Goal: Transaction & Acquisition: Purchase product/service

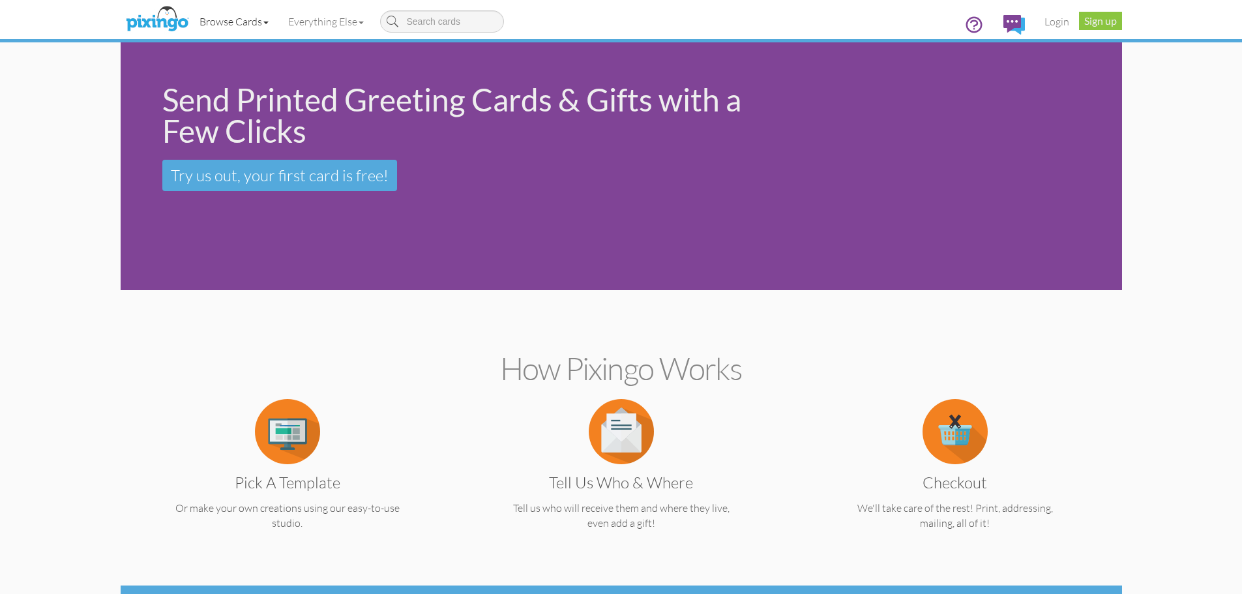
click at [226, 19] on link "Browse Cards" at bounding box center [234, 21] width 89 height 33
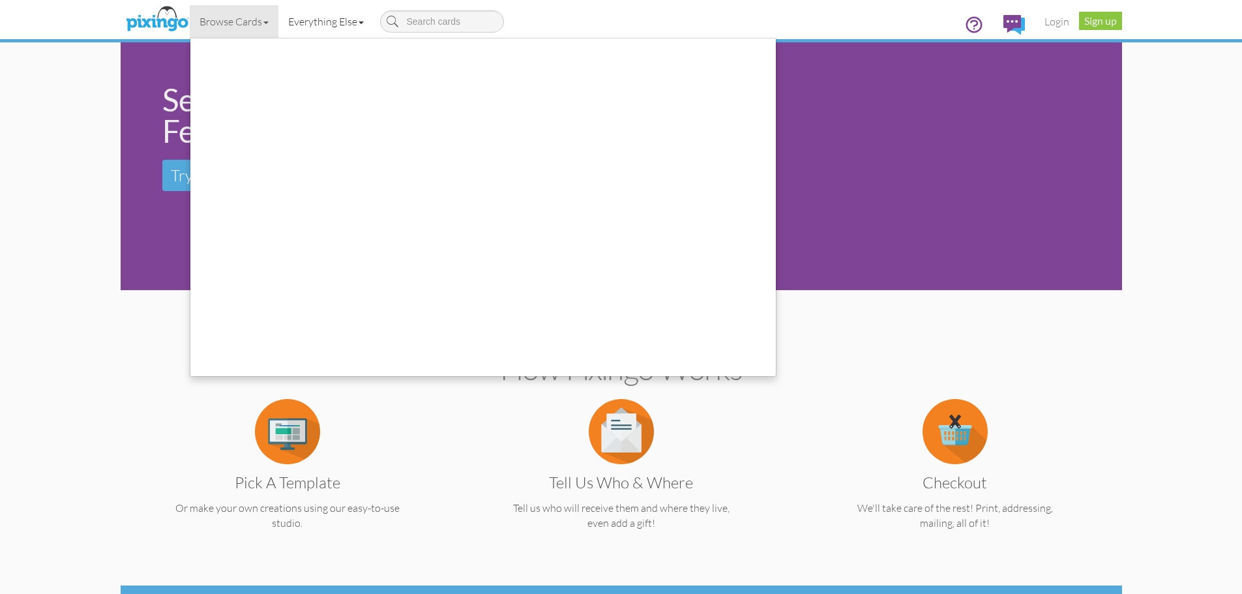
click at [311, 22] on link "Everything Else" at bounding box center [325, 21] width 95 height 33
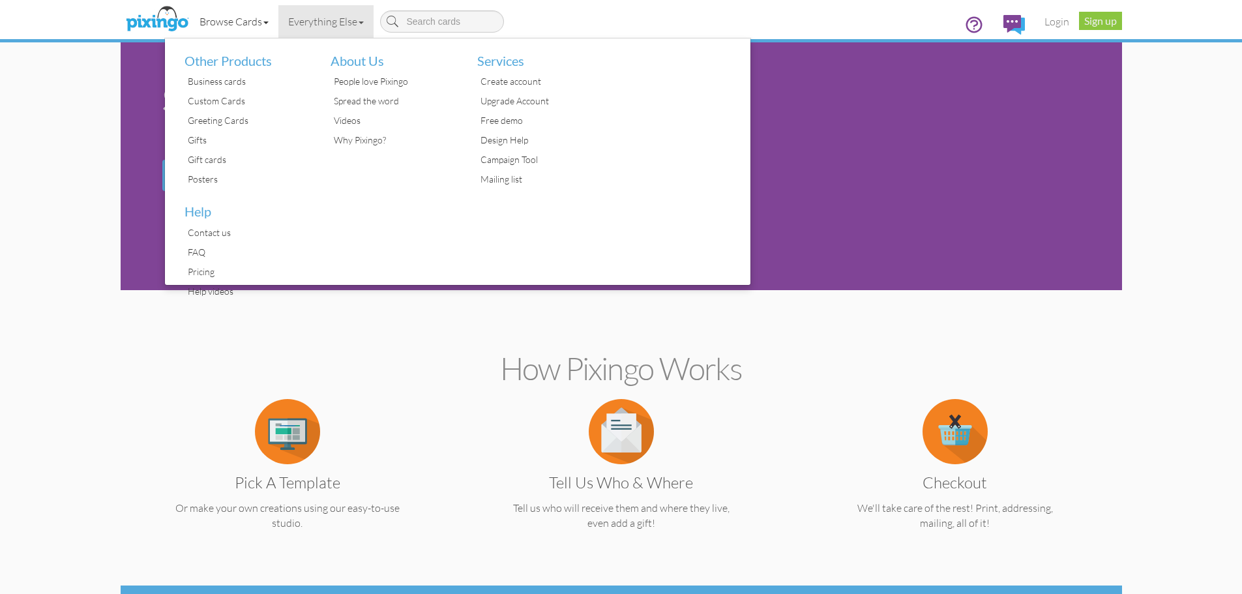
click at [252, 22] on link "Browse Cards" at bounding box center [234, 21] width 89 height 33
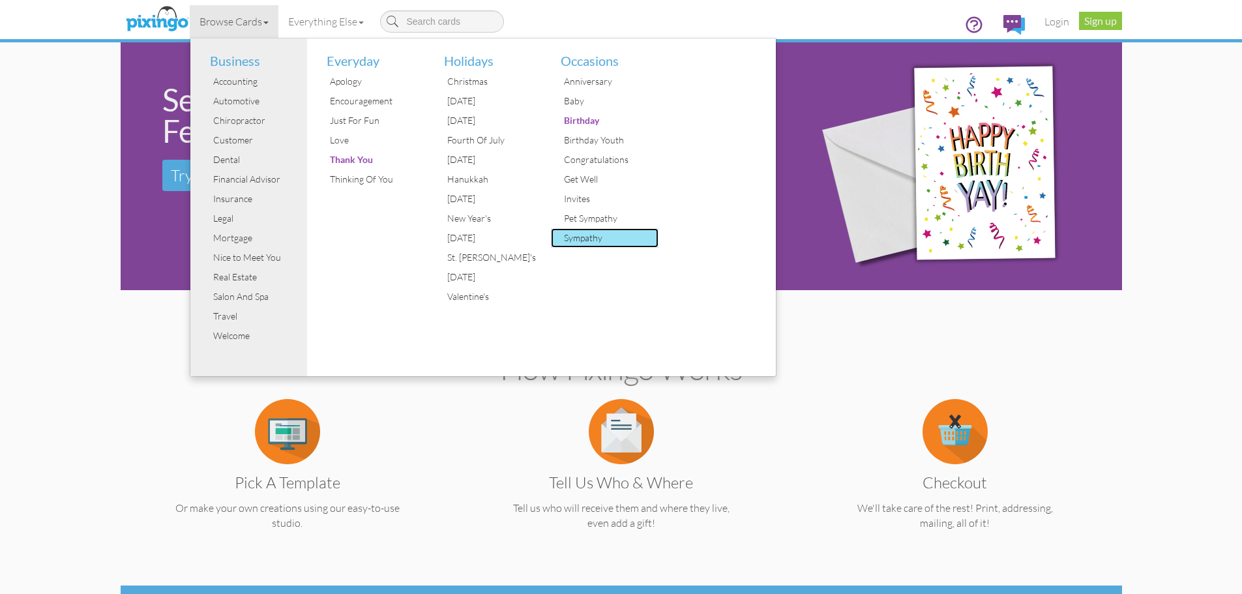
click at [588, 237] on div "Sympathy" at bounding box center [610, 238] width 98 height 20
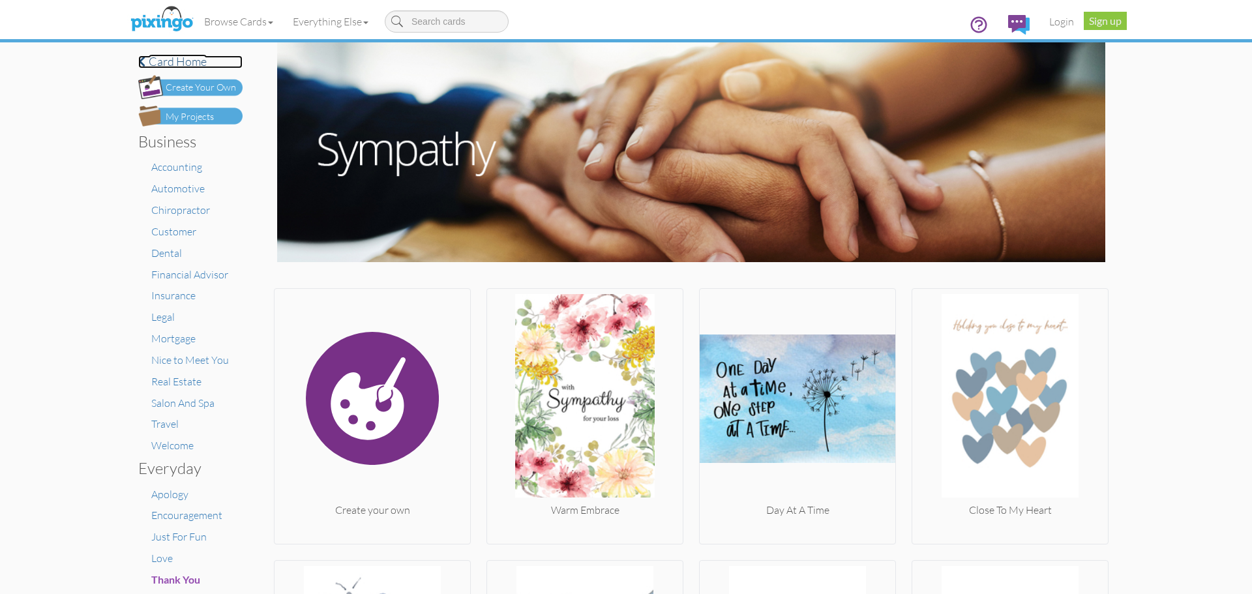
click at [138, 60] on span at bounding box center [141, 61] width 7 height 12
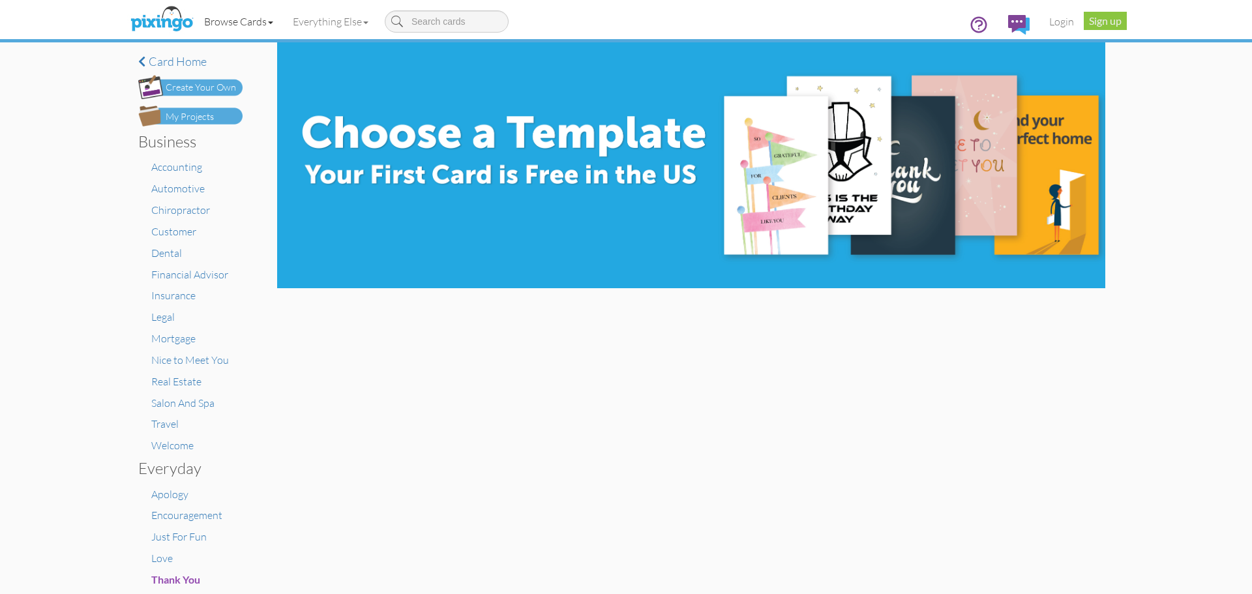
click at [235, 23] on link "Browse Cards" at bounding box center [238, 21] width 89 height 33
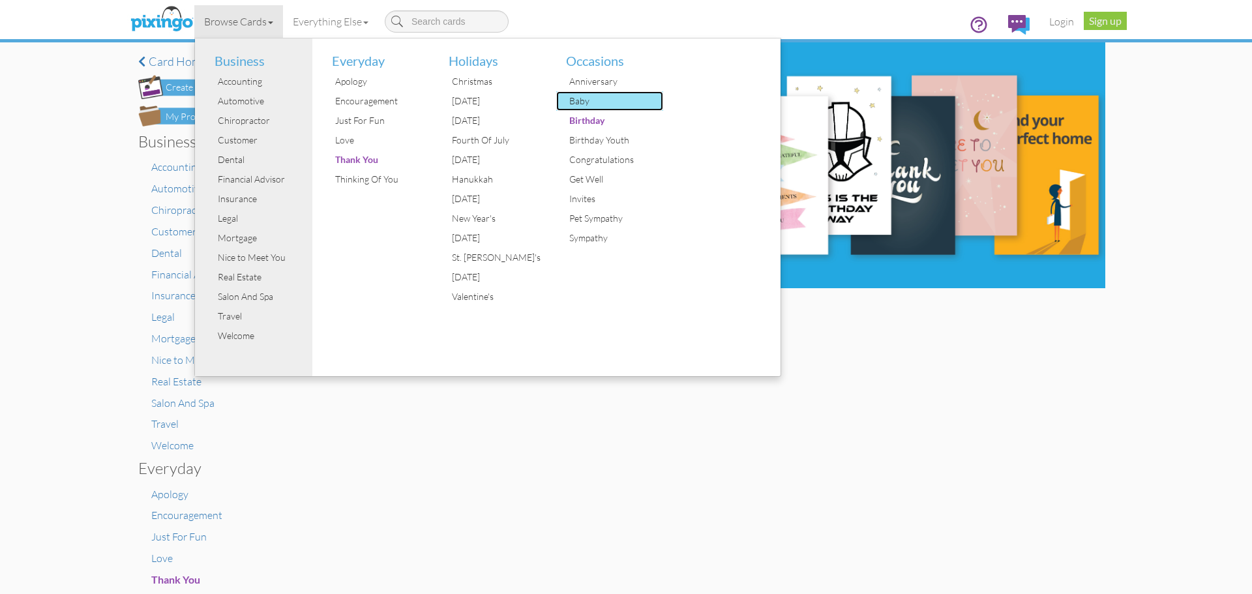
click at [586, 103] on div "Baby" at bounding box center [615, 101] width 98 height 20
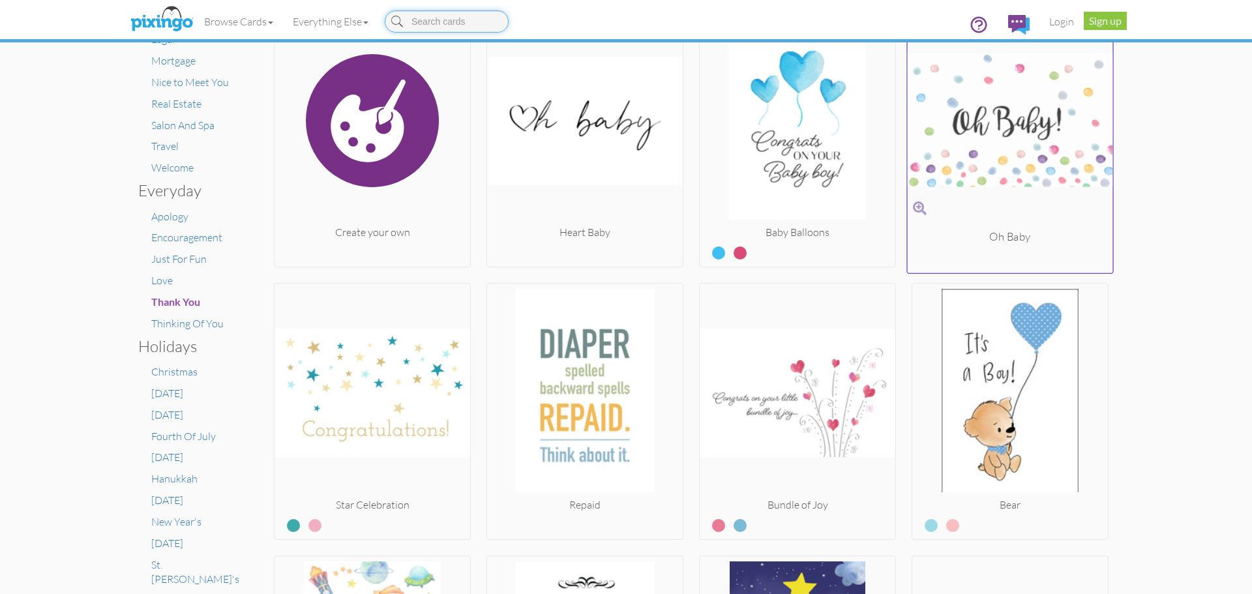
scroll to position [254, 0]
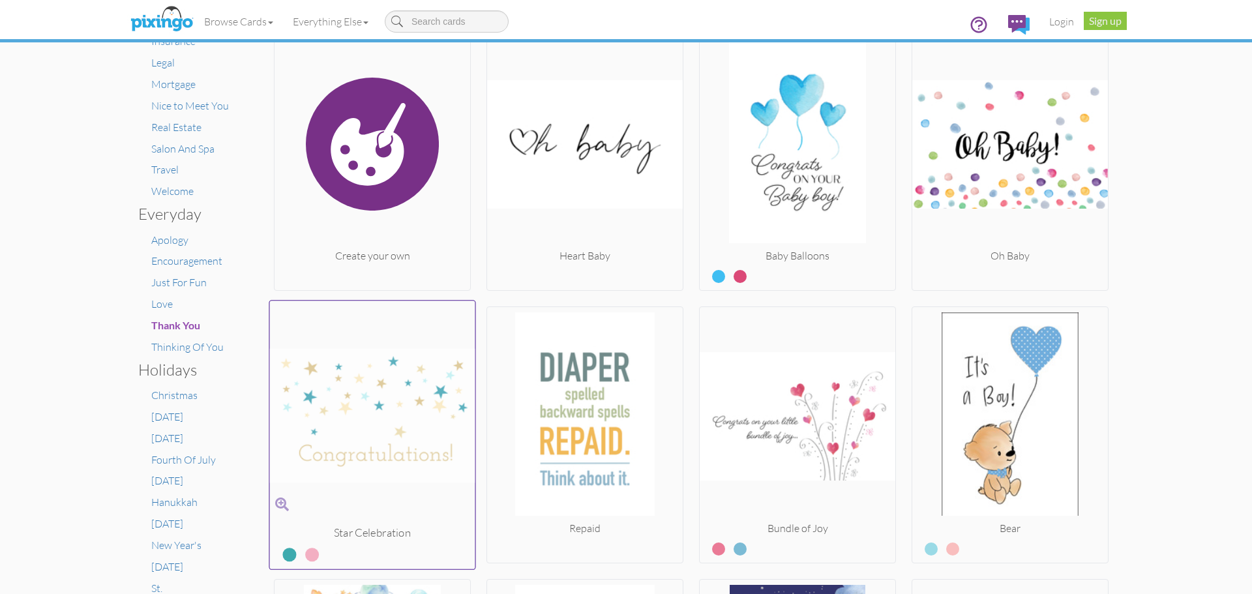
click at [398, 390] on img at bounding box center [372, 415] width 205 height 219
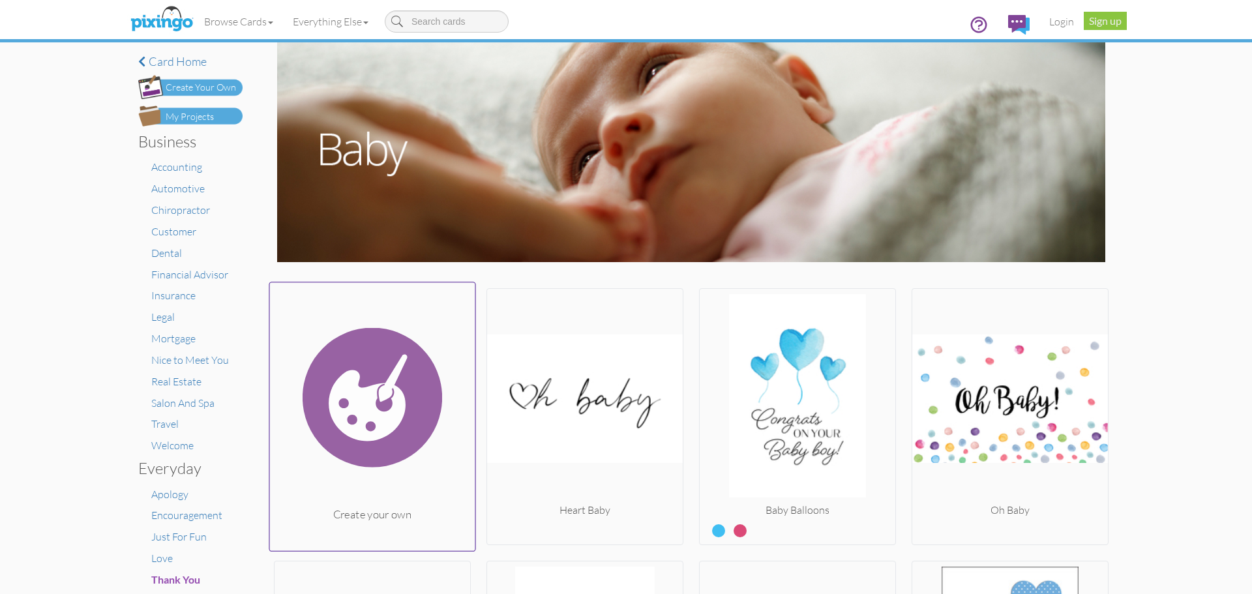
scroll to position [326, 0]
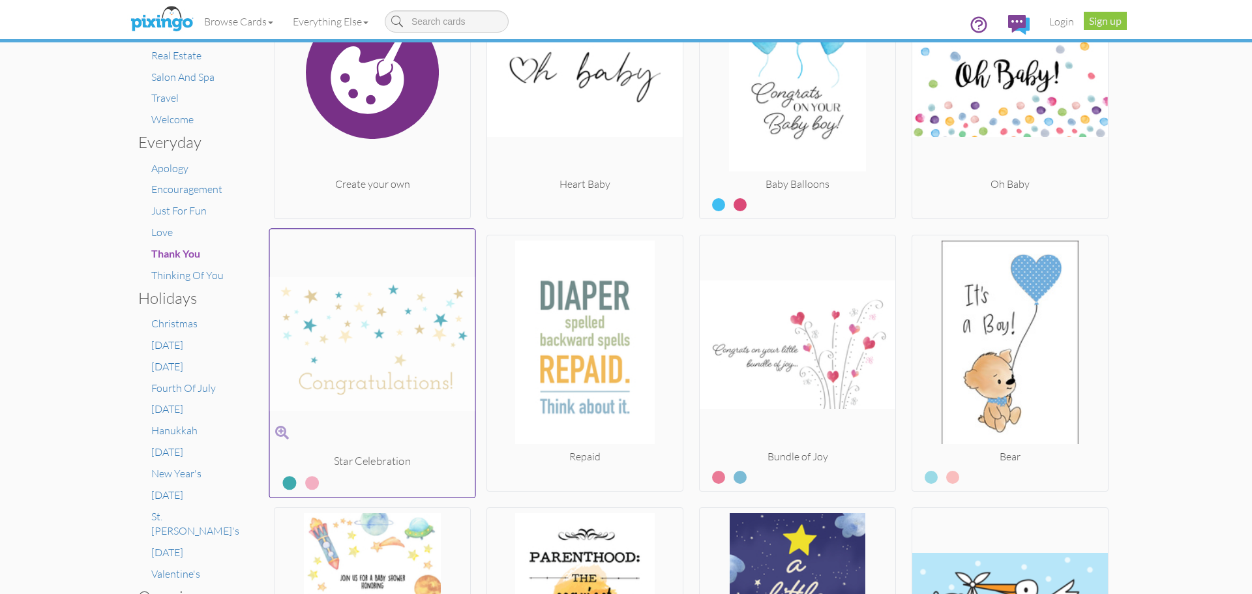
click at [303, 483] on label at bounding box center [303, 477] width 0 height 17
click at [0, 0] on input "radio" at bounding box center [0, 0] width 0 height 0
click at [372, 355] on img at bounding box center [372, 343] width 205 height 219
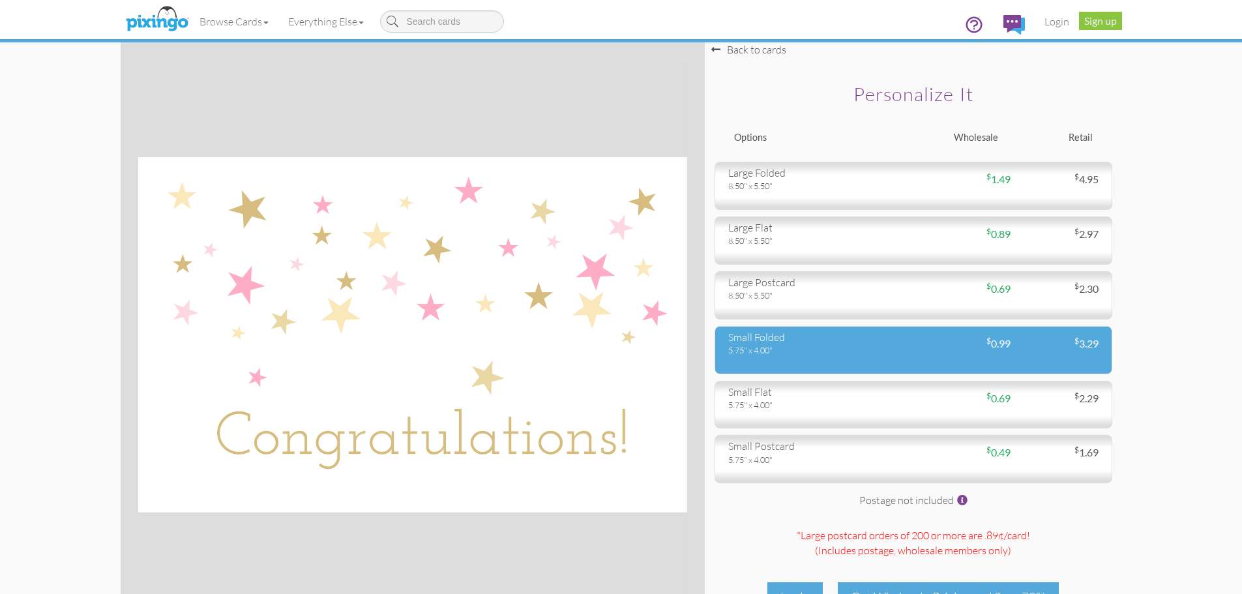
click at [853, 346] on div "5.75" x 4.00"" at bounding box center [815, 350] width 175 height 12
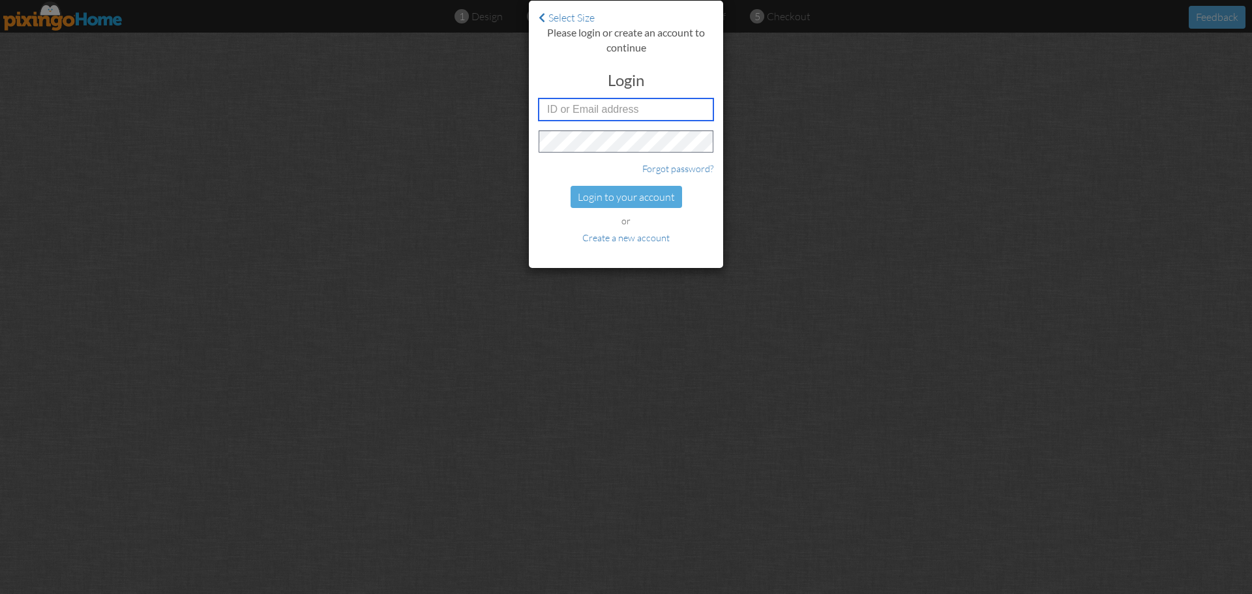
type input "6042"
click at [615, 194] on div "Login to your account" at bounding box center [627, 197] width 112 height 23
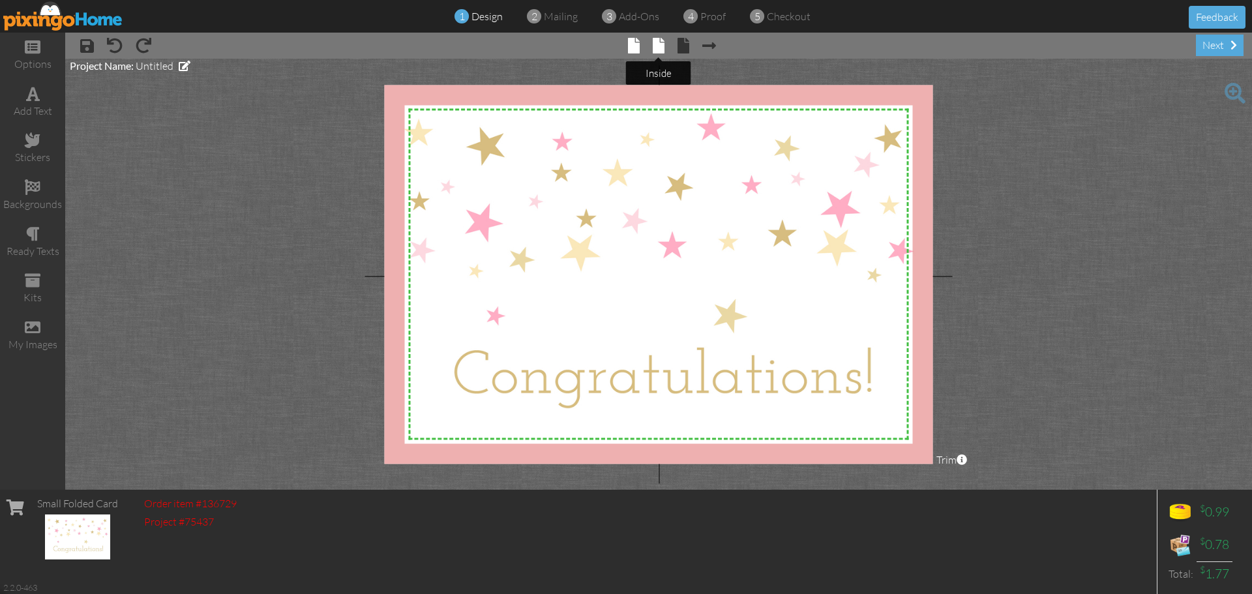
click at [663, 50] on span at bounding box center [659, 46] width 12 height 16
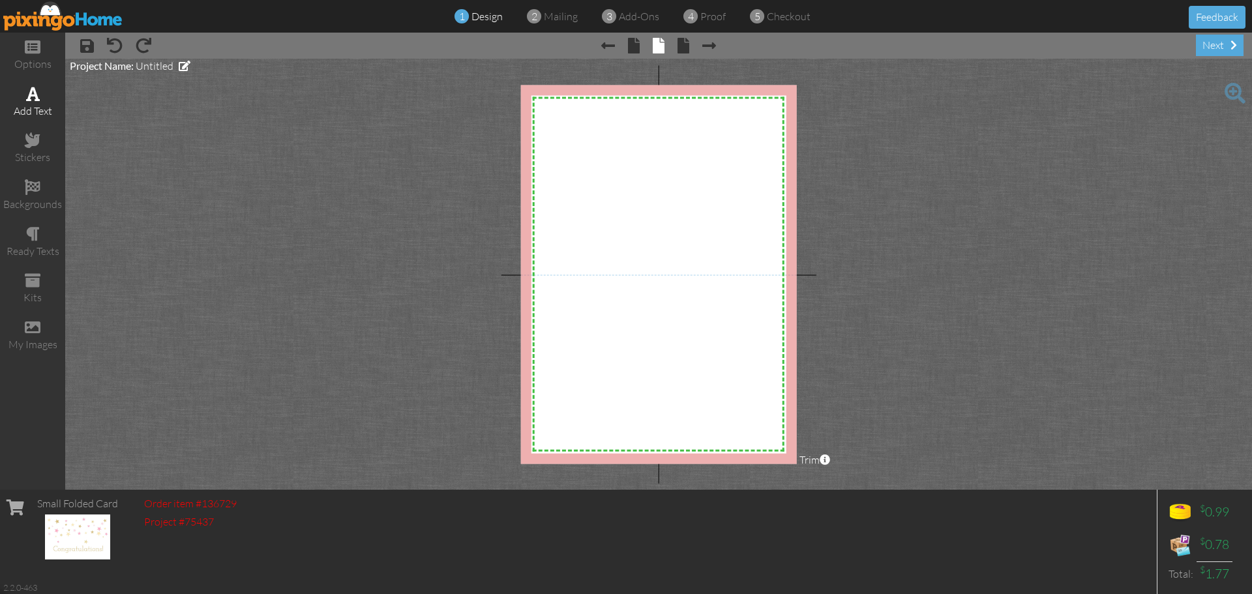
click at [26, 97] on span at bounding box center [33, 94] width 14 height 16
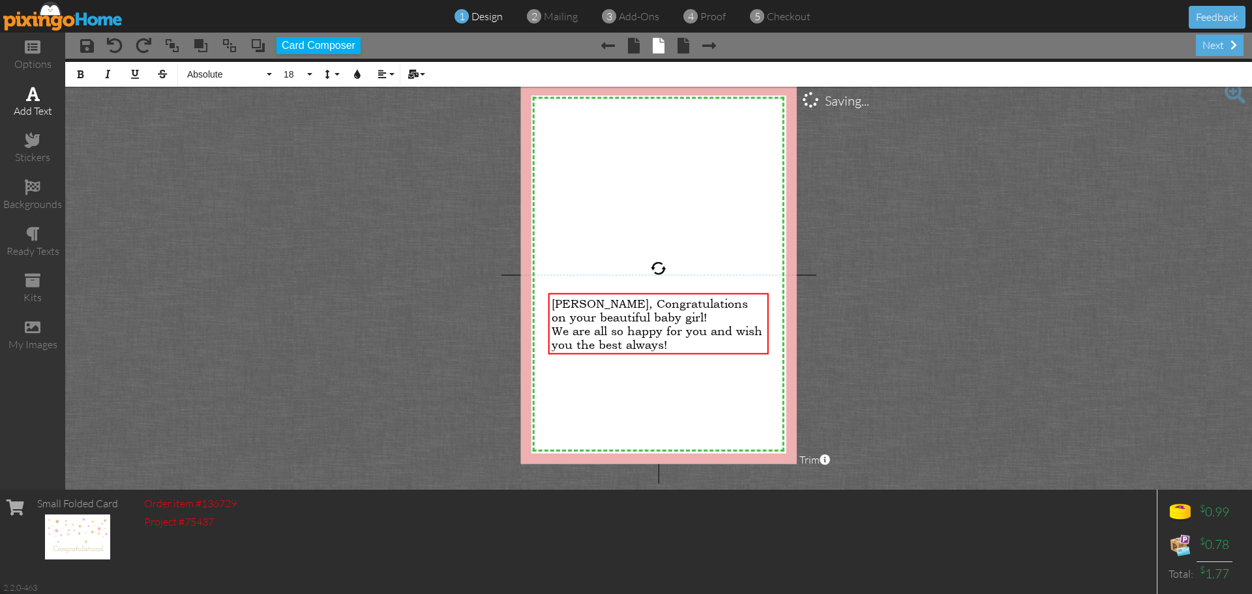
click at [27, 90] on span at bounding box center [33, 94] width 14 height 16
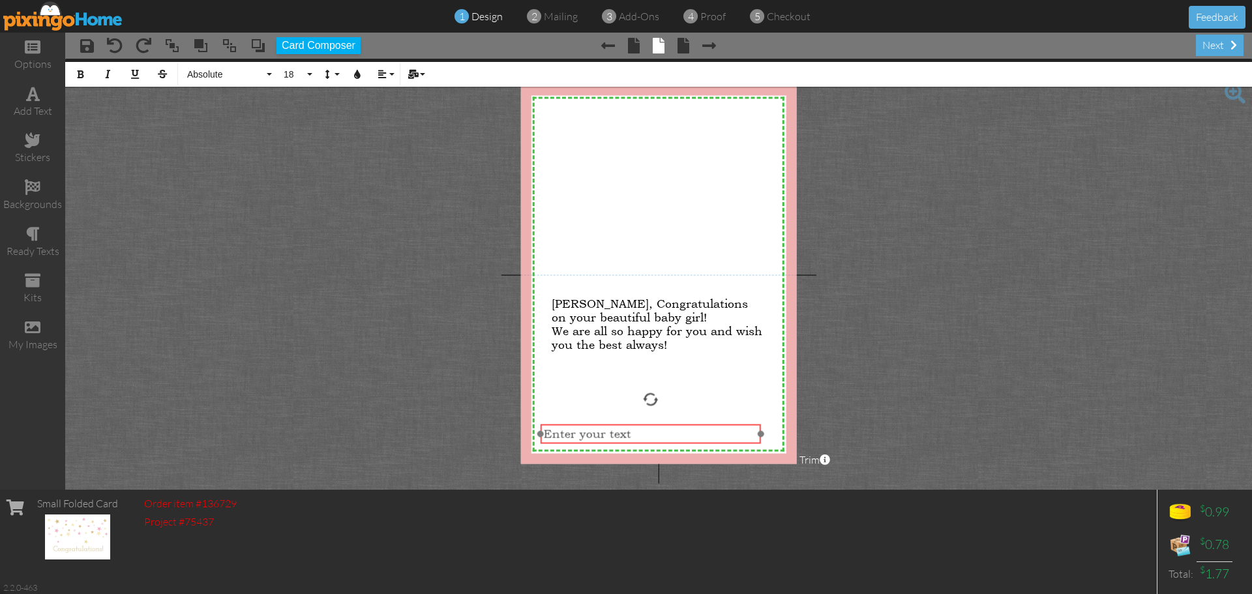
drag, startPoint x: 586, startPoint y: 122, endPoint x: 578, endPoint y: 423, distance: 301.4
click at [578, 423] on div at bounding box center [650, 434] width 227 height 27
click at [574, 434] on span "Love Lone Peak Dental Care Team" at bounding box center [640, 434] width 193 height 14
click at [573, 432] on span "Love The Lone Peak Dental Care Team" at bounding box center [635, 440] width 183 height 27
drag, startPoint x: 573, startPoint y: 425, endPoint x: 573, endPoint y: 412, distance: 13.7
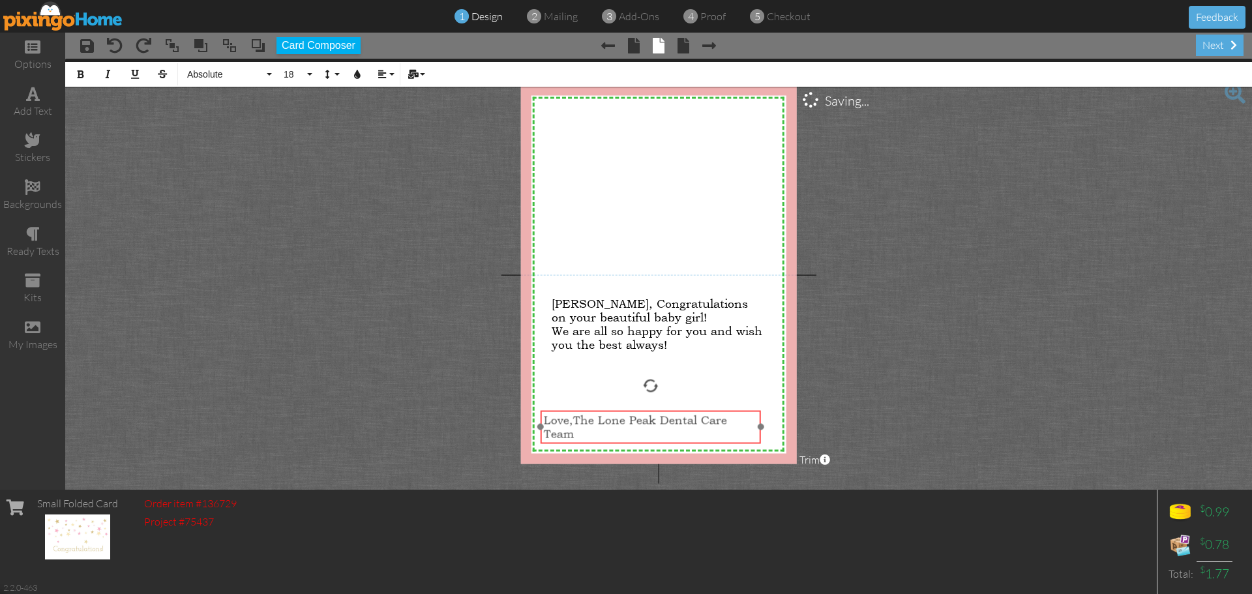
click at [573, 412] on div "Love, ​ ​ The Lone Peak Dental Care Team" at bounding box center [651, 427] width 220 height 34
click at [603, 430] on div "Love, The Lone Peak Dental Care Team" at bounding box center [651, 426] width 214 height 27
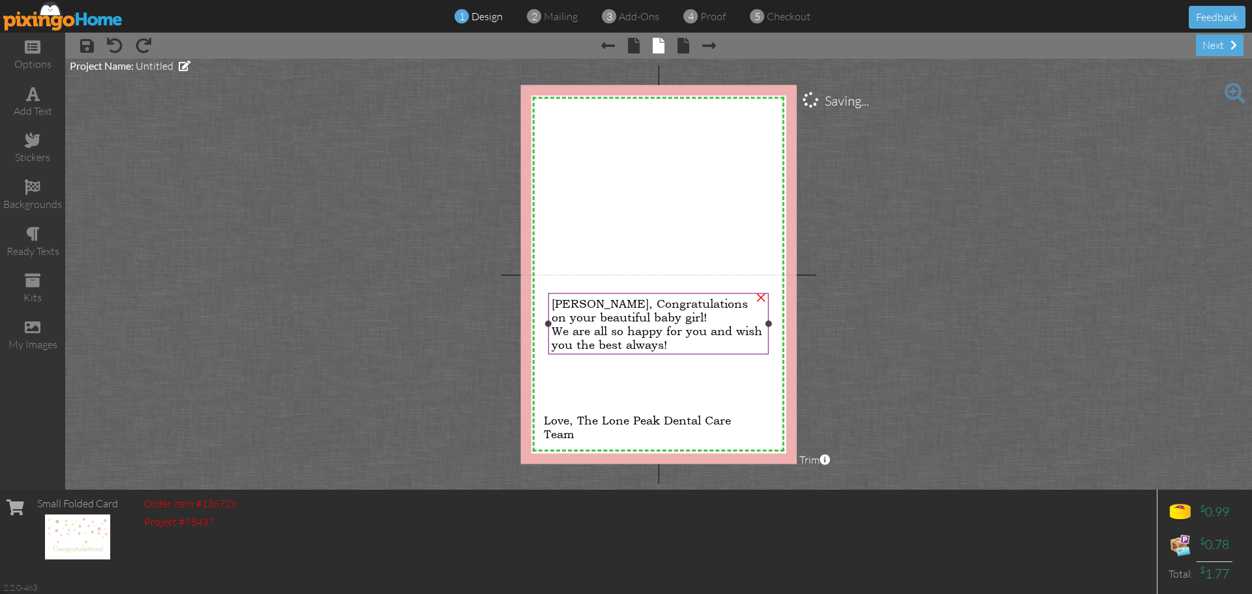
click at [561, 299] on span "Lindsay, Congratulations on your beautiful baby girl!" at bounding box center [650, 309] width 196 height 27
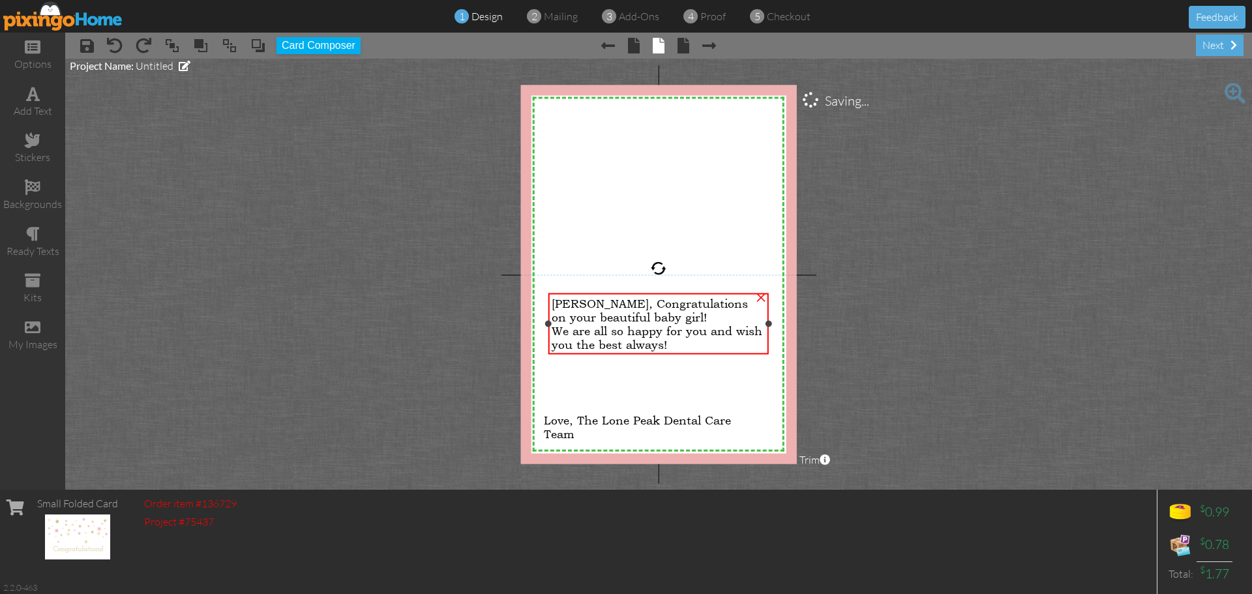
click at [669, 340] on span "We are all so happy for you and wish you the best always!" at bounding box center [657, 336] width 211 height 27
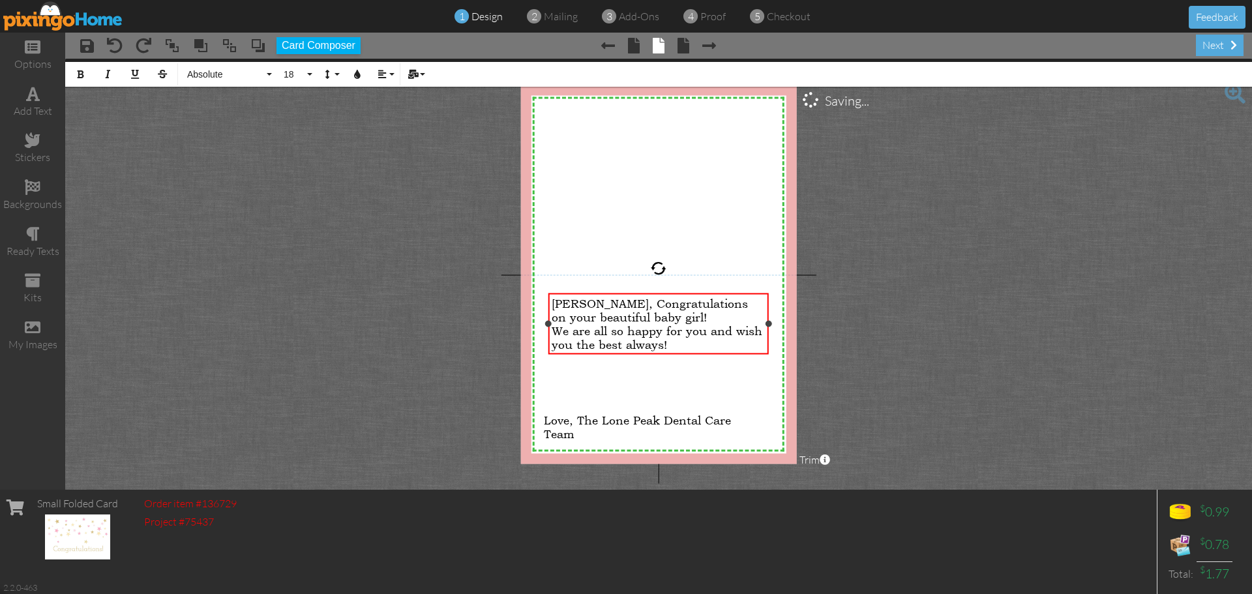
drag, startPoint x: 669, startPoint y: 346, endPoint x: 552, endPoint y: 299, distance: 126.7
click at [552, 299] on div "Lindsay, Congratulations on your beautiful baby girl! We are all so happy for y…" at bounding box center [659, 323] width 214 height 55
click at [303, 72] on span "18" at bounding box center [293, 74] width 22 height 11
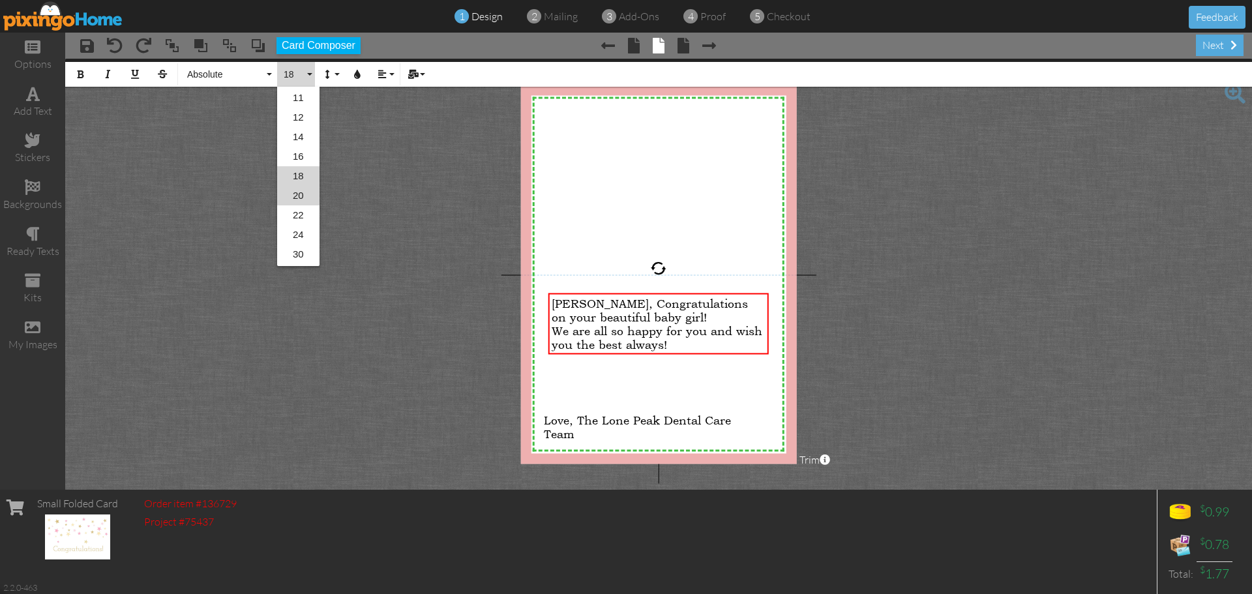
click at [301, 194] on link "20" at bounding box center [298, 196] width 42 height 20
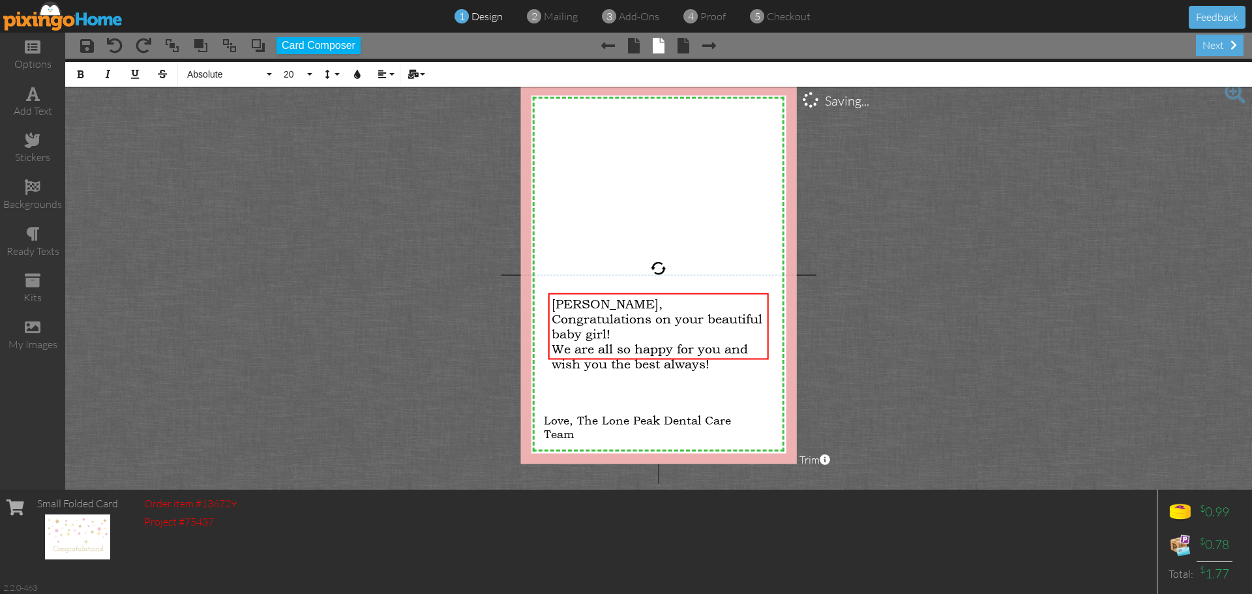
click at [374, 244] on project-studio-wrapper "X X X X X X X X X X X X X X X X X X X X X X X X X X X X X X X X X X X X X X X X…" at bounding box center [658, 274] width 1187 height 431
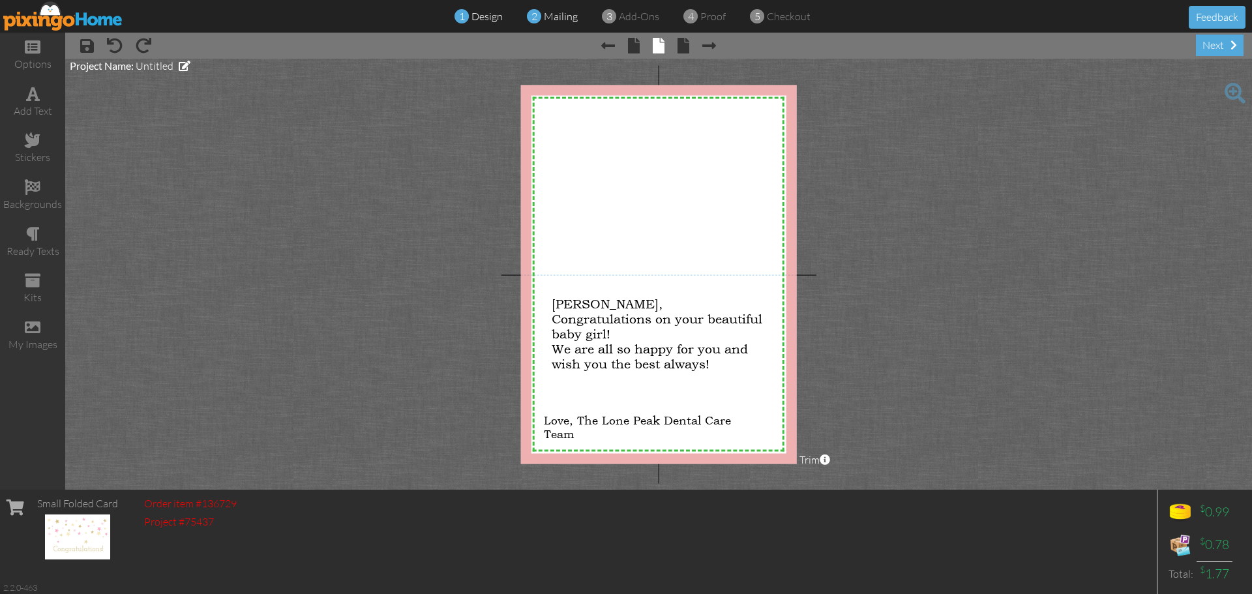
click at [560, 19] on span "mailing" at bounding box center [561, 16] width 34 height 13
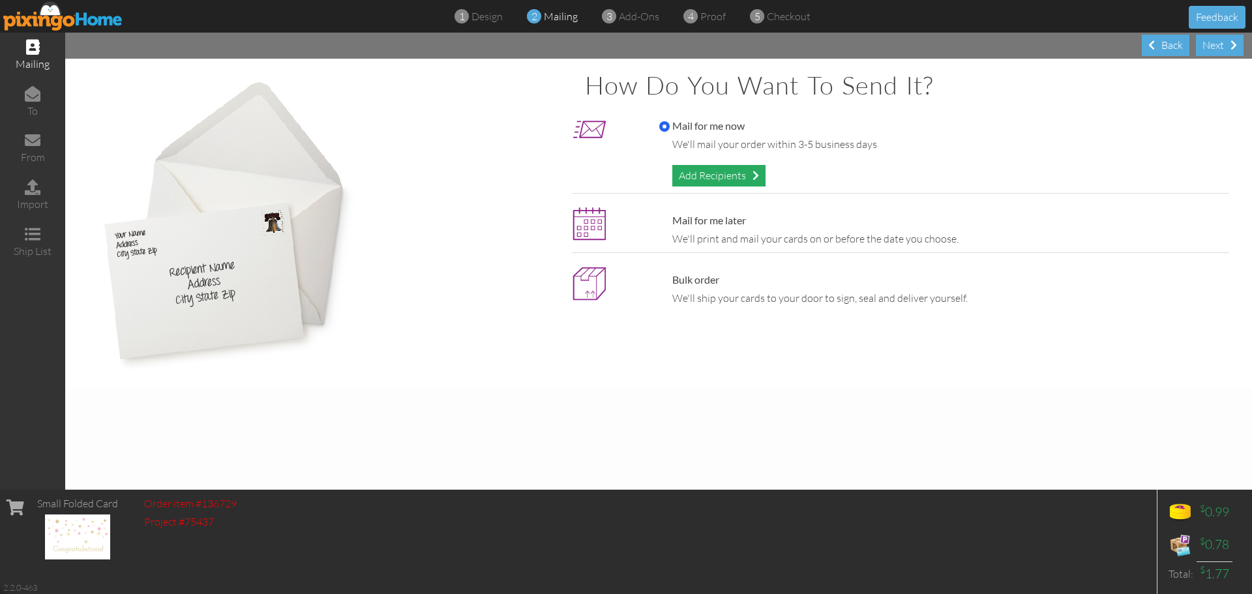
click at [744, 173] on div "Add Recipients" at bounding box center [718, 176] width 93 height 22
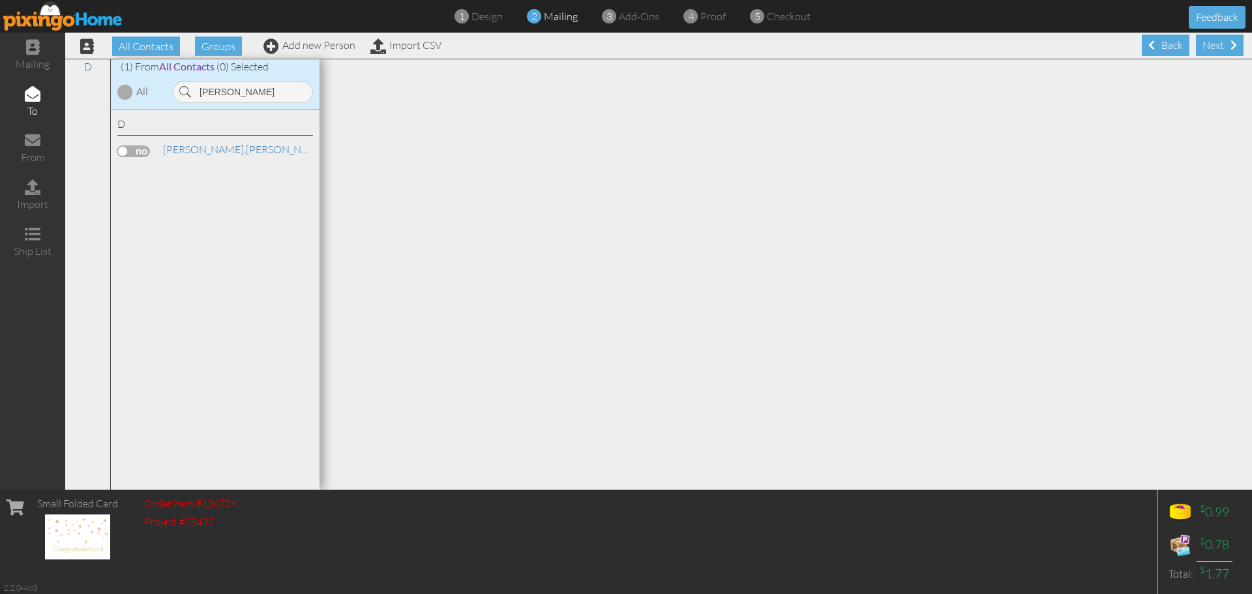
drag, startPoint x: 744, startPoint y: 173, endPoint x: 161, endPoint y: 78, distance: 590.6
click at [161, 78] on div "(1) From All Contacts (0) Selected All dibble" at bounding box center [215, 84] width 209 height 51
click at [241, 92] on input "lindsya" at bounding box center [243, 92] width 140 height 22
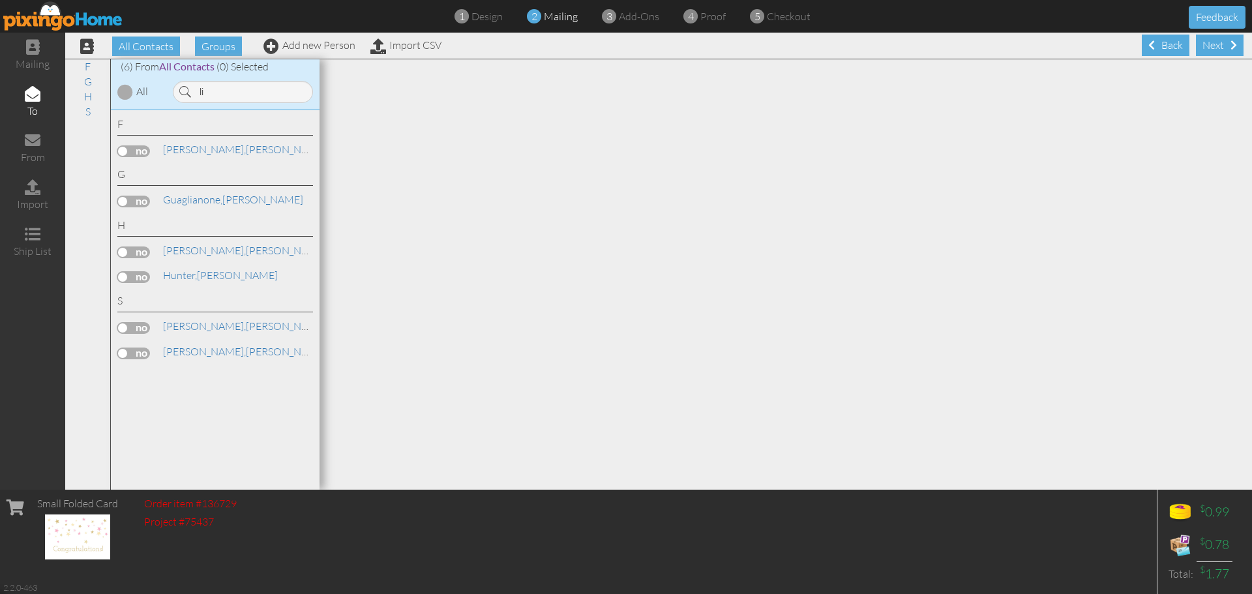
type input "l"
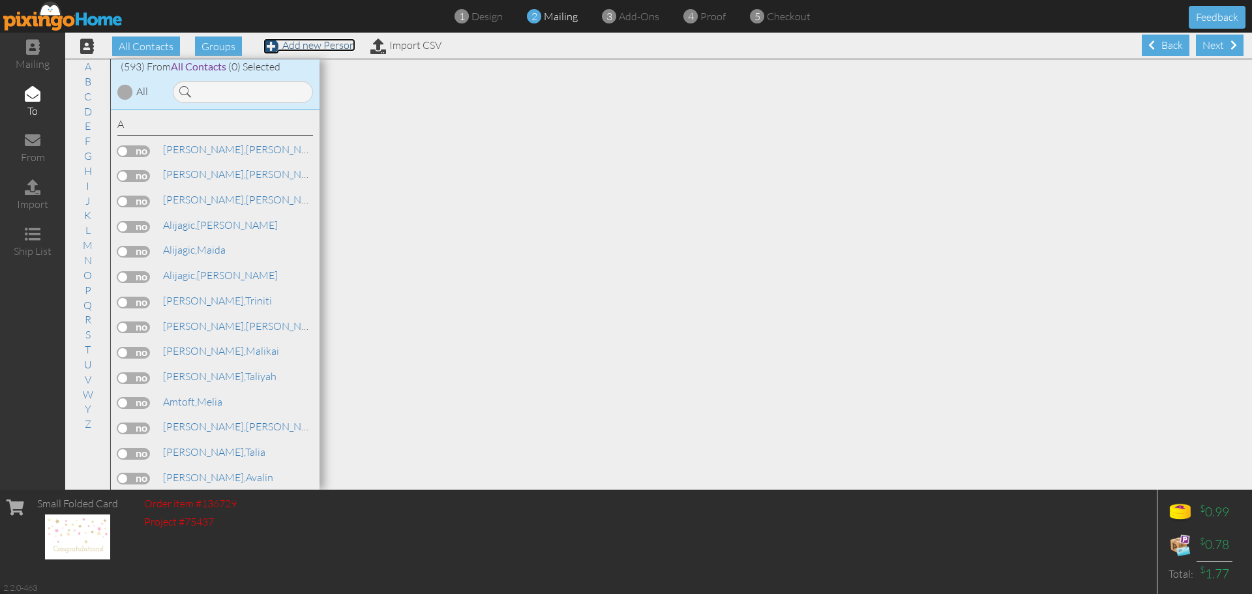
click at [271, 46] on span at bounding box center [271, 46] width 16 height 16
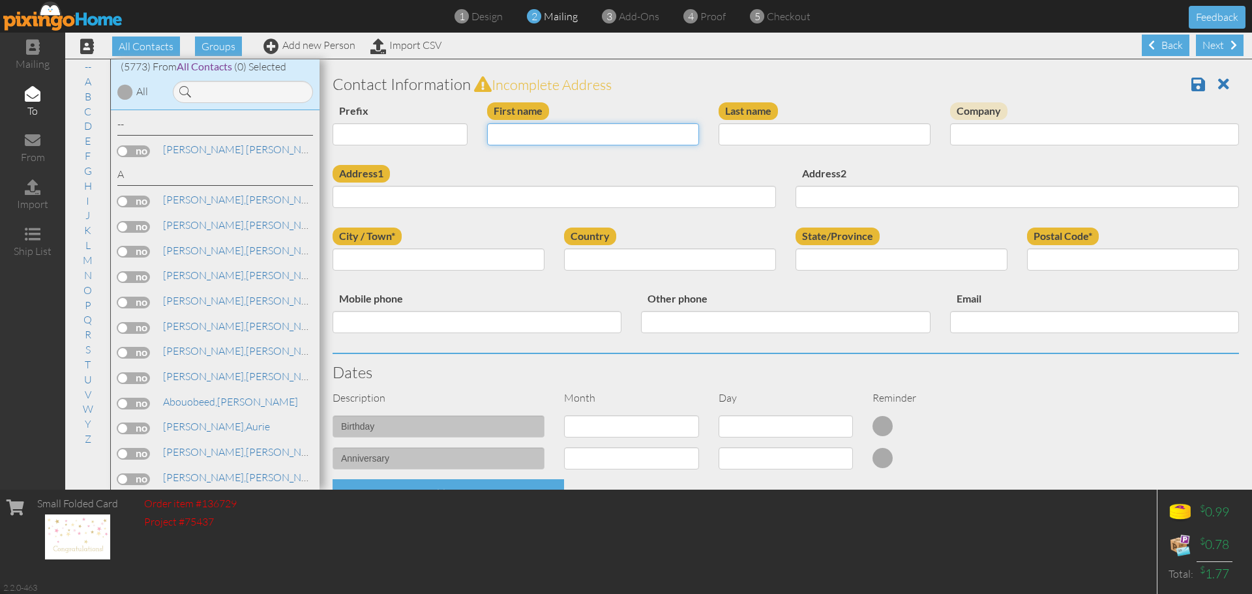
click at [521, 133] on input "First name" at bounding box center [593, 134] width 212 height 22
type input "[PERSON_NAME]"
type input "Dibble"
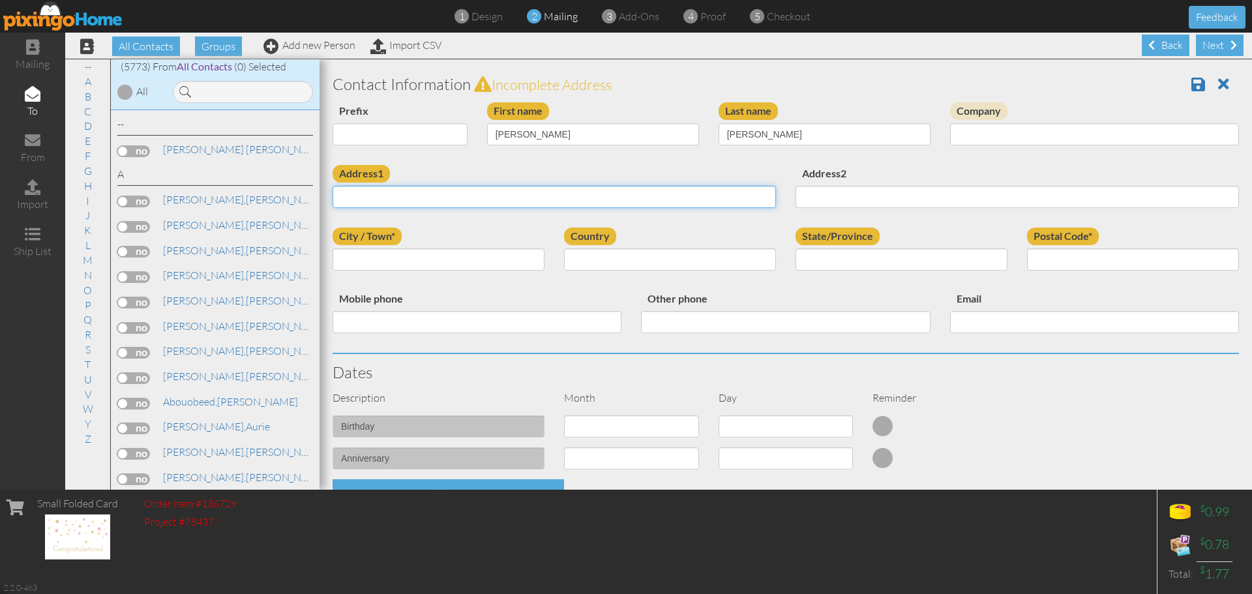
paste input "9854 Hidden Dr, Highland, UT 84003"
type input "9854 Hidden Dr, Highland, UT 84003"
click at [473, 261] on input "City / Town*" at bounding box center [439, 259] width 212 height 22
type input "Highland"
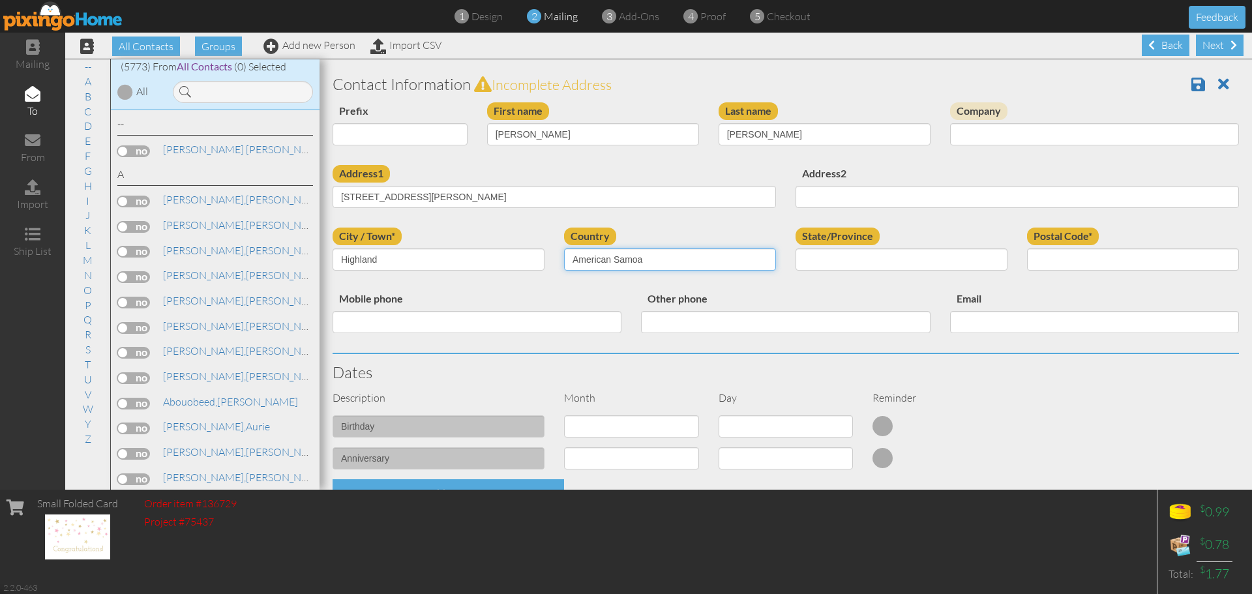
click at [663, 253] on select "[GEOGRAPHIC_DATA] -------------- [GEOGRAPHIC_DATA] [GEOGRAPHIC_DATA] [GEOGRAPHI…" at bounding box center [670, 259] width 212 height 22
select select "object:37627"
click at [564, 248] on select "[GEOGRAPHIC_DATA] -------------- [GEOGRAPHIC_DATA] [GEOGRAPHIC_DATA] [GEOGRAPHI…" at bounding box center [670, 259] width 212 height 22
click at [860, 261] on select "AA (Military) AE (Military) [US_STATE] [US_STATE] [US_STATE] AP (Military) [US_…" at bounding box center [902, 259] width 212 height 22
select select "object:37926"
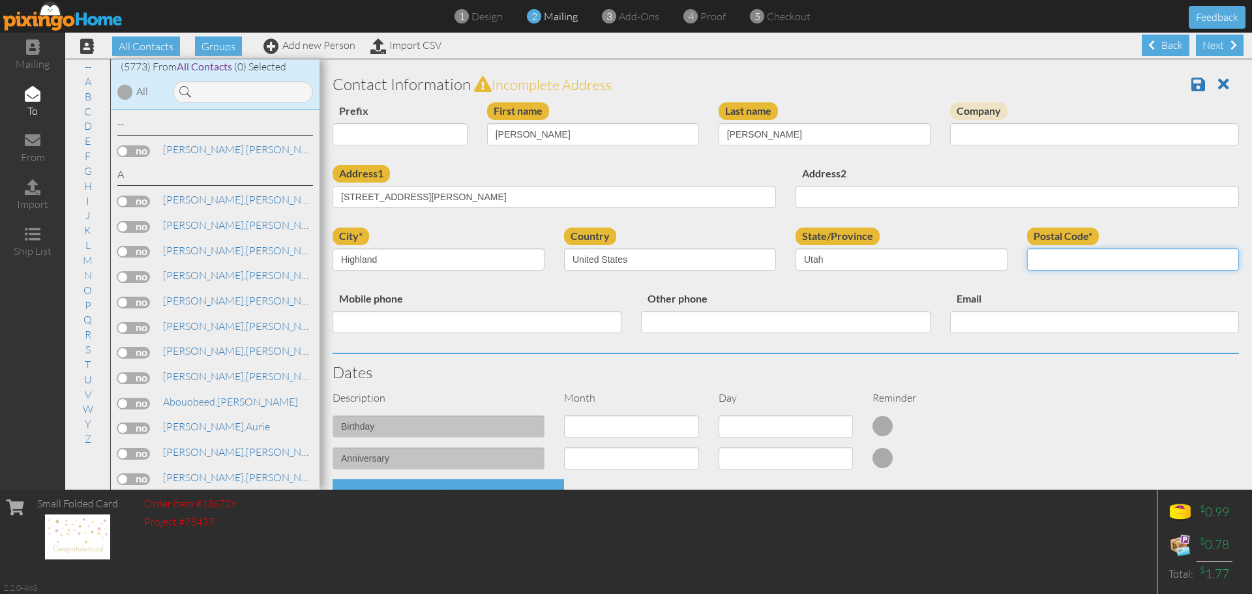
click at [1047, 258] on input "Postal Code*" at bounding box center [1133, 259] width 212 height 22
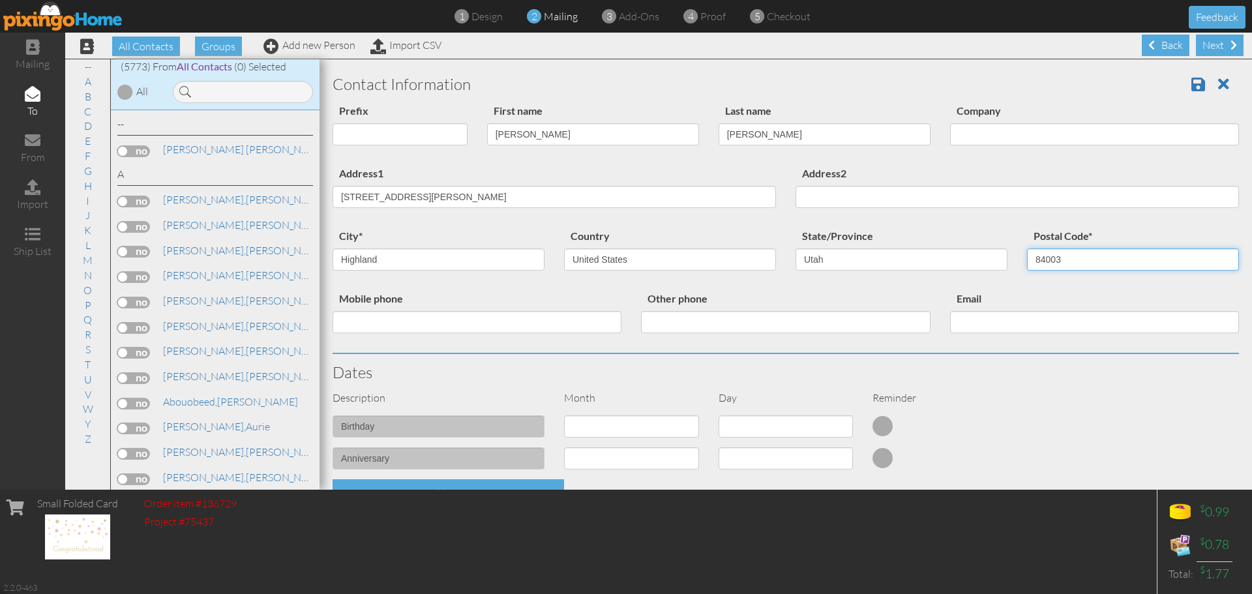
type input "84003"
click at [505, 203] on input "9854 Hidden Dr, Highland, UT 84003" at bounding box center [554, 197] width 443 height 22
drag, startPoint x: 505, startPoint y: 203, endPoint x: 406, endPoint y: 205, distance: 99.1
click at [406, 205] on input "9854 Hidden Dr, Highland, UT 84003" at bounding box center [554, 197] width 443 height 22
type input "9854 Hidden Dr"
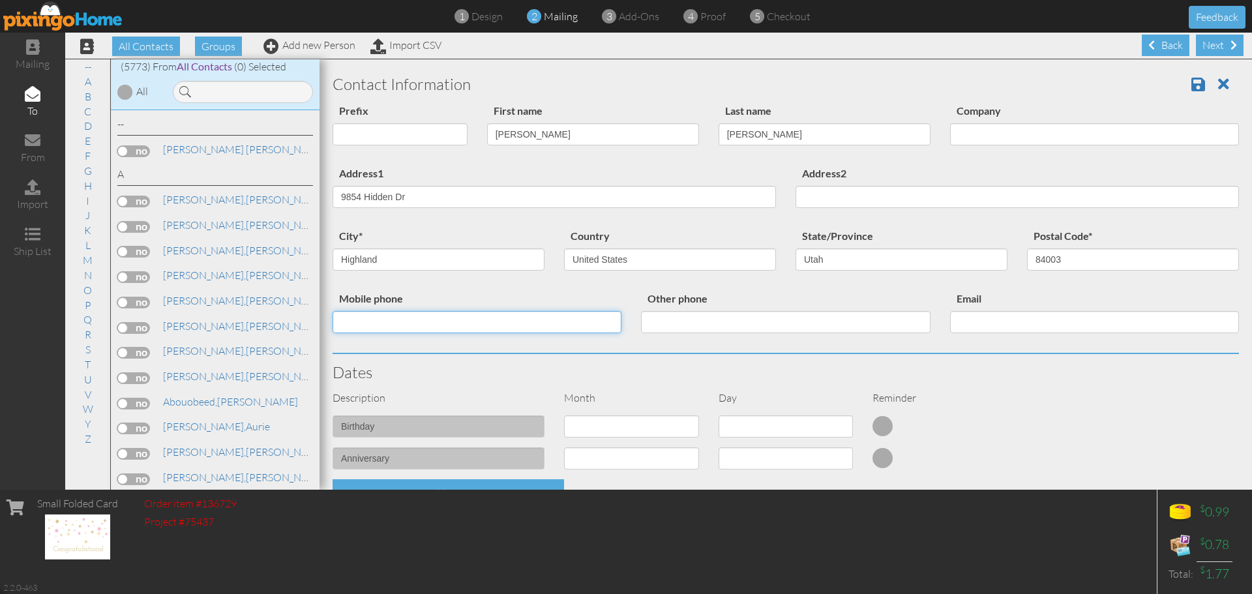
click at [528, 331] on input "Mobile phone" at bounding box center [477, 322] width 289 height 22
type input "80191097"
drag, startPoint x: 322, startPoint y: 314, endPoint x: 273, endPoint y: 312, distance: 48.9
click at [273, 312] on div "All Contacts (5773) My Groups All Contacts (5298) Create new group -- A B C D E…" at bounding box center [658, 274] width 1187 height 431
click at [1208, 46] on div "Next" at bounding box center [1220, 46] width 48 height 22
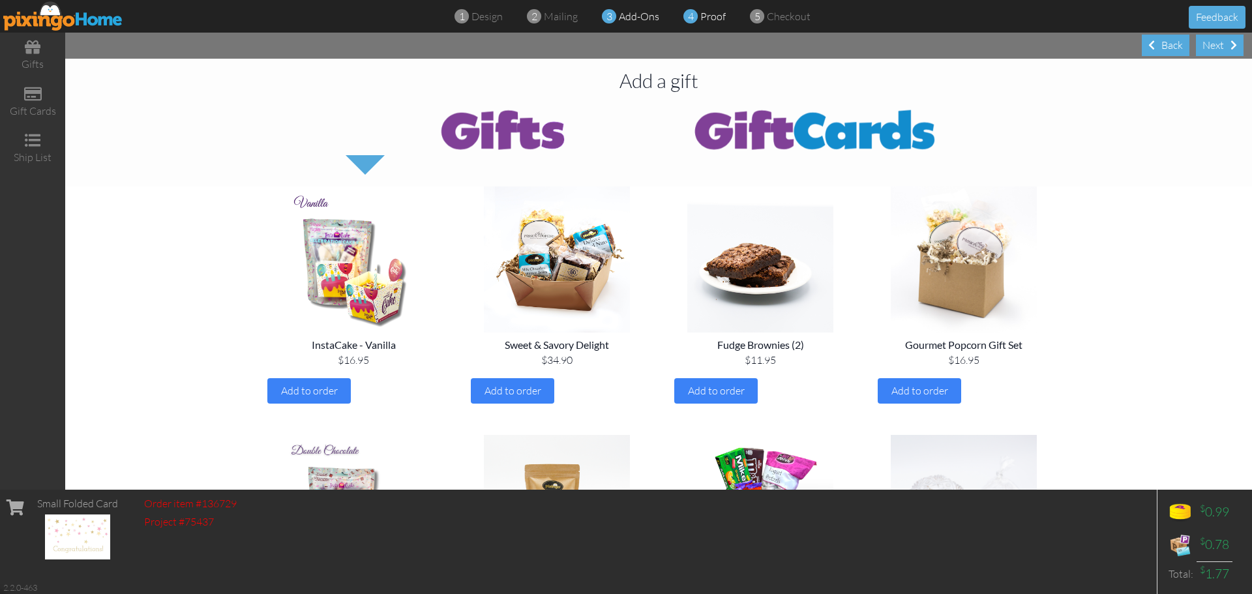
click at [710, 13] on span "proof" at bounding box center [712, 16] width 25 height 13
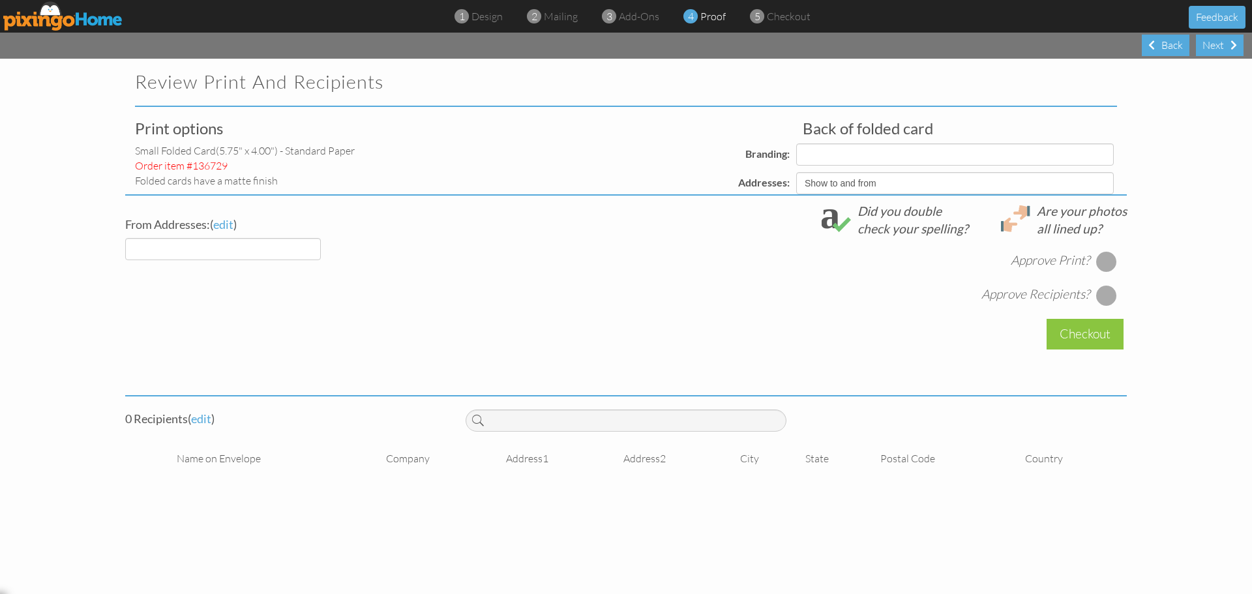
select select "object:38057"
select select "object:38055"
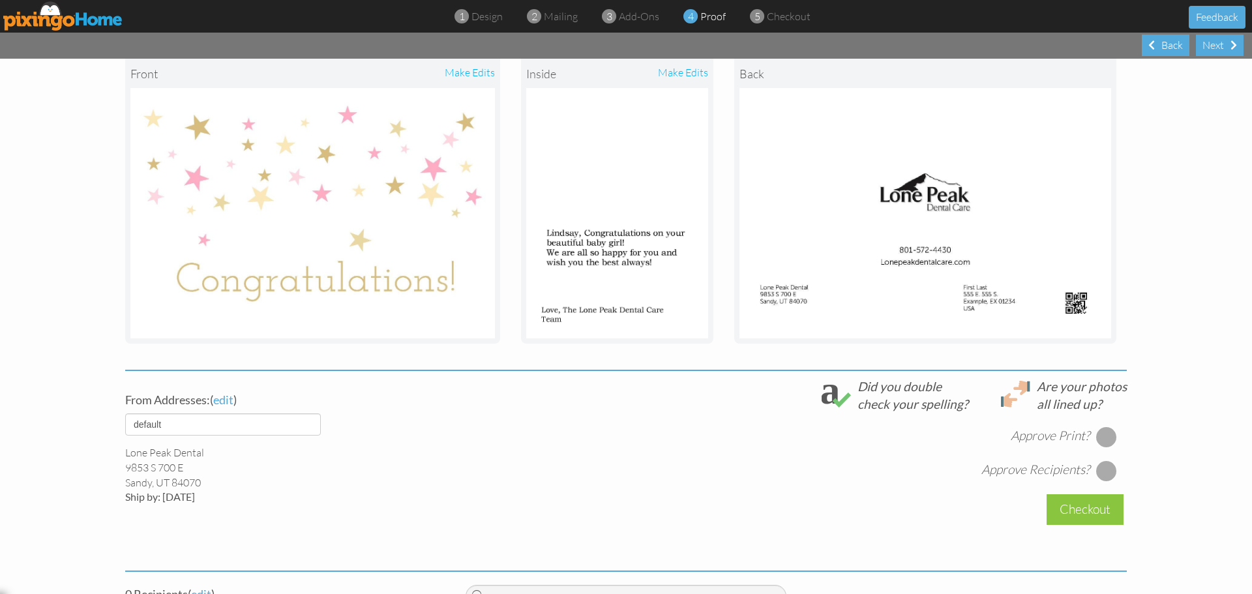
scroll to position [196, 0]
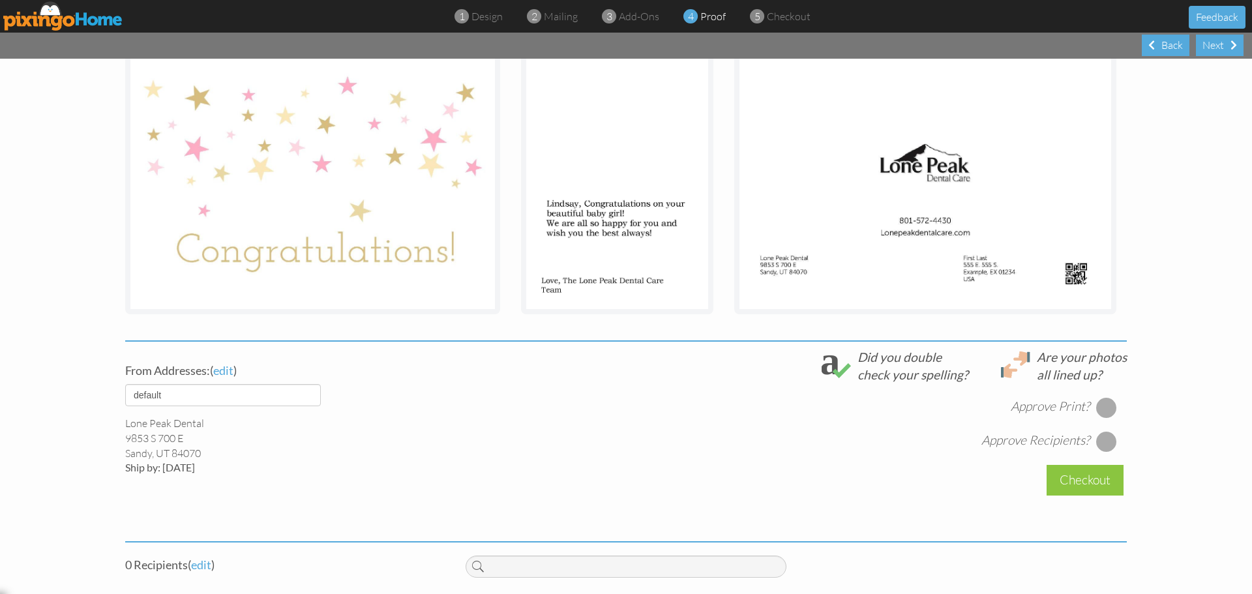
click at [1105, 440] on div at bounding box center [1106, 441] width 21 height 21
click at [1100, 404] on div at bounding box center [1106, 407] width 21 height 21
click at [1097, 445] on div at bounding box center [1106, 441] width 21 height 21
click at [1099, 443] on div at bounding box center [1106, 441] width 21 height 21
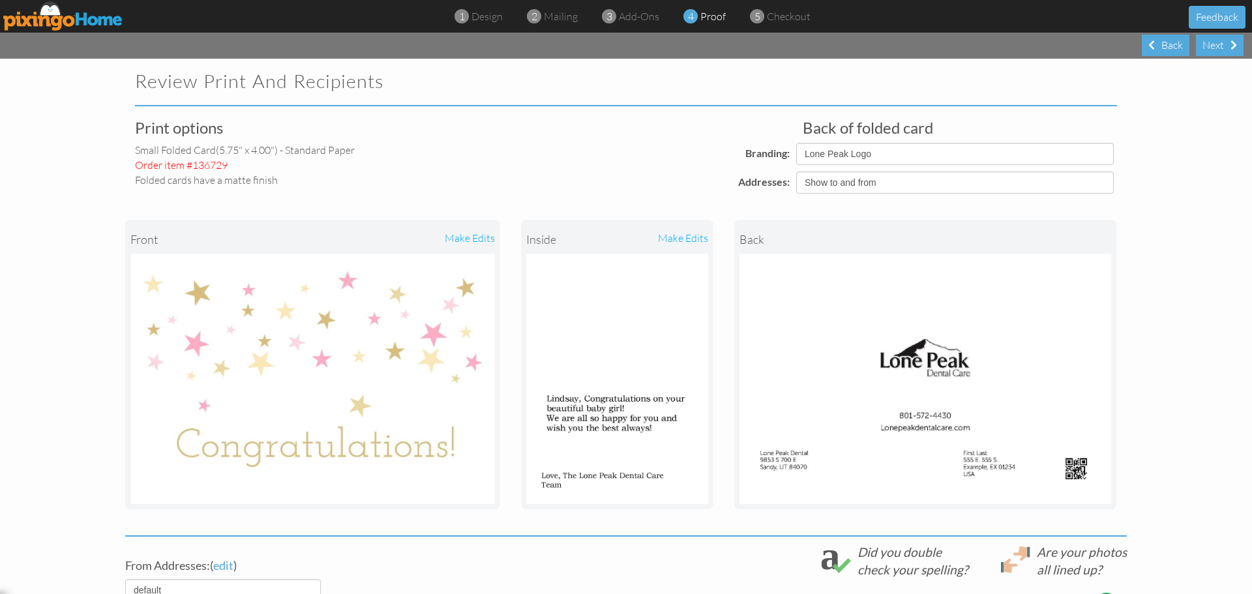
scroll to position [0, 0]
click at [556, 17] on span "mailing" at bounding box center [561, 16] width 34 height 13
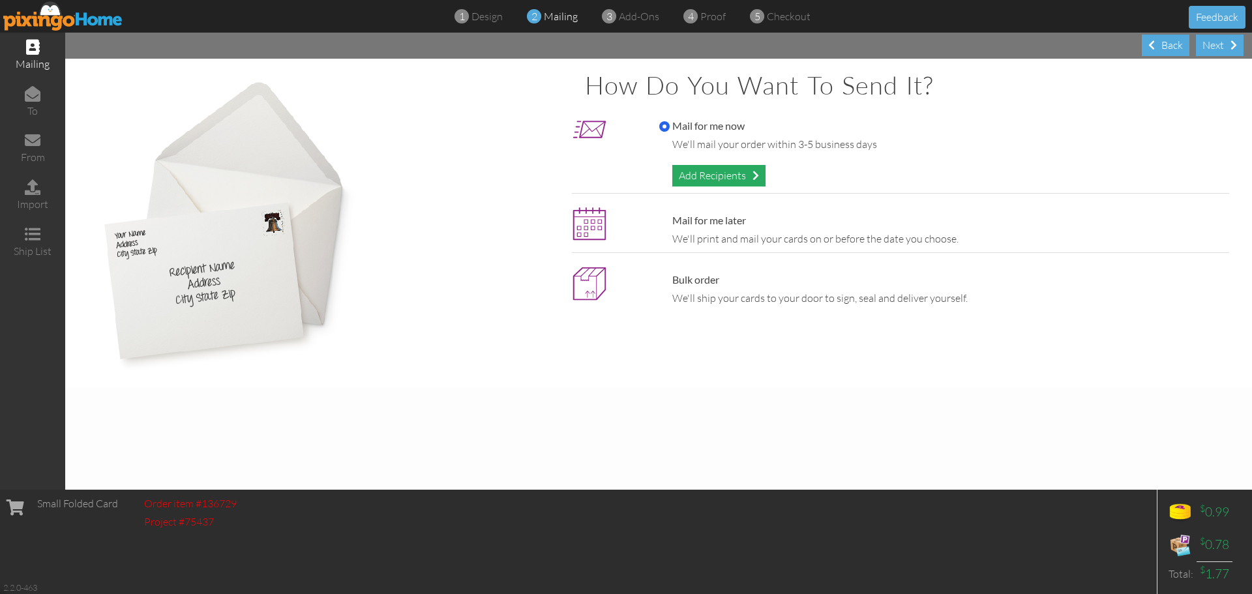
click at [702, 178] on div "Add Recipients" at bounding box center [718, 176] width 93 height 22
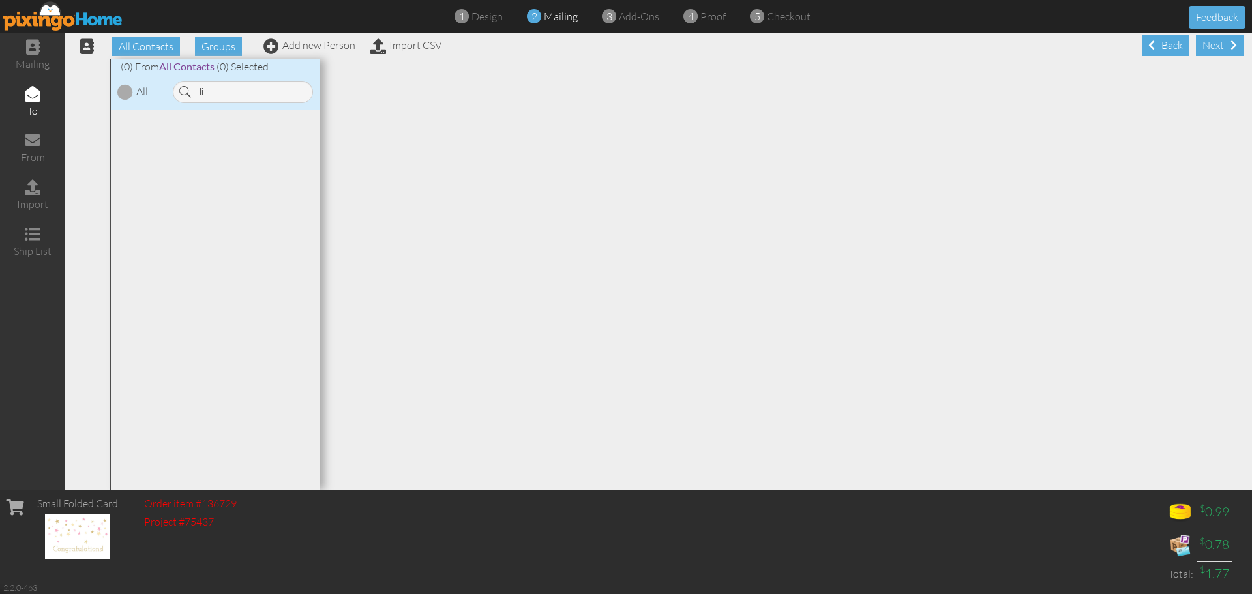
type input "l"
click at [267, 48] on span at bounding box center [271, 46] width 16 height 16
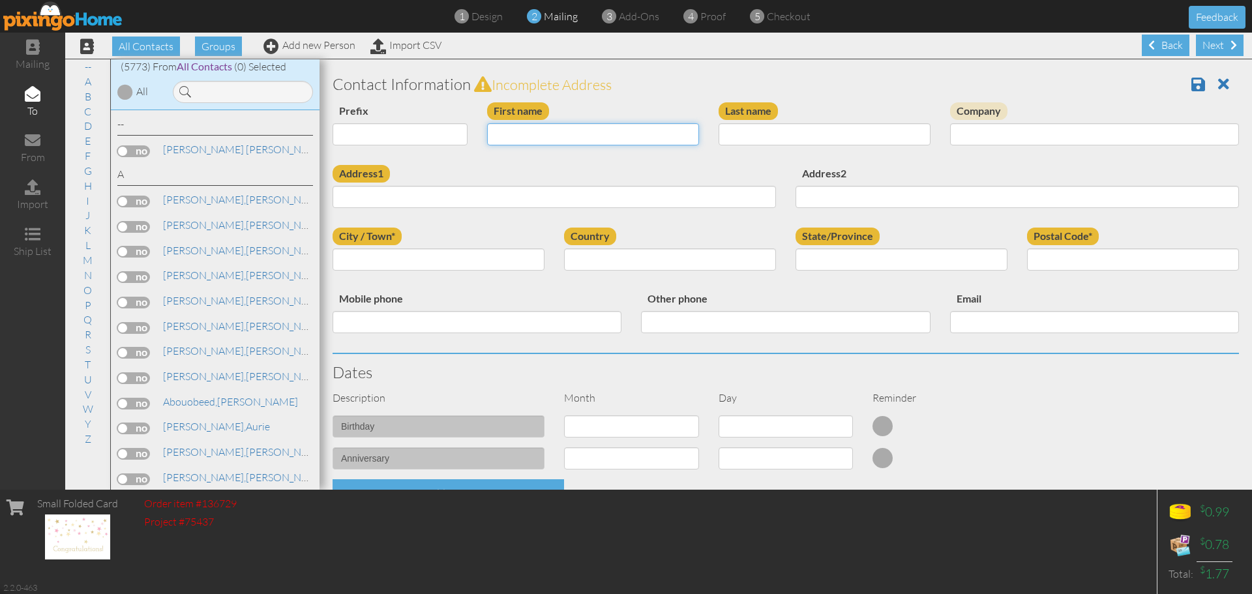
click at [547, 139] on input "First name" at bounding box center [593, 134] width 212 height 22
type input "[PERSON_NAME]"
type input "Poulsen"
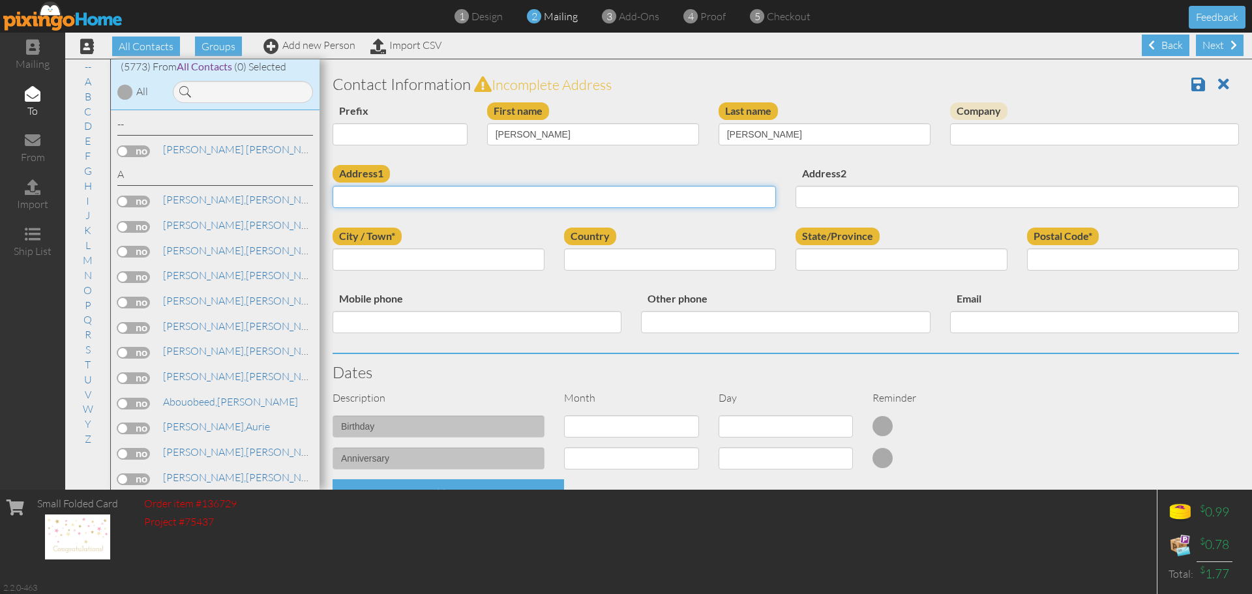
click at [521, 193] on input "Address1" at bounding box center [554, 197] width 443 height 22
paste input "9854 Hidden Dr, Highland, UT 84003"
drag, startPoint x: 498, startPoint y: 202, endPoint x: 406, endPoint y: 209, distance: 92.9
click at [406, 209] on div "Address1 9854 Hidden Dr, Highland, UT 84003" at bounding box center [554, 191] width 463 height 53
click at [504, 198] on input "9854 Hidden Dr, Highland, UT 84003" at bounding box center [554, 197] width 443 height 22
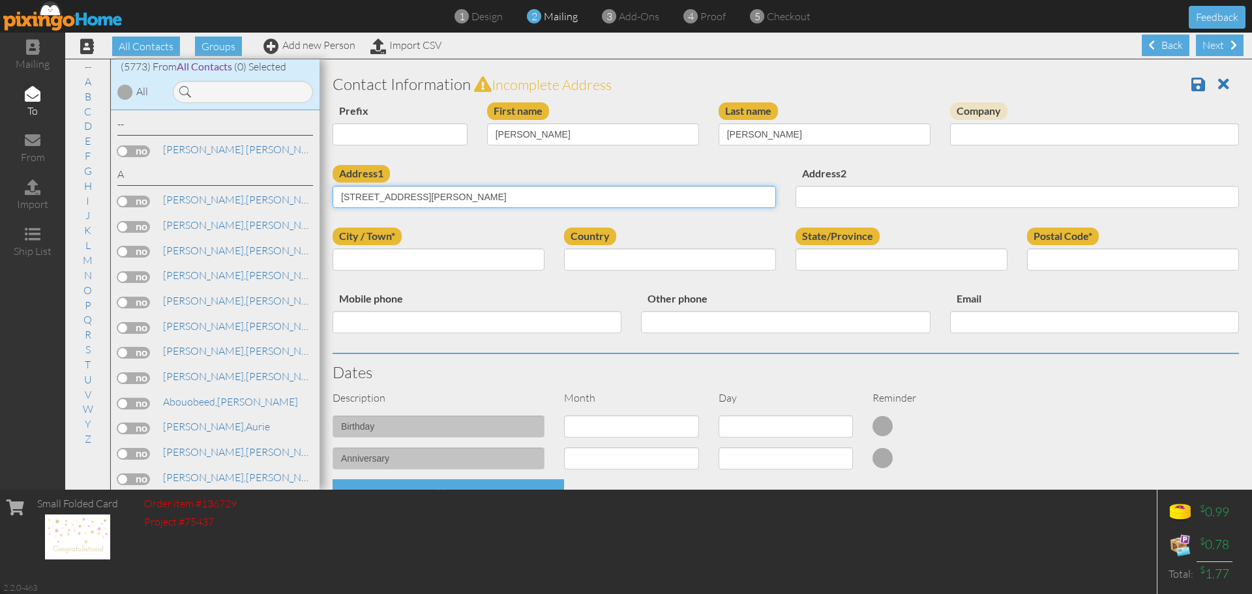
drag, startPoint x: 494, startPoint y: 198, endPoint x: 468, endPoint y: 207, distance: 28.1
click at [468, 207] on input "9854 Hidden Dr, Highland, UT 84003" at bounding box center [554, 197] width 443 height 22
type input "9854 Hidden Dr, Highland, UT 84003"
click at [1036, 262] on input "Postal Code*" at bounding box center [1133, 259] width 212 height 22
paste input "84003"
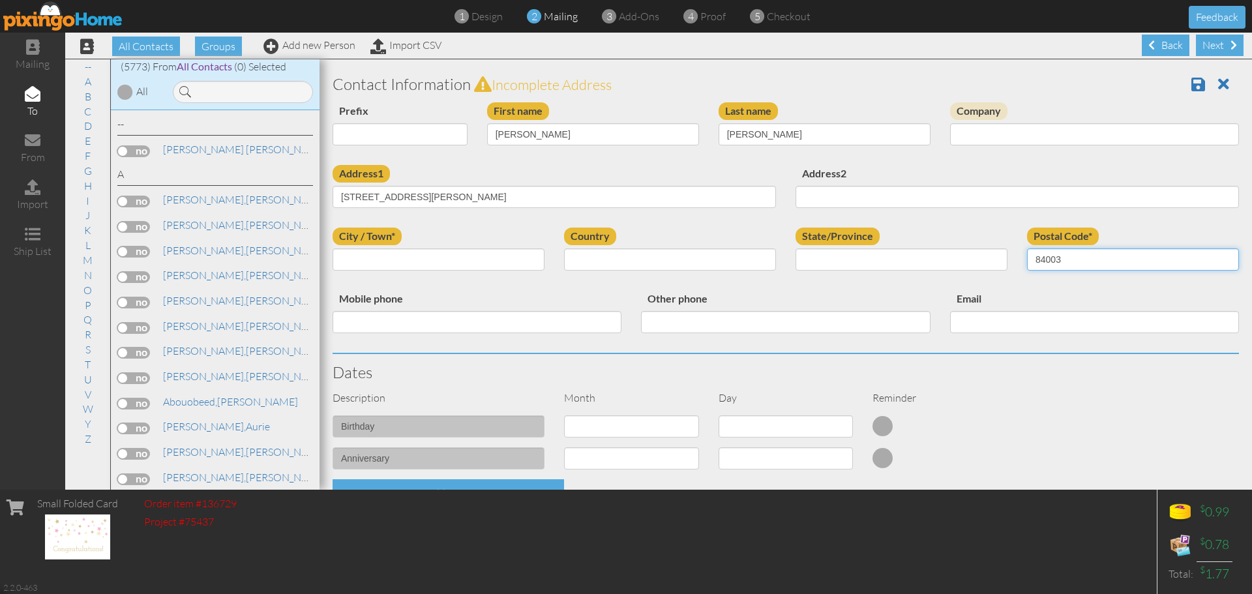
type input "84003"
drag, startPoint x: 488, startPoint y: 198, endPoint x: 466, endPoint y: 206, distance: 23.5
click at [466, 206] on input "9854 Hidden Dr, Highland, UT 84003" at bounding box center [554, 197] width 443 height 22
drag, startPoint x: 464, startPoint y: 204, endPoint x: 406, endPoint y: 220, distance: 60.7
click at [406, 220] on div "Address1 9854 Hidden Dr, Highland, UT Address2" at bounding box center [786, 196] width 926 height 63
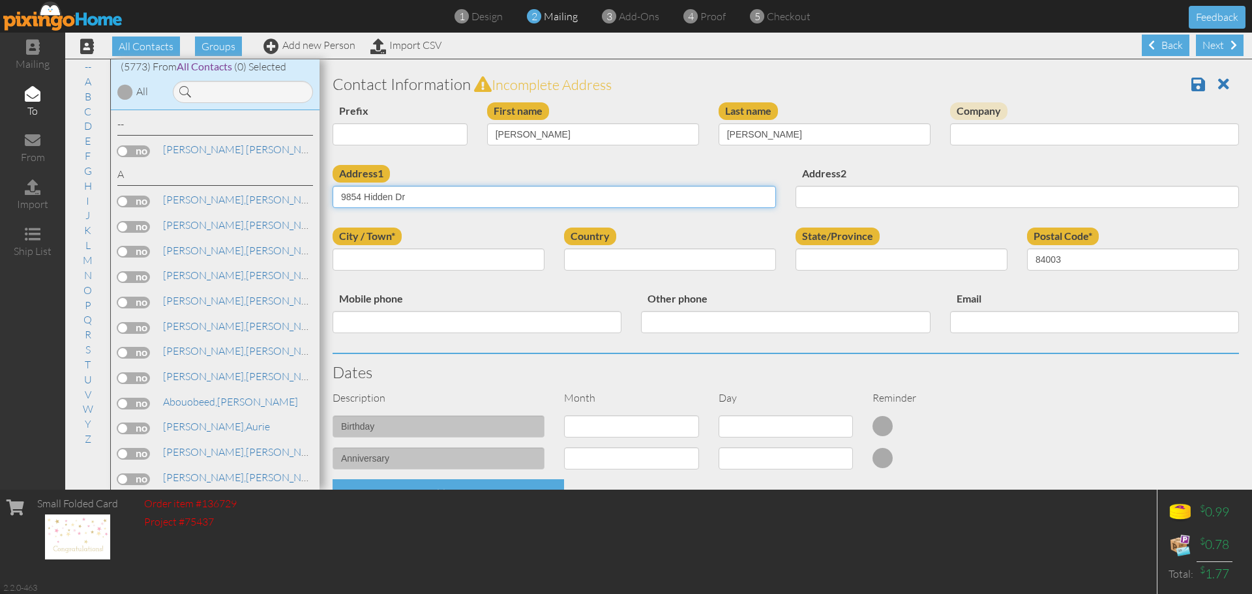
type input "9854 Hidden Dr"
click at [406, 256] on input "City / Town*" at bounding box center [439, 259] width 212 height 22
type input "Highland"
select select "object:37627"
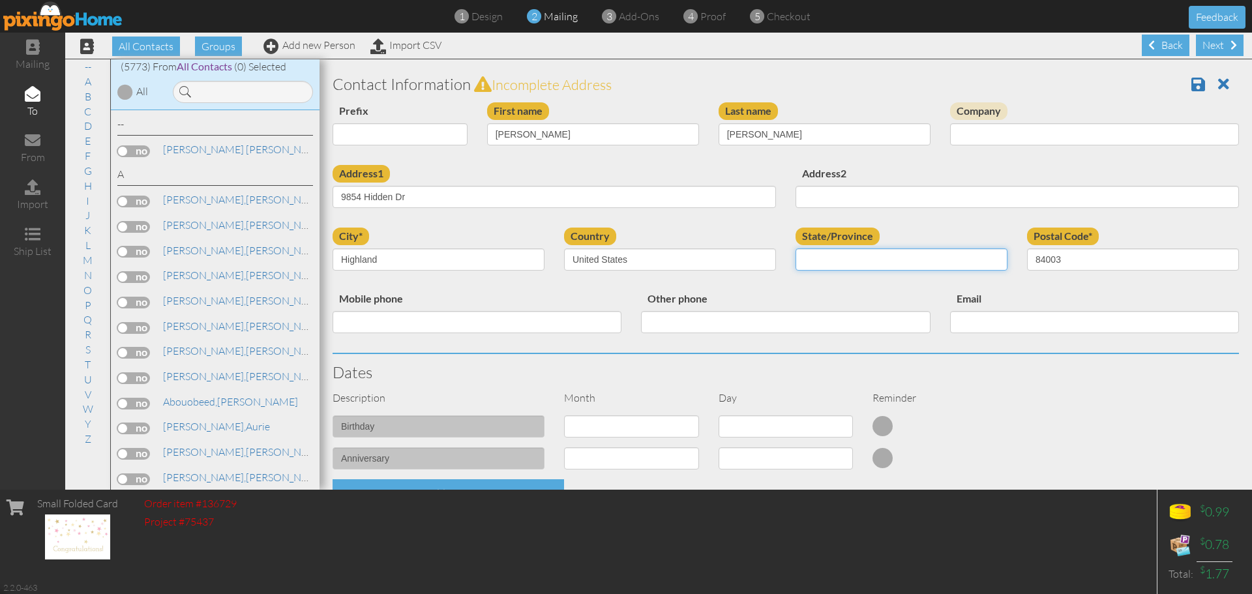
select select "object:37926"
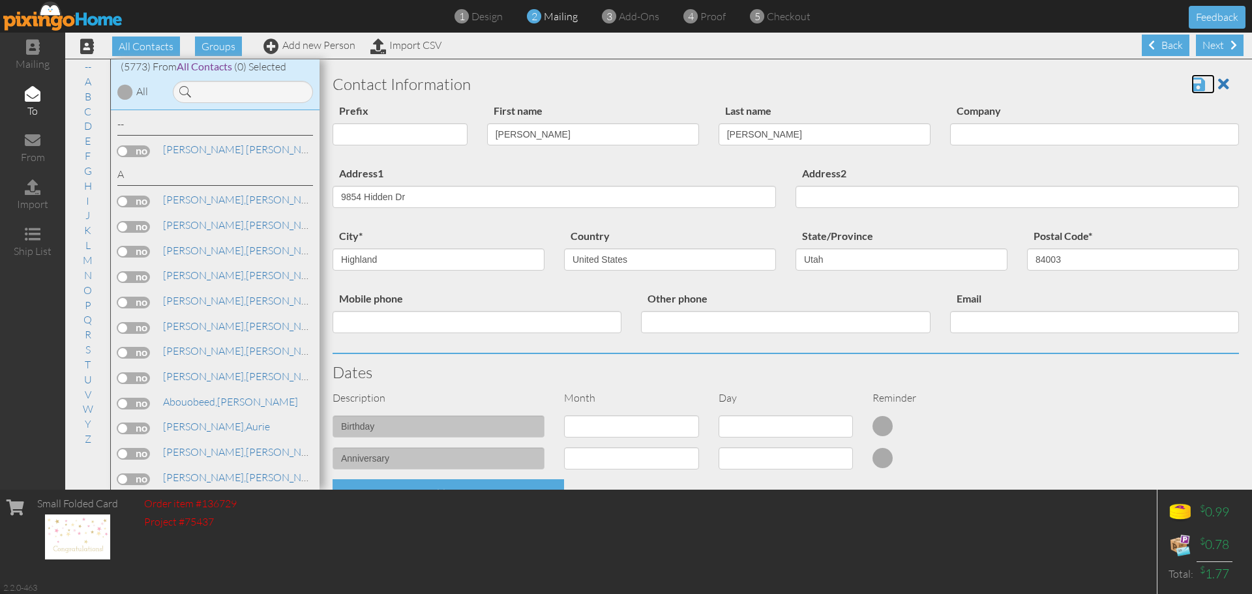
click at [1191, 85] on span at bounding box center [1198, 84] width 14 height 16
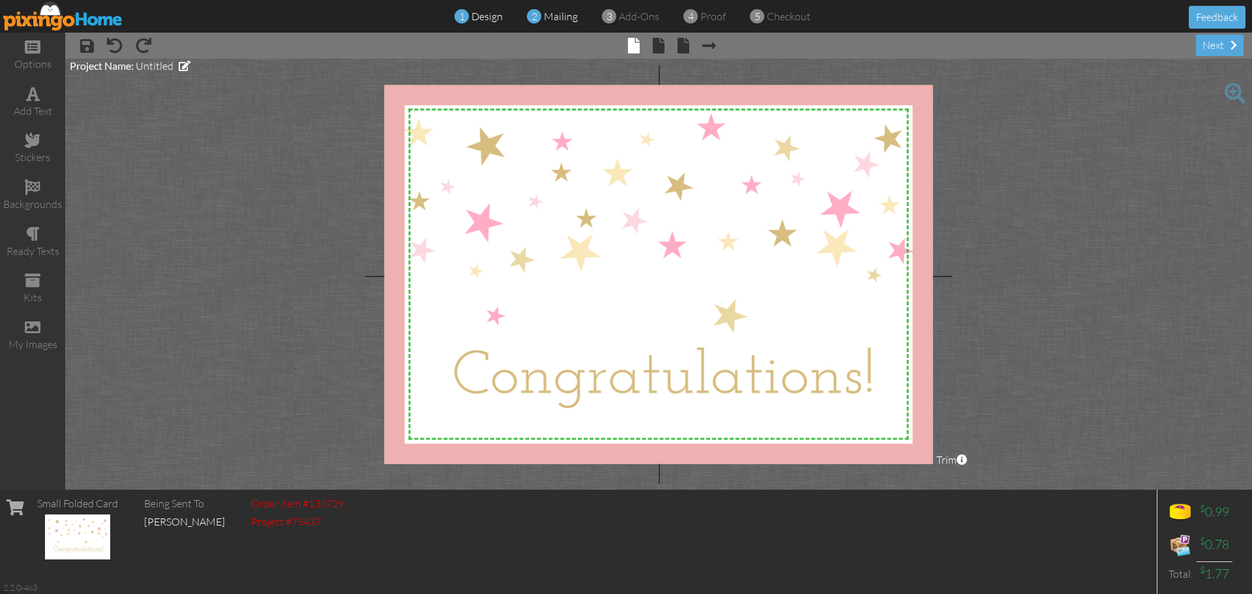
click at [561, 20] on span "mailing" at bounding box center [561, 16] width 34 height 13
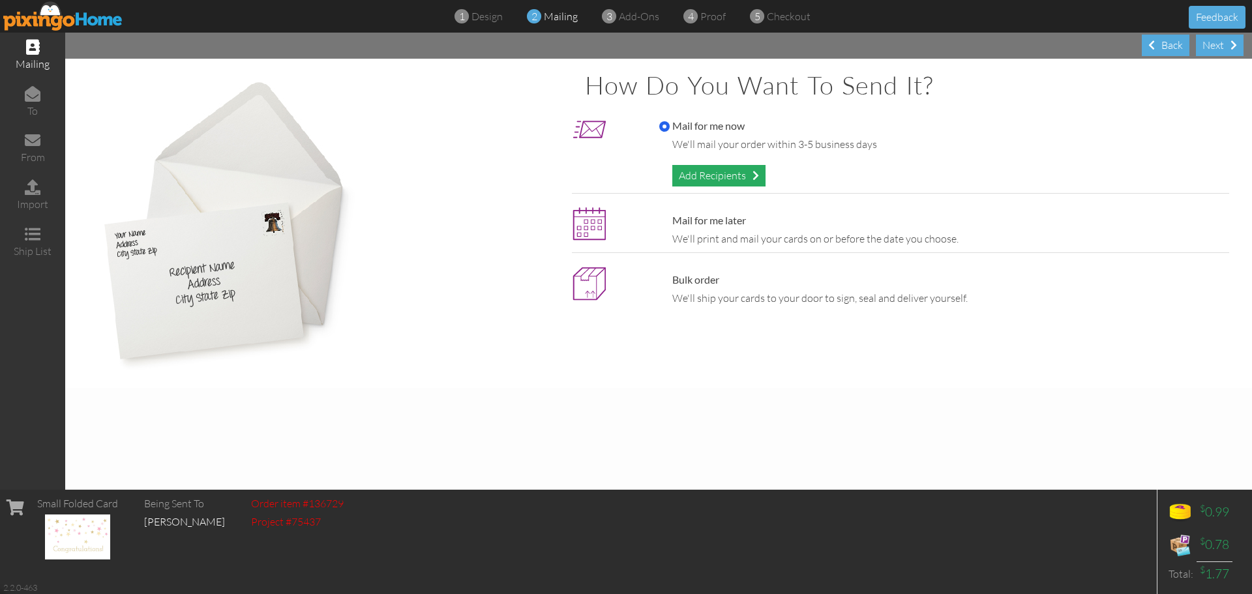
click at [704, 173] on div "Add Recipients" at bounding box center [718, 176] width 93 height 22
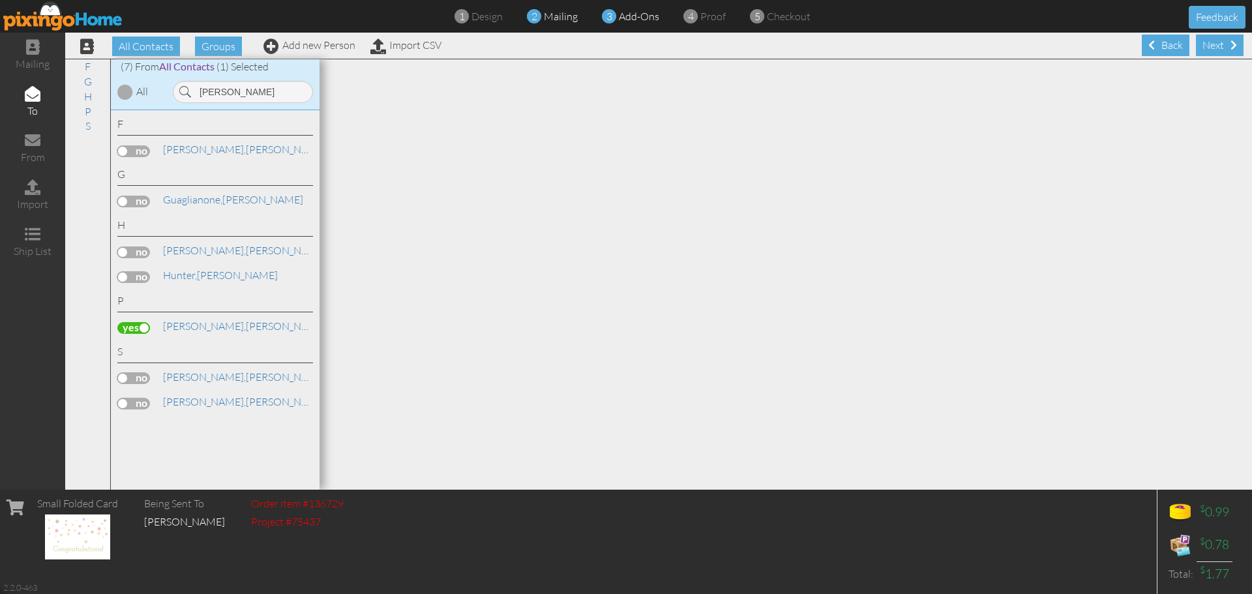
type input "[PERSON_NAME]"
click at [640, 16] on span "add-ons" at bounding box center [639, 16] width 40 height 13
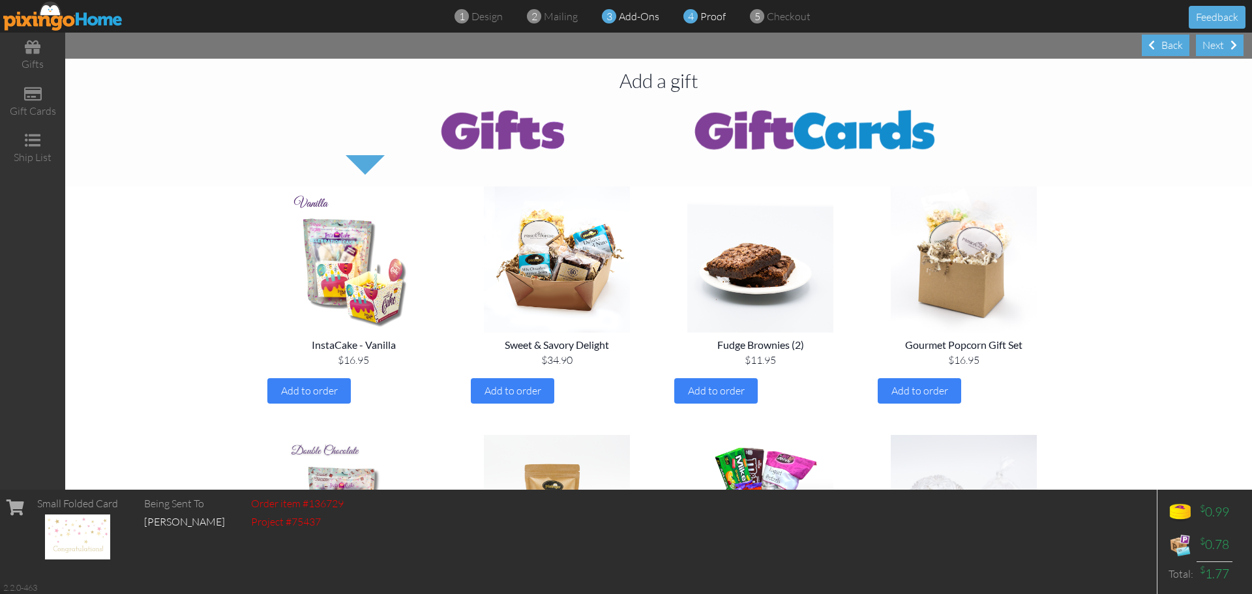
click at [703, 14] on span "proof" at bounding box center [712, 16] width 25 height 13
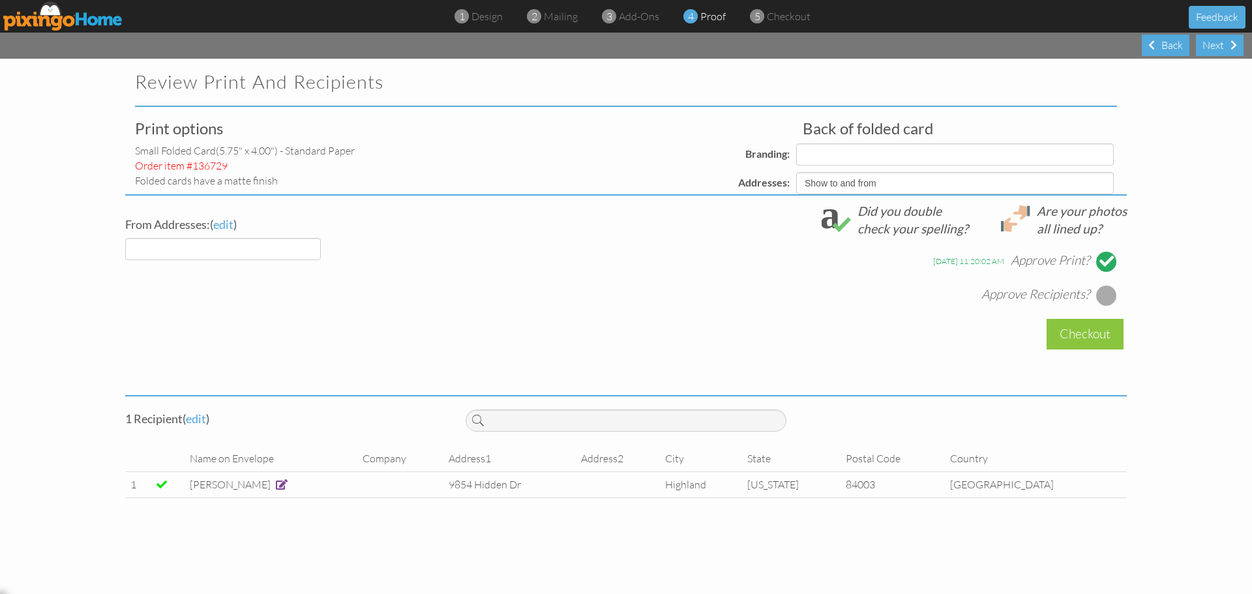
select select "object:17708"
select select "object:17719"
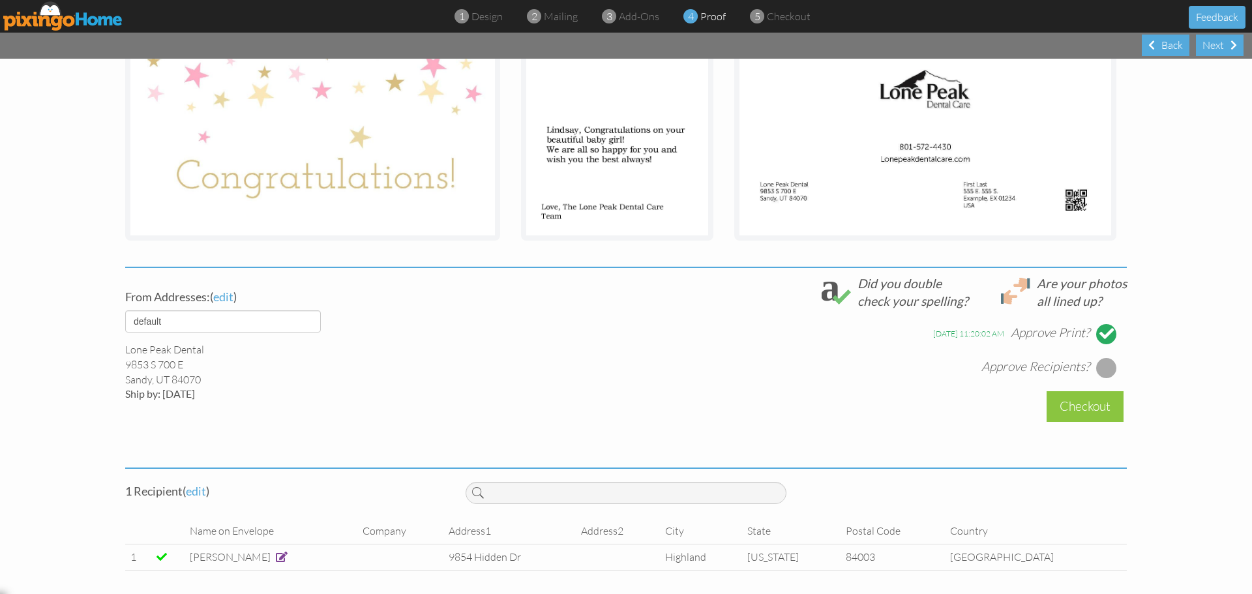
scroll to position [272, 0]
click at [1101, 366] on div at bounding box center [1106, 365] width 21 height 21
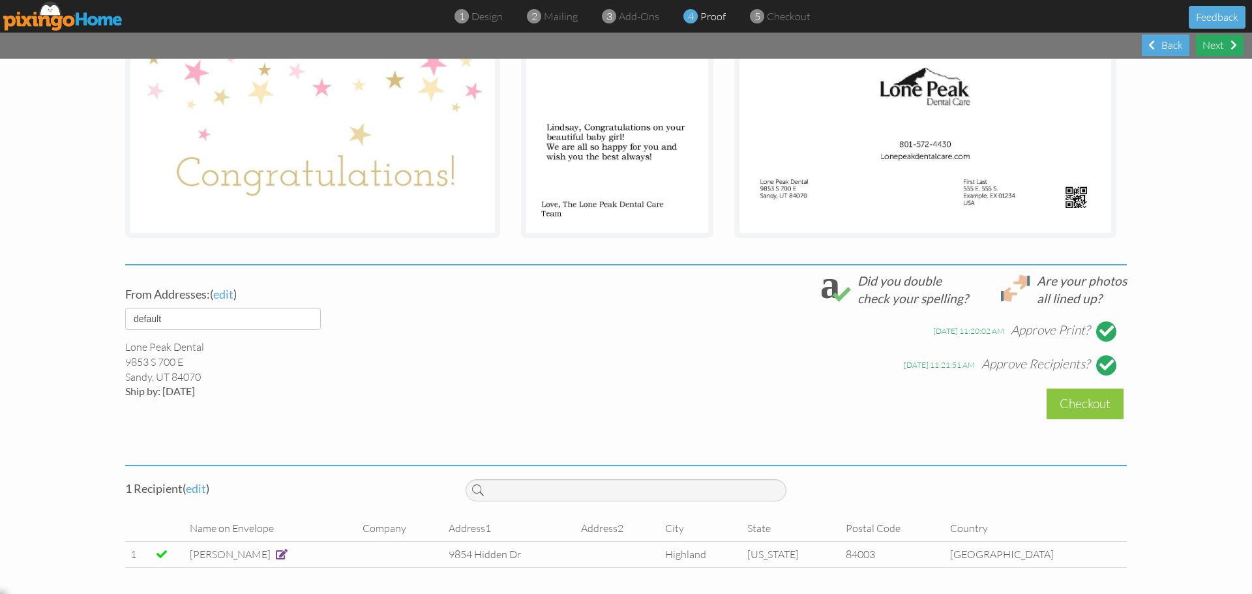
click at [1220, 44] on div "Next" at bounding box center [1220, 46] width 48 height 22
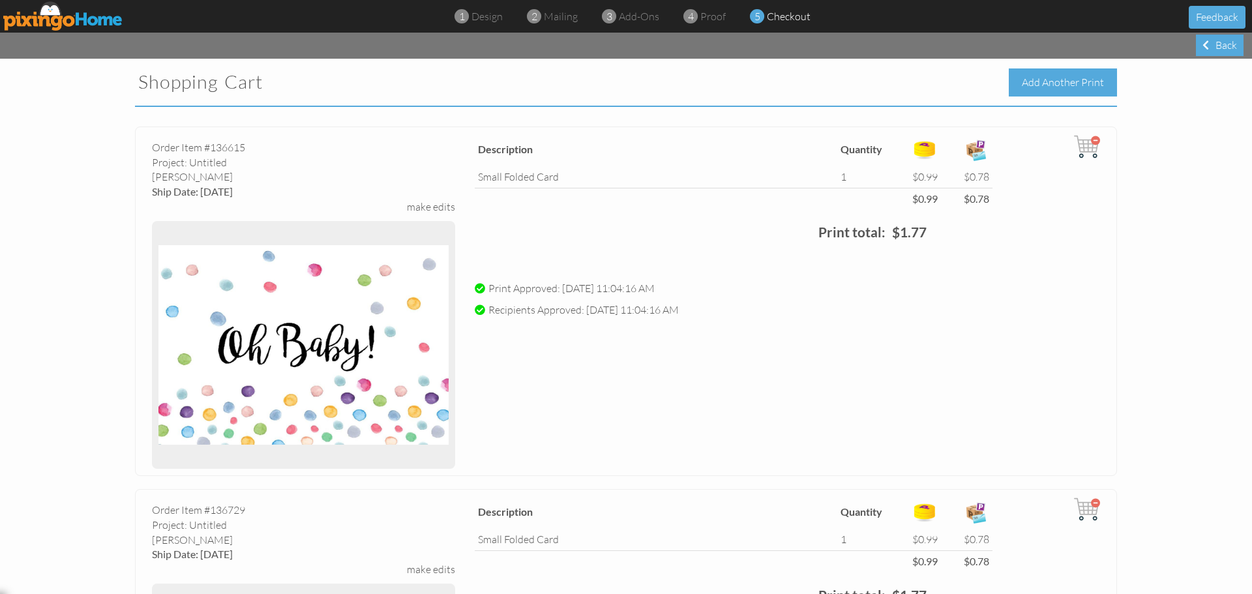
click at [1046, 80] on div "Add Another Print" at bounding box center [1063, 82] width 108 height 28
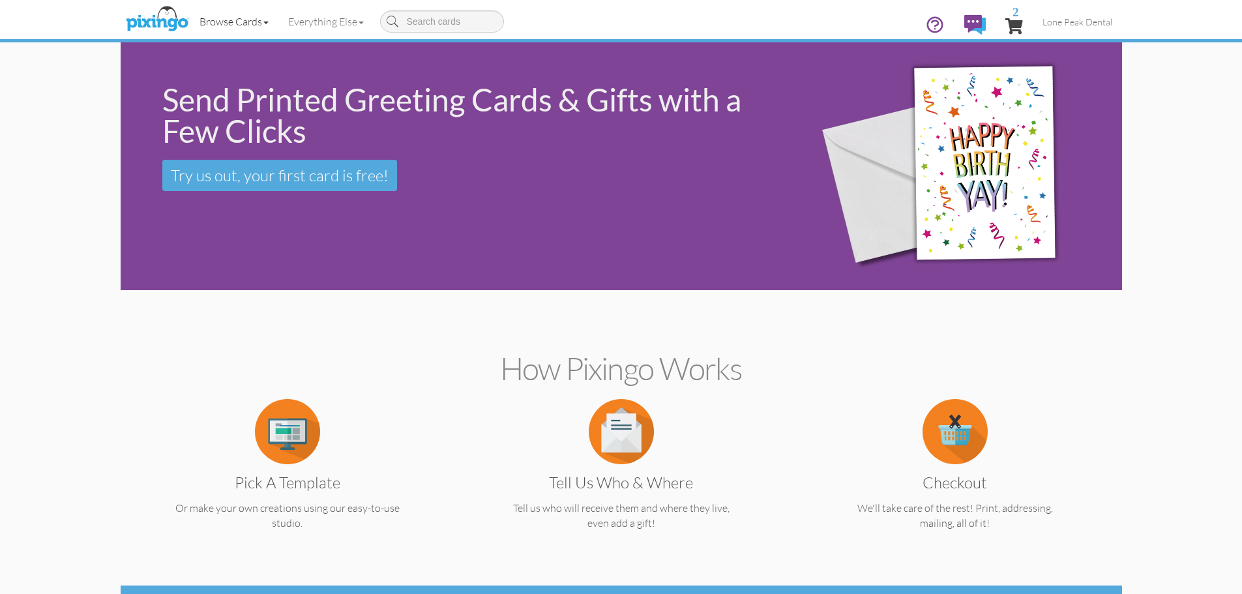
click at [235, 23] on link "Browse Cards" at bounding box center [234, 21] width 89 height 33
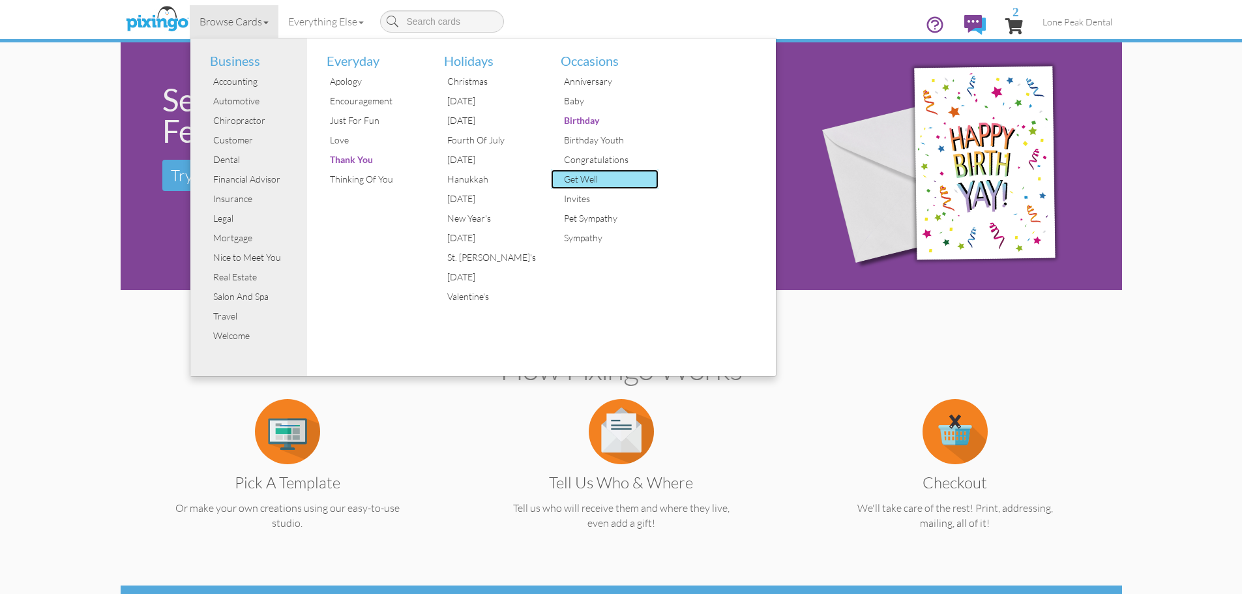
click at [580, 182] on div "Get Well" at bounding box center [610, 180] width 98 height 20
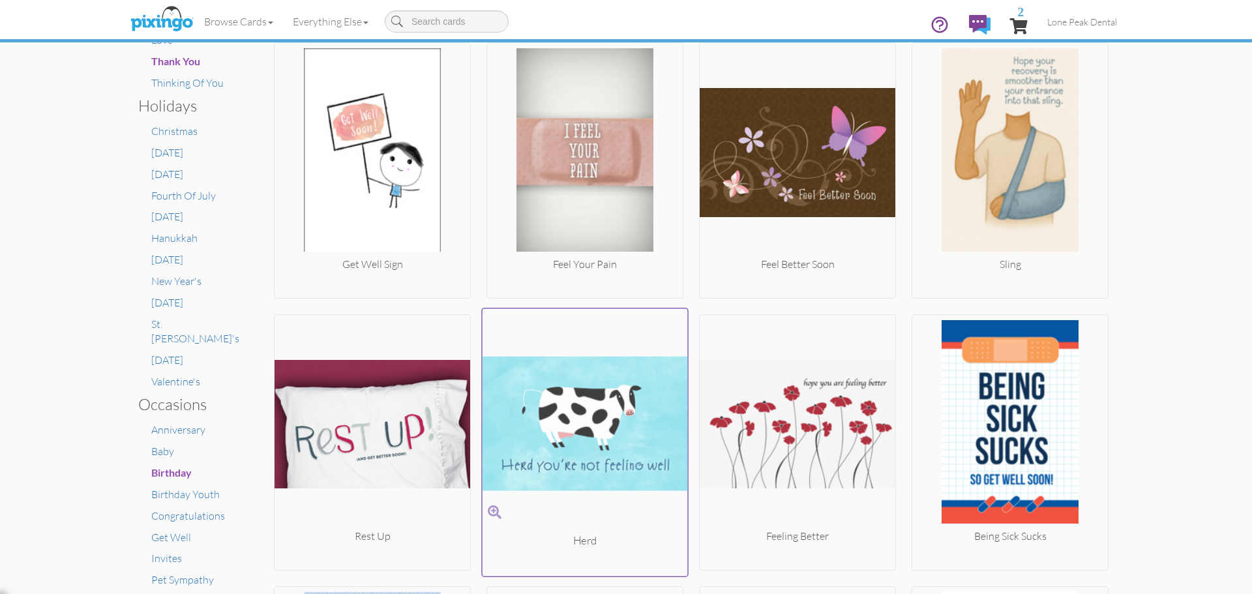
scroll to position [587, 0]
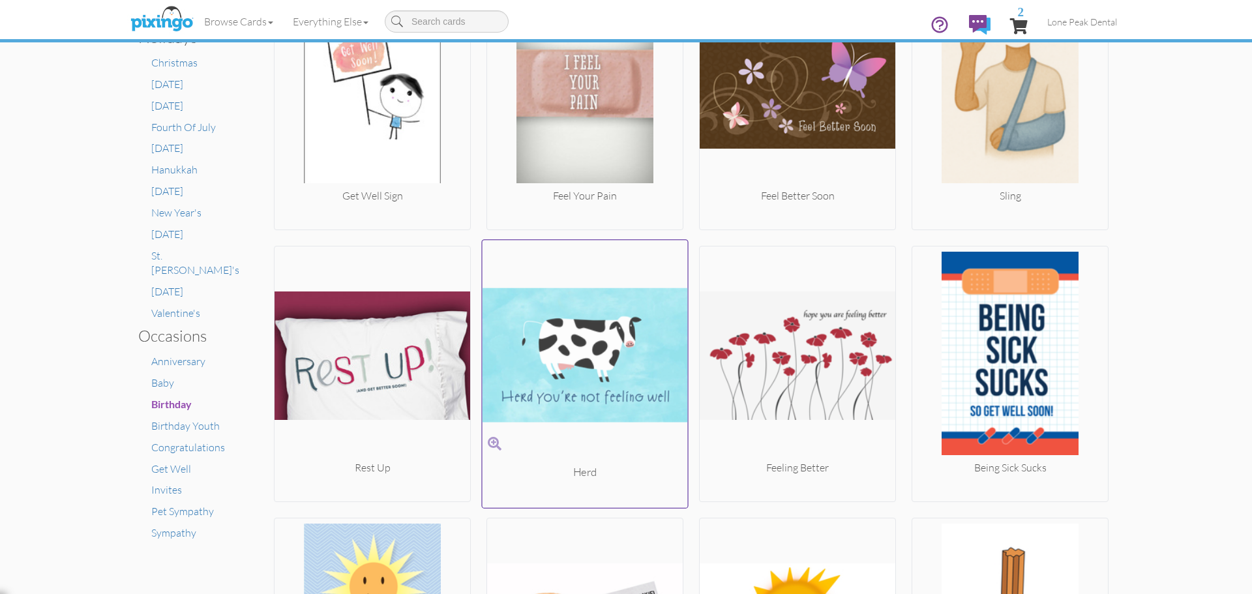
click at [543, 353] on img at bounding box center [585, 354] width 205 height 219
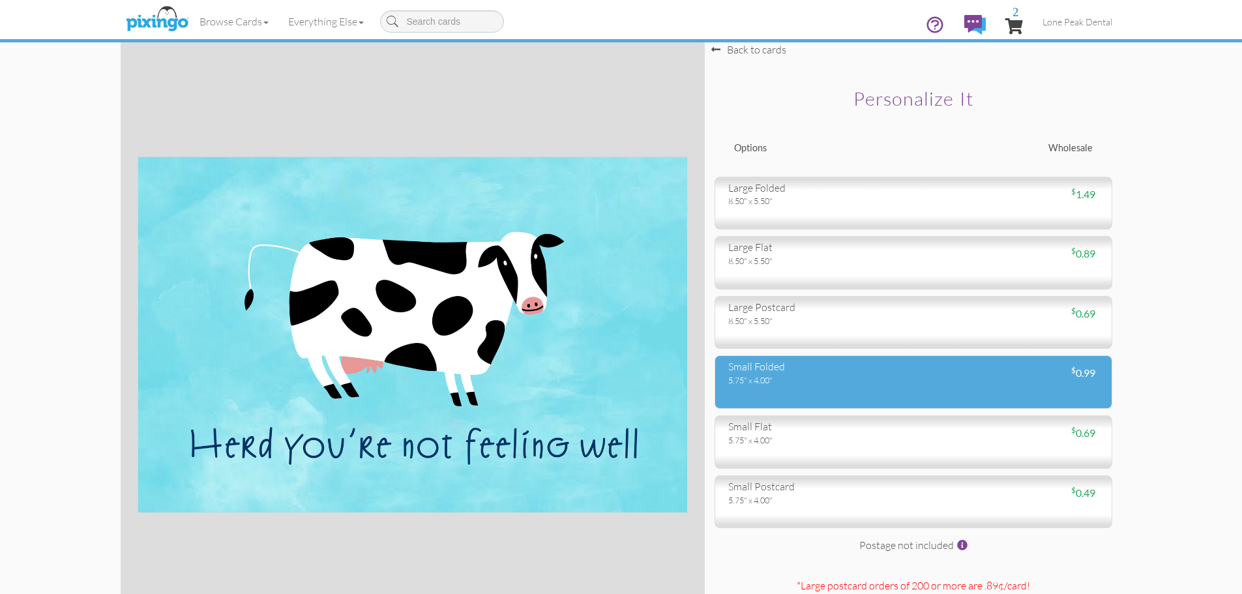
click at [818, 396] on div "small folded 5.75" x 4.00" $ 0.99" at bounding box center [914, 381] width 398 height 53
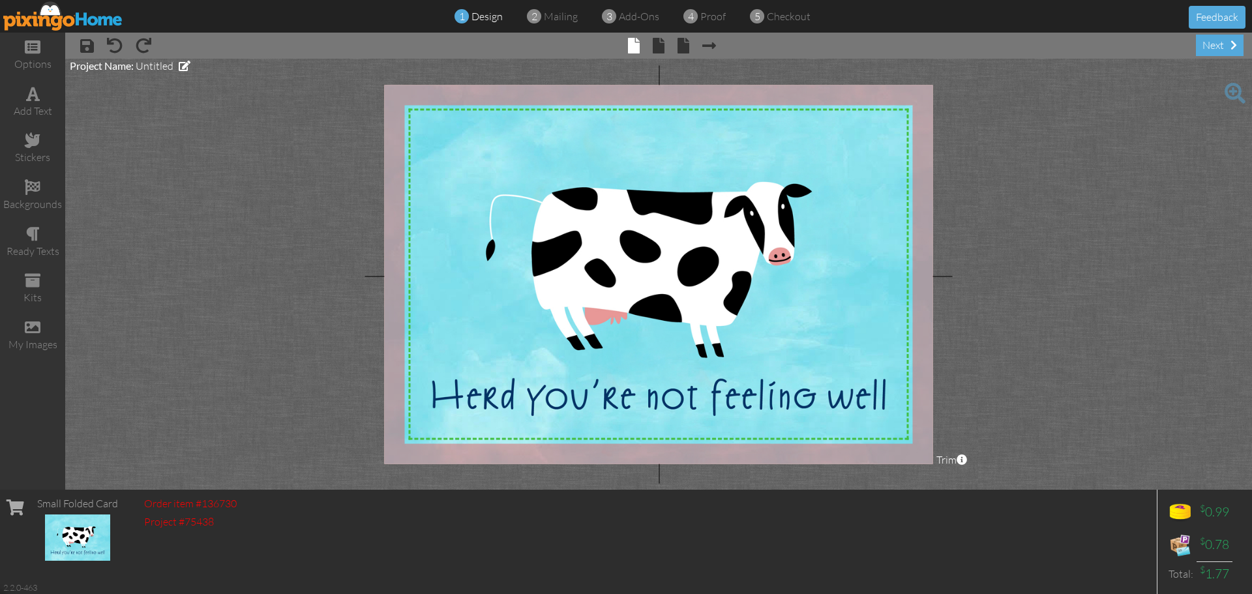
click at [648, 45] on span "× inside" at bounding box center [652, 45] width 25 height 21
click at [653, 46] on span at bounding box center [659, 46] width 12 height 16
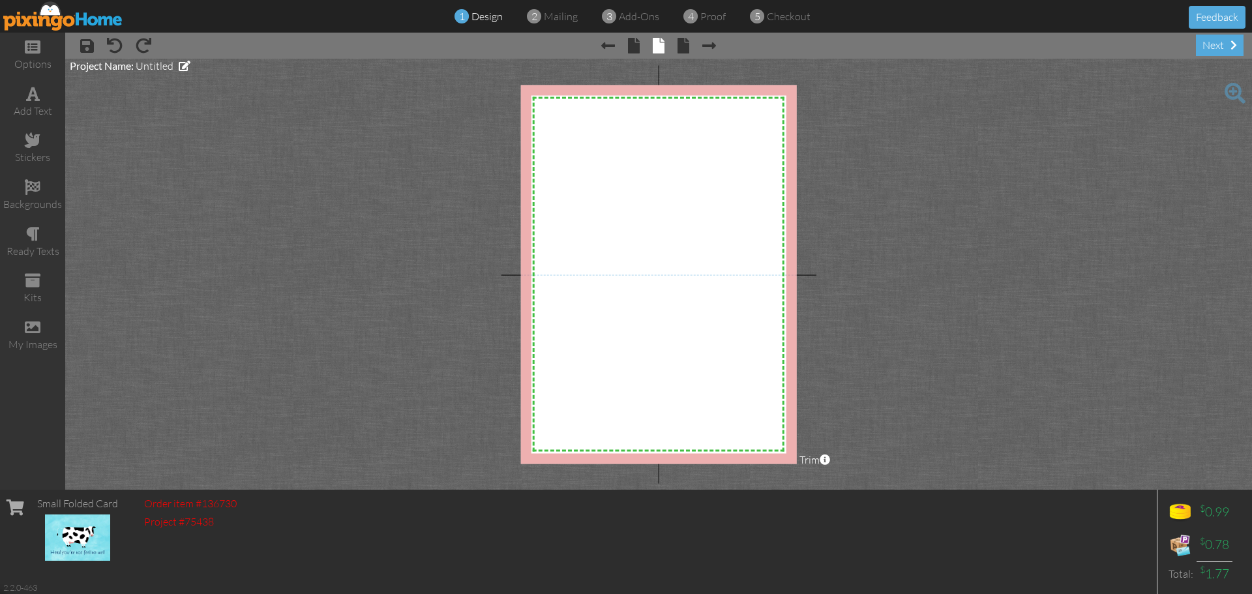
click at [42, 98] on div "add text" at bounding box center [32, 103] width 65 height 46
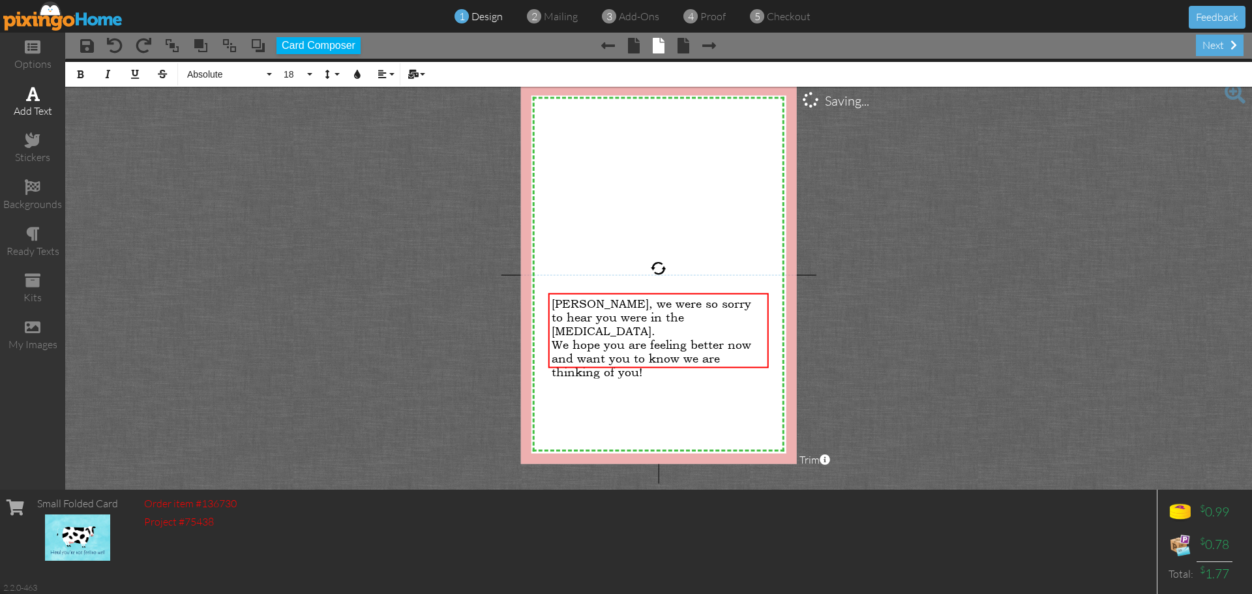
click at [29, 97] on span at bounding box center [33, 94] width 14 height 16
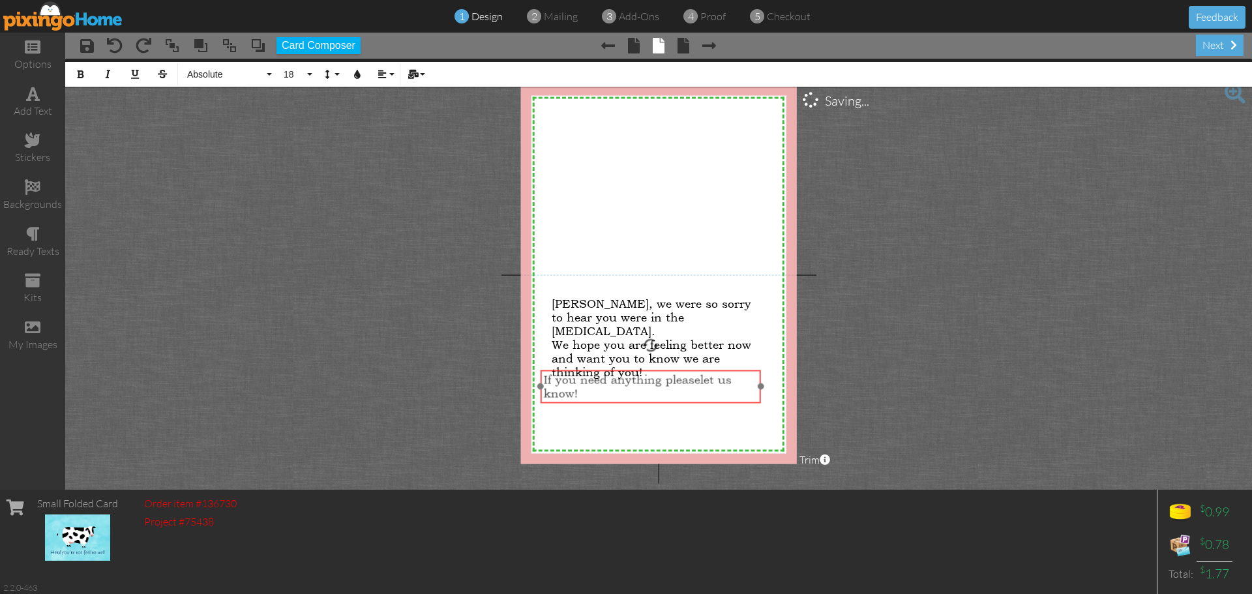
drag, startPoint x: 653, startPoint y: 122, endPoint x: 646, endPoint y: 369, distance: 247.3
click at [646, 369] on div at bounding box center [650, 387] width 227 height 40
click at [29, 97] on span at bounding box center [33, 94] width 14 height 16
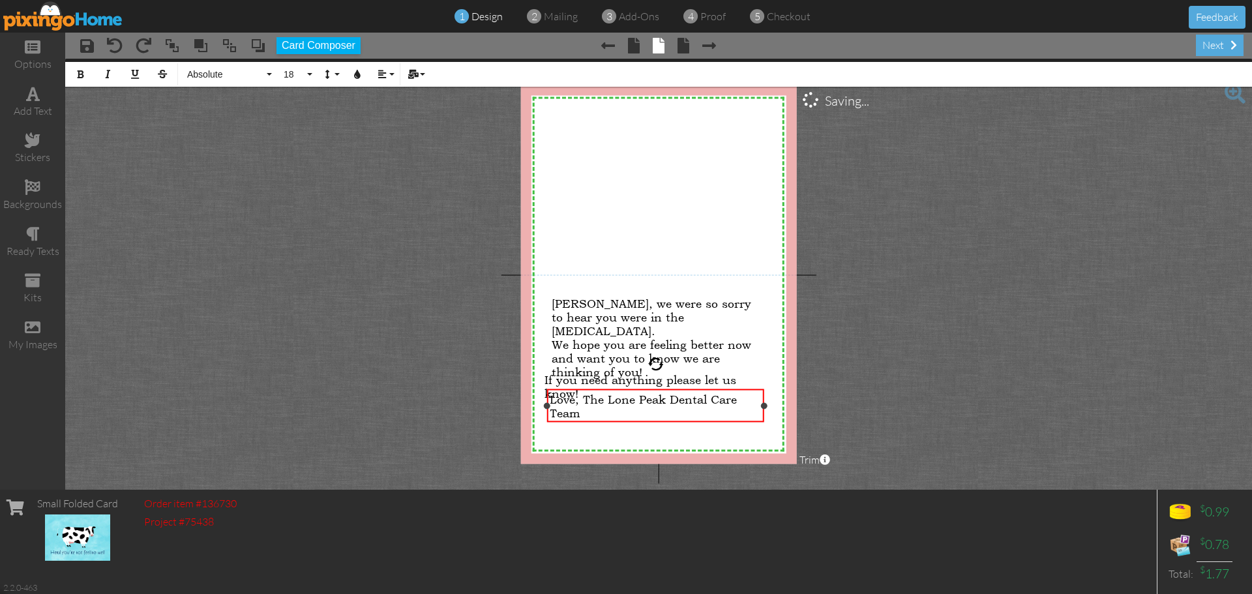
drag, startPoint x: 615, startPoint y: 421, endPoint x: 764, endPoint y: 432, distance: 149.2
click at [764, 432] on div "X X X X X X X X X X X X X X X X X X X X X X X X X X X X X X X X X X X X X X X X…" at bounding box center [659, 274] width 276 height 379
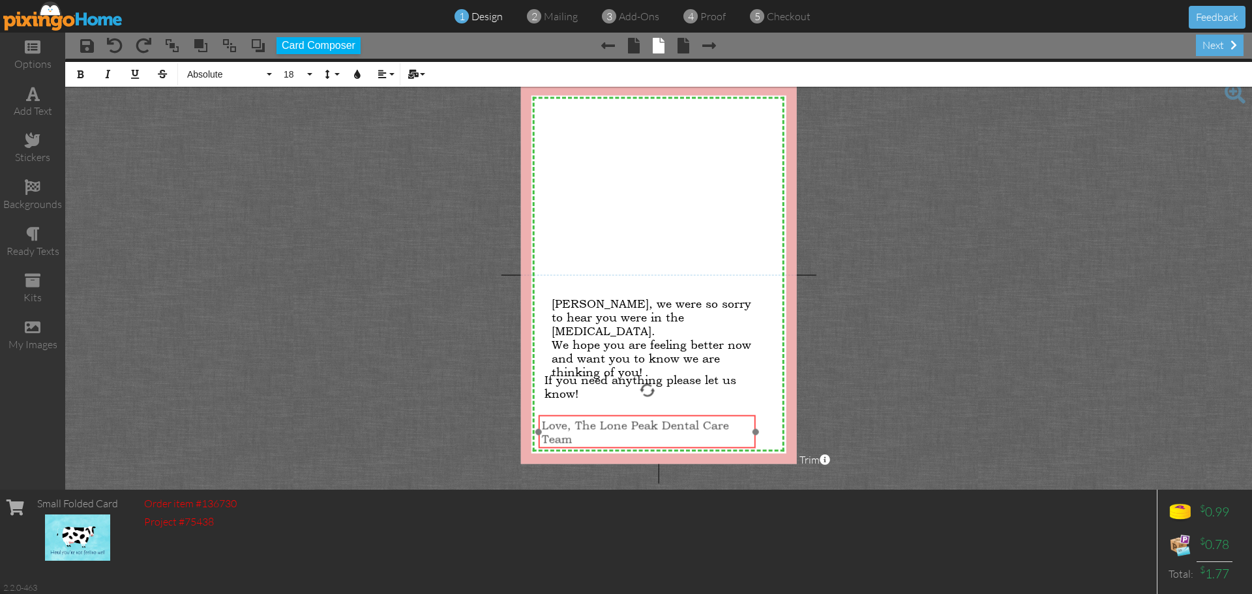
drag, startPoint x: 662, startPoint y: 390, endPoint x: 653, endPoint y: 415, distance: 26.4
click at [653, 416] on div "Love, The Lone Peak Dental Care Team ​ ​" at bounding box center [647, 432] width 218 height 34
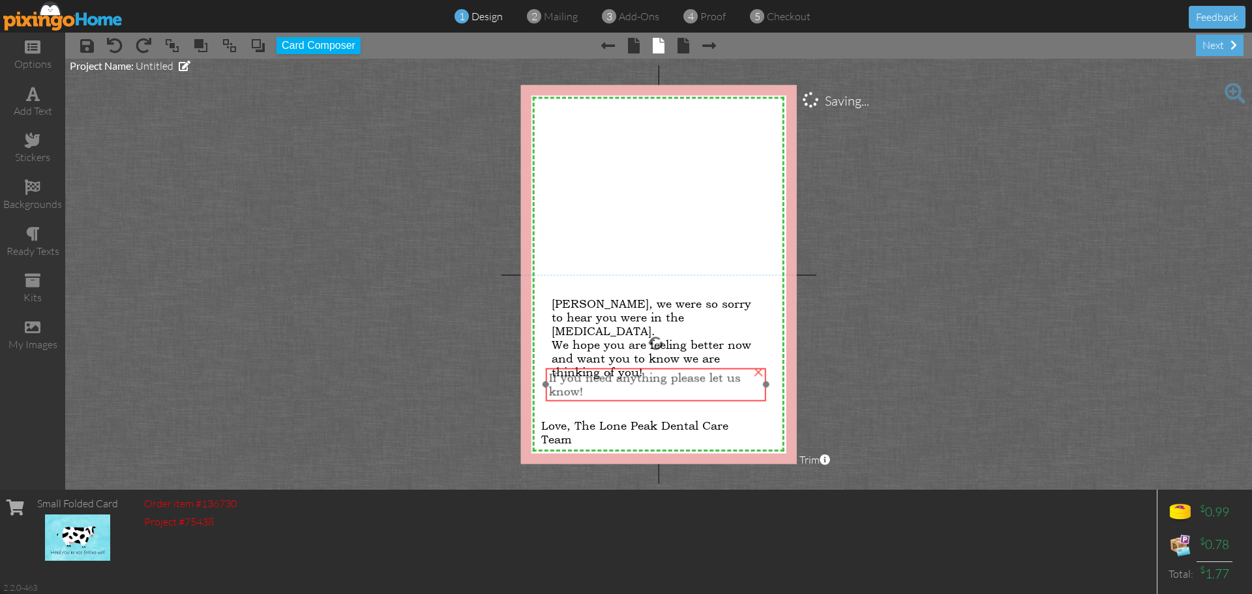
click at [667, 372] on span "If you need anything please let us know!" at bounding box center [645, 384] width 192 height 27
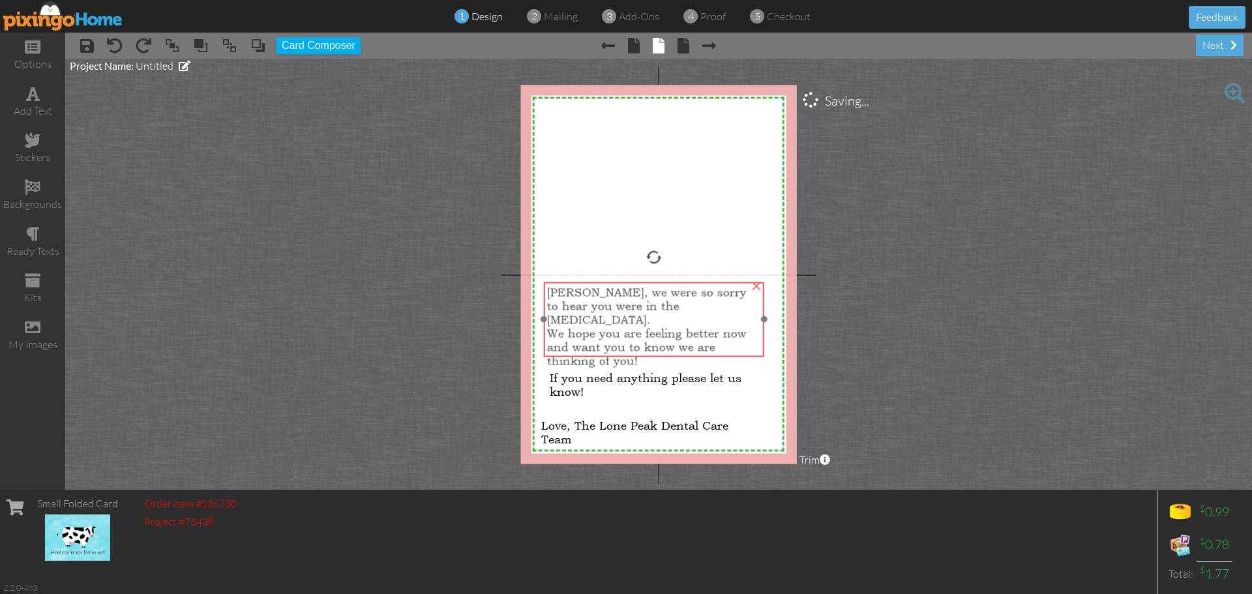
drag, startPoint x: 603, startPoint y: 296, endPoint x: 599, endPoint y: 285, distance: 12.0
click at [599, 285] on span "Shawn, we were so sorry to hear you were in the ICU." at bounding box center [647, 305] width 200 height 41
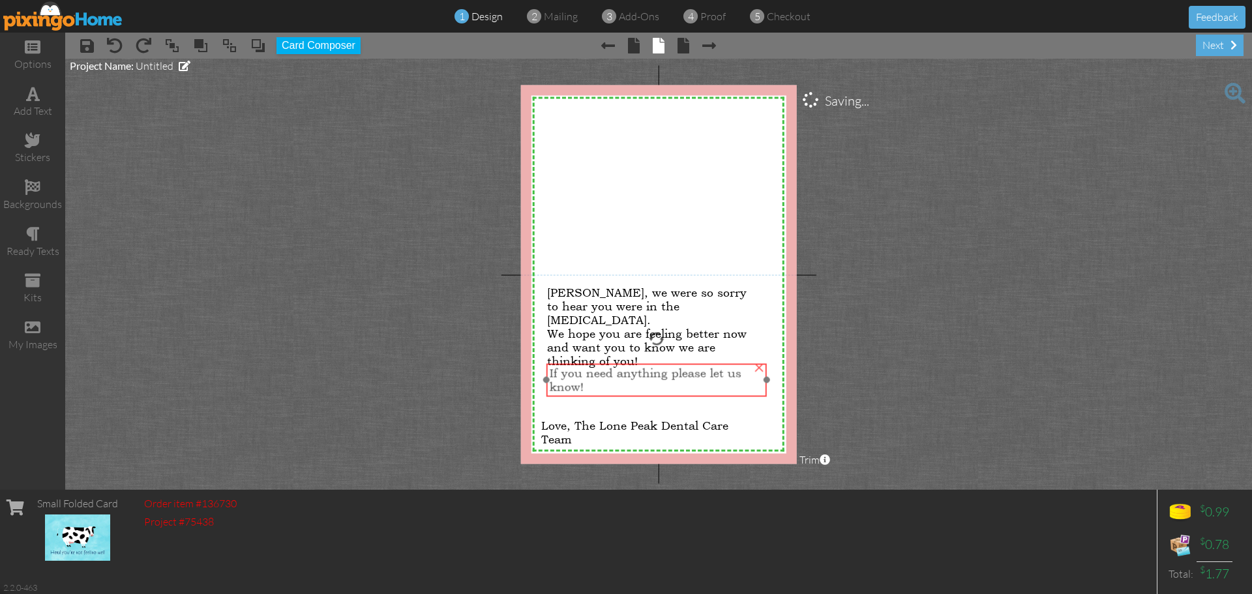
click at [618, 365] on div "If you need anything please let us know!" at bounding box center [657, 380] width 220 height 34
click at [921, 362] on project-studio-wrapper "X X X X X X X X X X X X X X X X X X X X X X X X X X X X X X X X X X X X X X X X…" at bounding box center [658, 274] width 1187 height 431
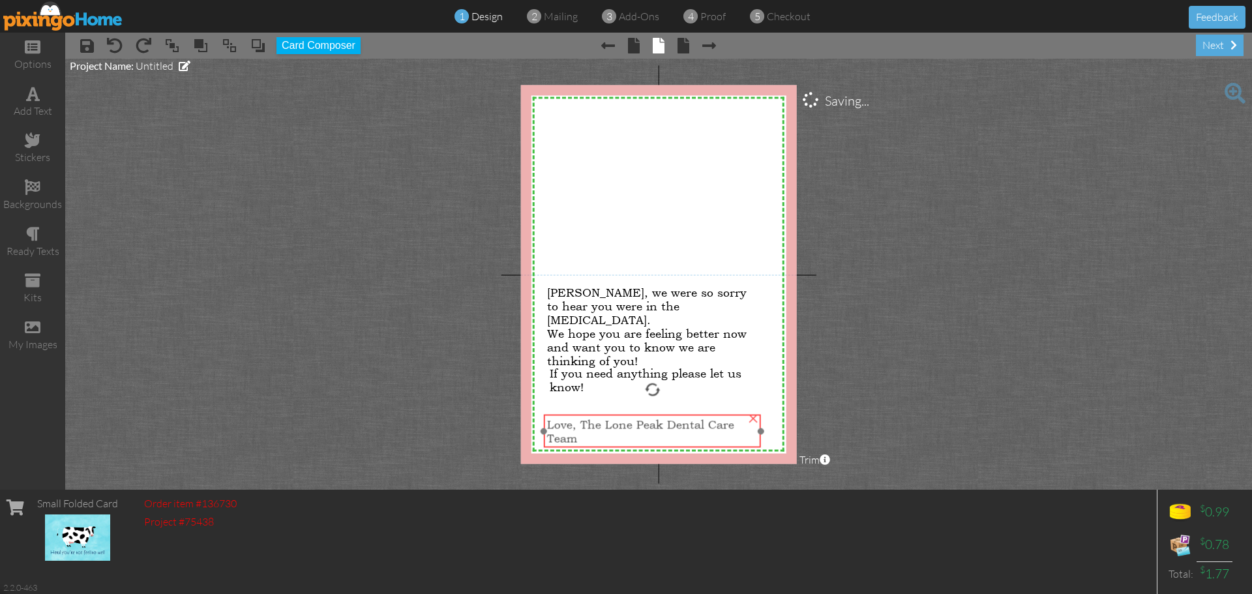
click at [623, 417] on div "Love, The Lone Peak Dental Care Team" at bounding box center [652, 431] width 218 height 34
click at [948, 383] on project-studio-wrapper "X X X X X X X X X X X X X X X X X X X X X X X X X X X X X X X X X X X X X X X X…" at bounding box center [658, 274] width 1187 height 431
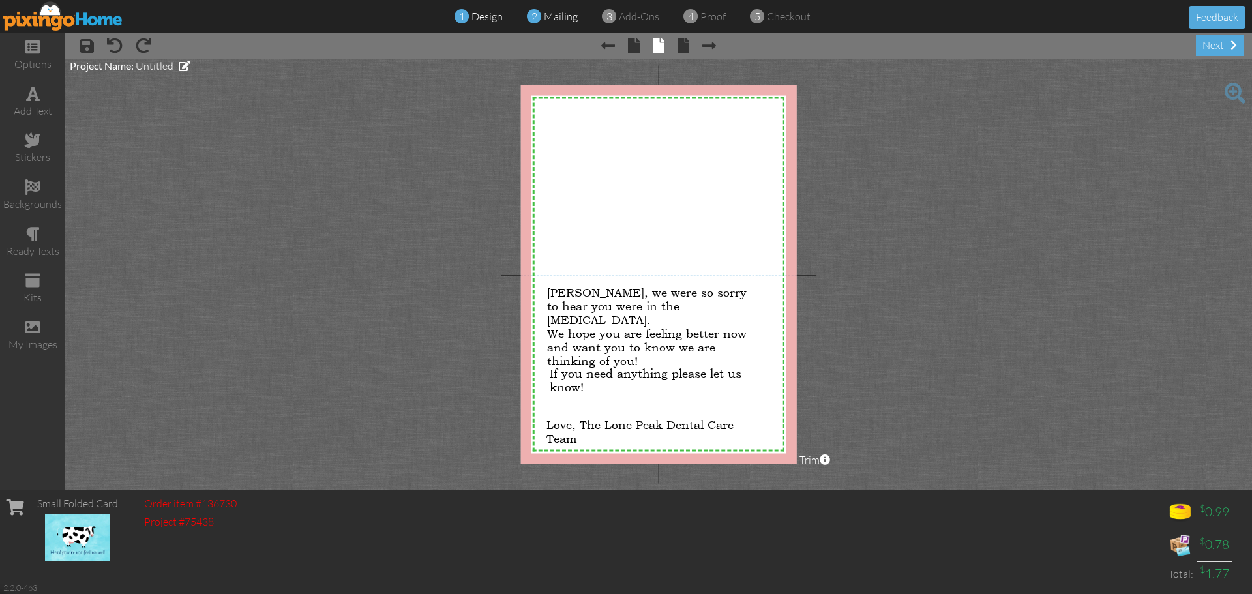
click at [545, 15] on span "mailing" at bounding box center [561, 16] width 34 height 13
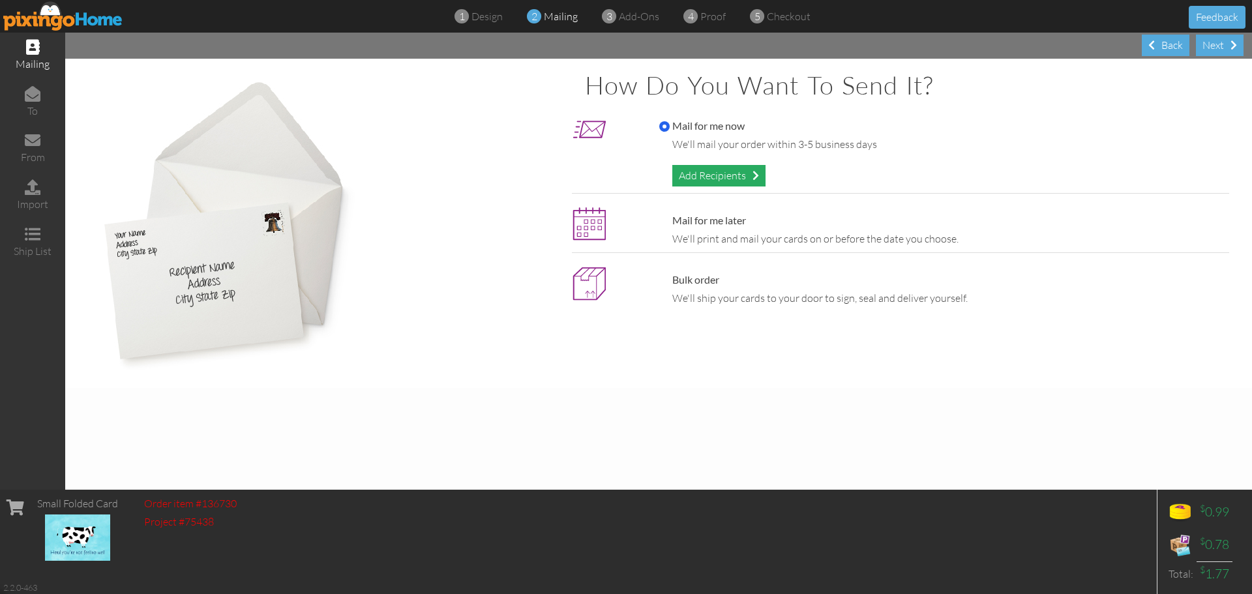
click at [740, 175] on div "Add Recipients" at bounding box center [718, 176] width 93 height 22
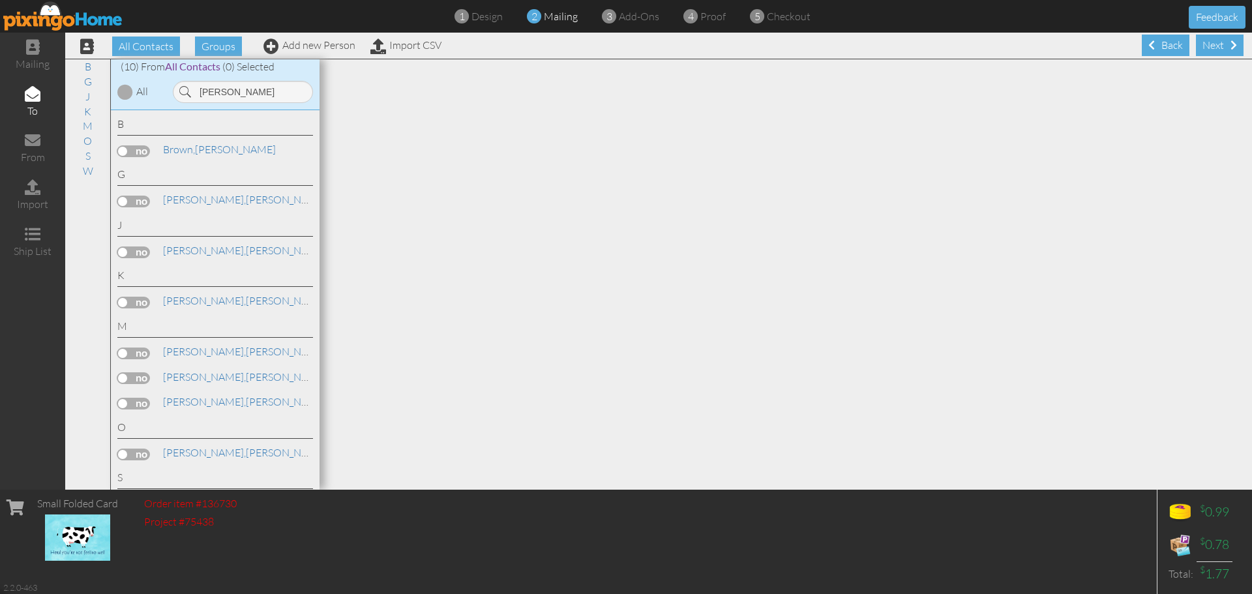
type input "shawn"
click at [131, 253] on label at bounding box center [133, 253] width 33 height 12
click at [0, 0] on input "checkbox" at bounding box center [0, 0] width 0 height 0
click at [1203, 42] on div "Next" at bounding box center [1220, 46] width 48 height 22
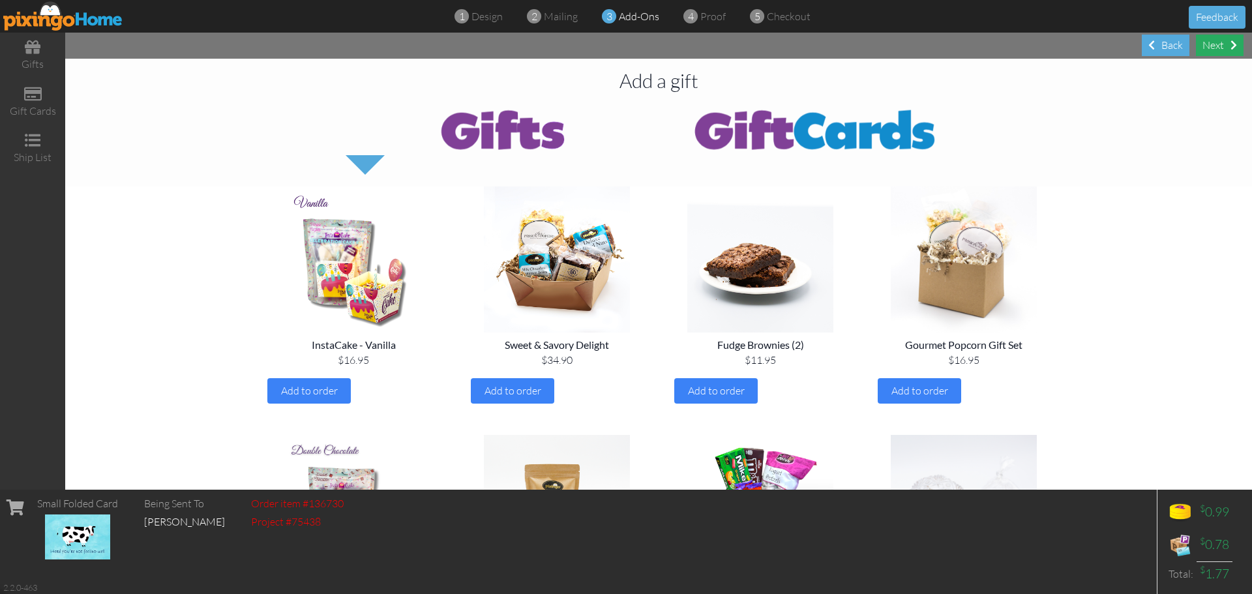
click at [1210, 47] on div "Next" at bounding box center [1220, 46] width 48 height 22
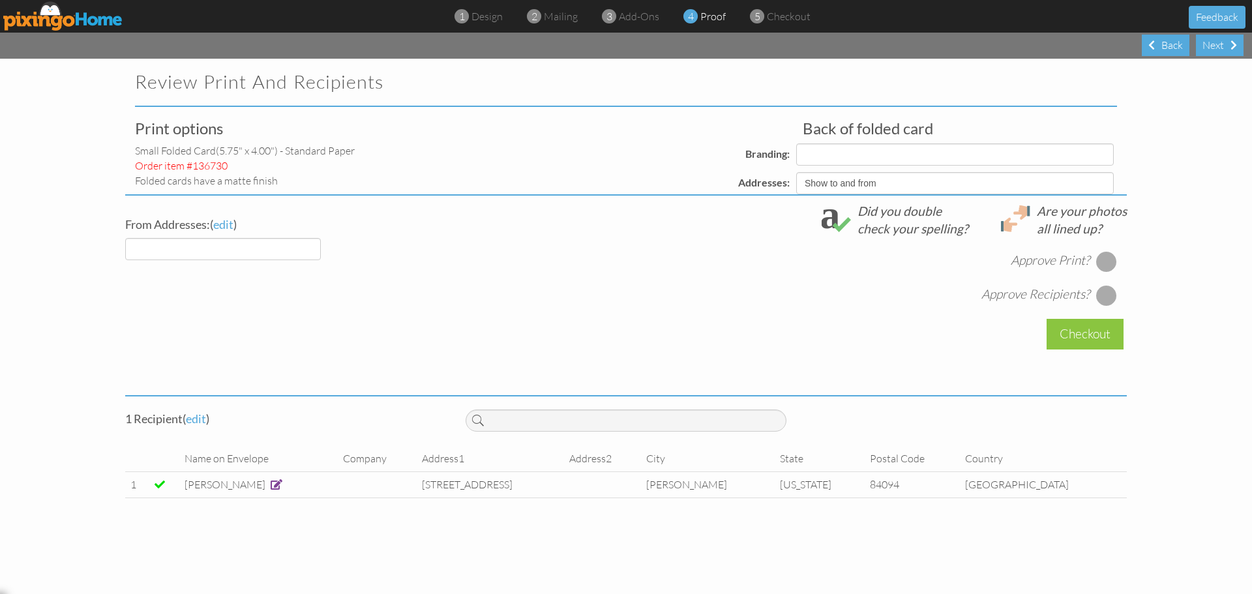
select select "object:30599"
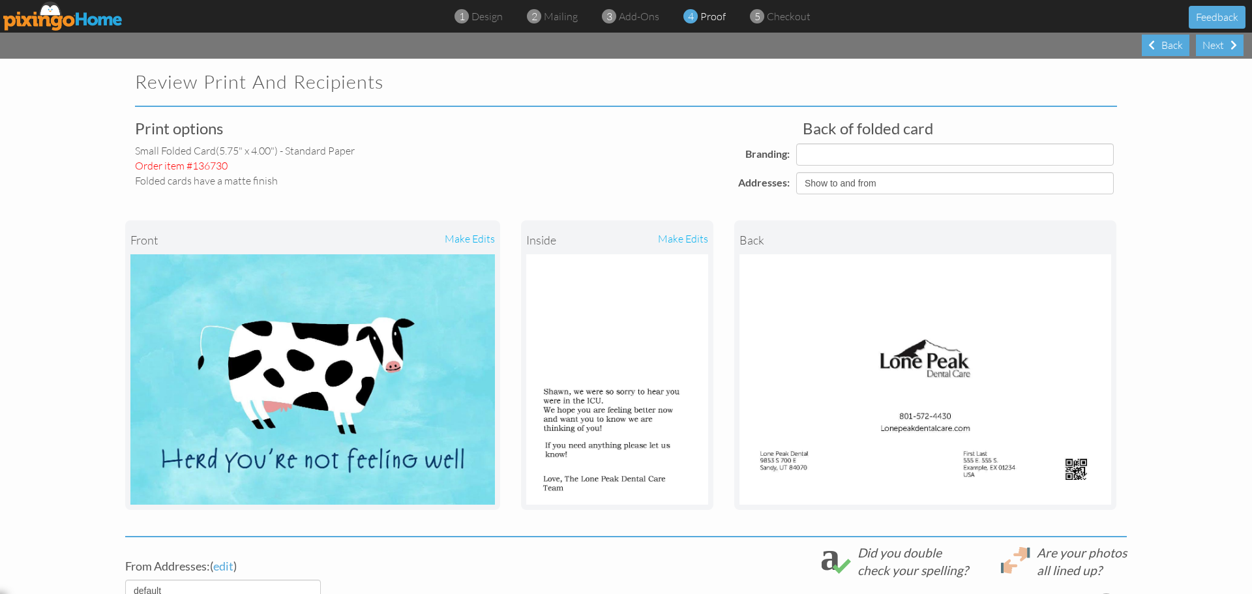
select select "object:30610"
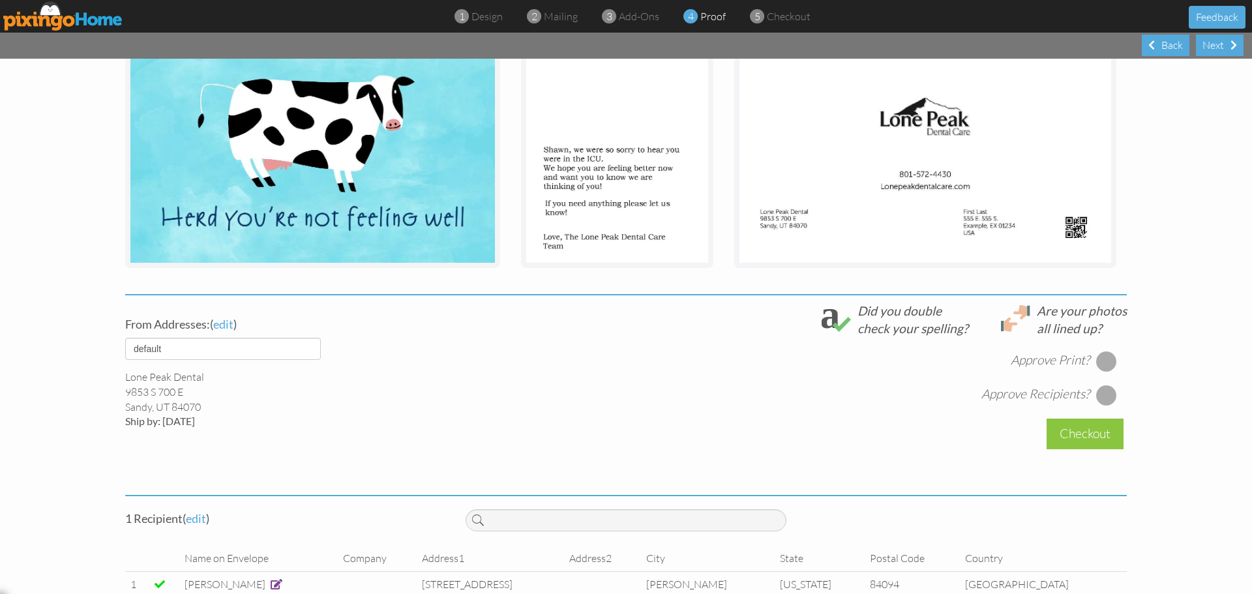
scroll to position [261, 0]
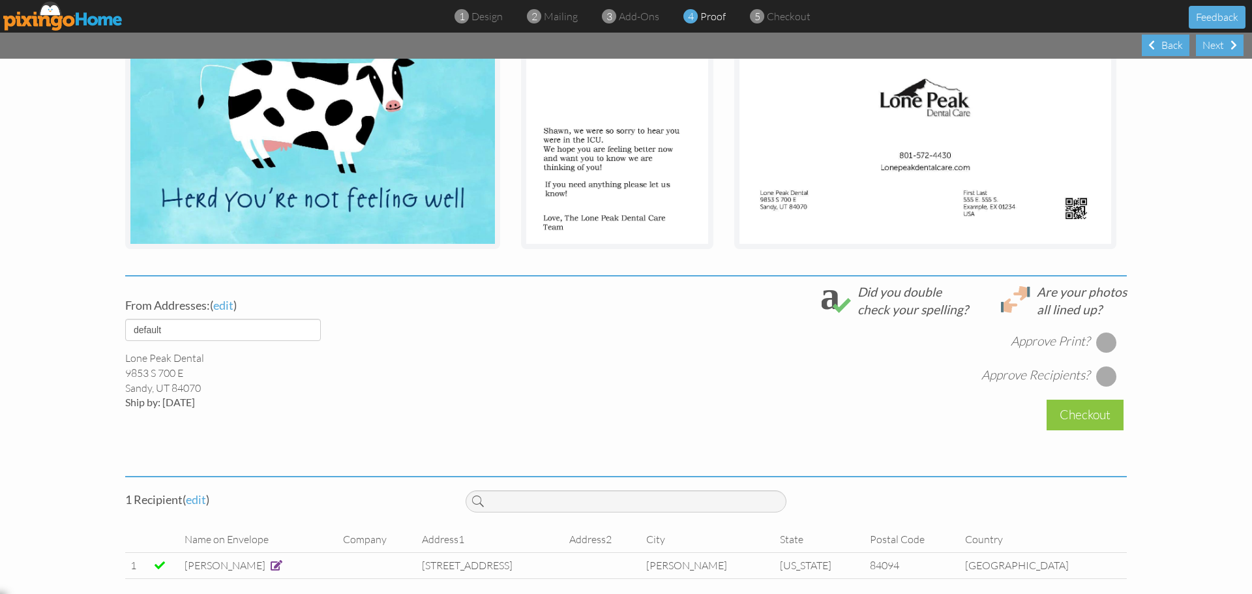
click at [1098, 349] on div at bounding box center [1106, 342] width 21 height 21
click at [1100, 376] on div at bounding box center [1106, 376] width 21 height 21
click at [1065, 417] on div "Checkout" at bounding box center [1085, 415] width 77 height 31
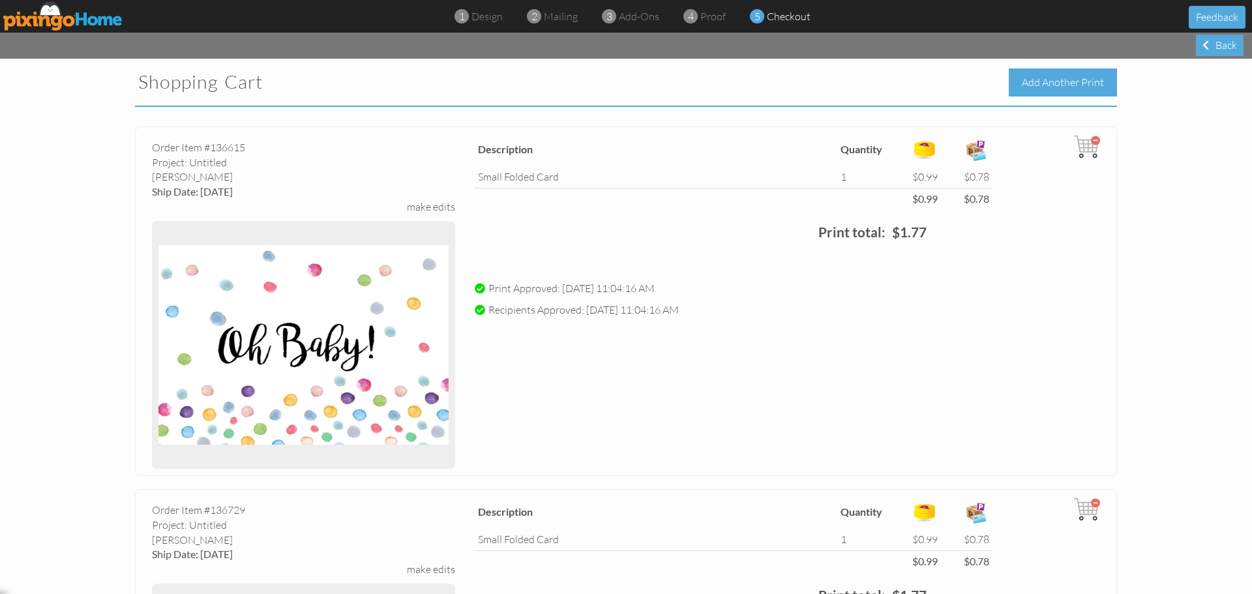
click at [1034, 84] on div "Add Another Print" at bounding box center [1063, 82] width 108 height 28
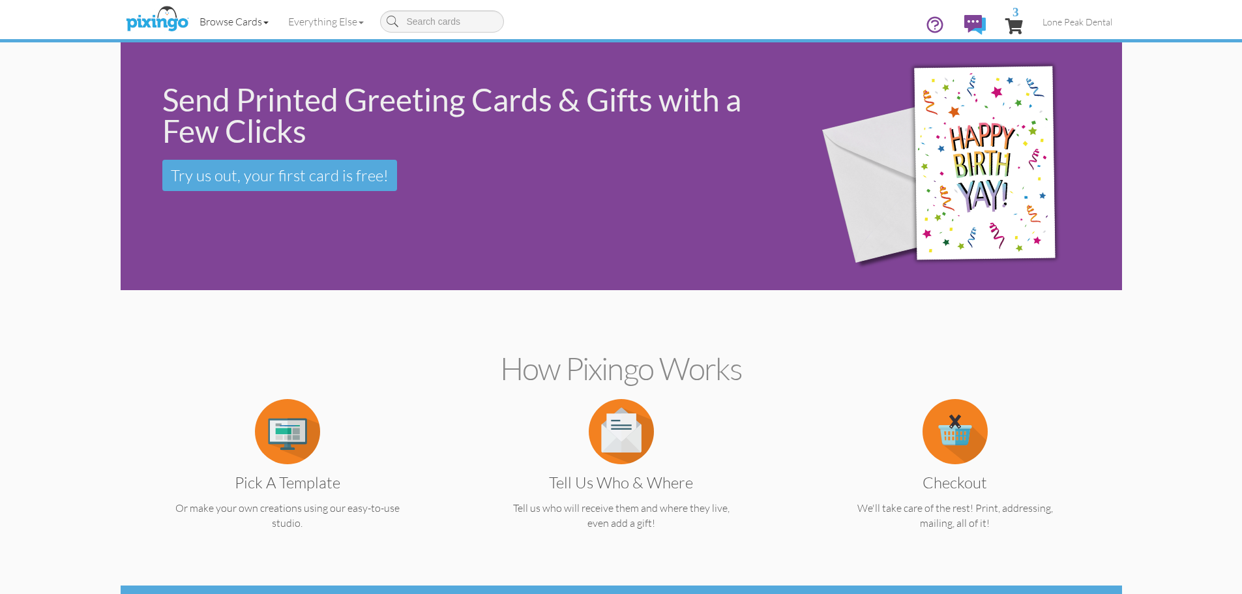
click at [265, 23] on span at bounding box center [265, 23] width 5 height 3
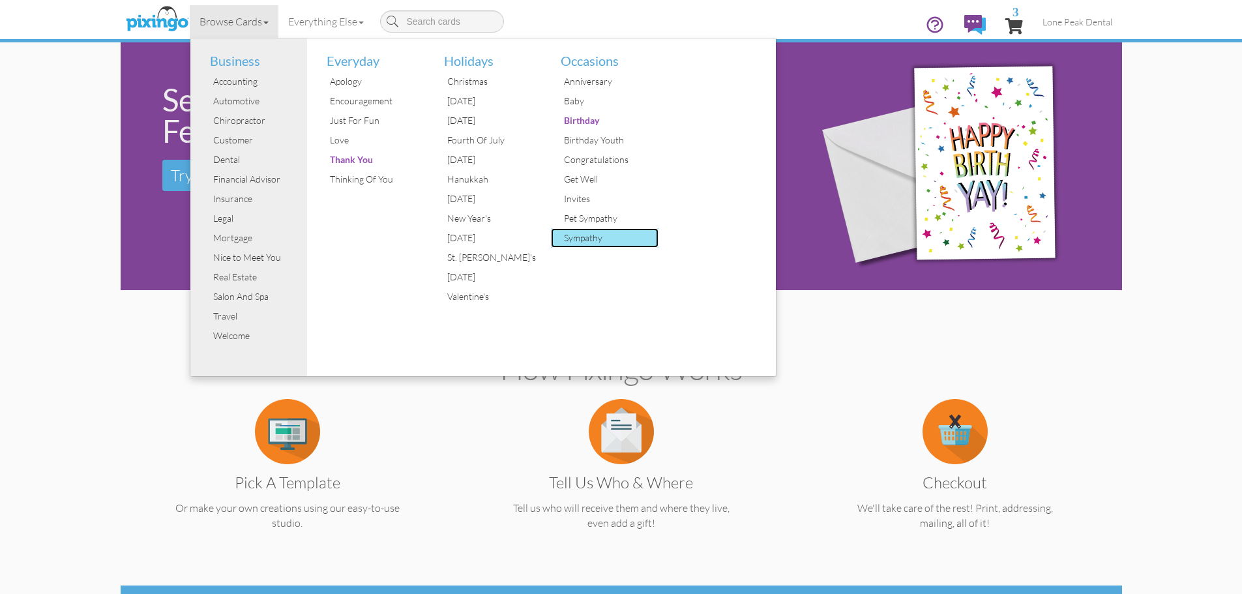
click at [584, 232] on div "Sympathy" at bounding box center [610, 238] width 98 height 20
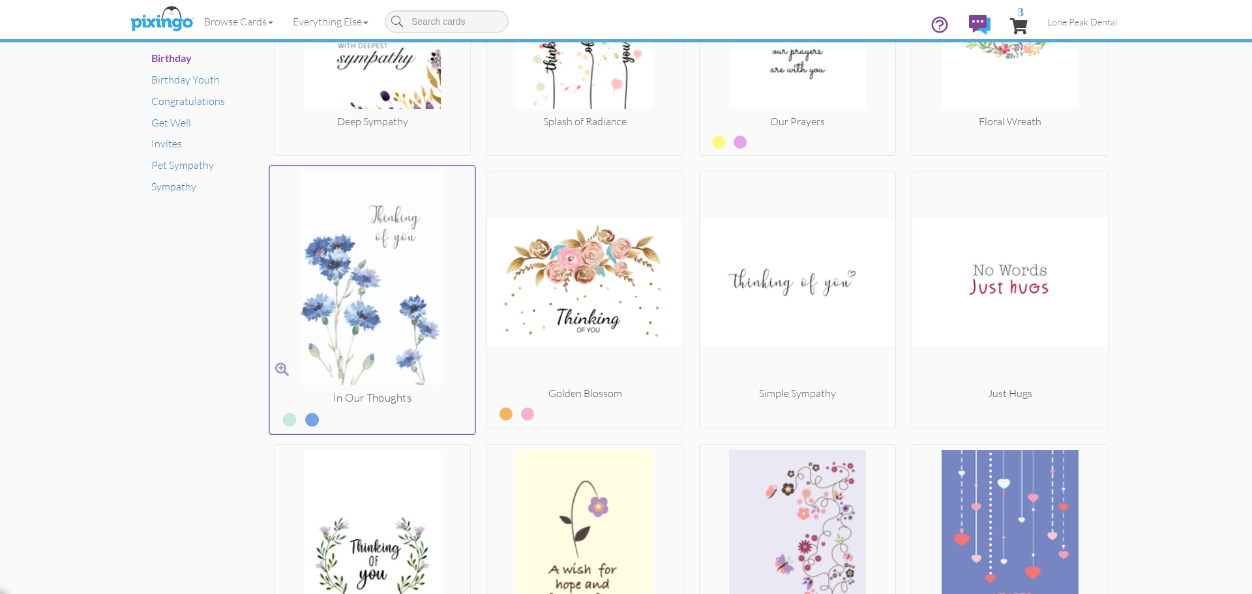
scroll to position [919, 0]
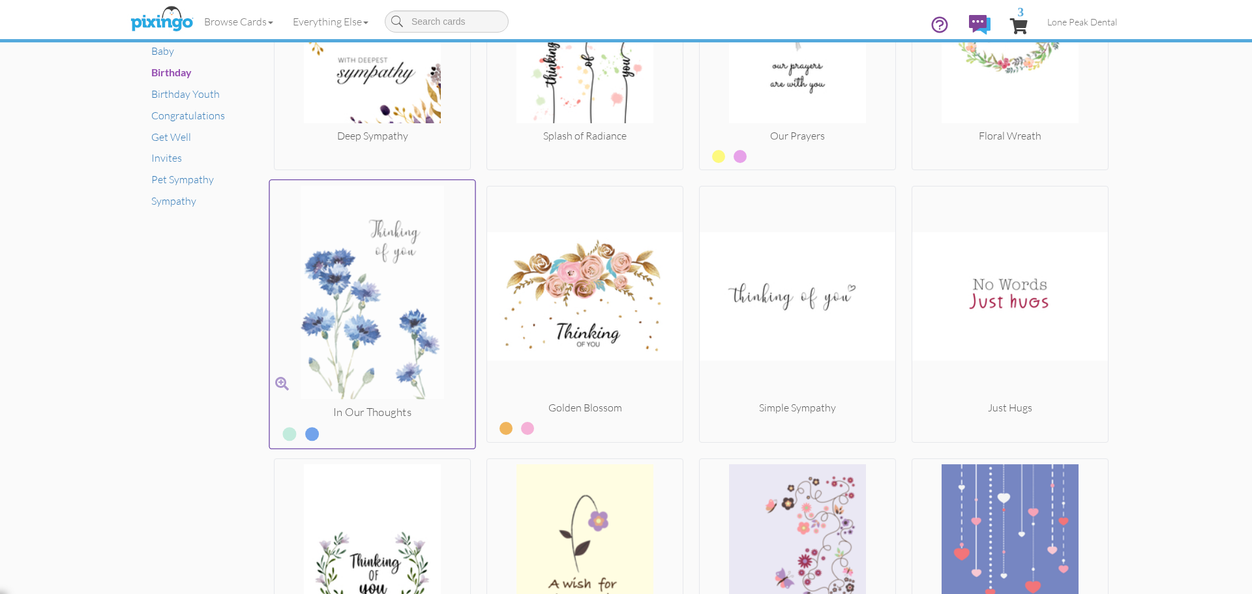
click at [350, 290] on img at bounding box center [372, 295] width 205 height 219
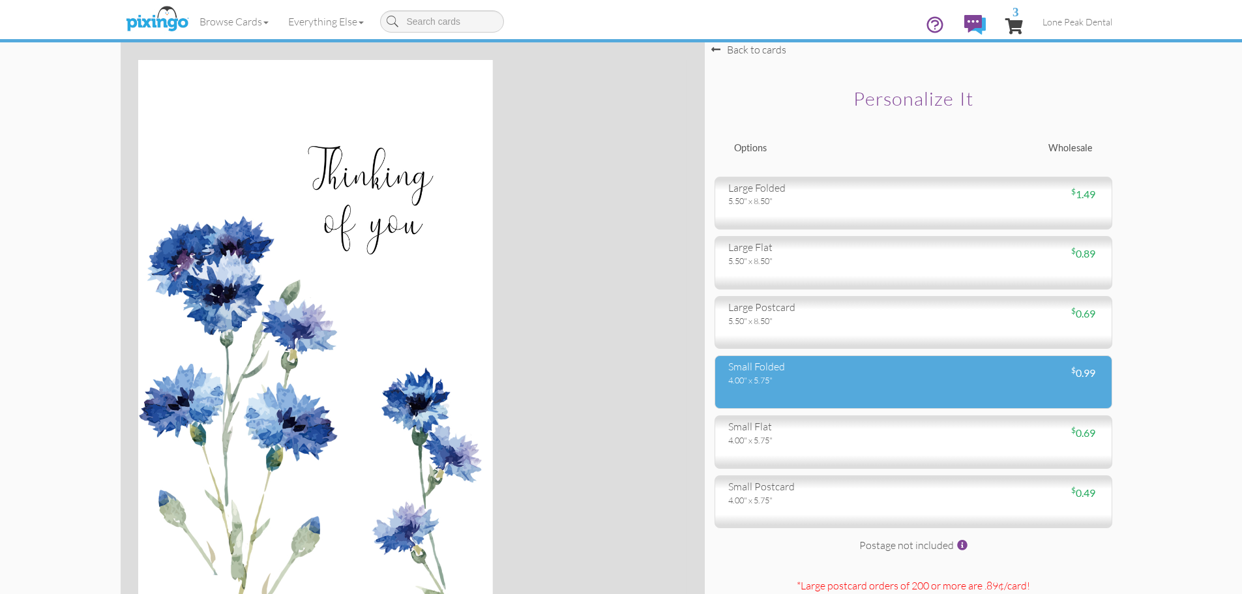
click at [803, 387] on div "small folded 4.00" x 5.75" $ 0.99" at bounding box center [914, 381] width 398 height 53
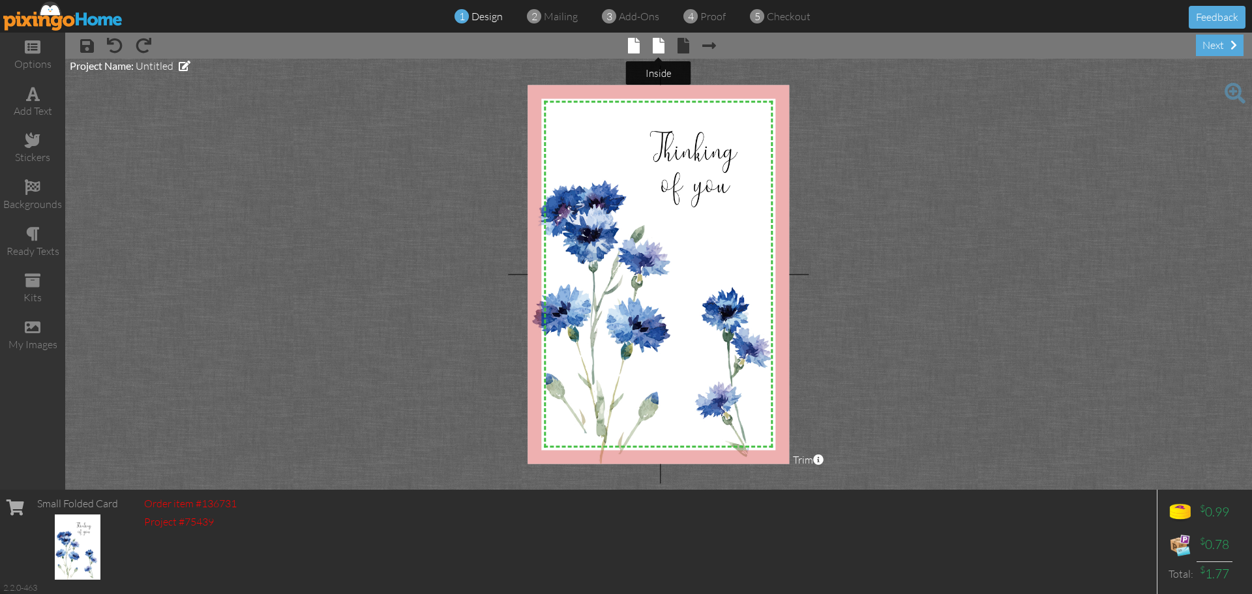
click at [661, 43] on span at bounding box center [659, 46] width 12 height 16
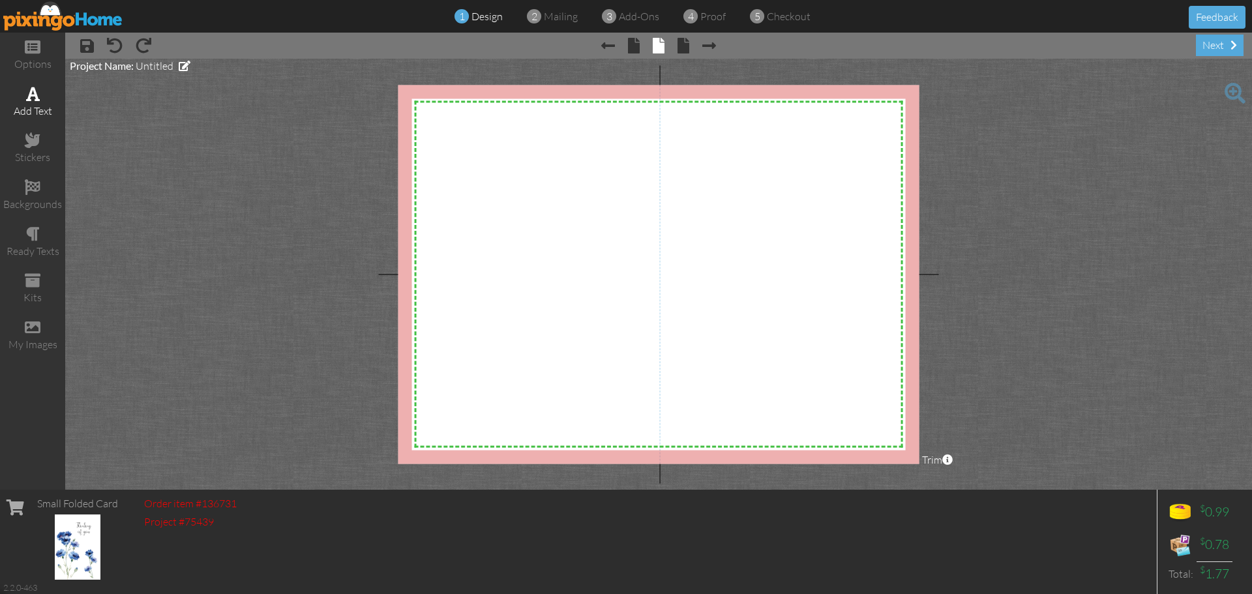
click at [30, 102] on div "add text" at bounding box center [32, 103] width 65 height 46
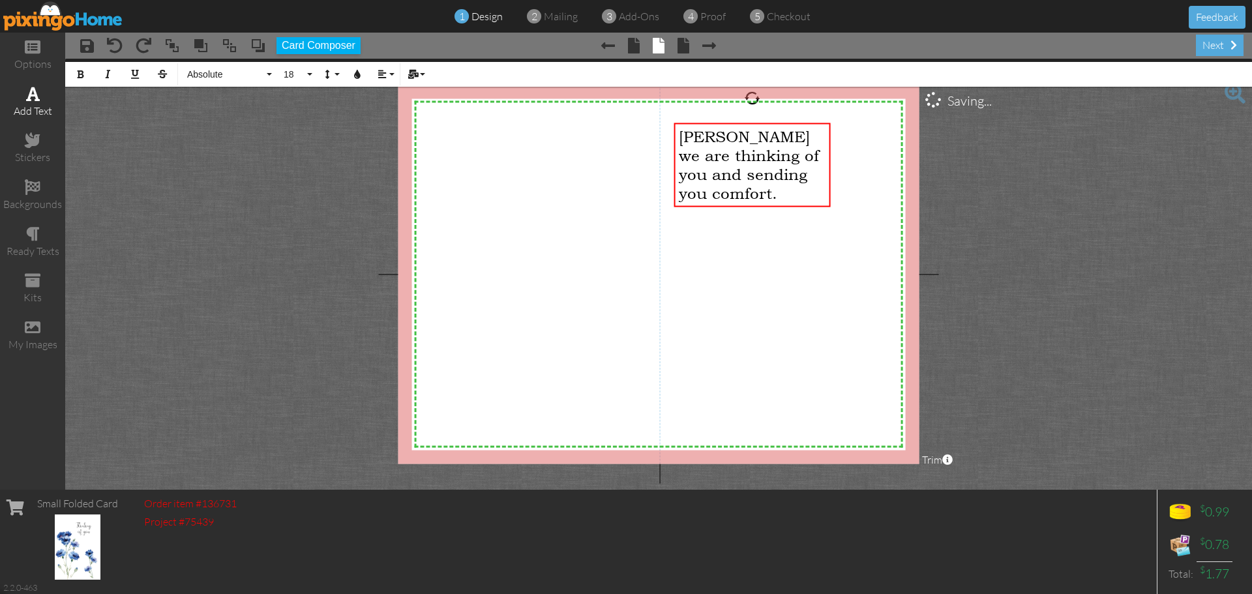
click at [29, 100] on span at bounding box center [33, 94] width 14 height 16
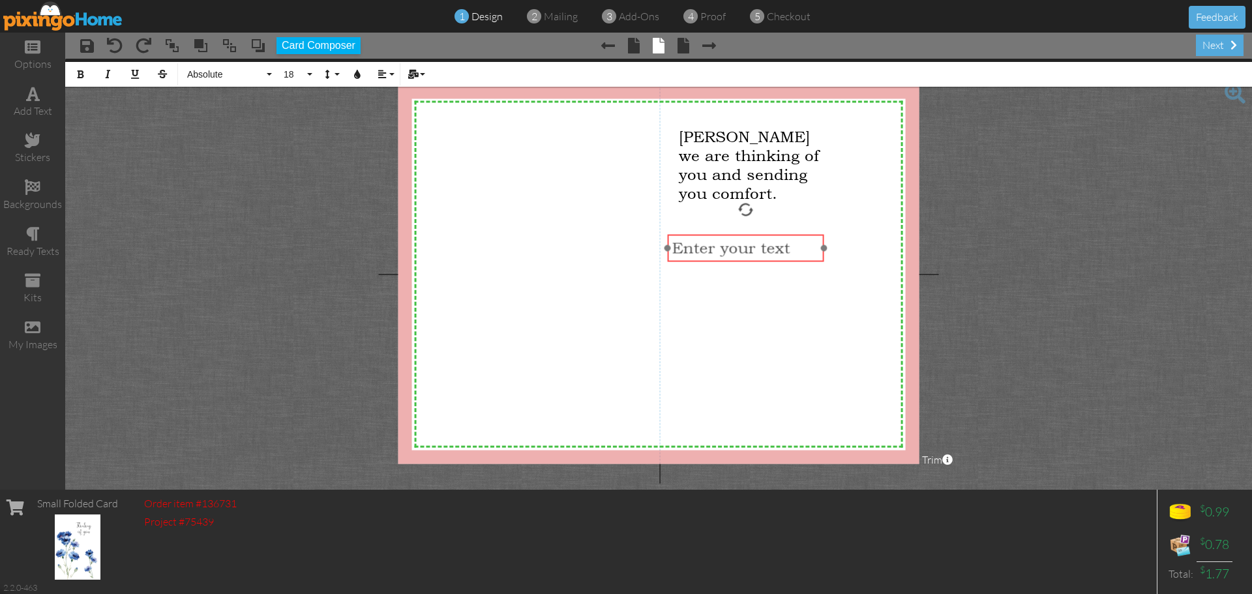
drag, startPoint x: 501, startPoint y: 124, endPoint x: 718, endPoint y: 235, distance: 244.1
click at [718, 235] on div "​ Enter your text ​" at bounding box center [745, 247] width 157 height 27
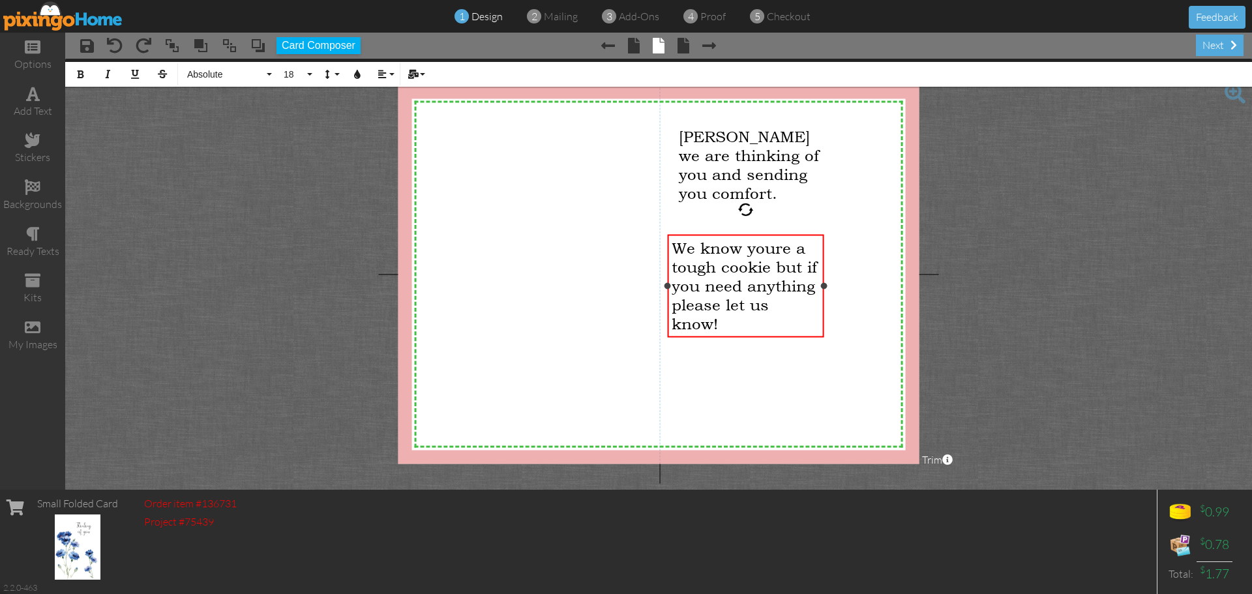
click at [772, 267] on span "We know youre a tough cookie but if you need anything please let us know!" at bounding box center [744, 286] width 145 height 95
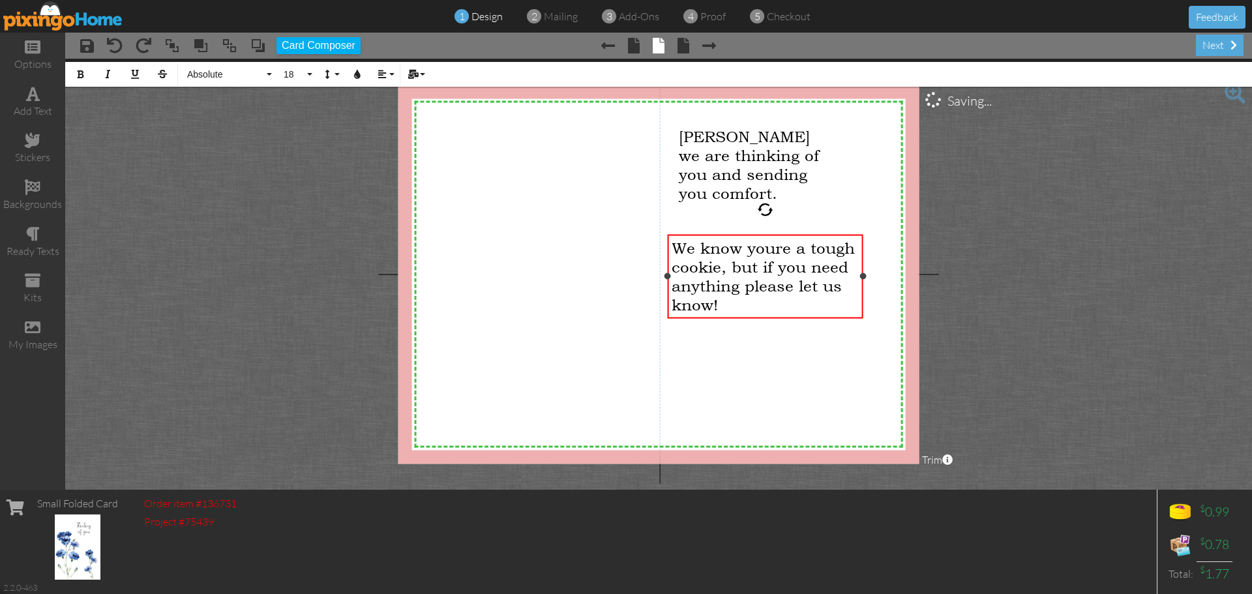
drag, startPoint x: 824, startPoint y: 286, endPoint x: 863, endPoint y: 290, distance: 39.3
click at [863, 290] on div "We know youre a tough cookie, but if you need anything please let us know! ×" at bounding box center [765, 276] width 196 height 84
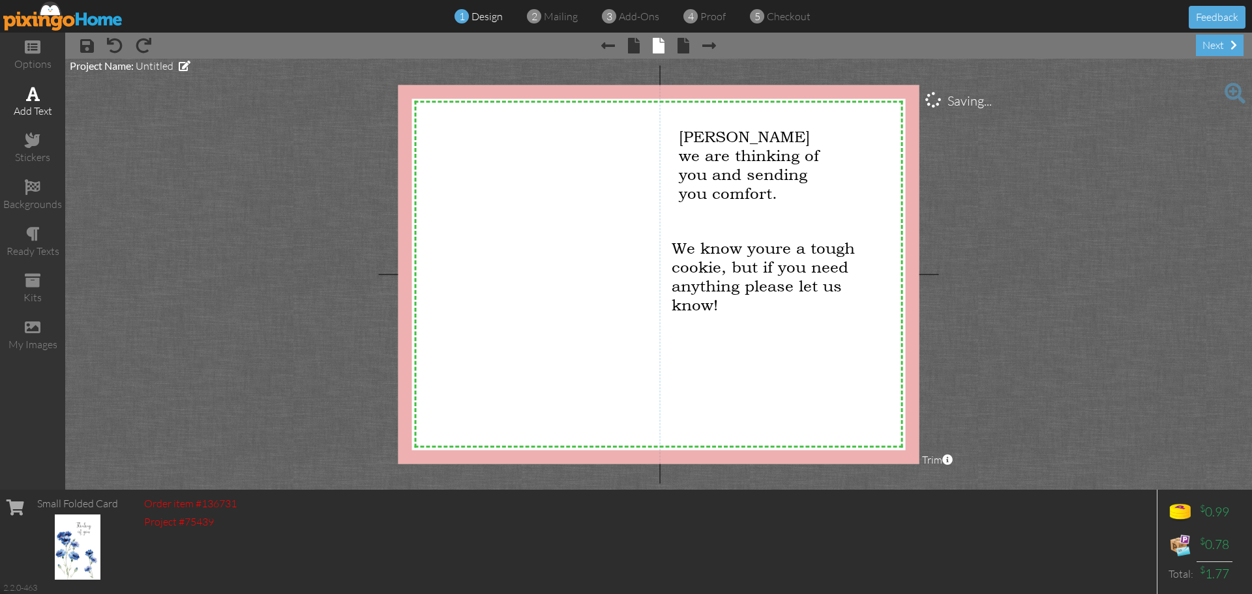
click at [36, 100] on span at bounding box center [33, 94] width 14 height 16
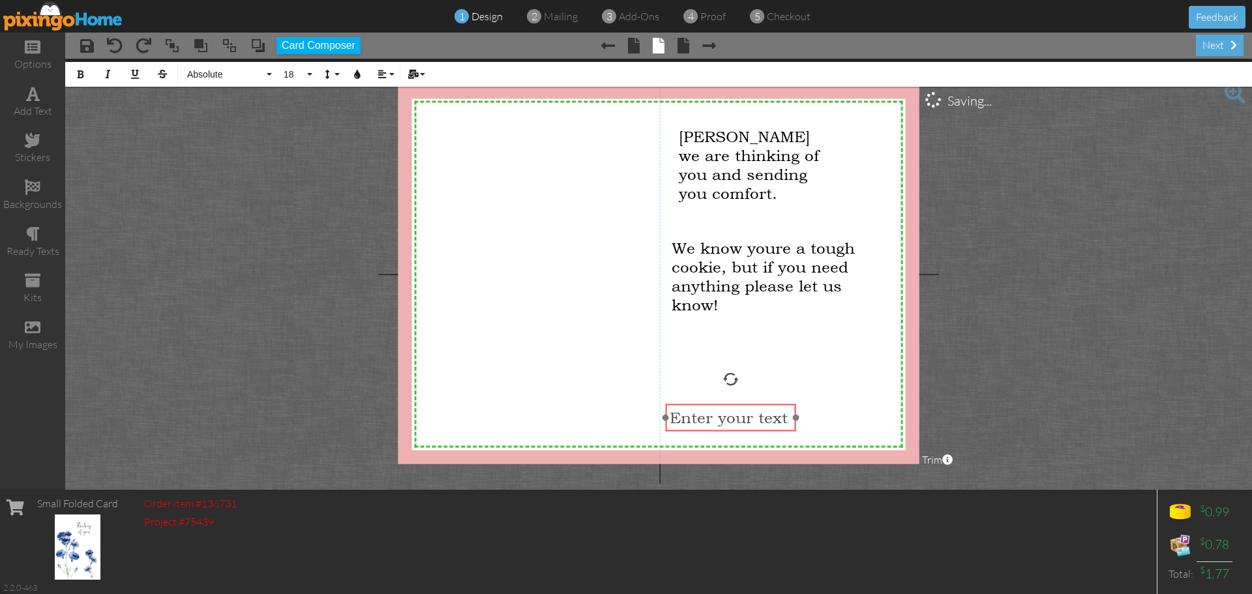
drag, startPoint x: 710, startPoint y: 255, endPoint x: 699, endPoint y: 410, distance: 155.0
click at [699, 410] on div "​ Enter your text ​" at bounding box center [730, 417] width 130 height 27
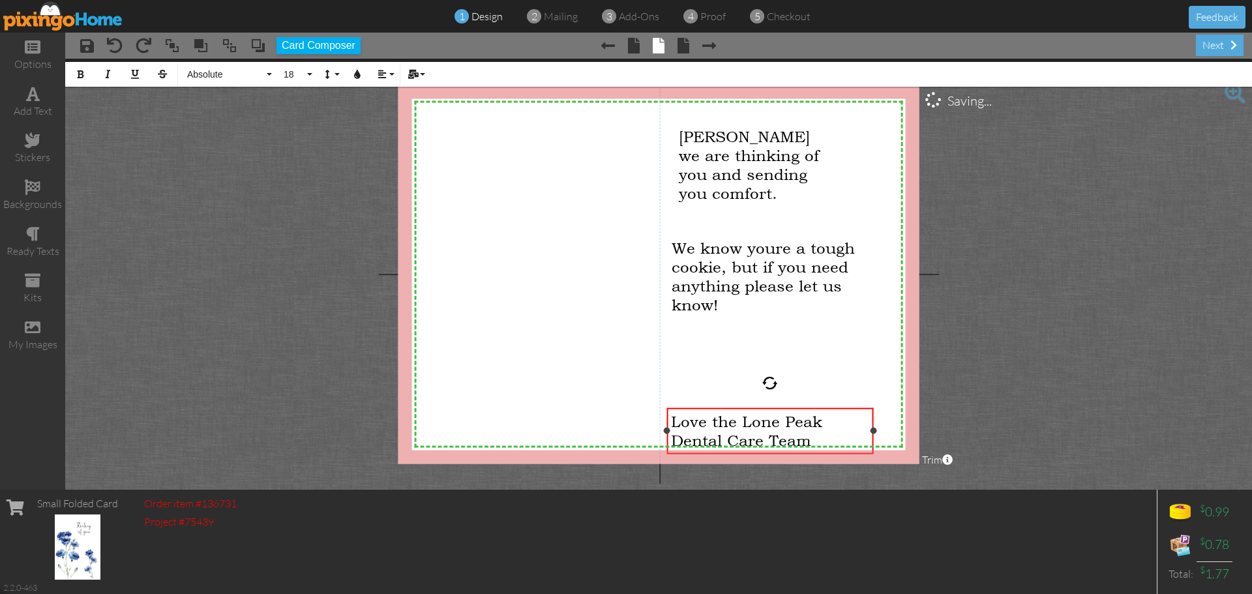
drag, startPoint x: 798, startPoint y: 433, endPoint x: 876, endPoint y: 436, distance: 78.3
click at [873, 436] on div "Love the Lone Peak Dental Care Team ×" at bounding box center [769, 431] width 207 height 46
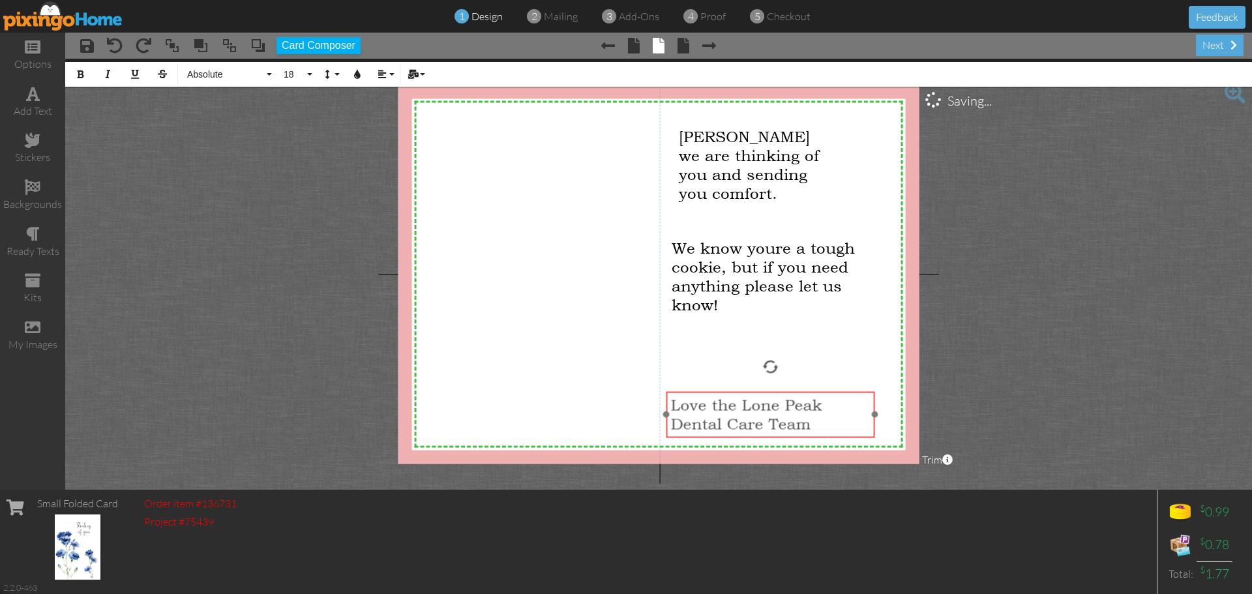
drag, startPoint x: 804, startPoint y: 408, endPoint x: 803, endPoint y: 391, distance: 16.3
click at [803, 391] on div "Love the Lone Peak Dental Care Team ​ ​" at bounding box center [770, 414] width 209 height 46
click at [707, 405] on span "Love the Lone Peak Dental Care Team" at bounding box center [745, 415] width 151 height 38
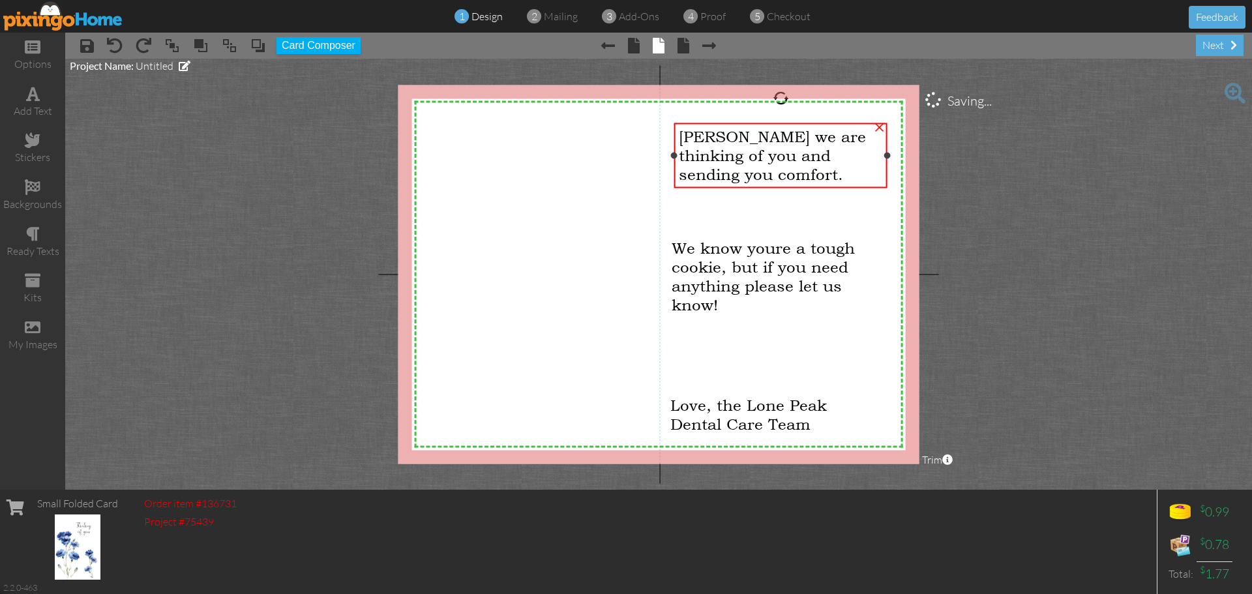
drag, startPoint x: 830, startPoint y: 164, endPoint x: 886, endPoint y: 164, distance: 56.7
click at [886, 164] on div "Diana we are thinking of you and sending you comfort. ×" at bounding box center [780, 155] width 213 height 65
click at [988, 219] on project-studio-wrapper "X X X X X X X X X X X X X X X X X X X X X X X X X X X X X X X X X X X X X X X X…" at bounding box center [658, 274] width 1187 height 431
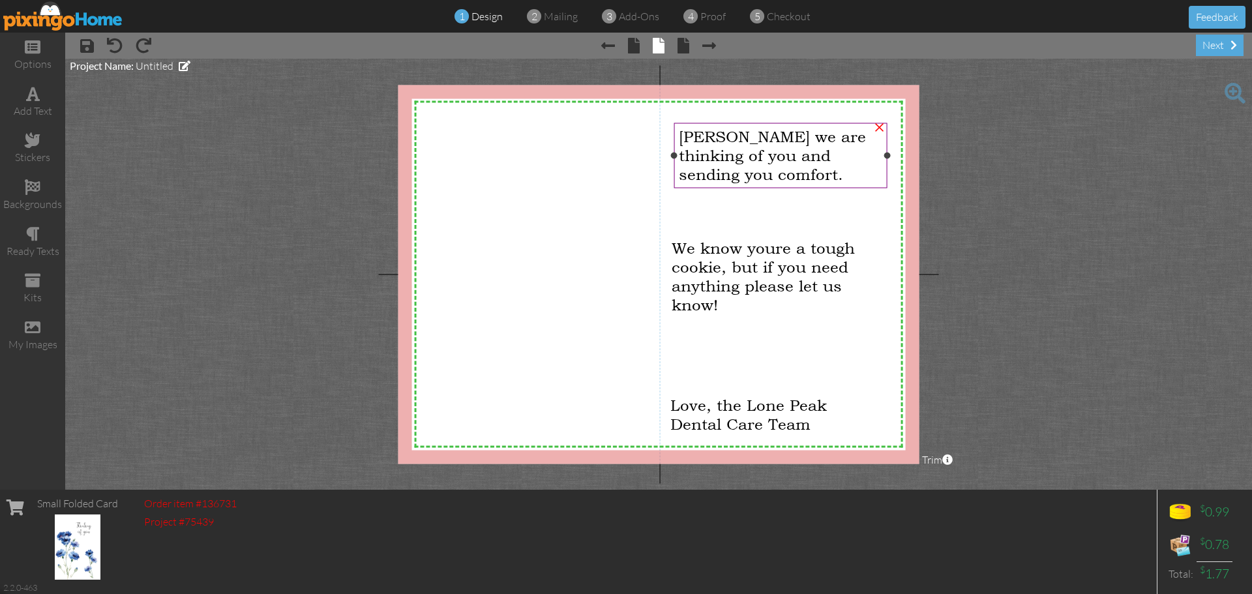
click at [811, 160] on span "Diana we are thinking of you and sending you comfort." at bounding box center [772, 155] width 187 height 57
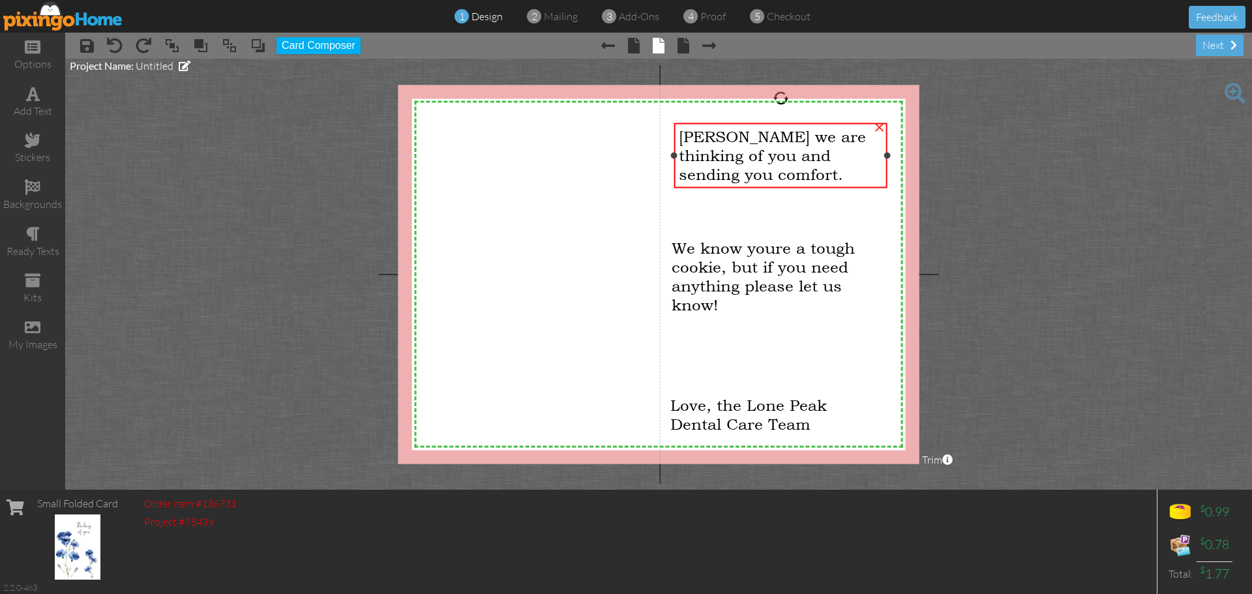
click at [760, 181] on div "Diana we are thinking of you and sending you comfort." at bounding box center [781, 155] width 204 height 57
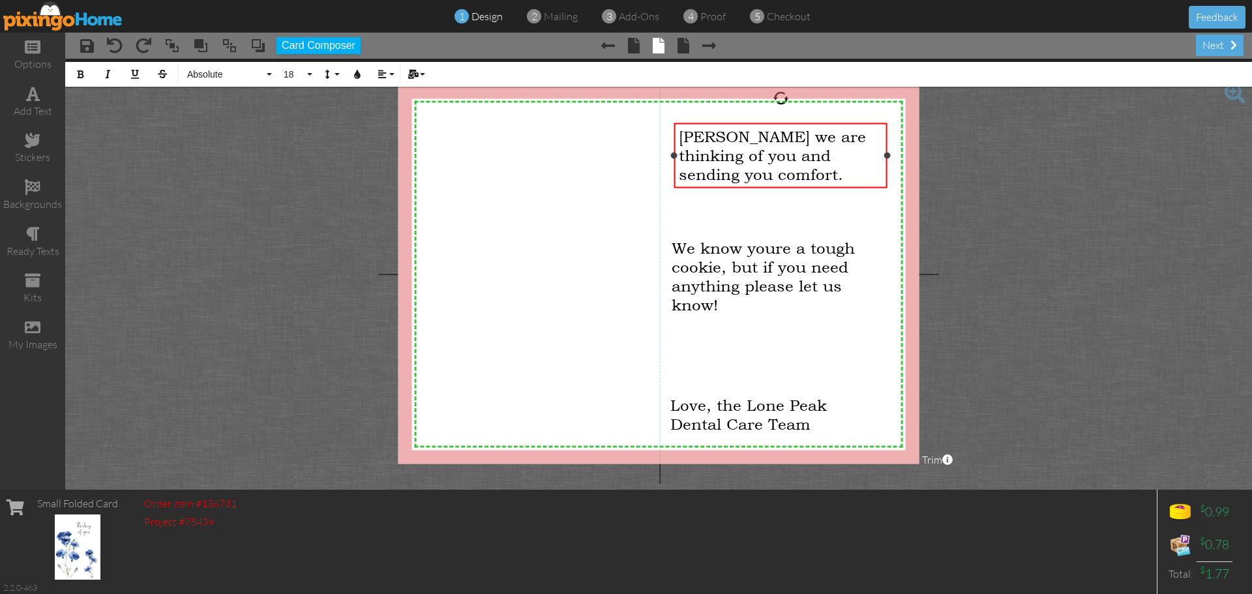
click at [743, 178] on span "Diana we are thinking of you and sending you comfort." at bounding box center [772, 155] width 187 height 57
click at [1053, 305] on project-studio-wrapper "X X X X X X X X X X X X X X X X X X X X X X X X X X X X X X X X X X X X X X X X…" at bounding box center [658, 274] width 1187 height 431
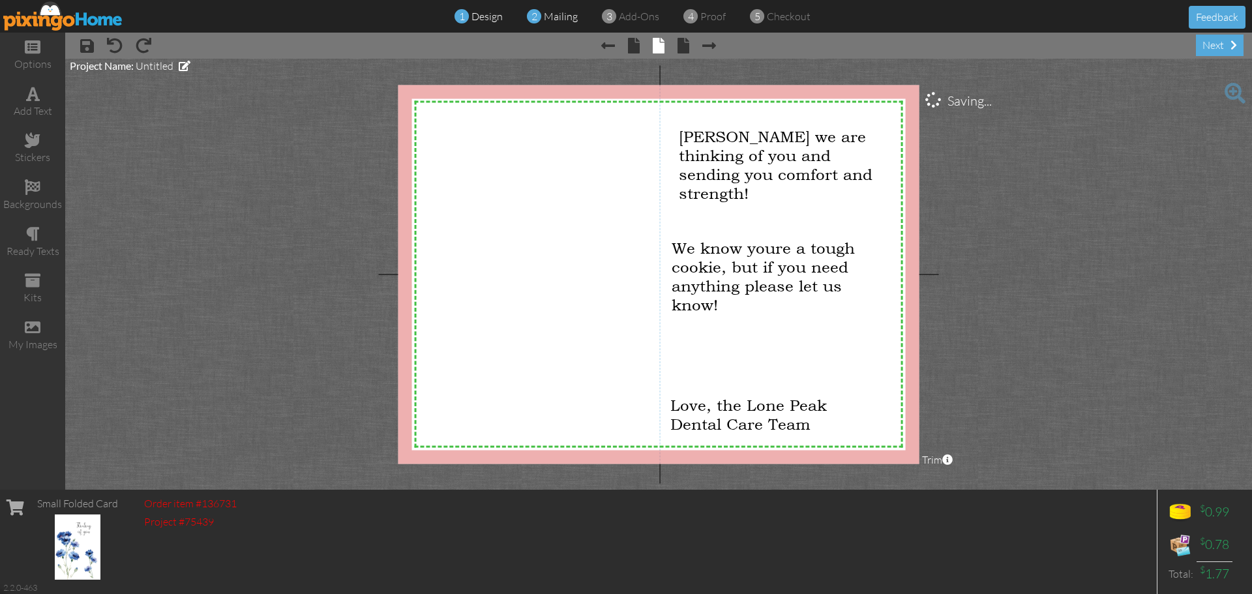
click at [550, 16] on span "mailing" at bounding box center [561, 16] width 34 height 13
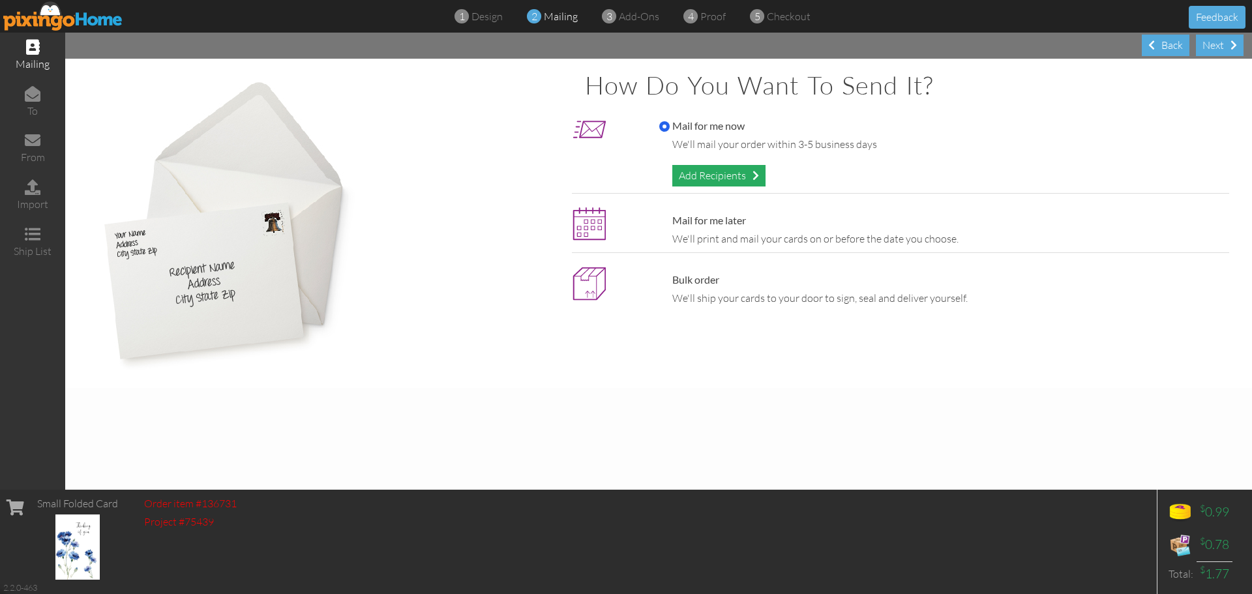
click at [734, 181] on div "Add Recipients" at bounding box center [718, 176] width 93 height 22
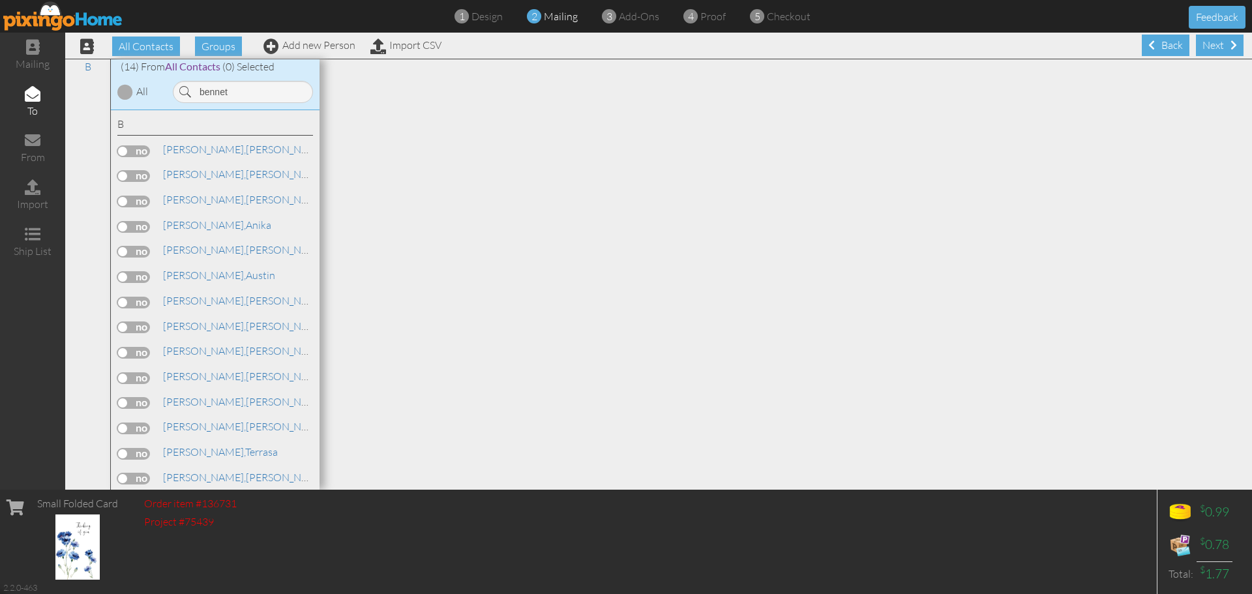
type input "bennet"
click at [132, 303] on label at bounding box center [133, 303] width 33 height 12
click at [0, 0] on input "checkbox" at bounding box center [0, 0] width 0 height 0
click at [1231, 41] on span at bounding box center [1234, 45] width 7 height 10
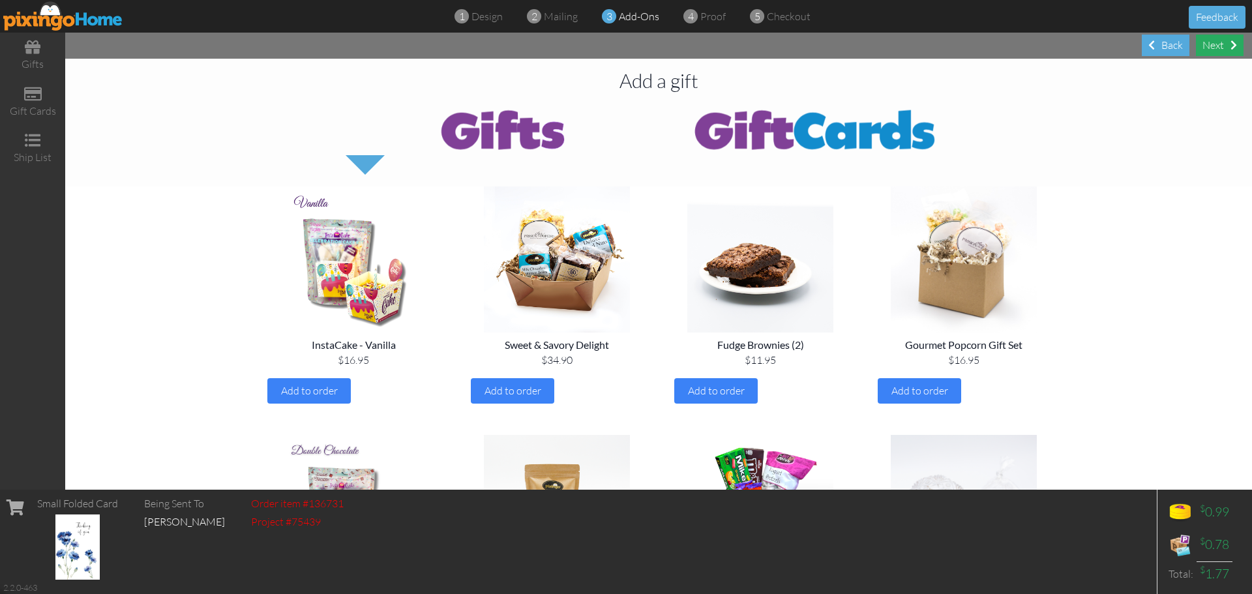
click at [1211, 48] on div "Next" at bounding box center [1220, 46] width 48 height 22
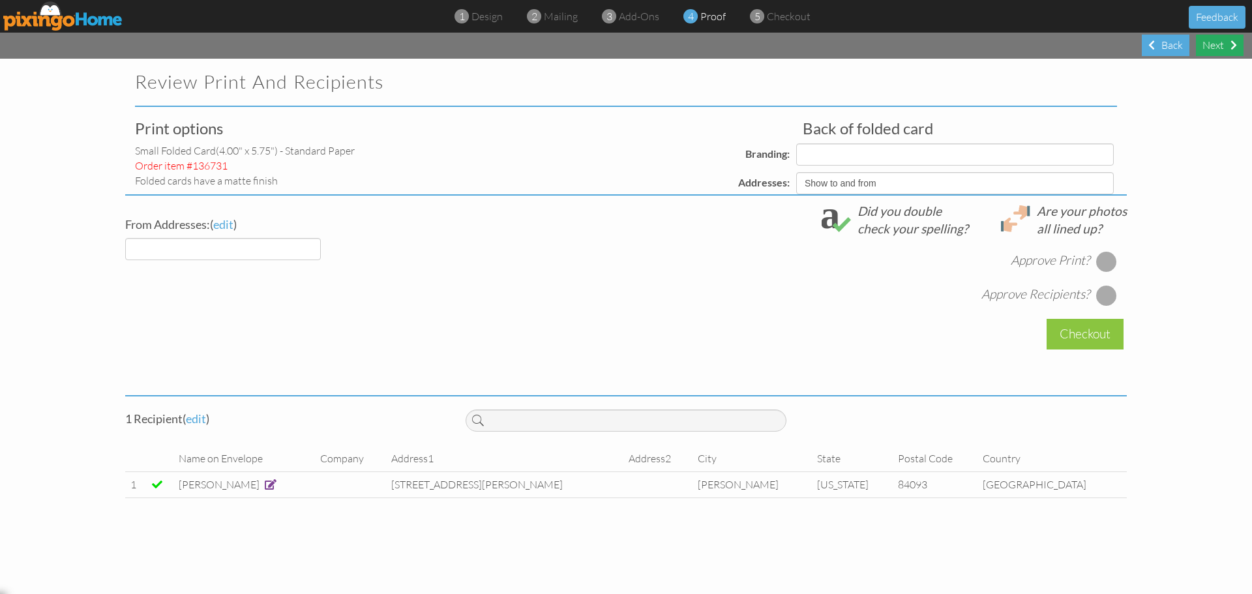
select select "object:43510"
select select "object:43508"
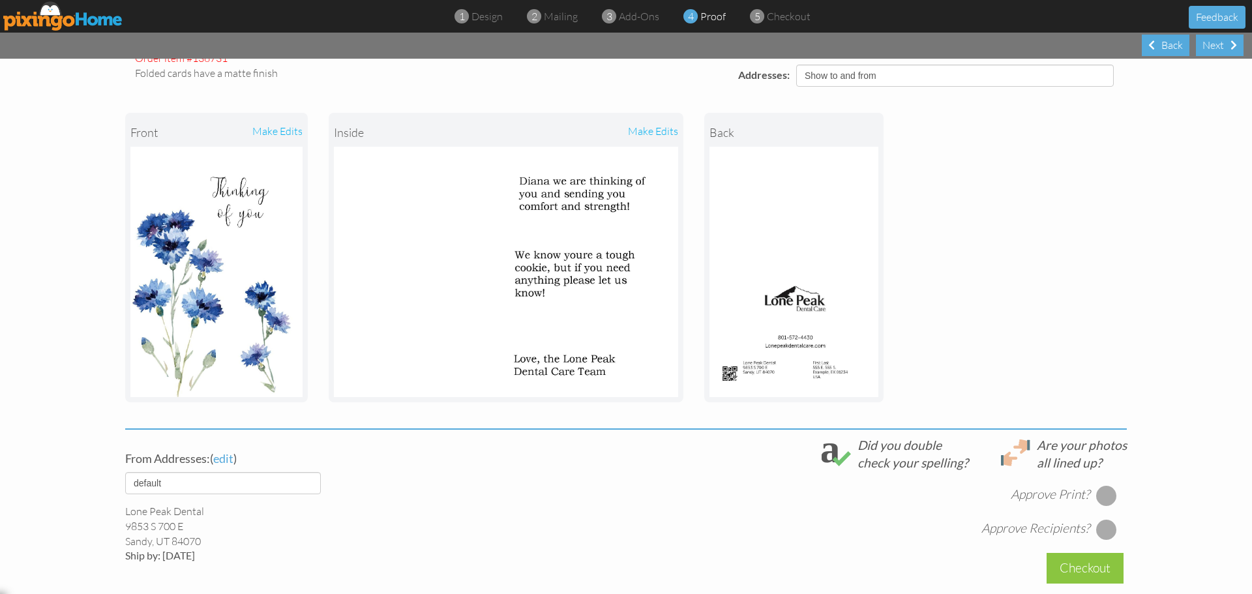
scroll to position [272, 0]
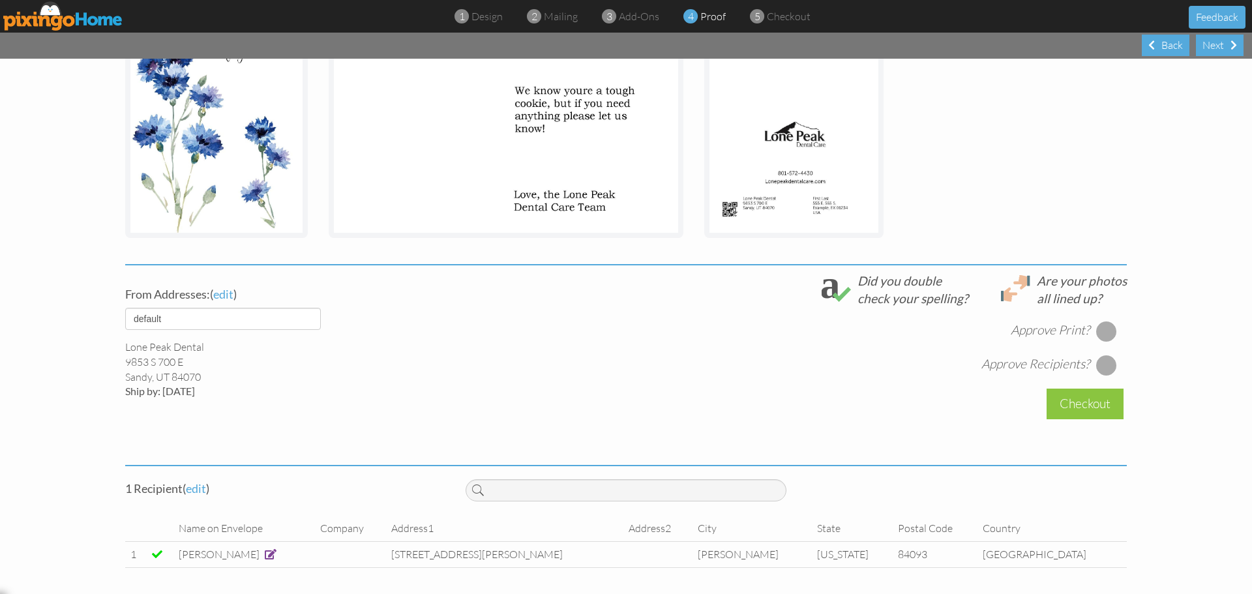
click at [1096, 336] on div at bounding box center [1106, 331] width 21 height 21
click at [1101, 370] on div at bounding box center [1106, 365] width 21 height 21
click at [1221, 46] on div "Next" at bounding box center [1220, 46] width 48 height 22
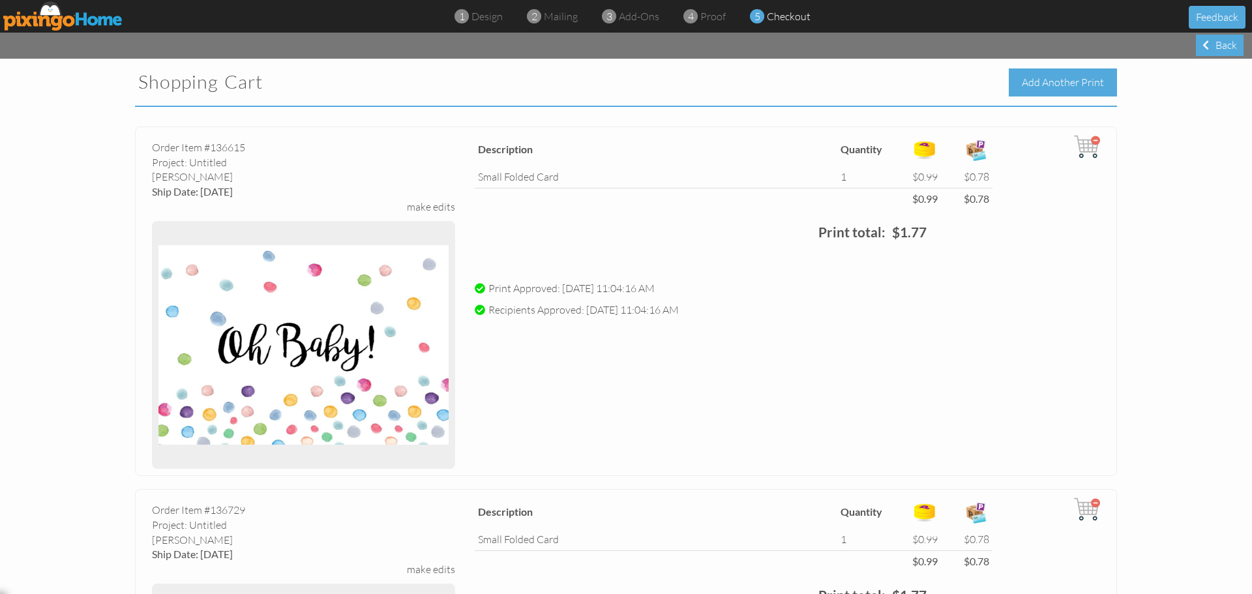
click at [1019, 84] on div "Add Another Print" at bounding box center [1063, 82] width 108 height 28
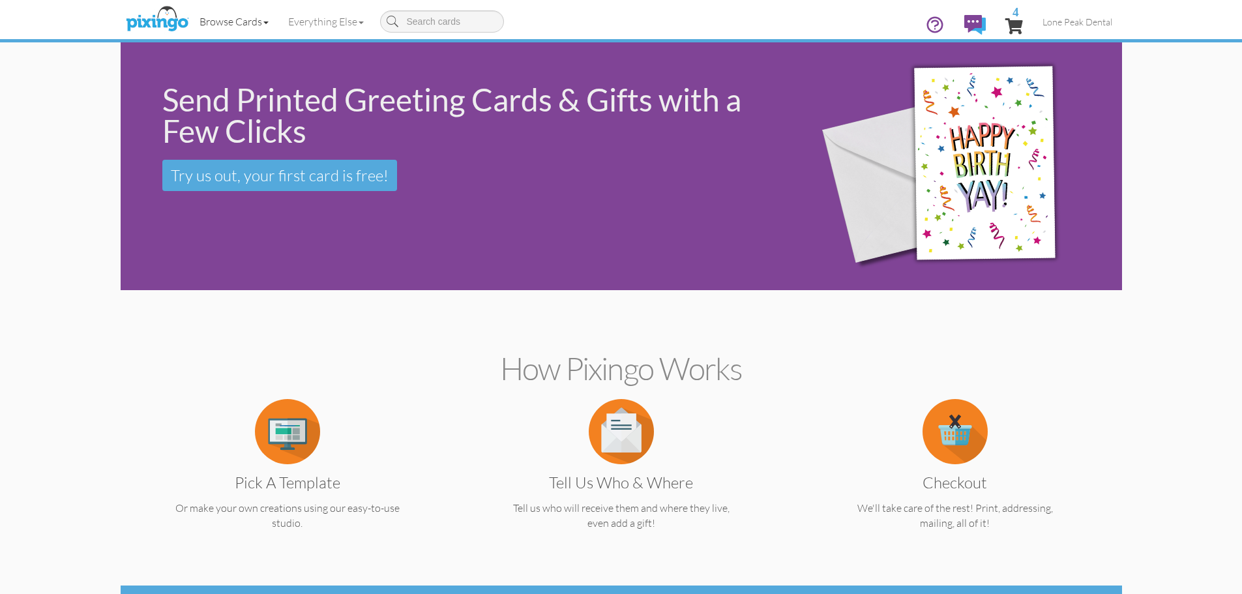
click at [223, 17] on link "Browse Cards" at bounding box center [234, 21] width 89 height 33
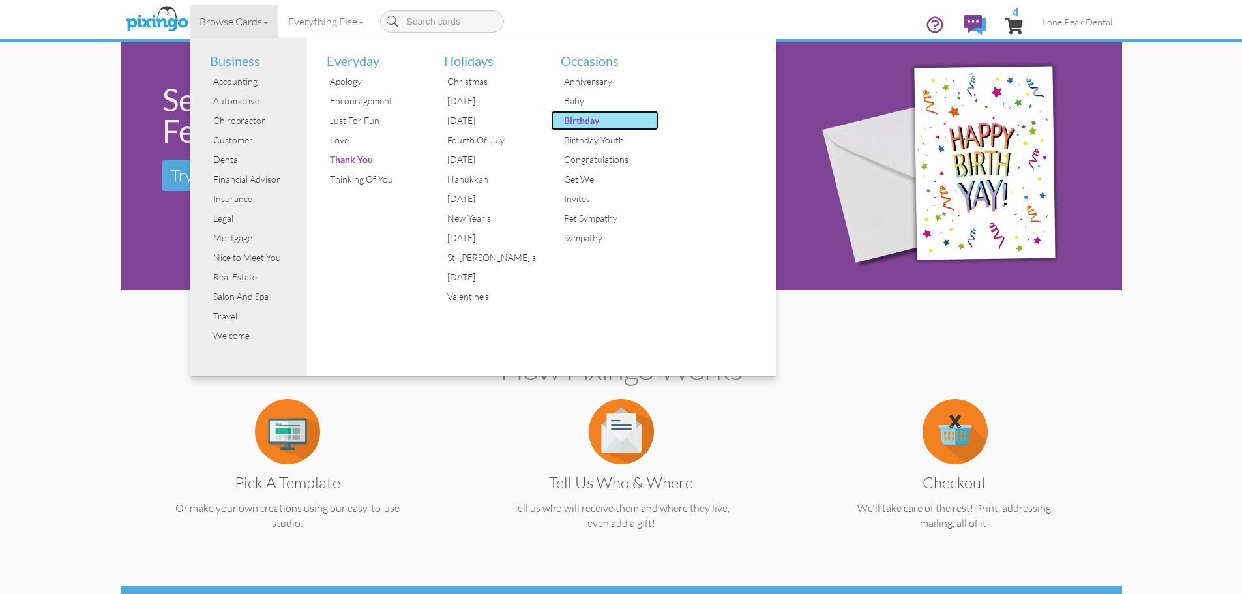
click at [588, 121] on div "Birthday" at bounding box center [610, 121] width 98 height 20
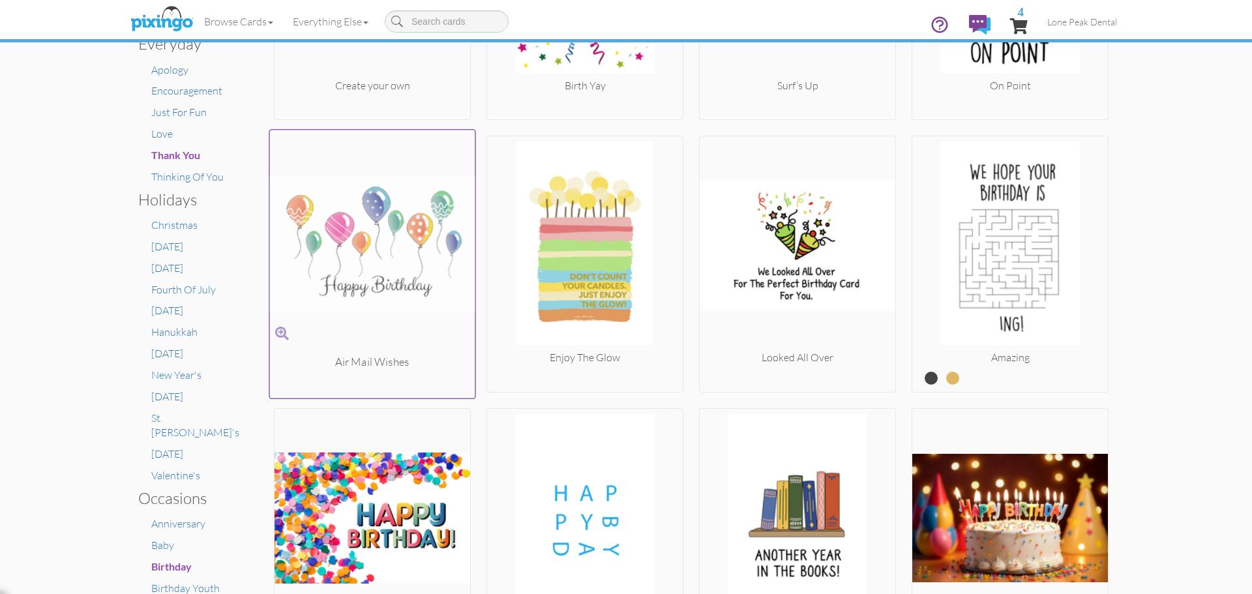
scroll to position [457, 0]
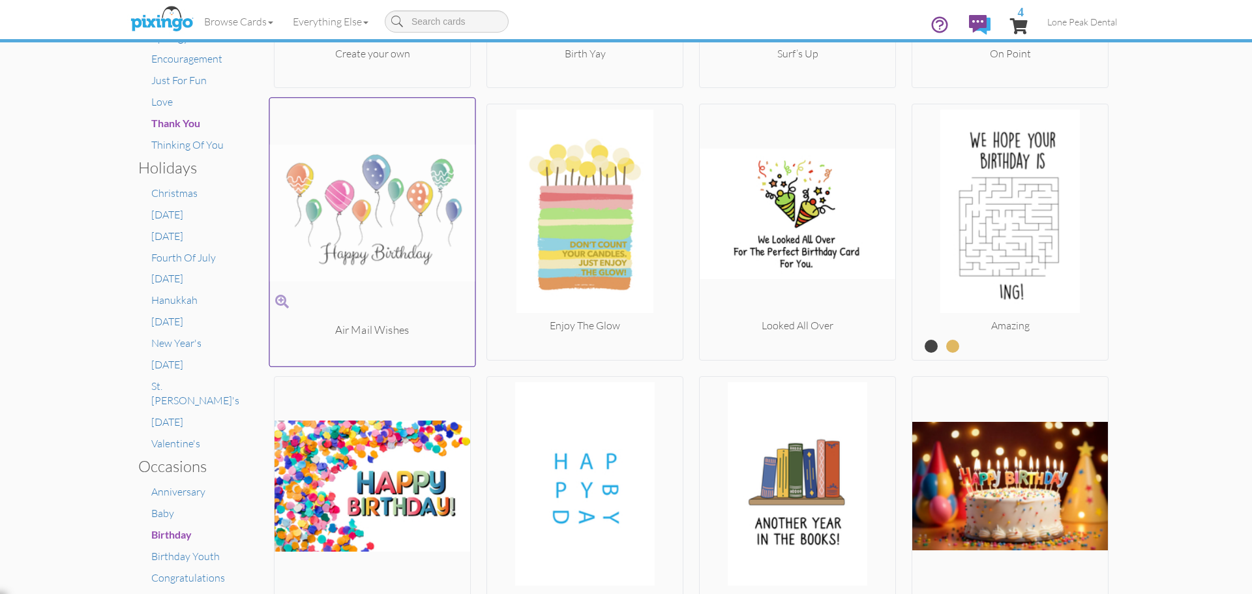
click at [389, 262] on img at bounding box center [372, 213] width 205 height 219
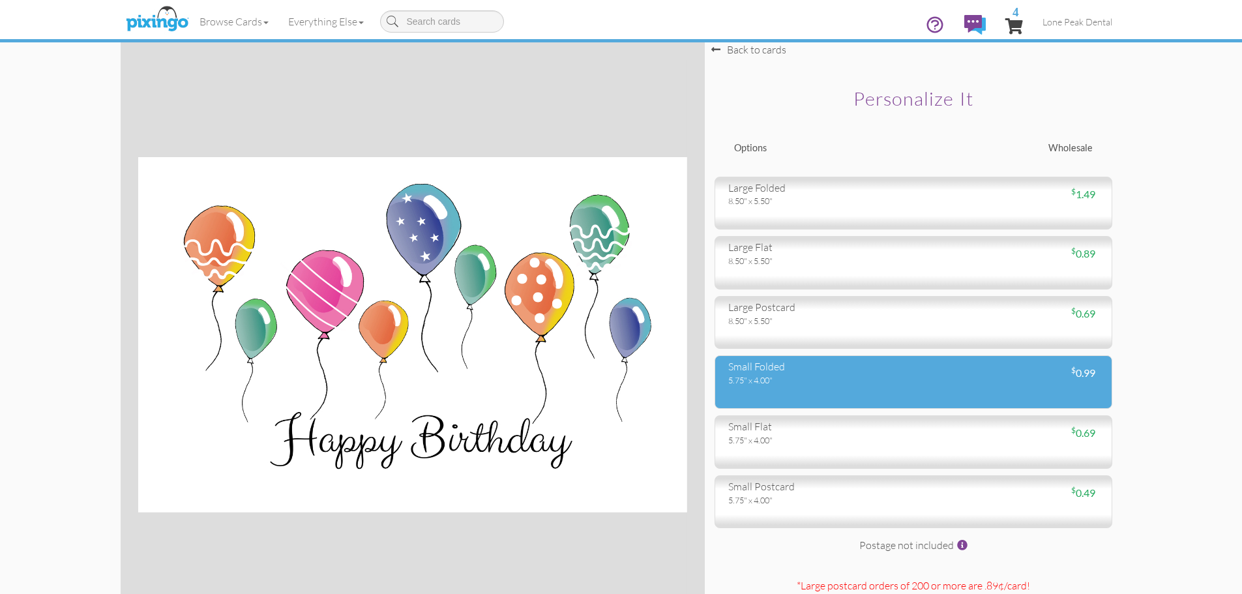
click at [783, 378] on div "5.75" x 4.00"" at bounding box center [815, 380] width 175 height 12
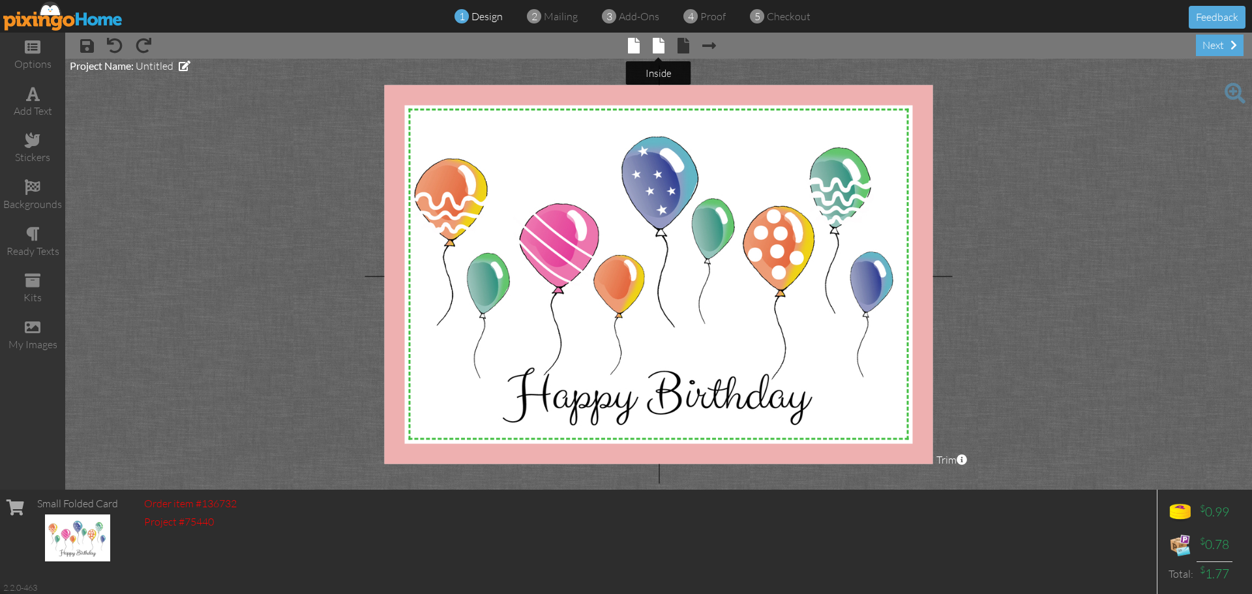
click at [659, 45] on span at bounding box center [659, 46] width 12 height 16
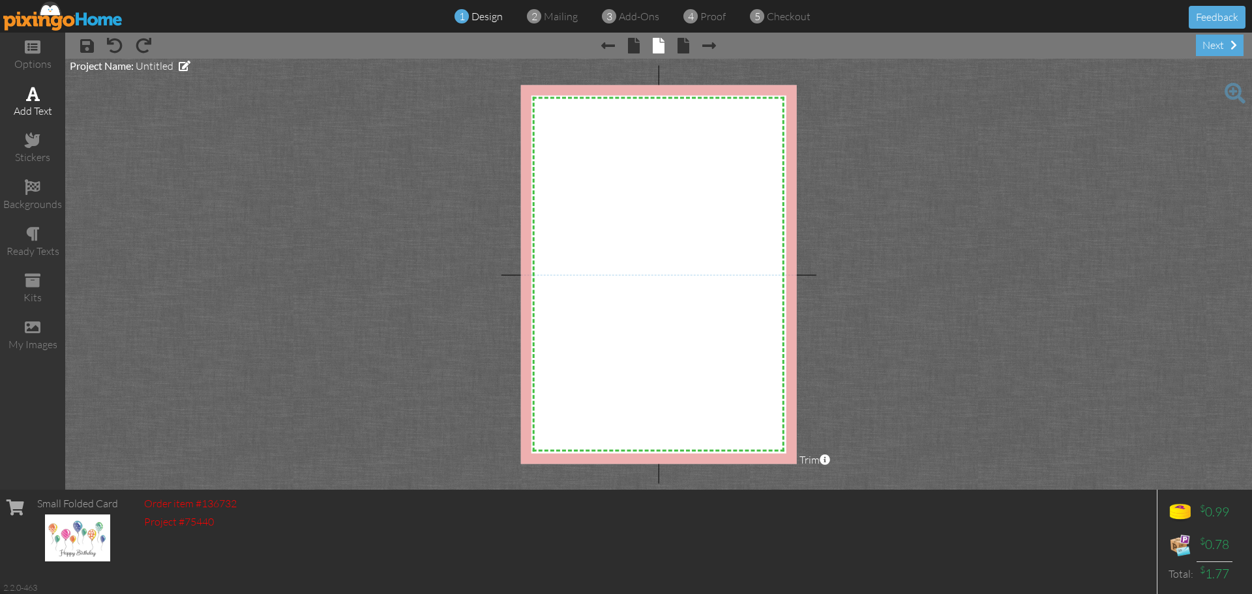
click at [26, 104] on div "add text" at bounding box center [32, 111] width 65 height 15
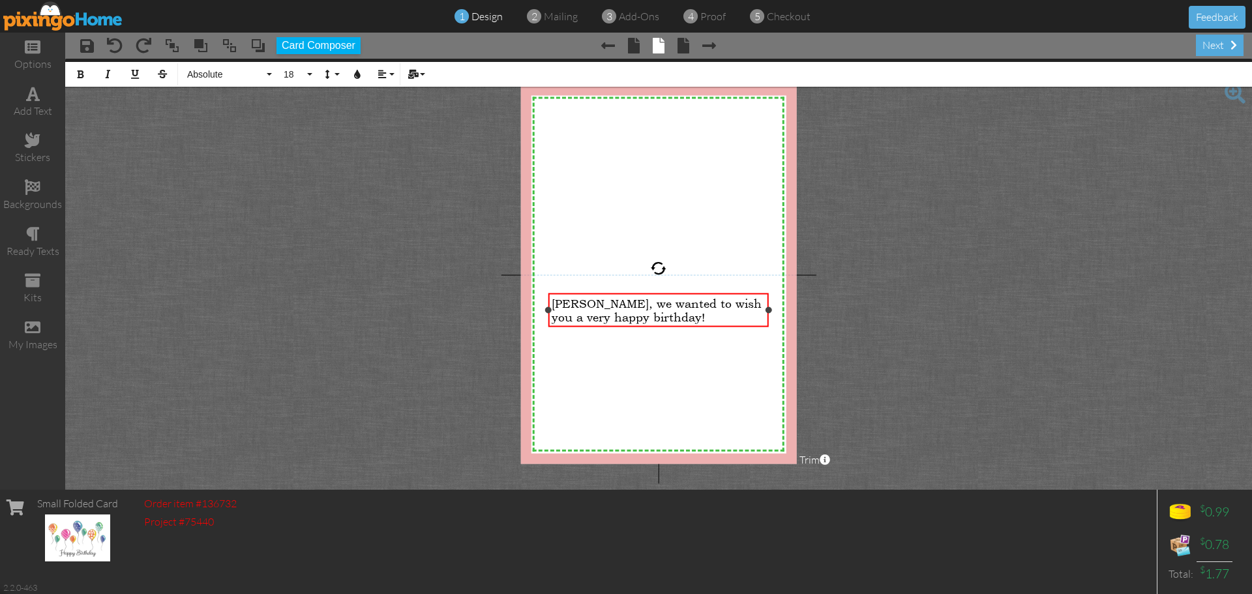
click at [588, 317] on span "Beverly, we wanted to wish you a very happy birthday!" at bounding box center [657, 309] width 210 height 27
click at [697, 325] on div "Beverly, we wanted to wish you a very happy belated birthday!" at bounding box center [658, 310] width 220 height 34
click at [695, 322] on div "Beverly, we wanted to wish you a very happy belated birthday!" at bounding box center [659, 309] width 214 height 27
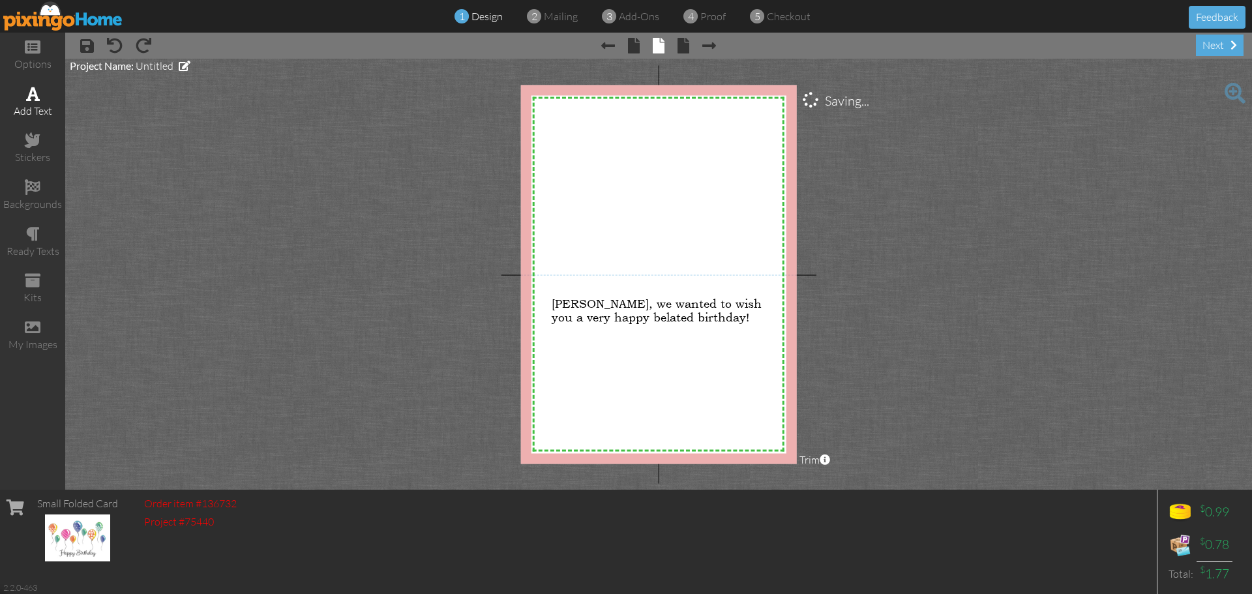
click at [38, 104] on div "add text" at bounding box center [32, 111] width 65 height 15
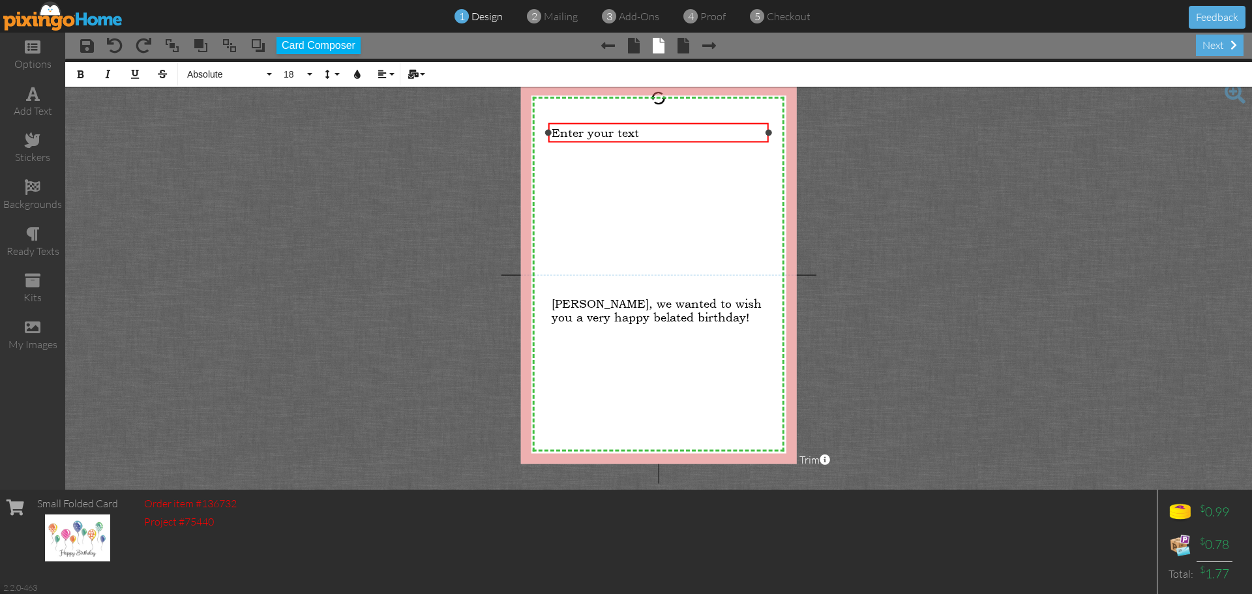
click at [670, 138] on div "Enter your text" at bounding box center [659, 133] width 214 height 14
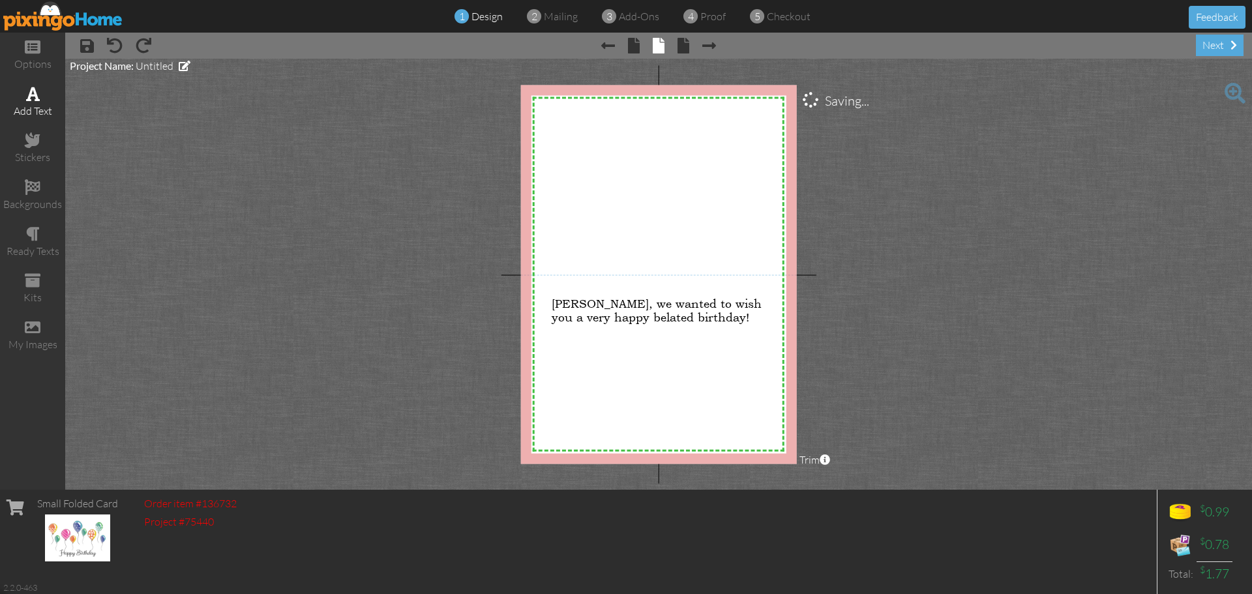
click at [26, 97] on span at bounding box center [33, 94] width 14 height 16
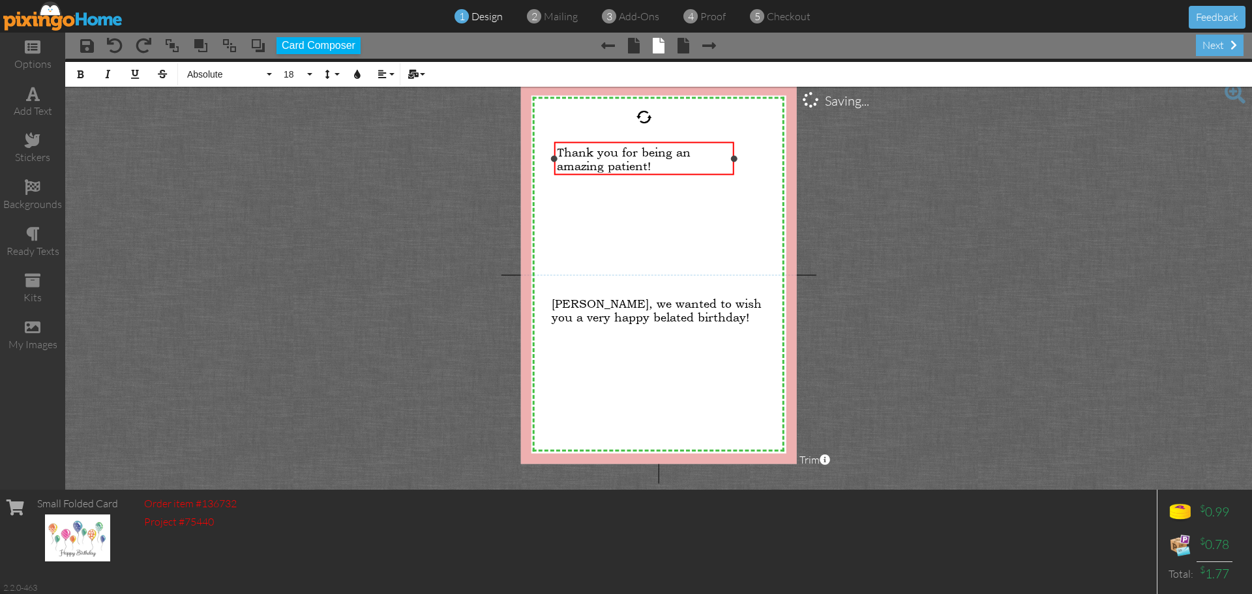
drag, startPoint x: 621, startPoint y: 178, endPoint x: 736, endPoint y: 179, distance: 114.1
click at [736, 179] on div "X X X X X X X X X X X X X X X X X X X X X X X X X X X X X X X X X X X X X X X X…" at bounding box center [659, 274] width 276 height 379
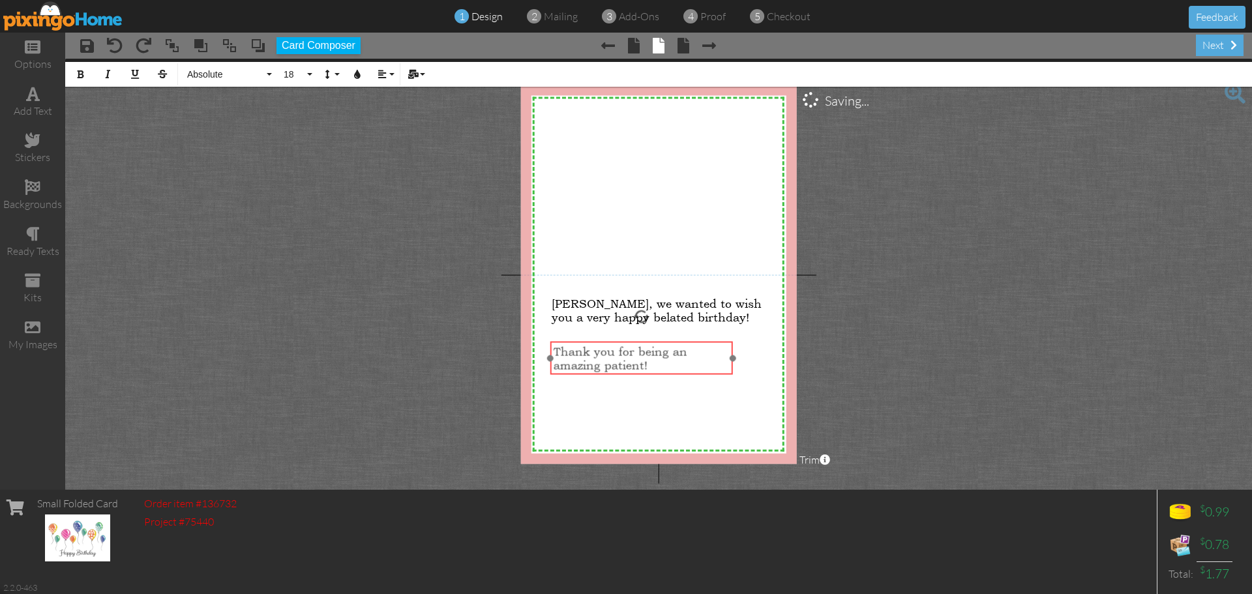
drag, startPoint x: 693, startPoint y: 142, endPoint x: 689, endPoint y: 342, distance: 199.6
click at [689, 342] on div "Thank you for being an amazing patient! ​ ​" at bounding box center [641, 358] width 183 height 34
click at [39, 101] on span at bounding box center [33, 94] width 14 height 16
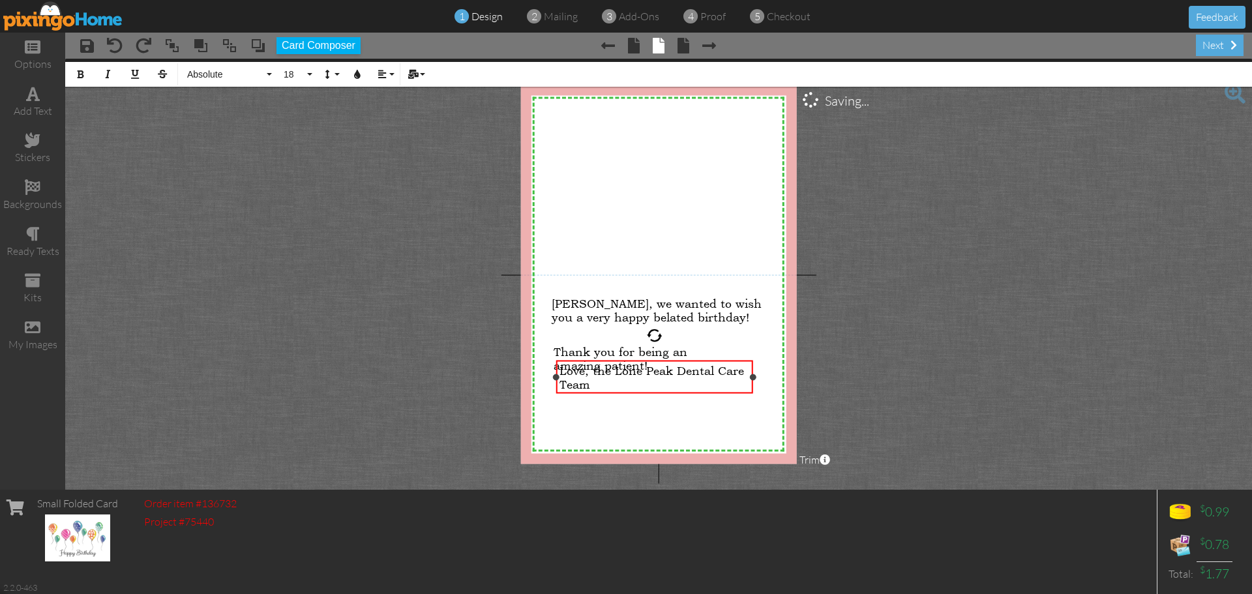
drag, startPoint x: 626, startPoint y: 397, endPoint x: 754, endPoint y: 399, distance: 127.8
click at [754, 399] on div "X X X X X X X X X X X X X X X X X X X X X X X X X X X X X X X X X X X X X X X X…" at bounding box center [659, 274] width 276 height 379
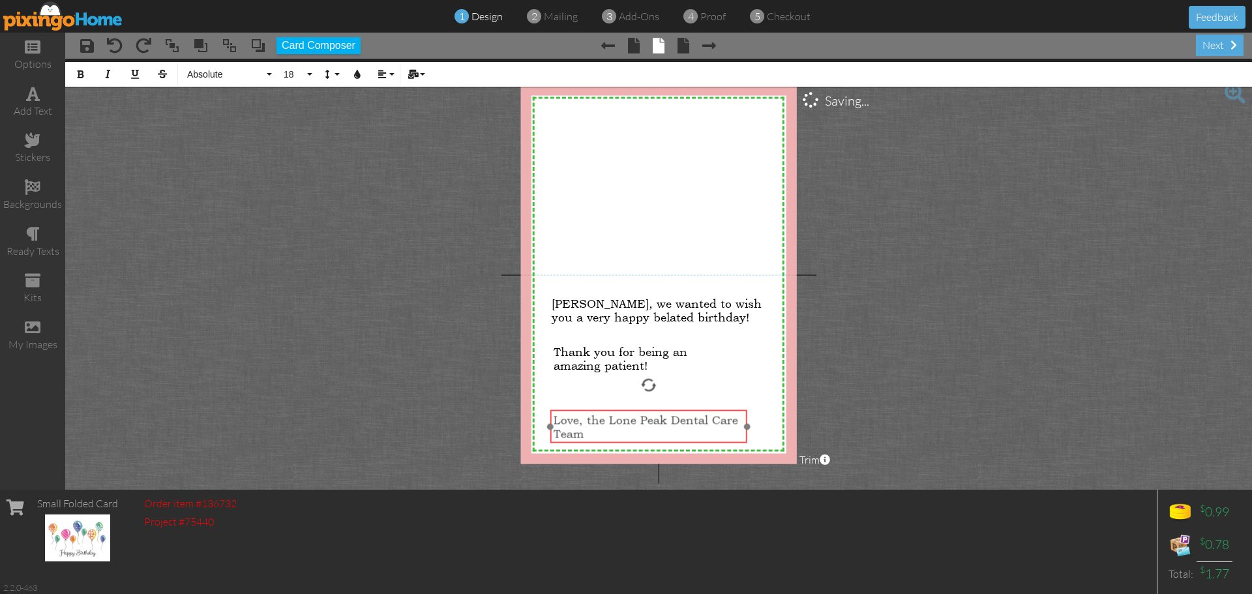
drag, startPoint x: 710, startPoint y: 360, endPoint x: 704, endPoint y: 410, distance: 49.9
click at [704, 410] on div "Love, the Lone Peak Dental Care Team ​ ​" at bounding box center [648, 427] width 197 height 34
drag, startPoint x: 704, startPoint y: 410, endPoint x: 692, endPoint y: 412, distance: 11.8
click at [692, 412] on div "Love, the Lone Peak Dental Care Team ​ ​" at bounding box center [637, 428] width 197 height 34
click at [862, 344] on project-studio-wrapper "X X X X X X X X X X X X X X X X X X X X X X X X X X X X X X X X X X X X X X X X…" at bounding box center [658, 274] width 1187 height 431
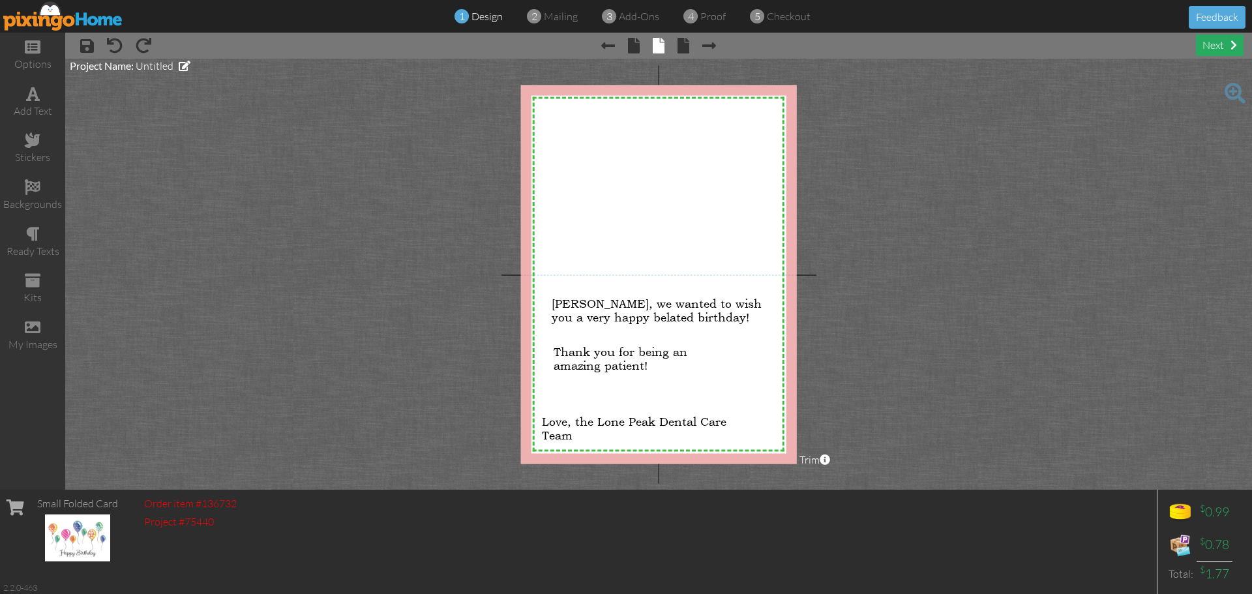
click at [1225, 45] on div "next" at bounding box center [1220, 46] width 48 height 22
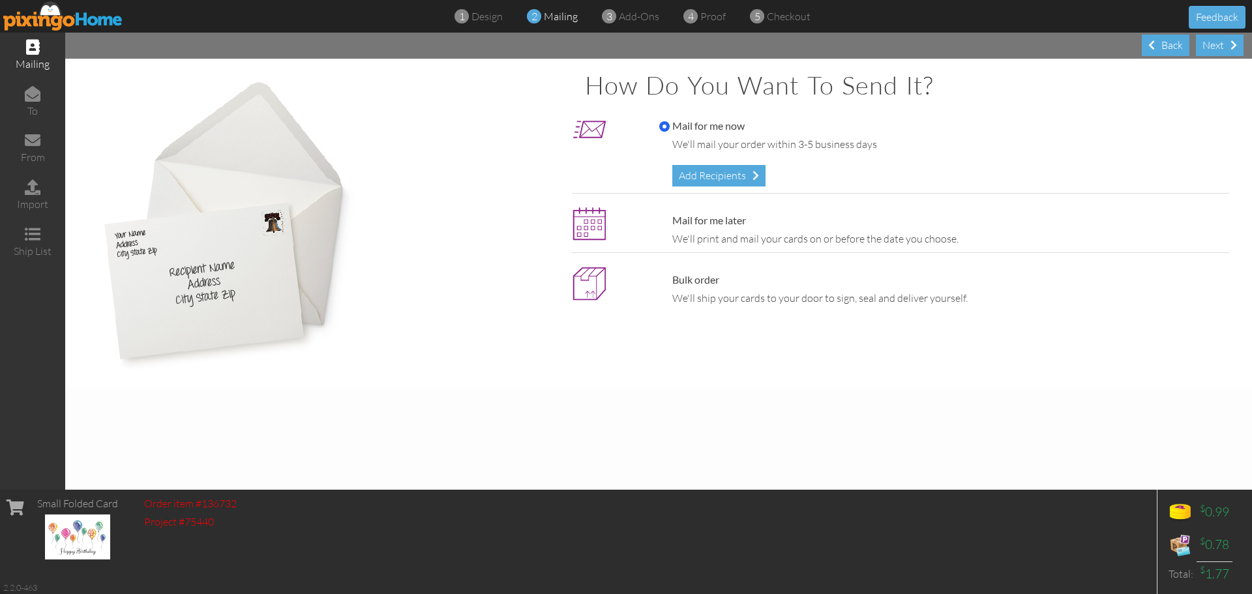
drag, startPoint x: 747, startPoint y: 175, endPoint x: 1251, endPoint y: 143, distance: 505.2
click at [747, 175] on div "Add Recipients" at bounding box center [718, 176] width 93 height 22
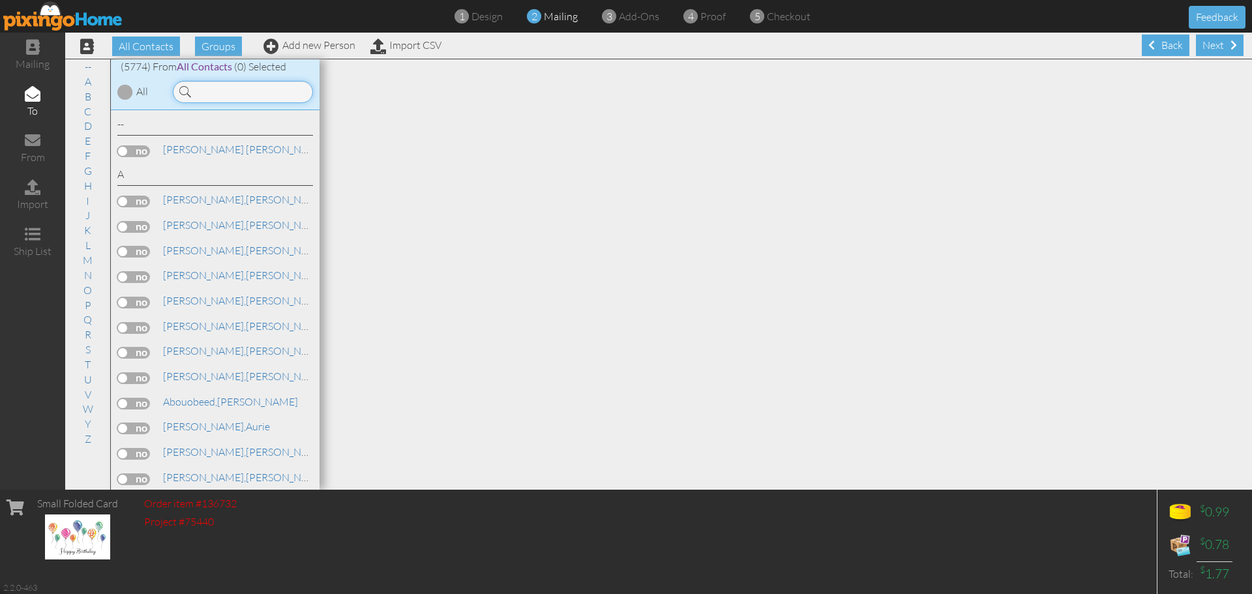
click at [211, 89] on input at bounding box center [243, 92] width 140 height 22
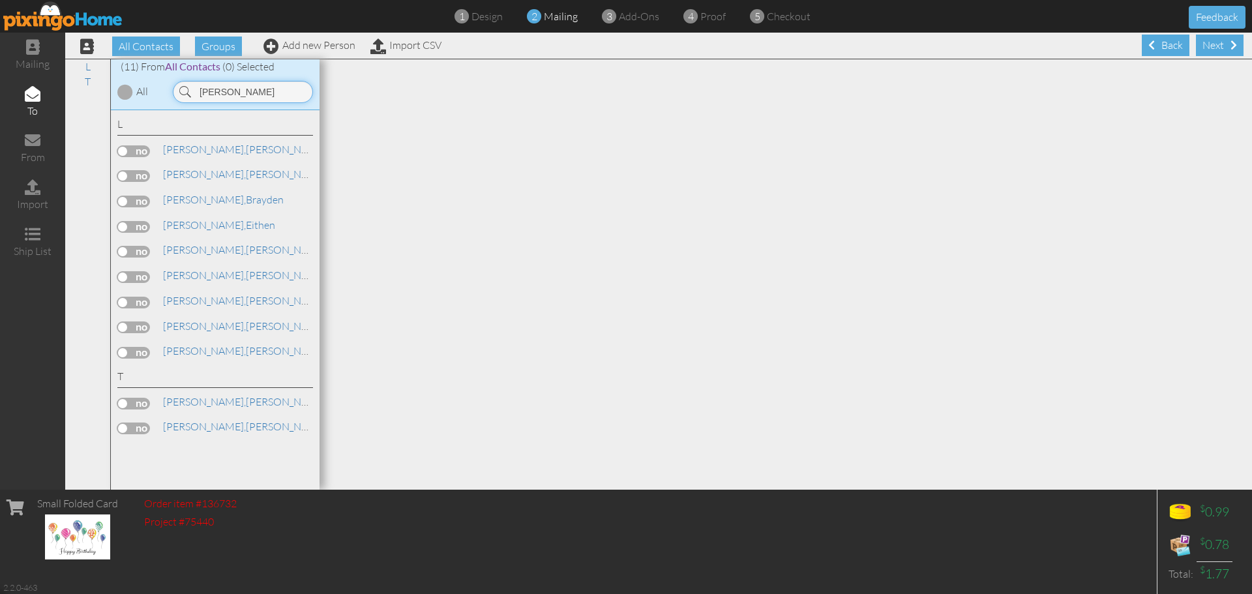
type input "lucas"
click at [129, 175] on label at bounding box center [133, 176] width 33 height 12
click at [0, 0] on input "checkbox" at bounding box center [0, 0] width 0 height 0
click at [1204, 44] on div "Next" at bounding box center [1220, 46] width 48 height 22
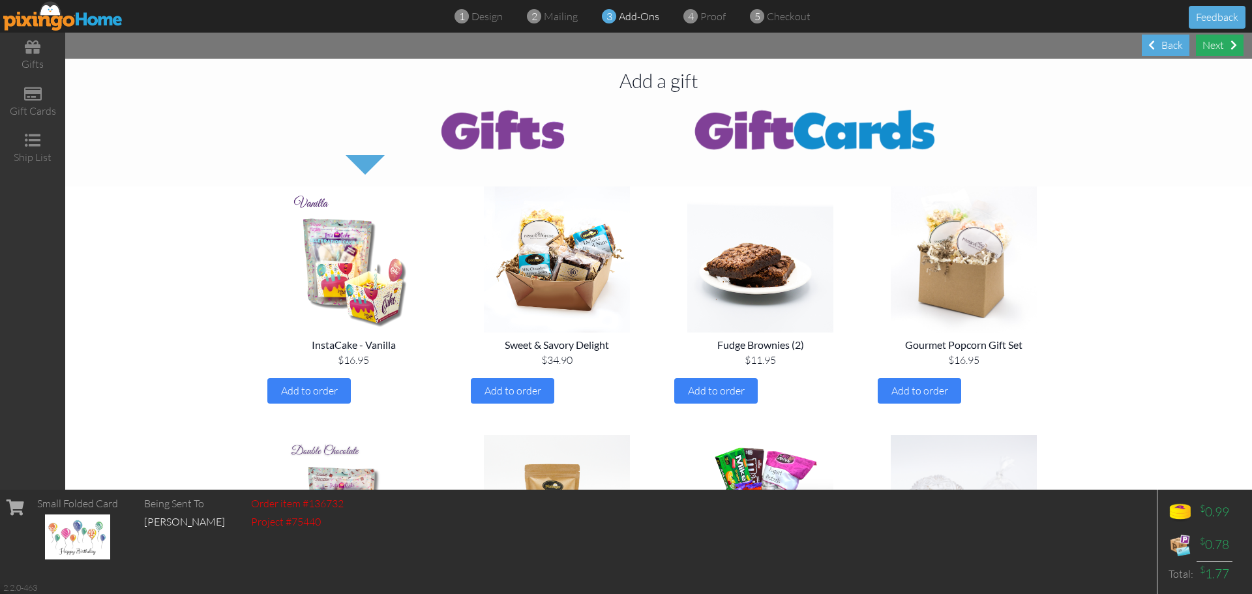
click at [1219, 44] on div "Next" at bounding box center [1220, 46] width 48 height 22
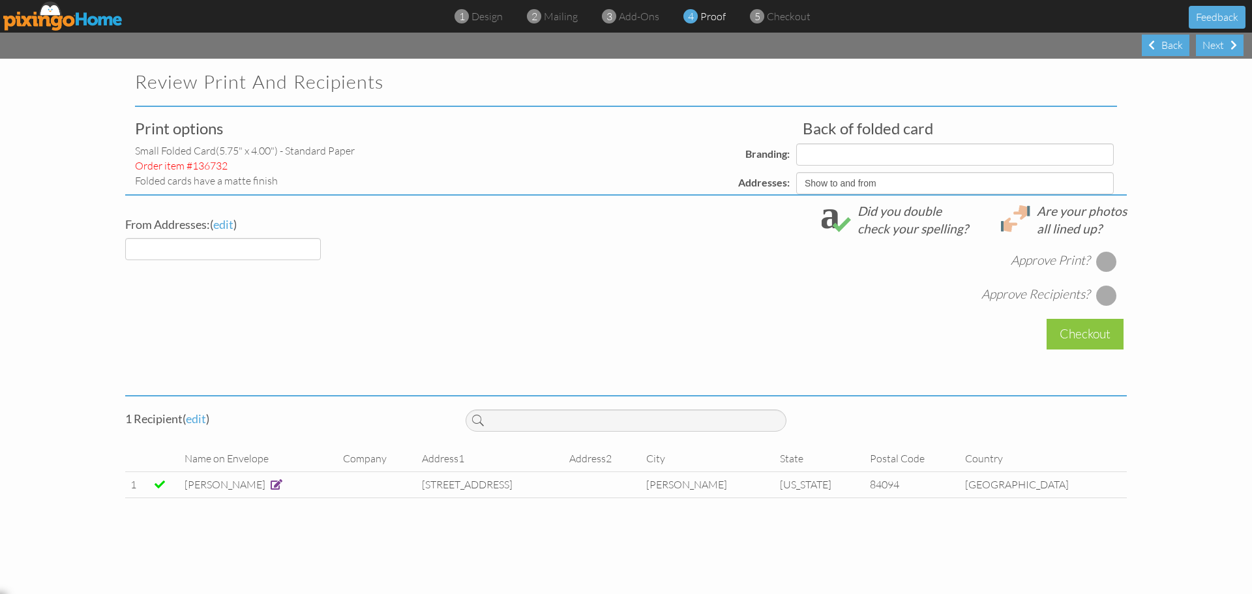
select select "object:56369"
select select "object:56371"
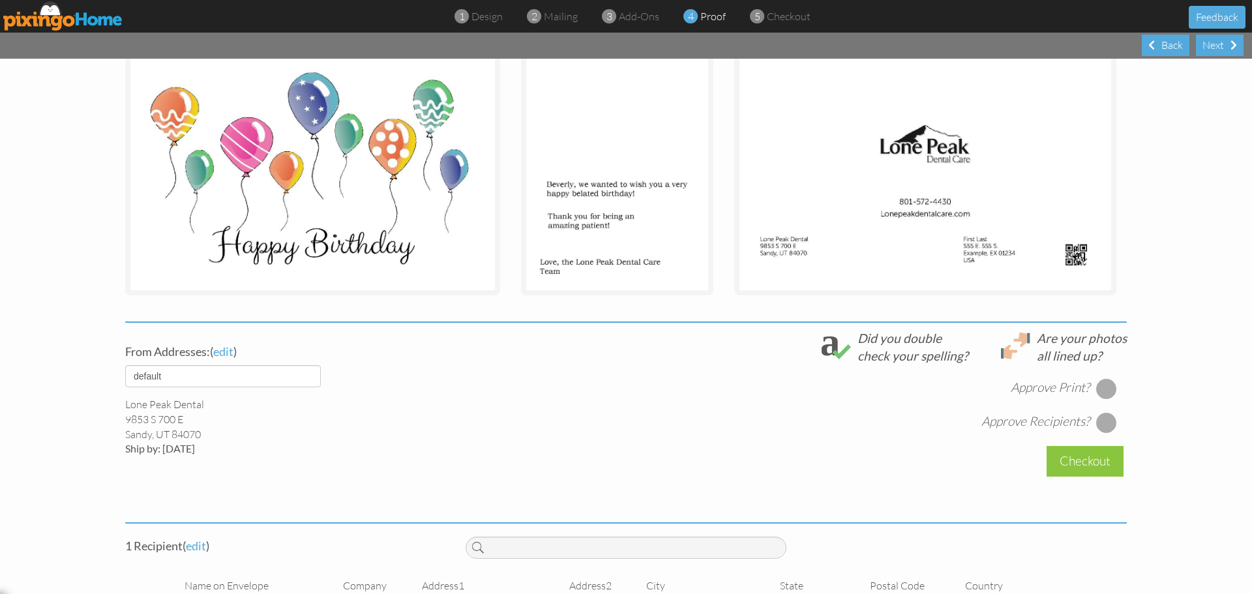
scroll to position [261, 0]
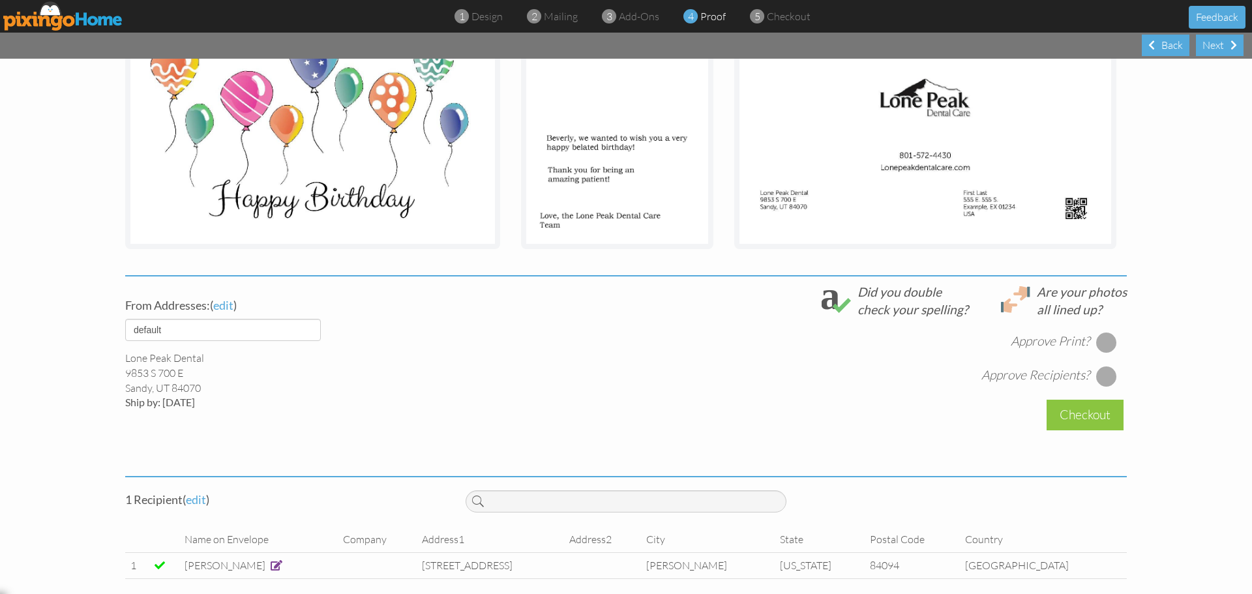
click at [1100, 341] on div at bounding box center [1106, 342] width 21 height 21
click at [1101, 380] on div at bounding box center [1106, 376] width 21 height 21
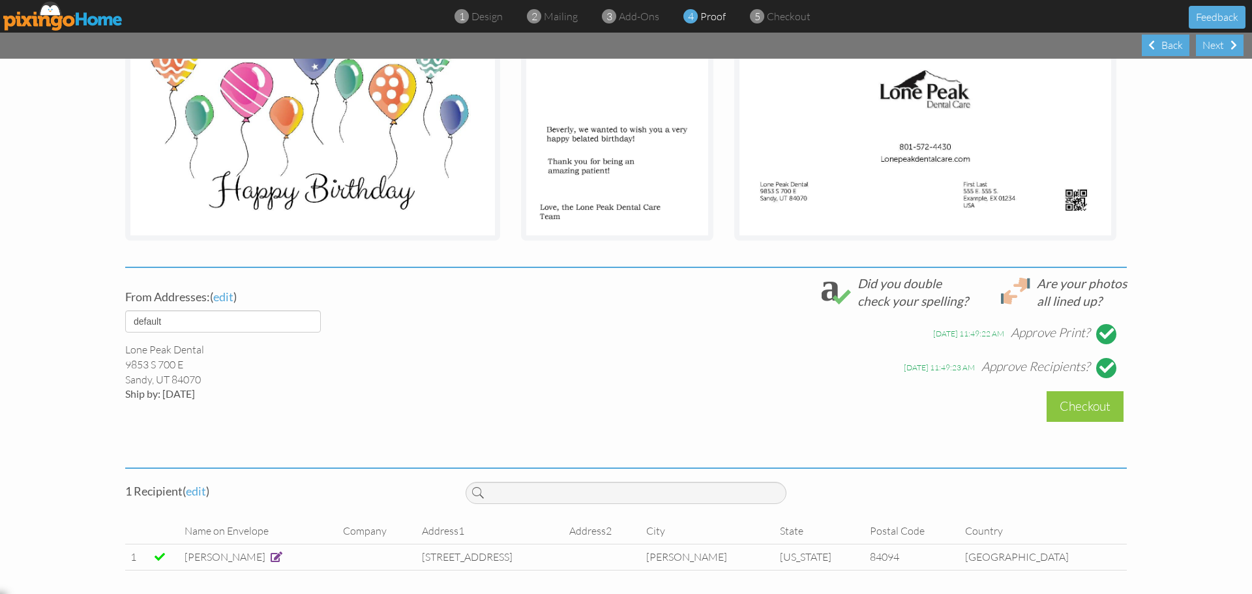
scroll to position [272, 0]
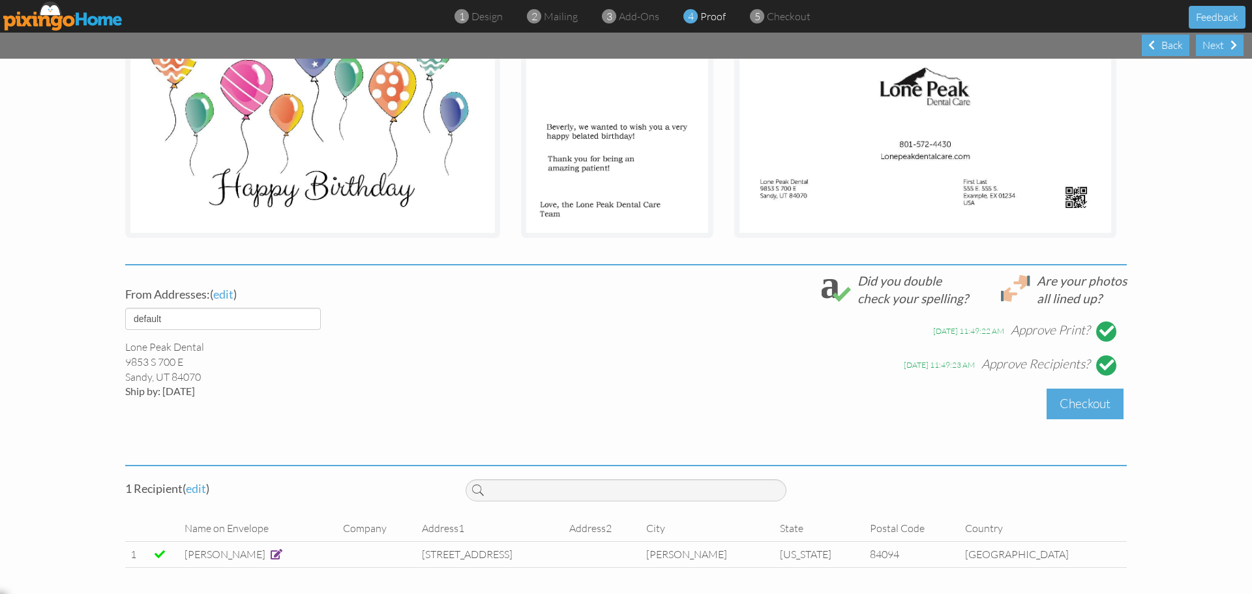
click at [1058, 410] on div "Checkout" at bounding box center [1085, 404] width 77 height 31
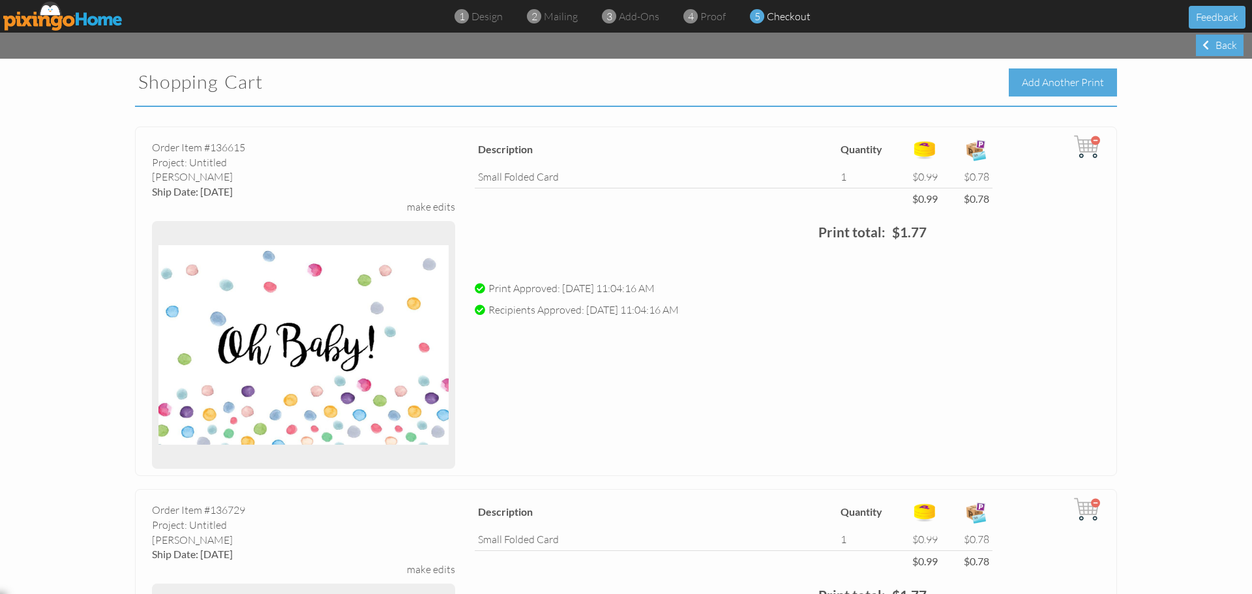
click at [1041, 78] on div "Add Another Print" at bounding box center [1063, 82] width 108 height 28
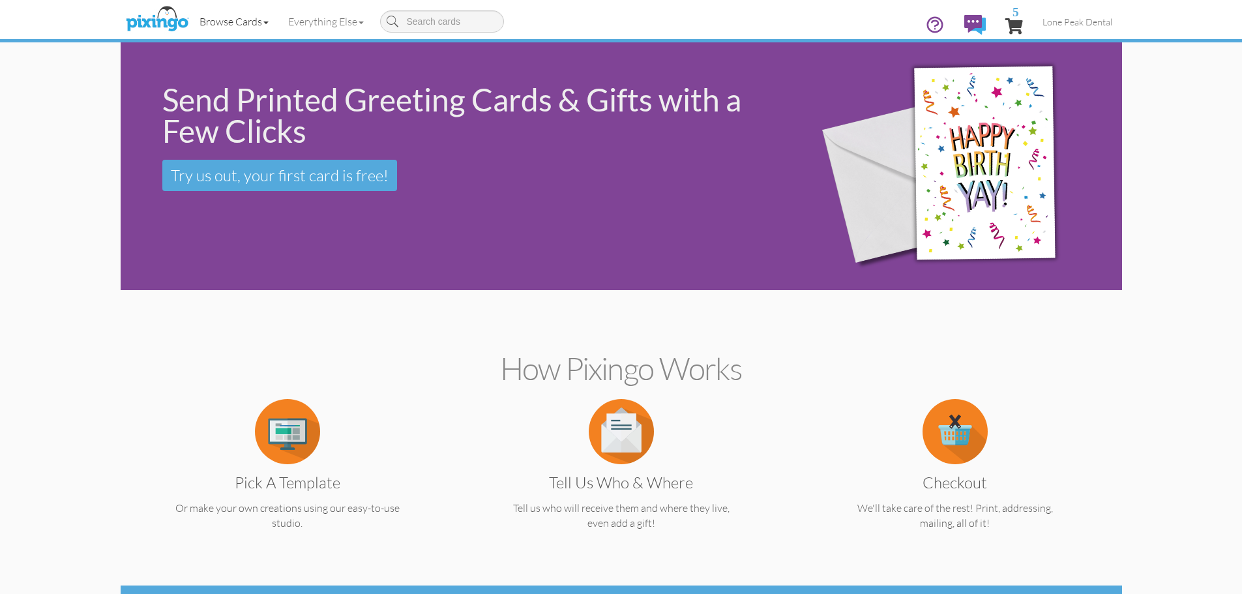
click at [261, 20] on link "Browse Cards" at bounding box center [234, 21] width 89 height 33
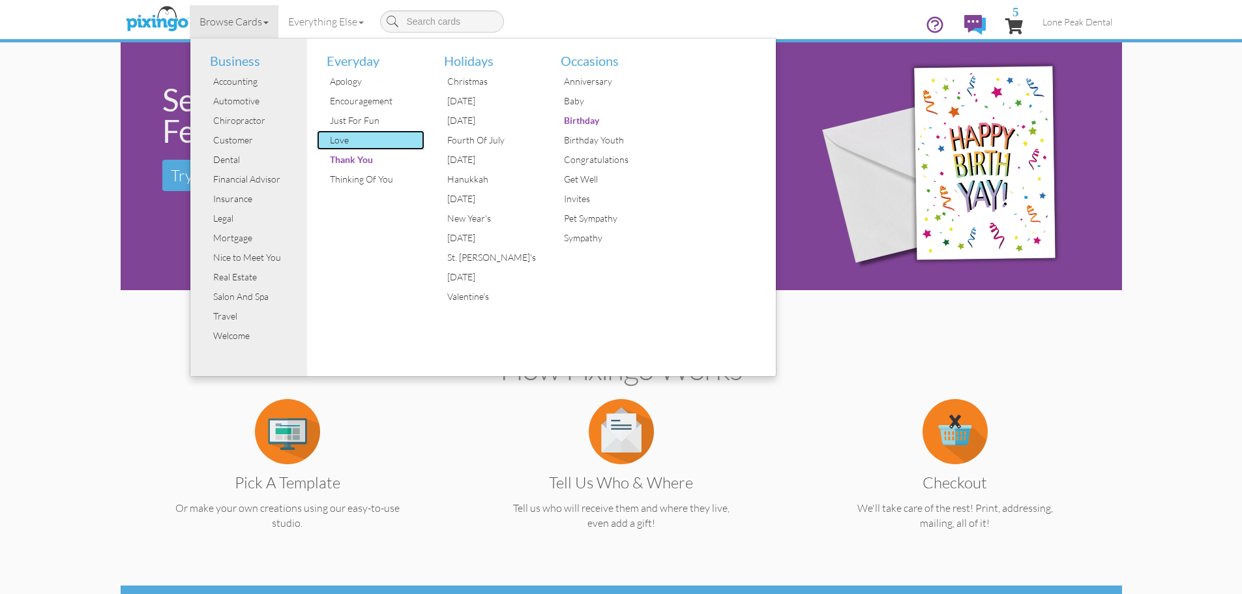
click at [354, 137] on div "Love" at bounding box center [376, 140] width 98 height 20
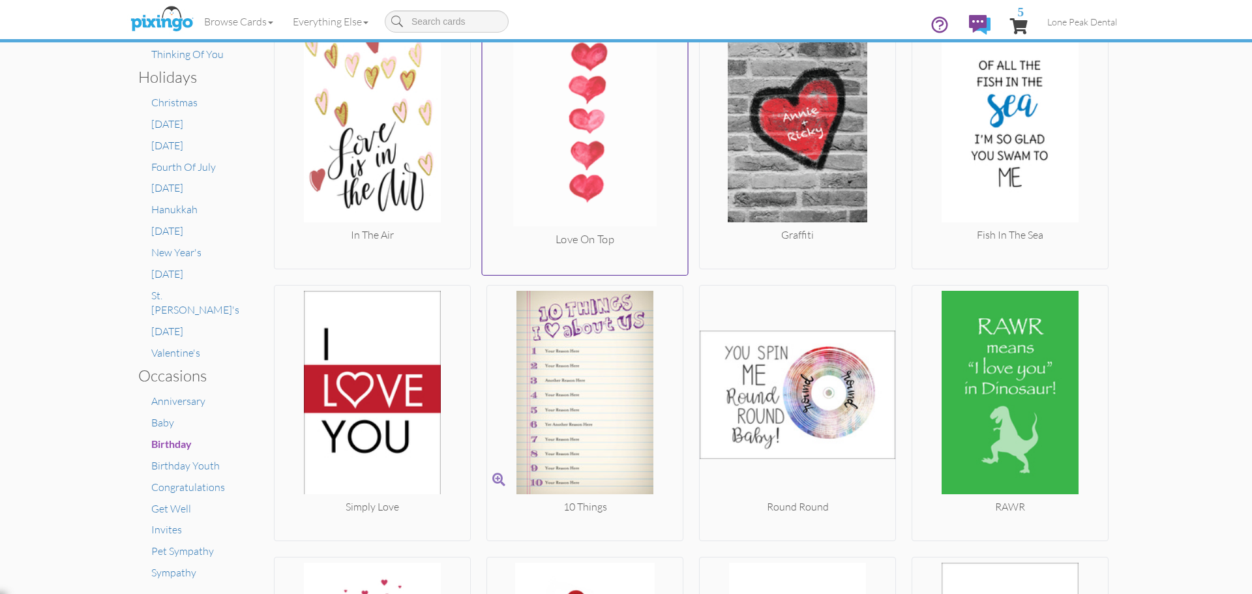
scroll to position [522, 0]
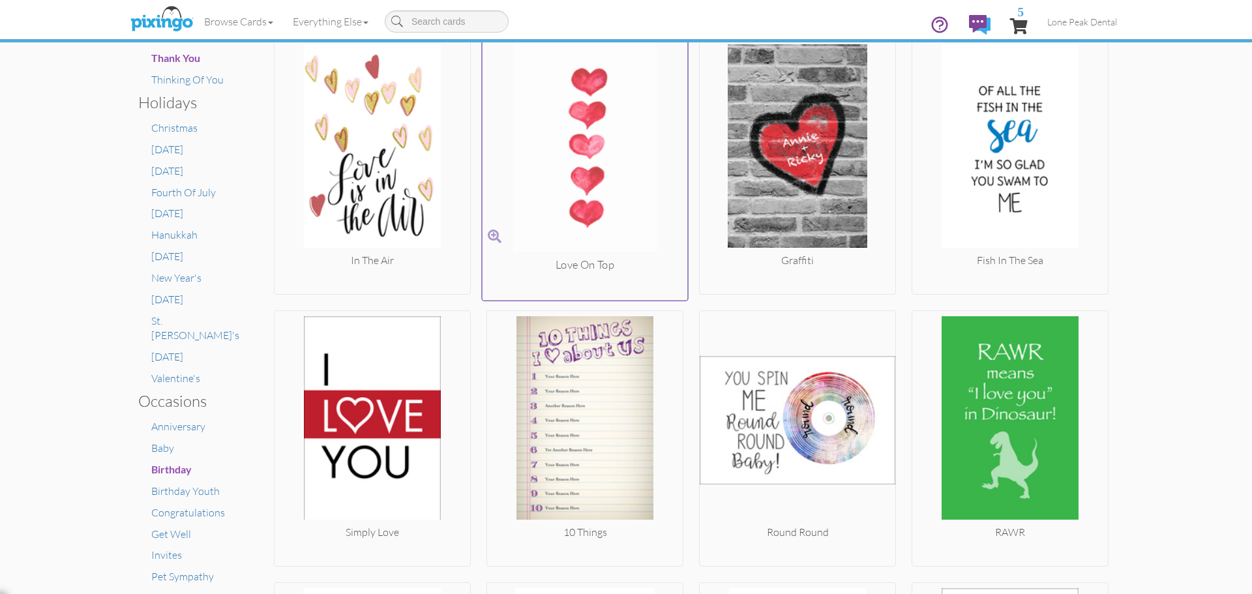
click at [548, 173] on img at bounding box center [585, 147] width 205 height 219
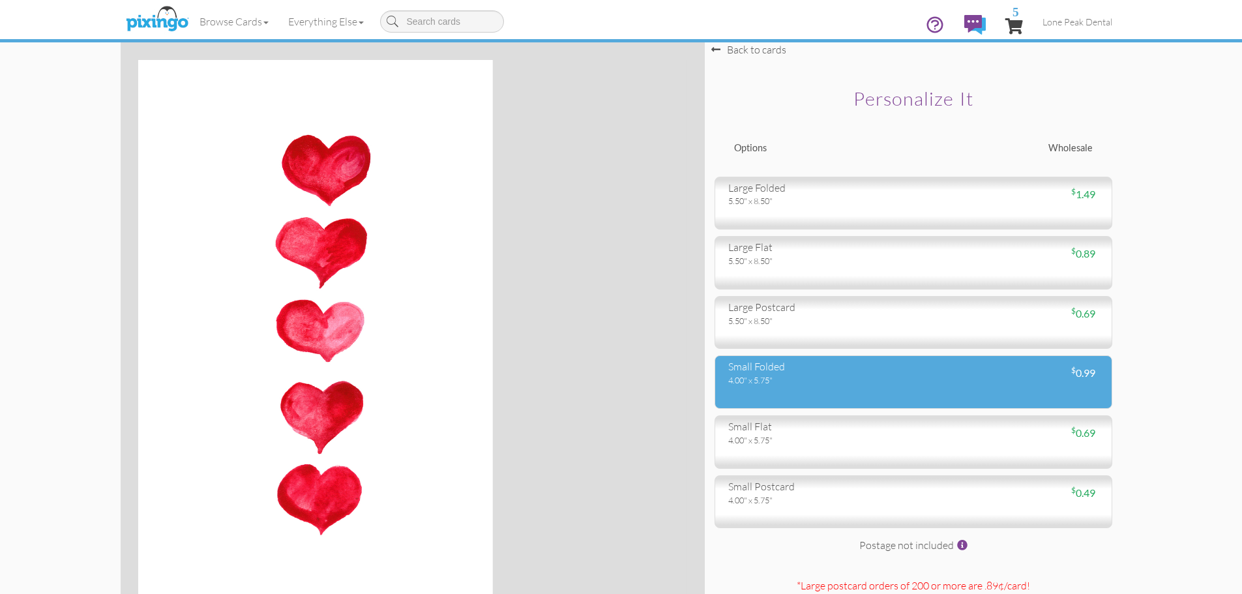
click at [816, 389] on div "small folded 4.00" x 5.75" $ 0.99" at bounding box center [914, 381] width 398 height 53
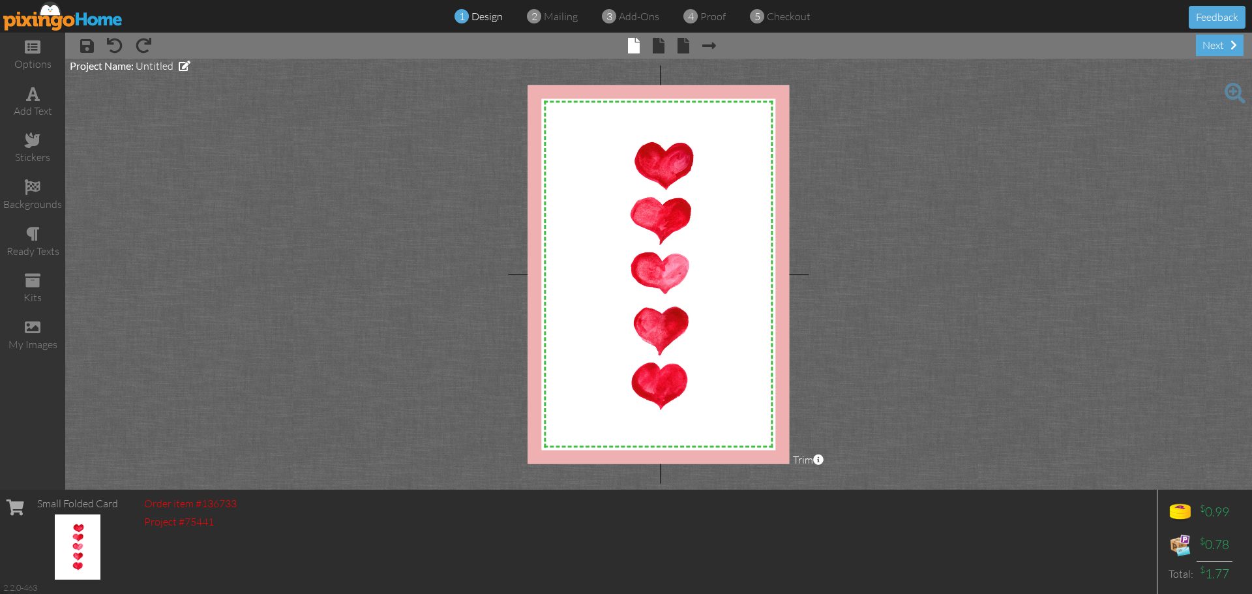
click at [650, 46] on span "× inside" at bounding box center [652, 45] width 25 height 21
click at [656, 43] on span at bounding box center [659, 46] width 12 height 16
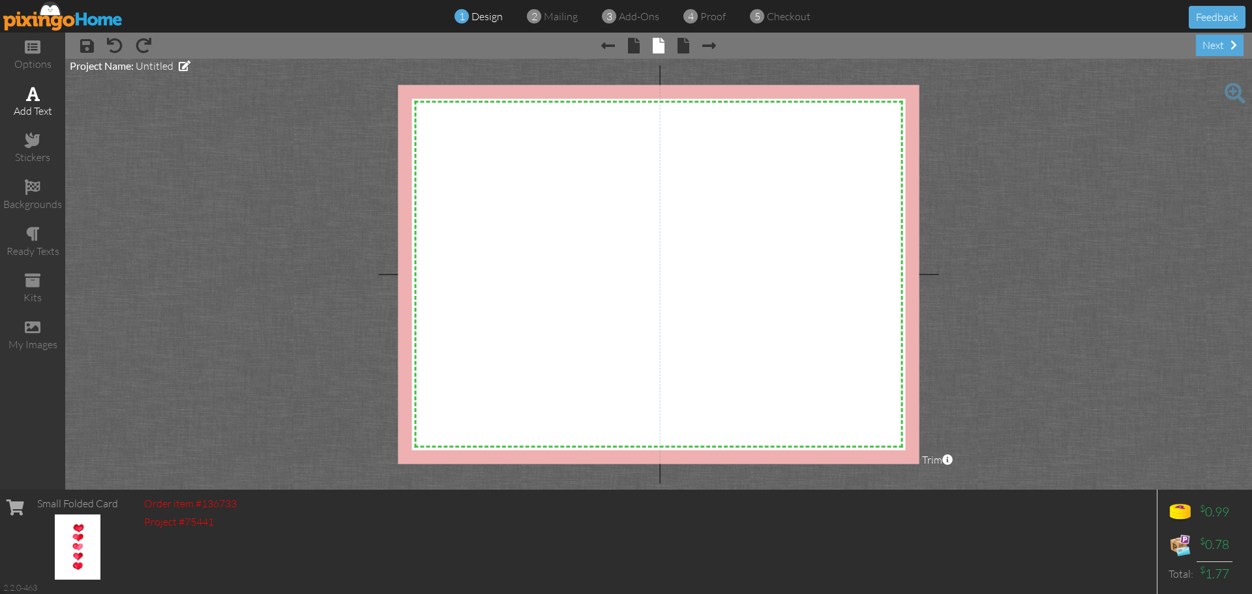
click at [32, 93] on span at bounding box center [33, 94] width 14 height 16
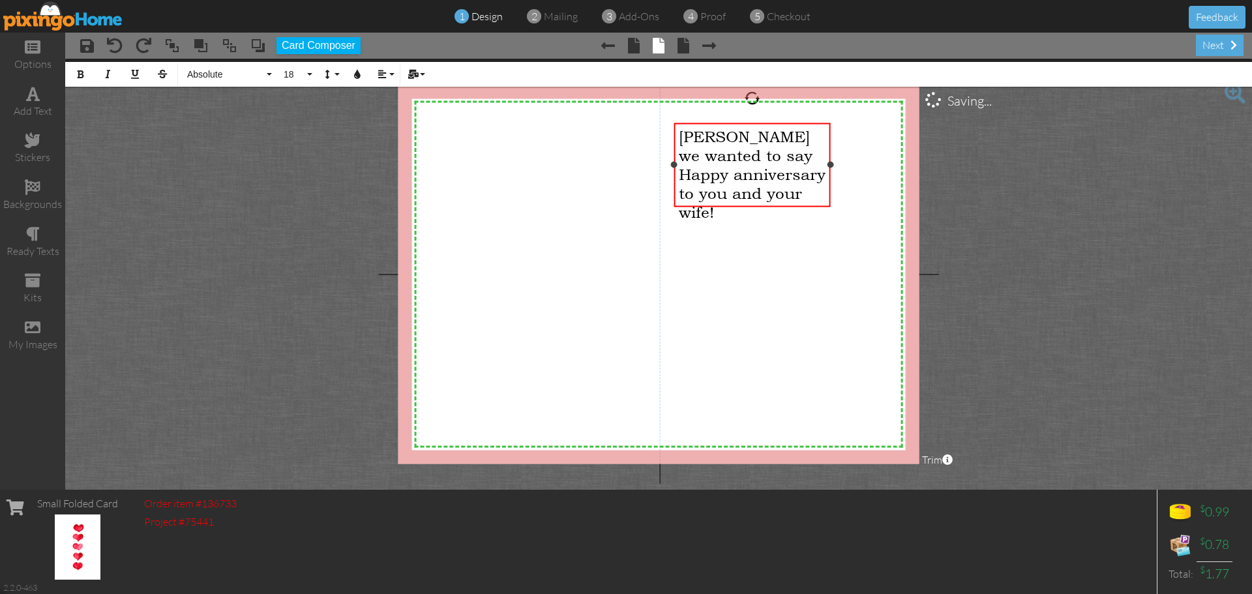
click at [795, 195] on div "Rigo we wanted to say Happy anniversary to you and your wife!" at bounding box center [752, 174] width 147 height 95
click at [35, 100] on span at bounding box center [33, 94] width 14 height 16
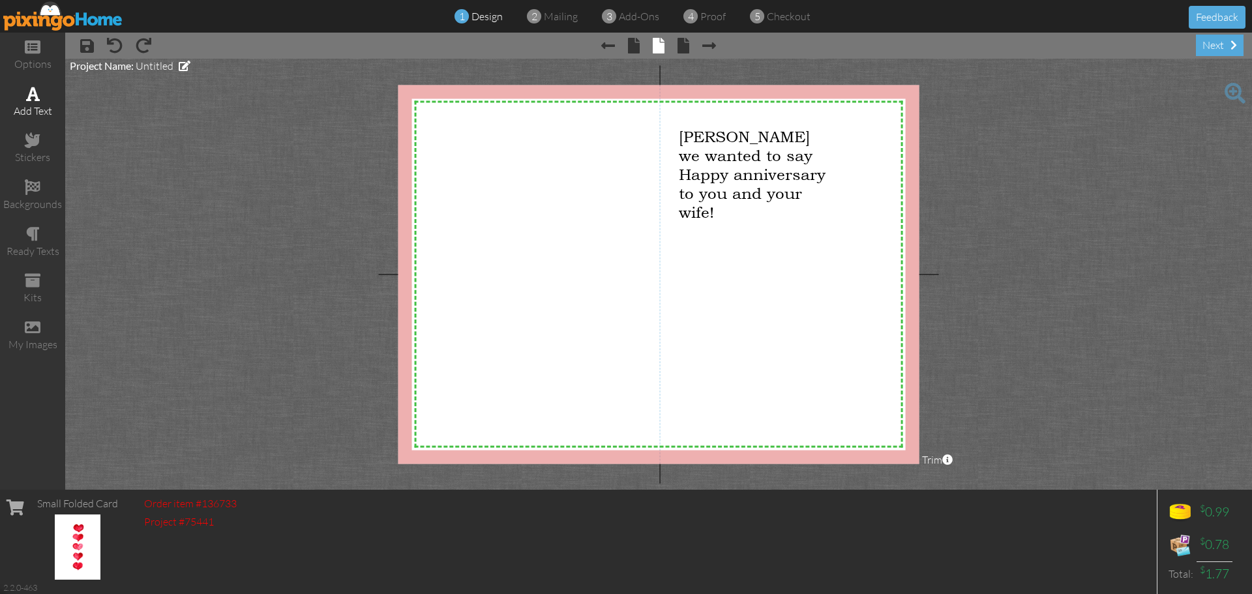
click at [23, 93] on div "add text" at bounding box center [32, 103] width 65 height 46
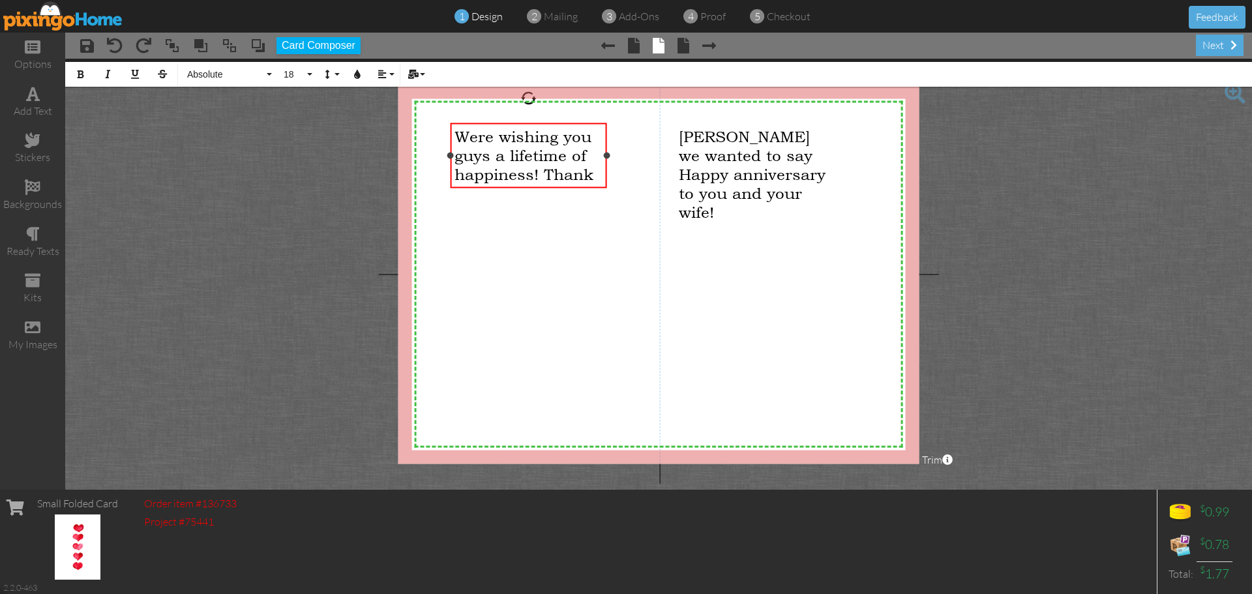
click at [593, 177] on span "Were wishing you guys a lifetime of happiness! Thank" at bounding box center [524, 155] width 139 height 57
click at [573, 175] on span "Were wishing you guys a lifetime of happiness! Thanks for being a" at bounding box center [528, 165] width 147 height 76
drag, startPoint x: 543, startPoint y: 175, endPoint x: 553, endPoint y: 197, distance: 24.5
click at [553, 197] on div "Were wishing you guys a lifetime of happiness! for being a" at bounding box center [528, 165] width 147 height 76
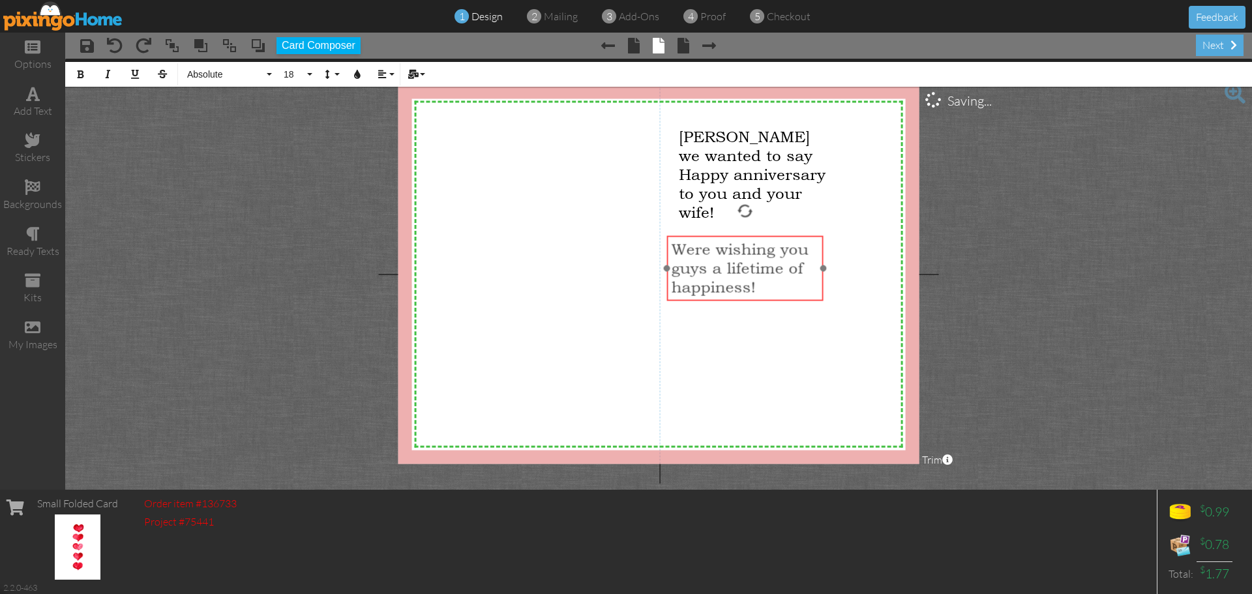
drag, startPoint x: 541, startPoint y: 125, endPoint x: 758, endPoint y: 238, distance: 244.1
click at [758, 238] on div "Were wishing you guys a lifetime of happiness! ​ ​" at bounding box center [744, 267] width 157 height 65
click at [36, 100] on span at bounding box center [33, 94] width 14 height 16
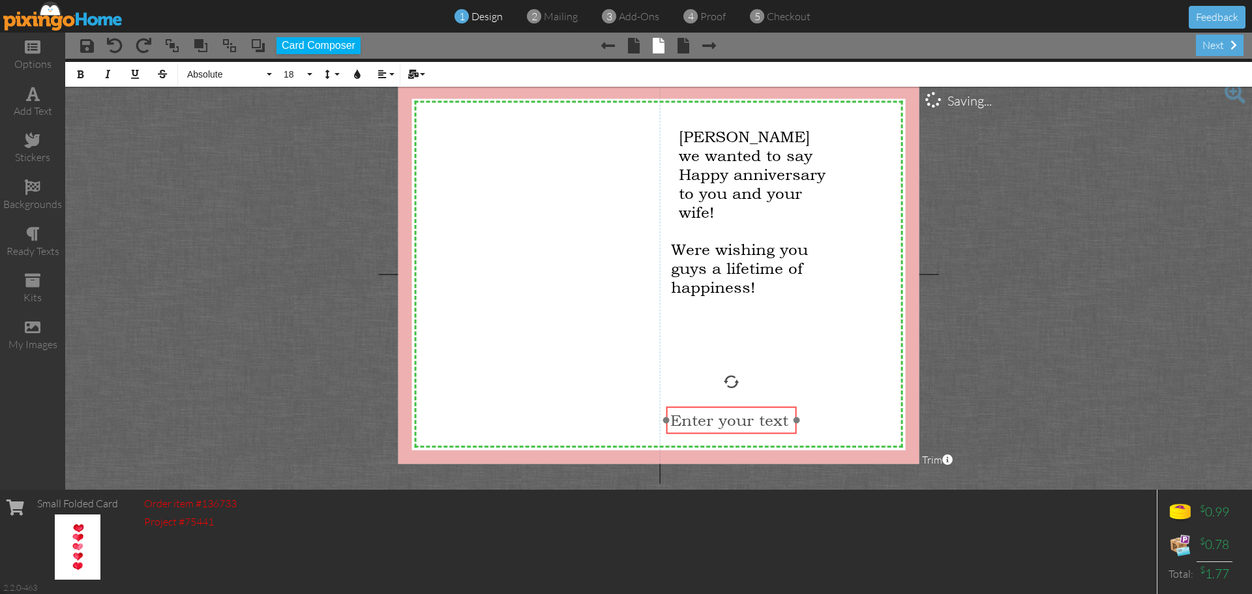
drag, startPoint x: 710, startPoint y: 256, endPoint x: 698, endPoint y: 408, distance: 152.4
click at [698, 408] on div "​ Enter your text ​" at bounding box center [731, 419] width 130 height 27
drag, startPoint x: 794, startPoint y: 435, endPoint x: 907, endPoint y: 434, distance: 113.5
click at [907, 434] on div "Love, the Lone Peak Dental Care Team ×" at bounding box center [788, 429] width 244 height 46
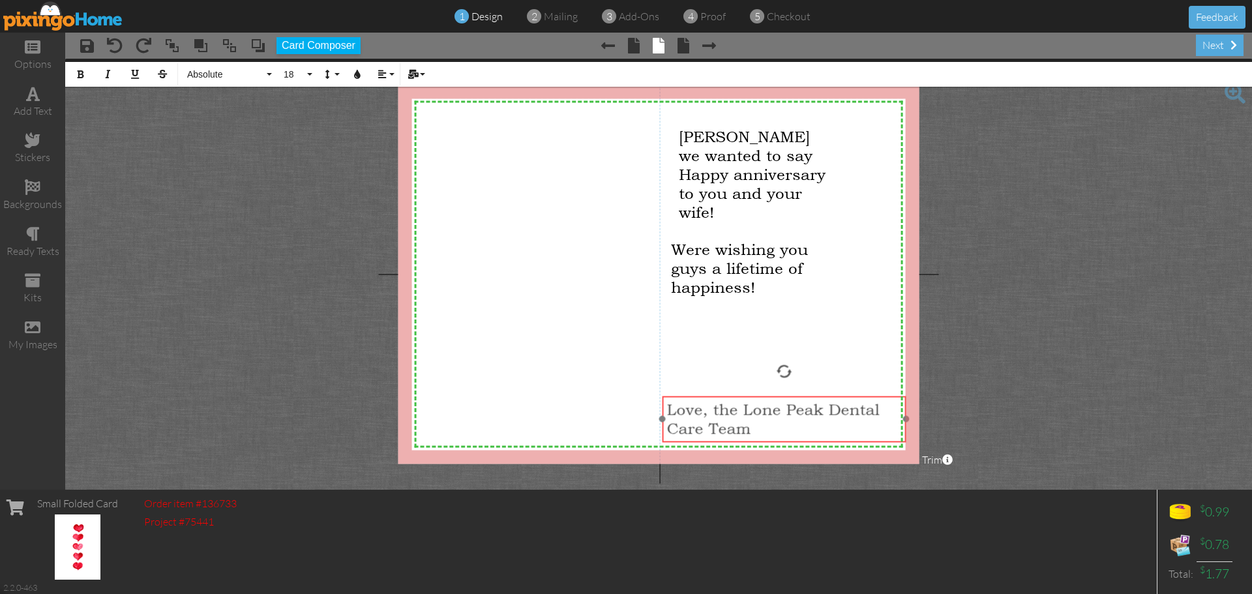
drag, startPoint x: 774, startPoint y: 404, endPoint x: 770, endPoint y: 393, distance: 11.1
click at [770, 393] on div at bounding box center [784, 419] width 250 height 53
click at [1042, 294] on project-studio-wrapper "X X X X X X X X X X X X X X X X X X X X X X X X X X X X X X X X X X X X X X X X…" at bounding box center [658, 274] width 1187 height 431
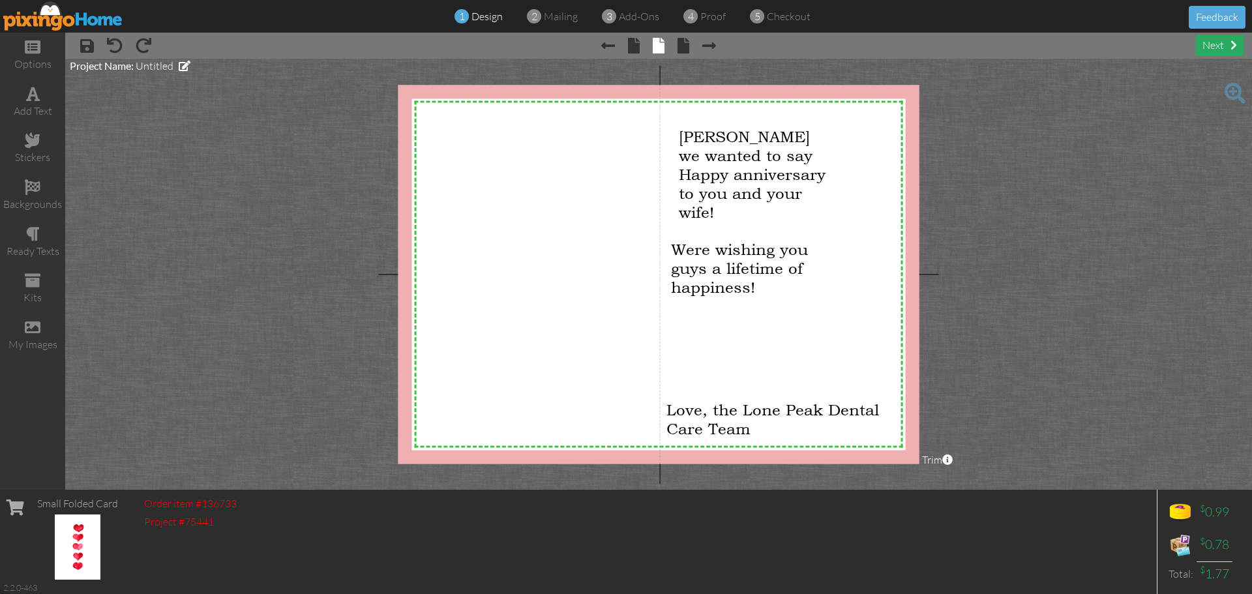
click at [1211, 42] on div "next" at bounding box center [1220, 46] width 48 height 22
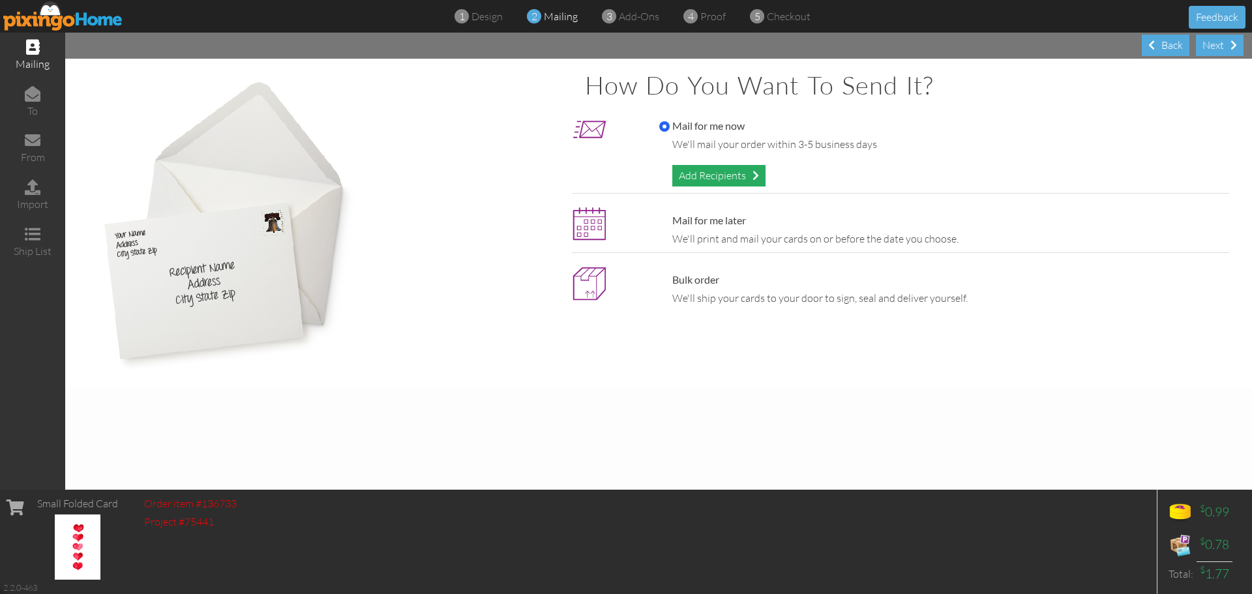
click at [764, 173] on div "Add Recipients" at bounding box center [718, 176] width 93 height 22
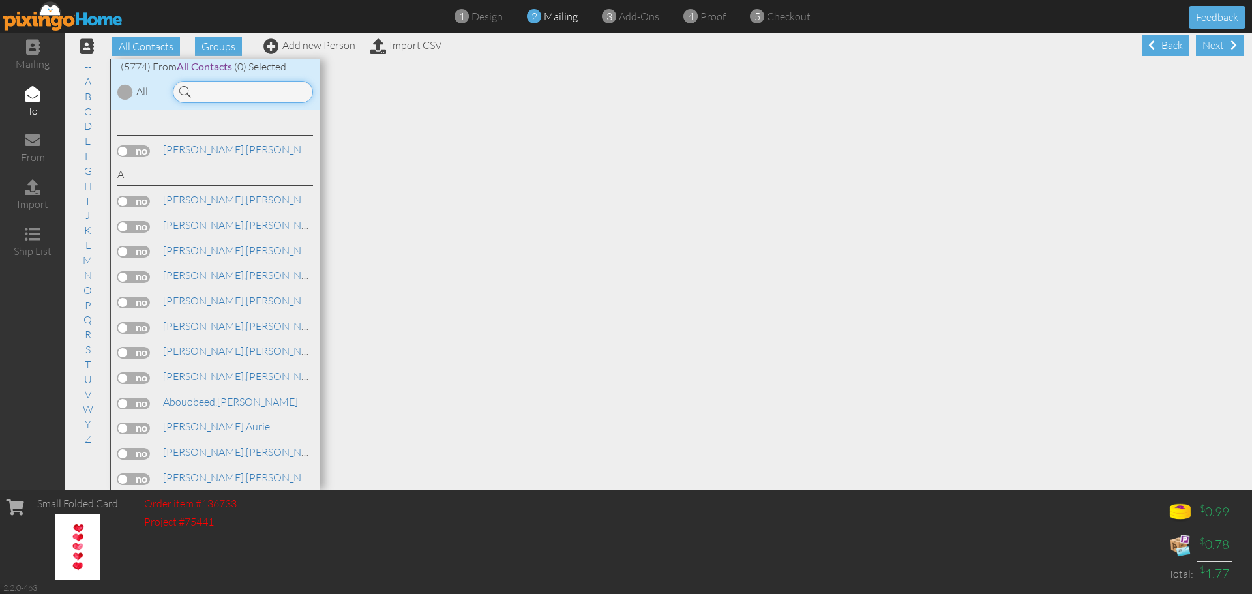
click at [238, 94] on input at bounding box center [243, 92] width 140 height 22
type input "perez"
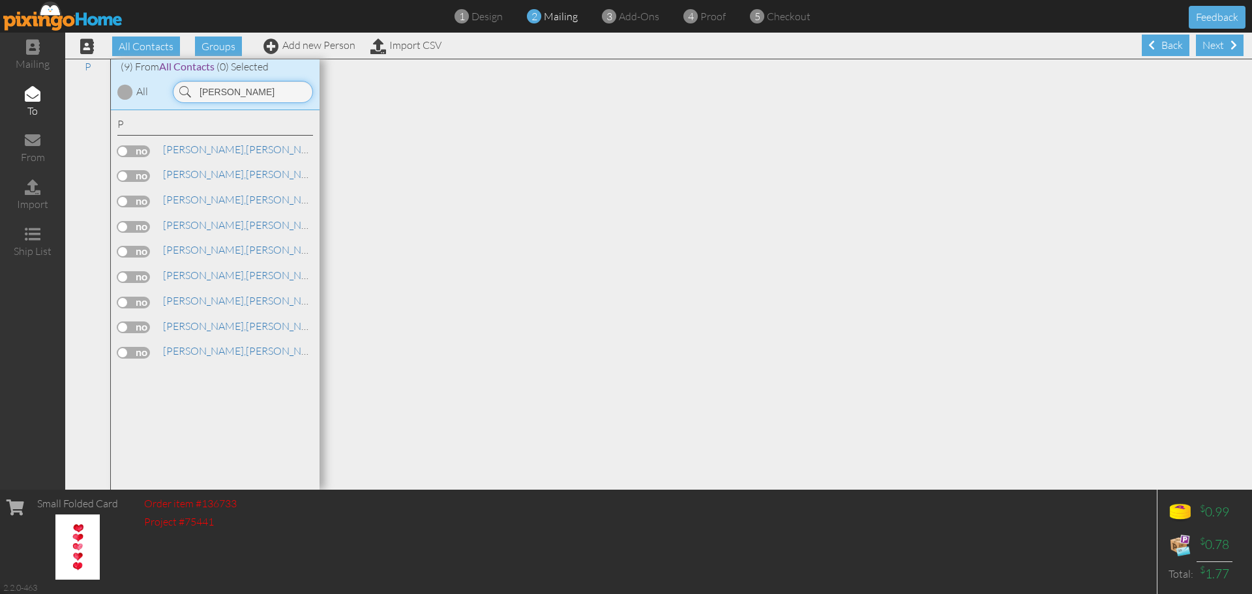
drag, startPoint x: 243, startPoint y: 94, endPoint x: 192, endPoint y: 98, distance: 51.1
click at [192, 98] on input "perez" at bounding box center [243, 92] width 140 height 22
type input "rigo"
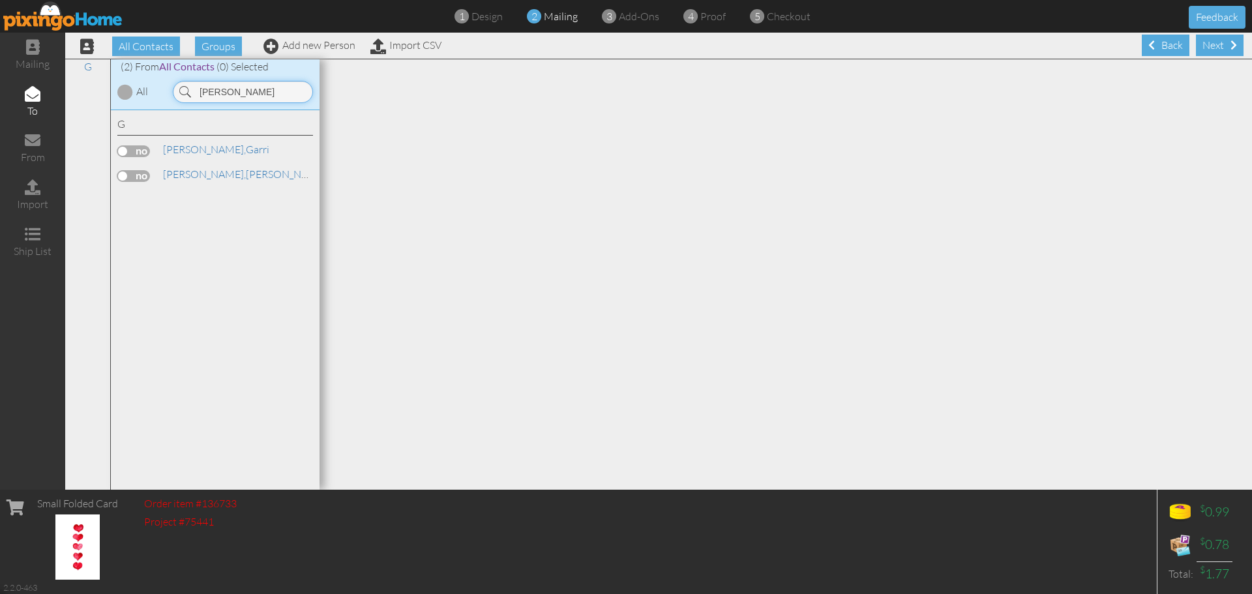
drag, startPoint x: 217, startPoint y: 94, endPoint x: 194, endPoint y: 93, distance: 22.8
click at [194, 93] on input "rigo" at bounding box center [243, 92] width 140 height 22
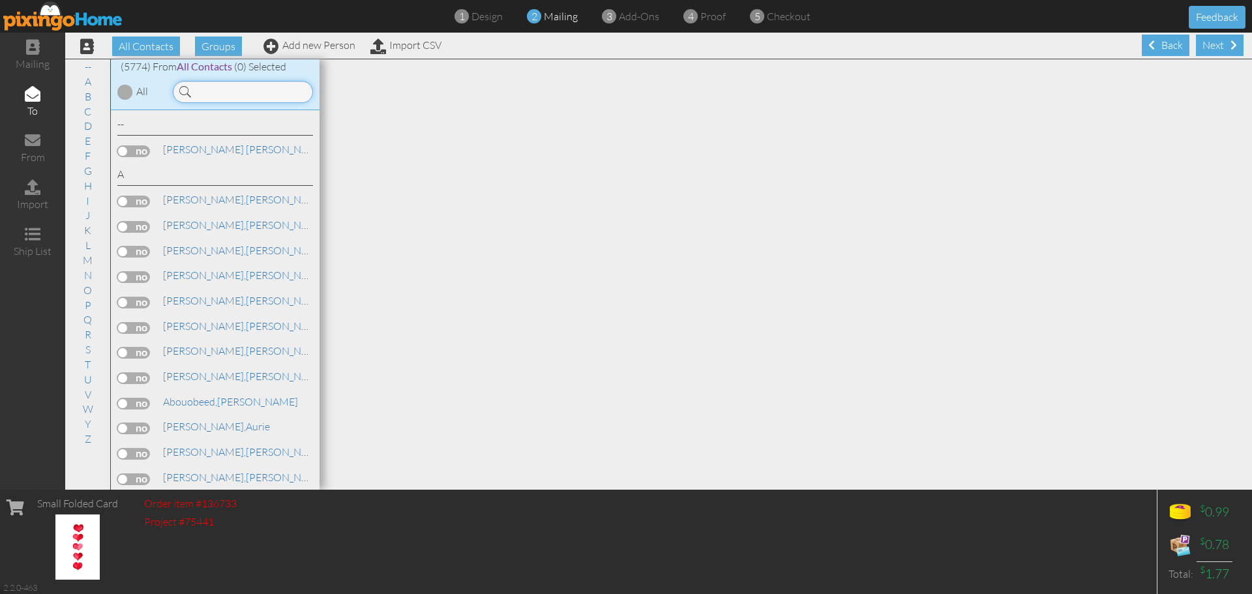
click at [229, 92] on input at bounding box center [243, 92] width 140 height 22
click at [293, 43] on link "Add new Person" at bounding box center [309, 44] width 92 height 13
click input "First name"
type input "[PERSON_NAME]"
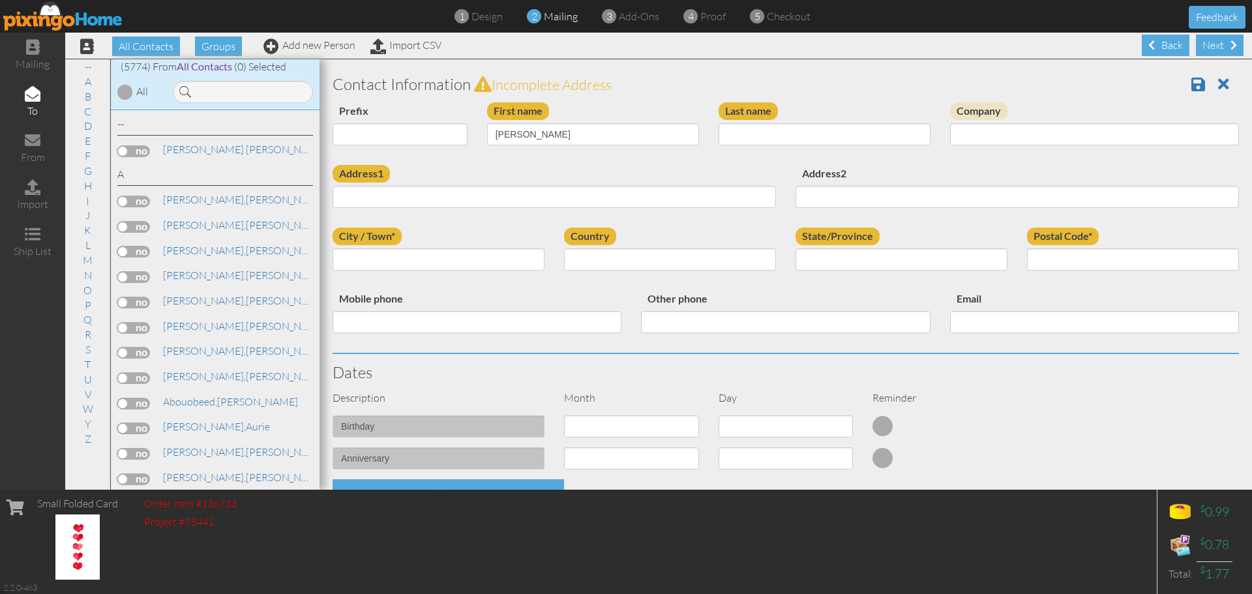
type input "[PERSON_NAME]"
click at [472, 189] on input "Address1" at bounding box center [554, 197] width 443 height 22
paste input "10325 S 420 E"
type input "10325 S 420 E"
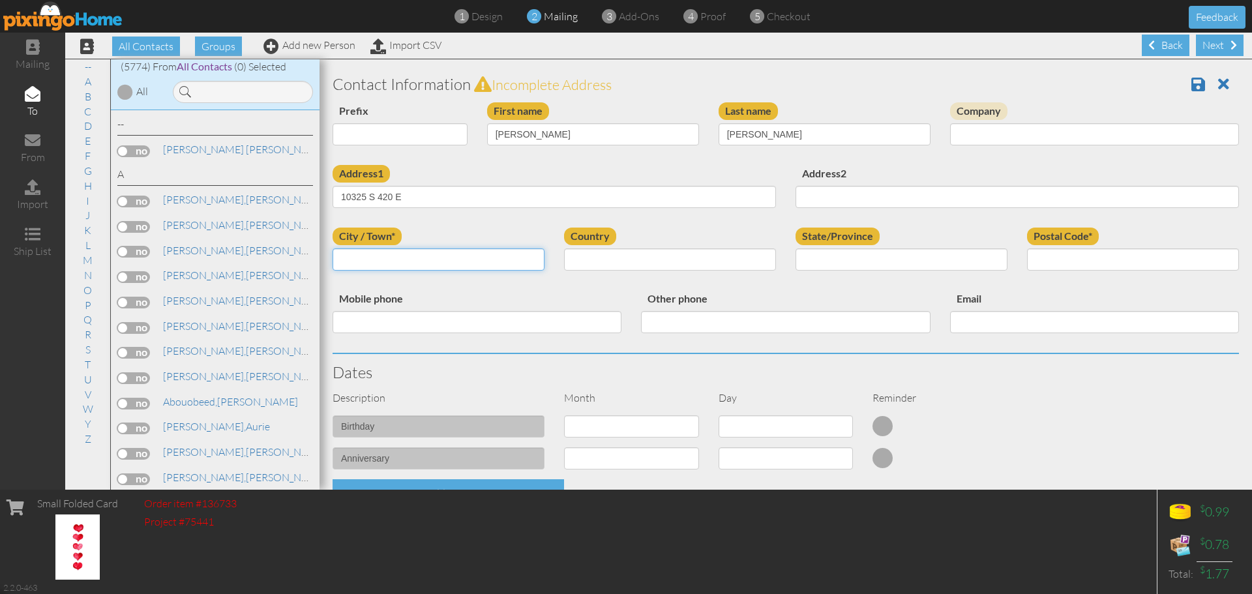
click at [445, 258] on input "City / Town*" at bounding box center [439, 259] width 212 height 22
type input "[PERSON_NAME]"
select select "object:92322"
select select "object:92621"
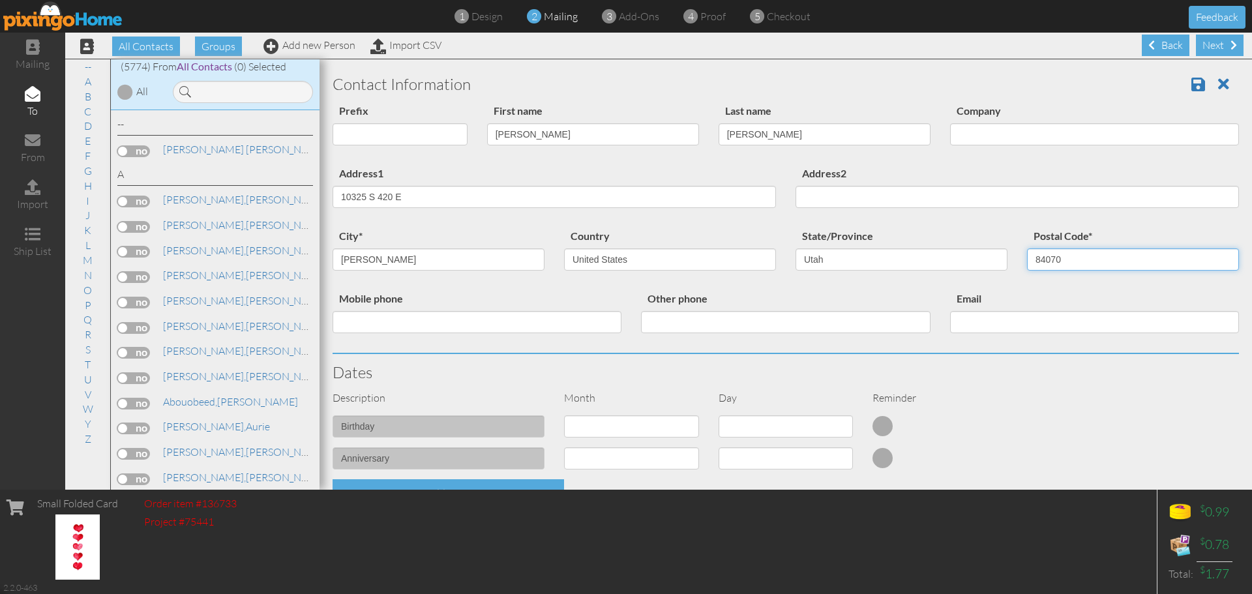
type input "84070"
click at [1191, 82] on span at bounding box center [1198, 84] width 14 height 16
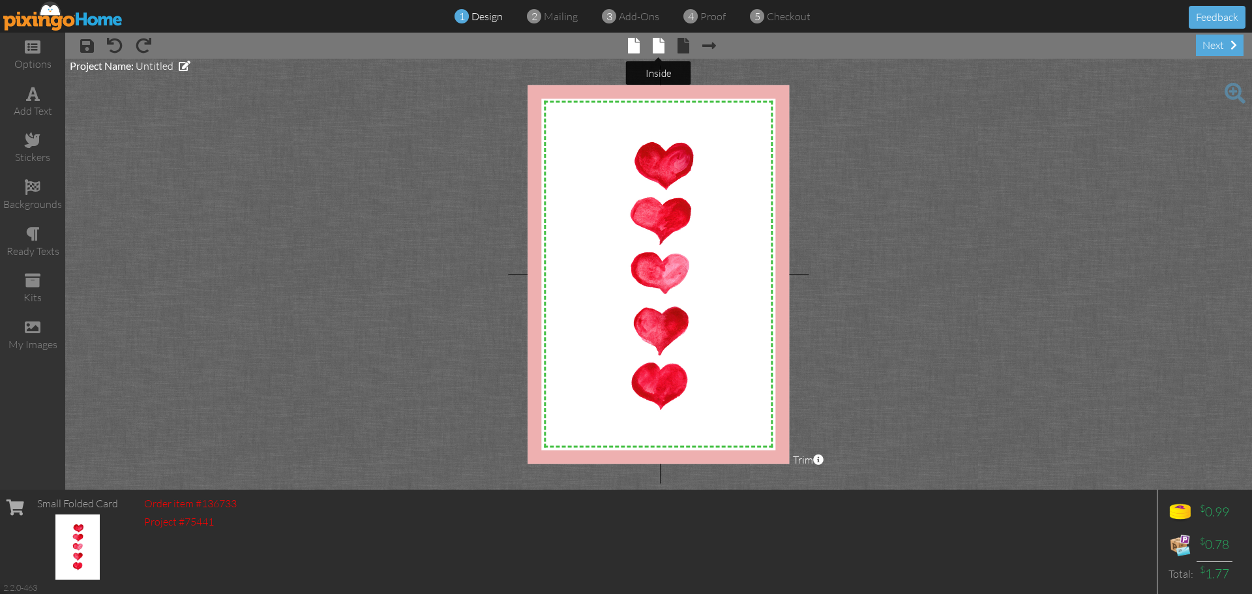
click at [661, 50] on span at bounding box center [659, 46] width 12 height 16
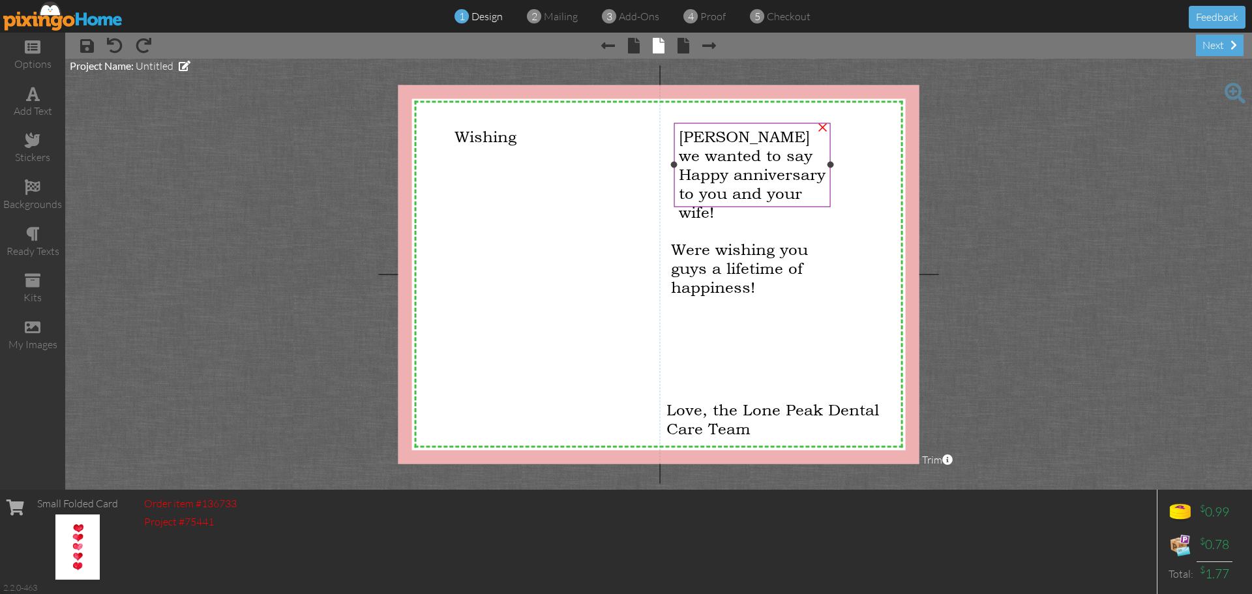
click at [794, 193] on div "[PERSON_NAME] we wanted to say Happy anniversary to you and your wife!" at bounding box center [752, 174] width 147 height 95
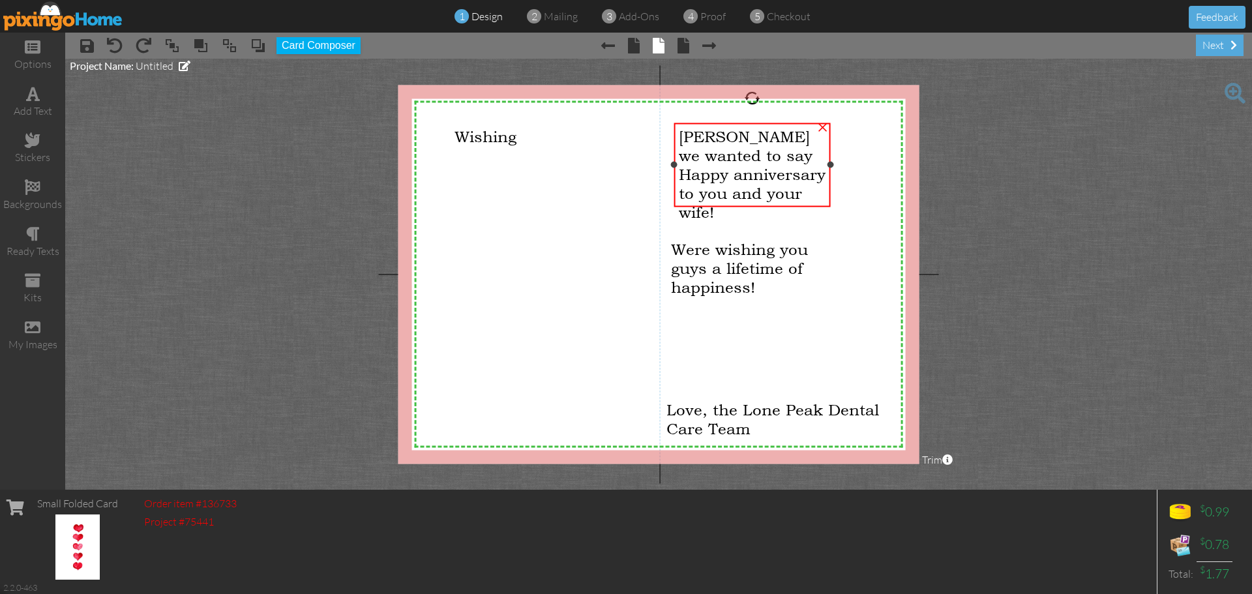
click at [794, 193] on div "[PERSON_NAME] we wanted to say Happy anniversary to you and your wife!" at bounding box center [752, 174] width 147 height 95
click at [798, 195] on div "[PERSON_NAME] we wanted to say Happy anniversary to you and your wife!" at bounding box center [752, 174] width 147 height 95
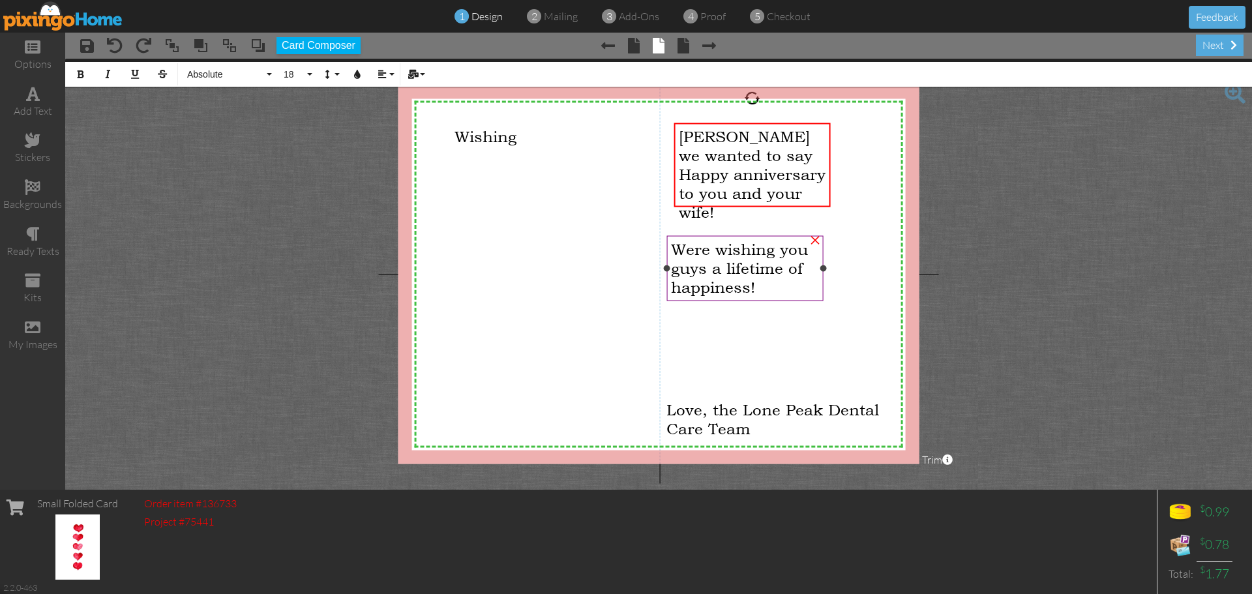
click at [815, 243] on div "×" at bounding box center [815, 238] width 21 height 21
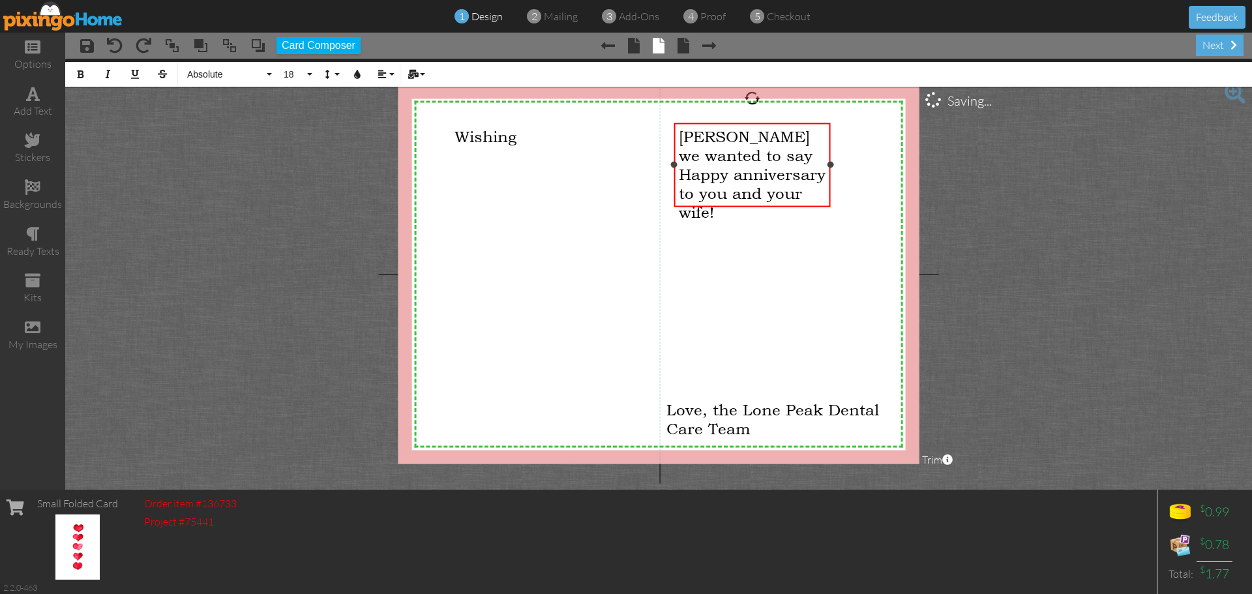
click at [793, 196] on span "[PERSON_NAME] we wanted to say Happy anniversary to you and your wife!" at bounding box center [752, 174] width 147 height 95
drag, startPoint x: 828, startPoint y: 184, endPoint x: 893, endPoint y: 196, distance: 66.9
click at [893, 196] on div "[PERSON_NAME] we wanted to say Happy anniversary to you and thank you for comin…" at bounding box center [785, 165] width 222 height 84
click at [718, 136] on span "[PERSON_NAME] we wanted to say Happy anniversary to you and thank you for comin…" at bounding box center [785, 174] width 212 height 95
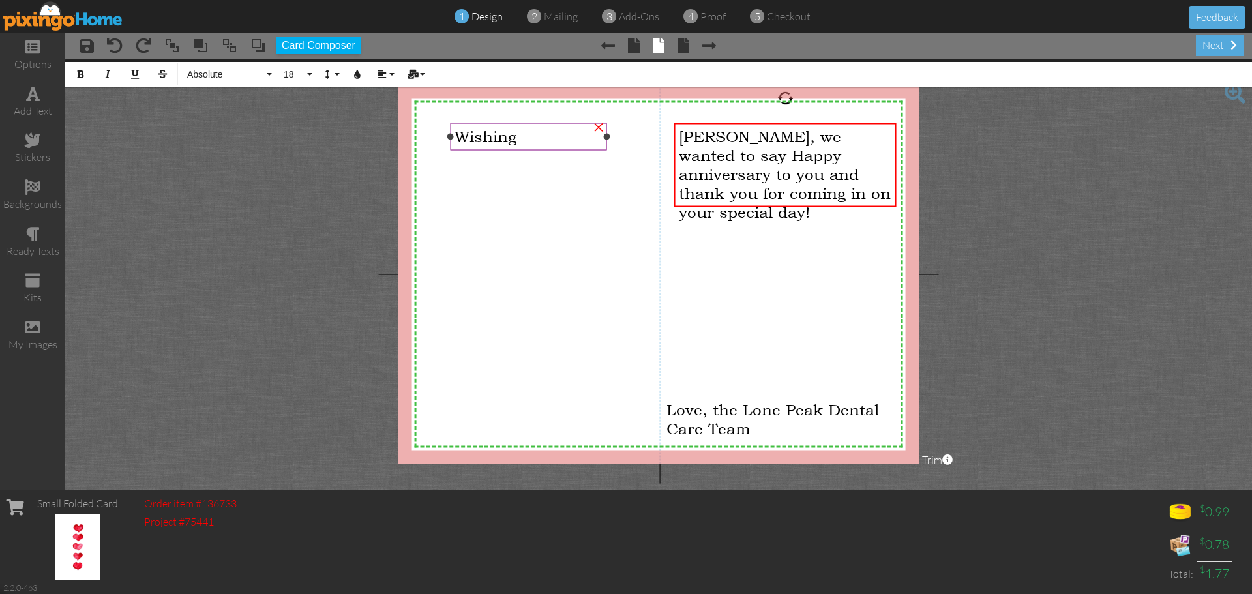
click at [597, 128] on div "×" at bounding box center [598, 125] width 21 height 21
click at [1218, 41] on div "next" at bounding box center [1220, 46] width 48 height 22
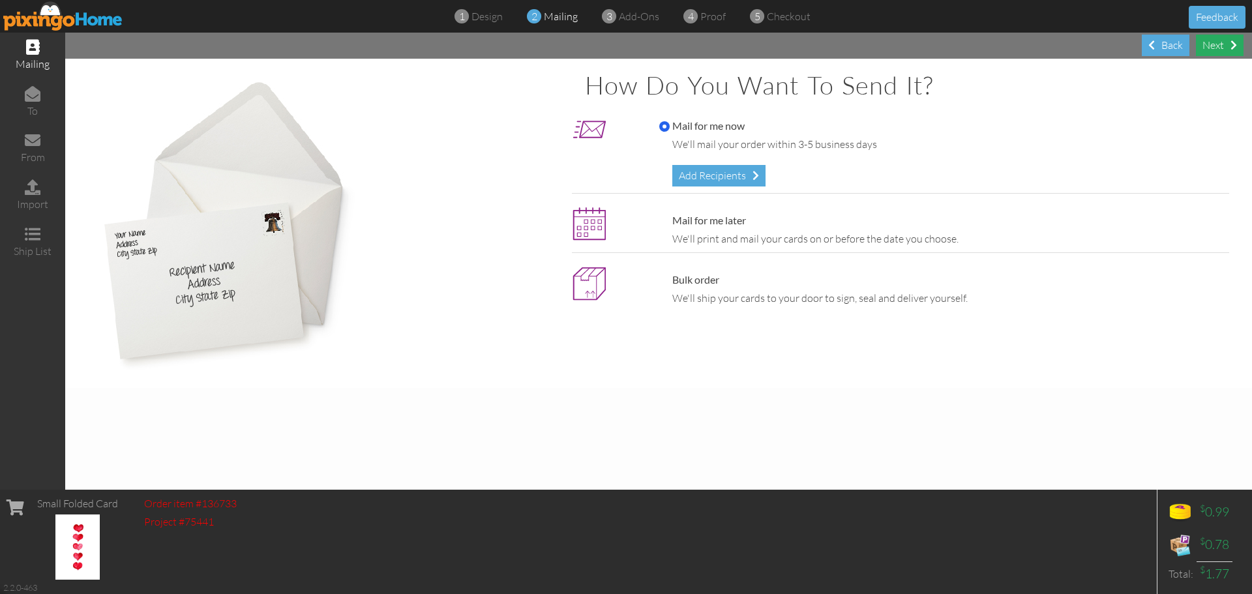
click at [1223, 44] on div "Next" at bounding box center [1220, 46] width 48 height 22
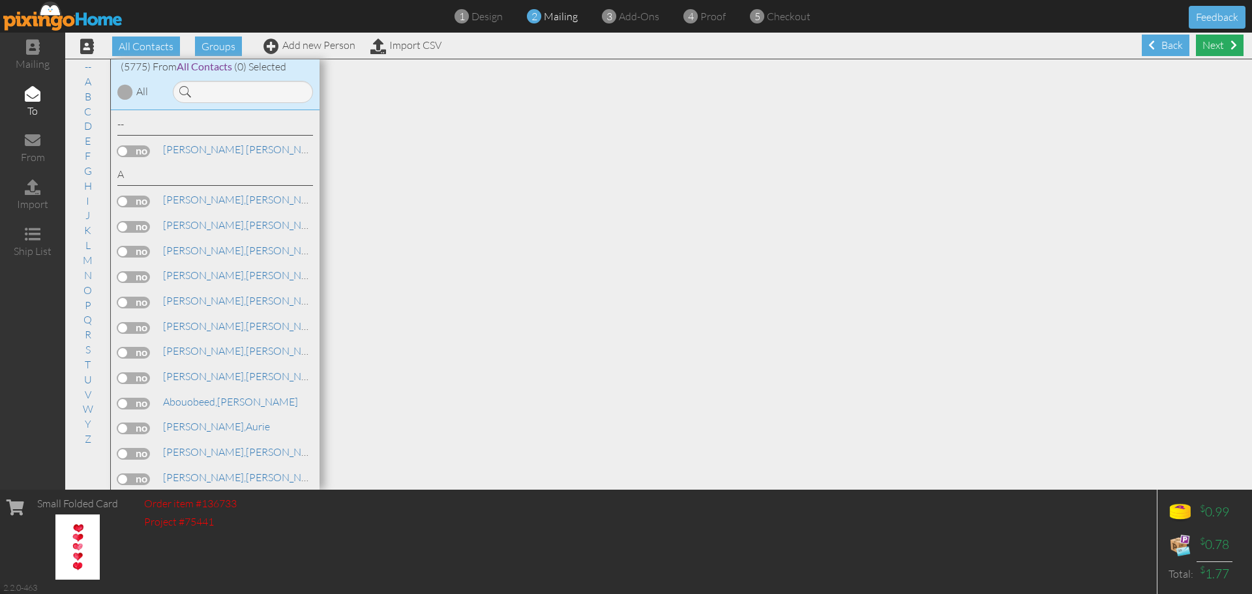
click at [1216, 48] on div "Next" at bounding box center [1220, 46] width 48 height 22
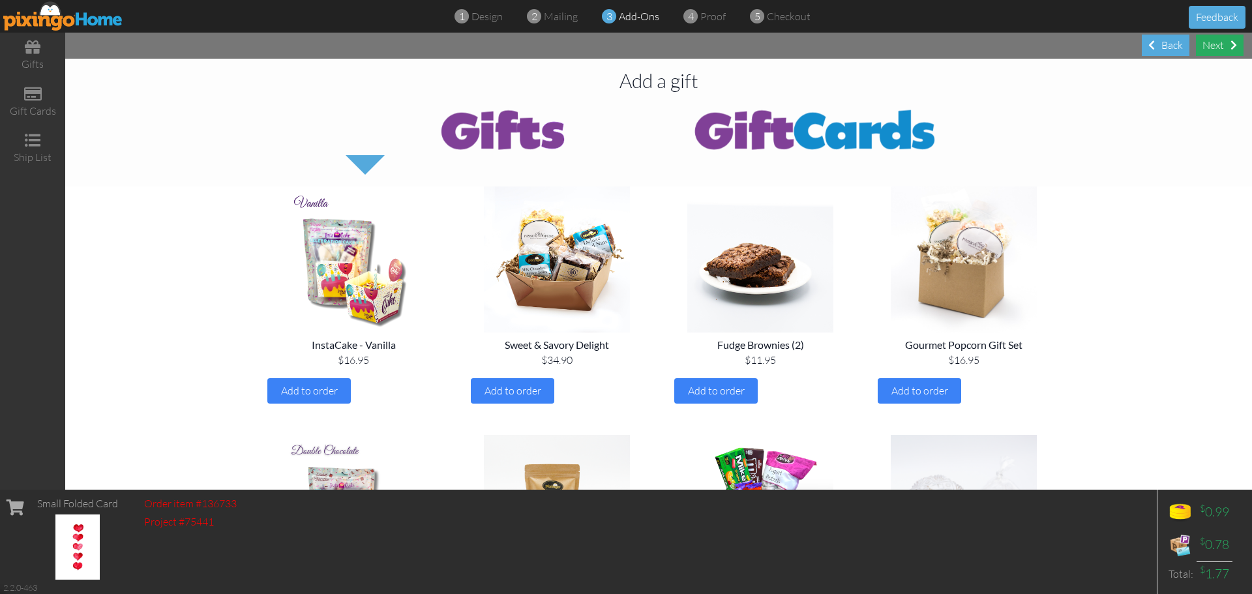
click at [1220, 49] on div "Next" at bounding box center [1220, 46] width 48 height 22
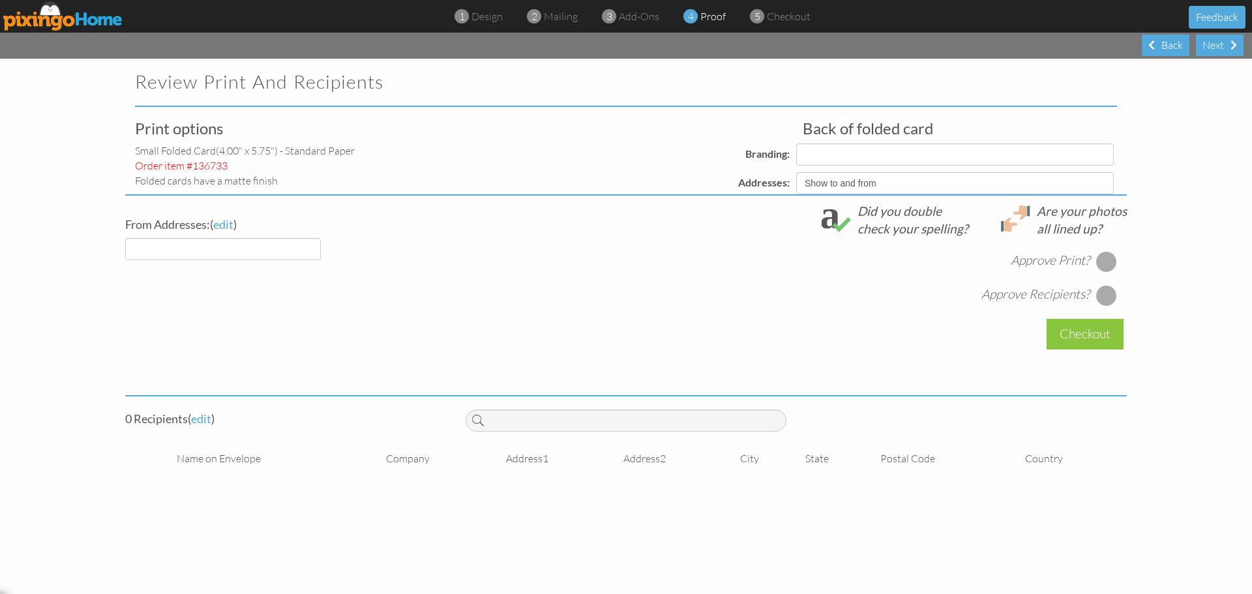
select select "object:17675"
select select "object:17674"
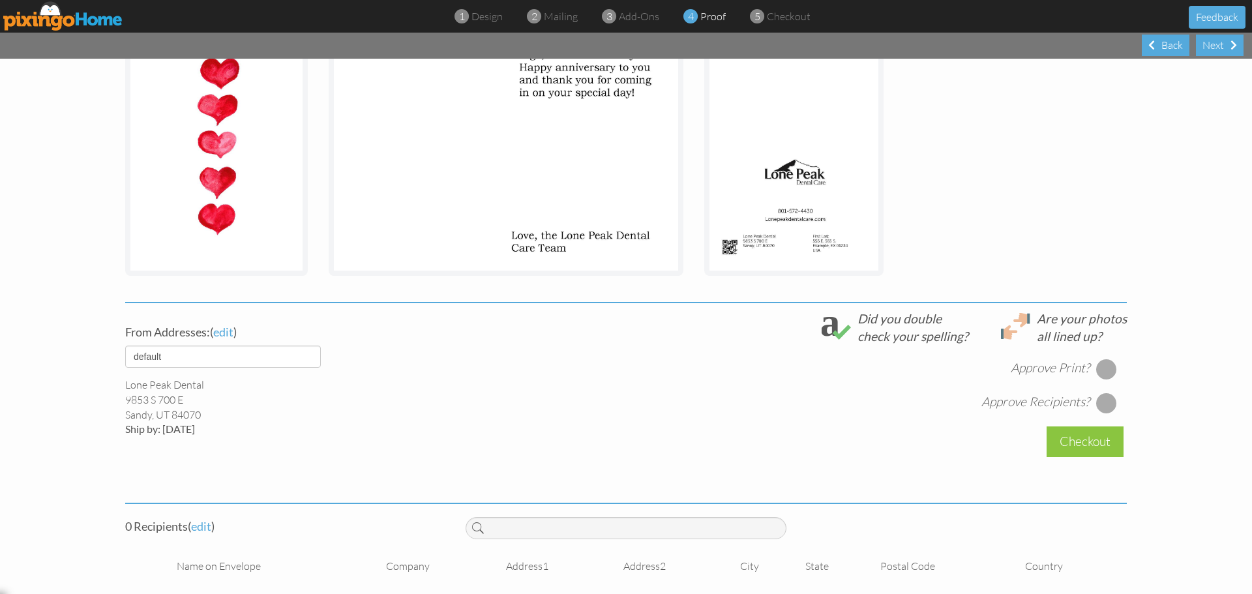
scroll to position [245, 0]
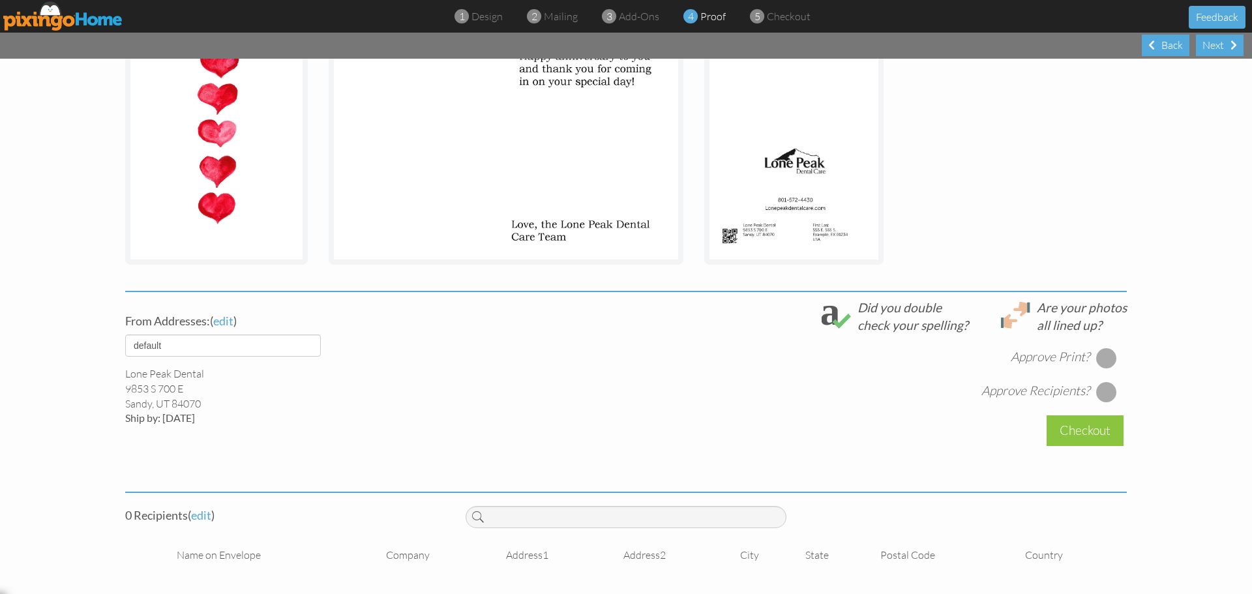
click at [1100, 357] on div at bounding box center [1106, 358] width 21 height 21
click at [1106, 397] on div at bounding box center [1106, 392] width 21 height 21
click at [1102, 391] on div at bounding box center [1106, 392] width 21 height 21
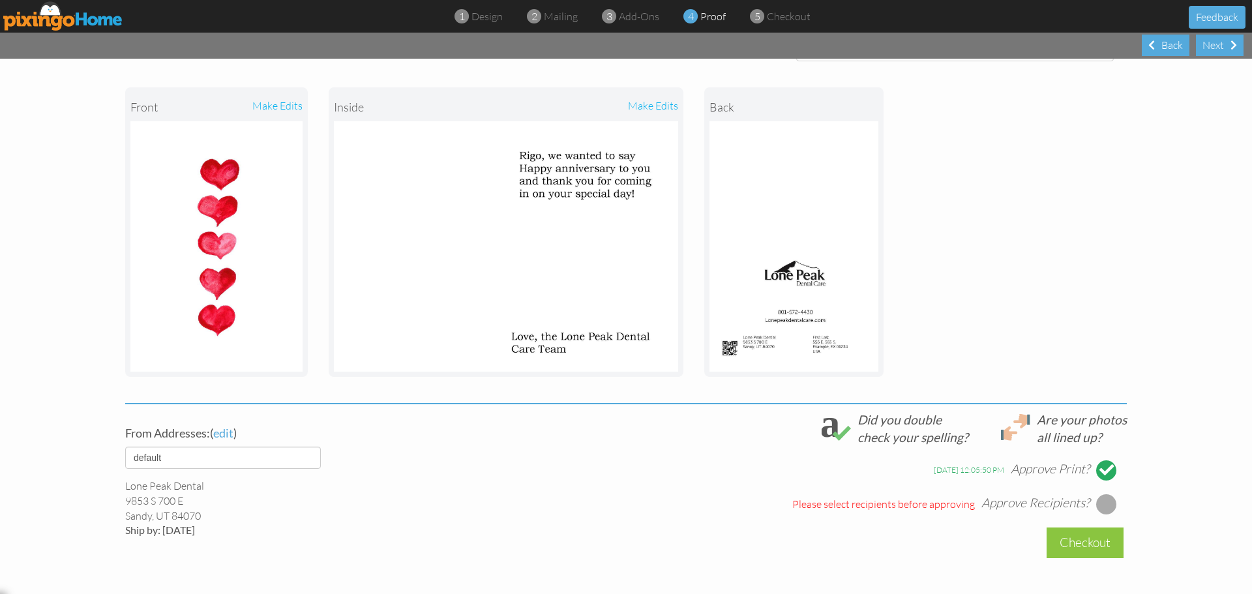
scroll to position [0, 0]
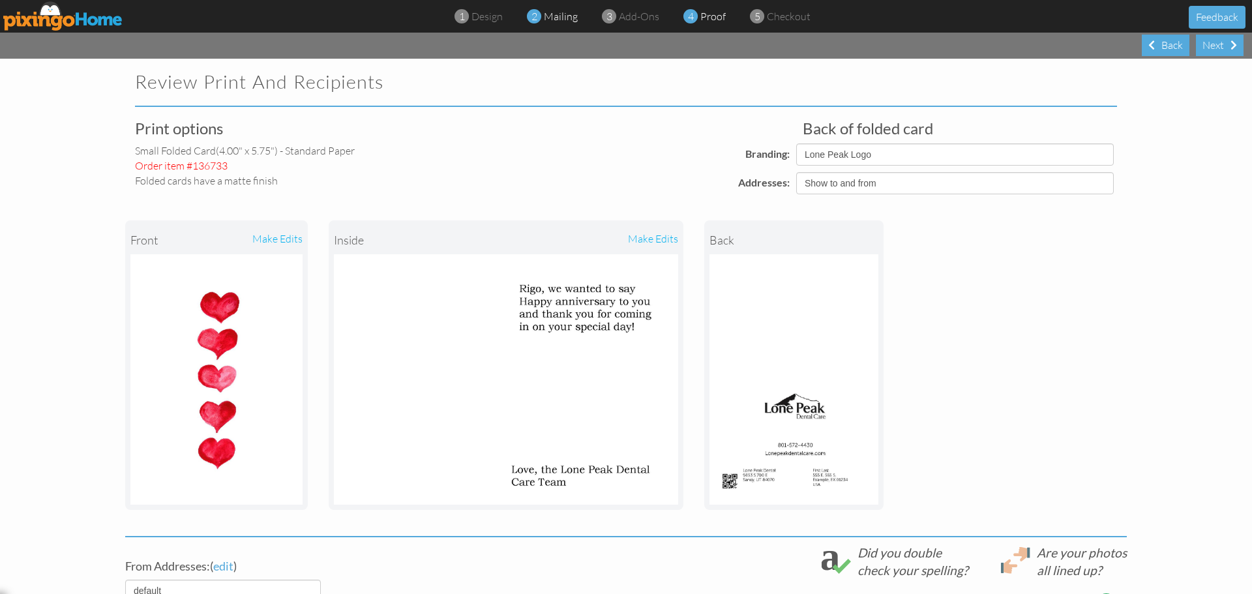
click at [550, 19] on span "mailing" at bounding box center [561, 16] width 34 height 13
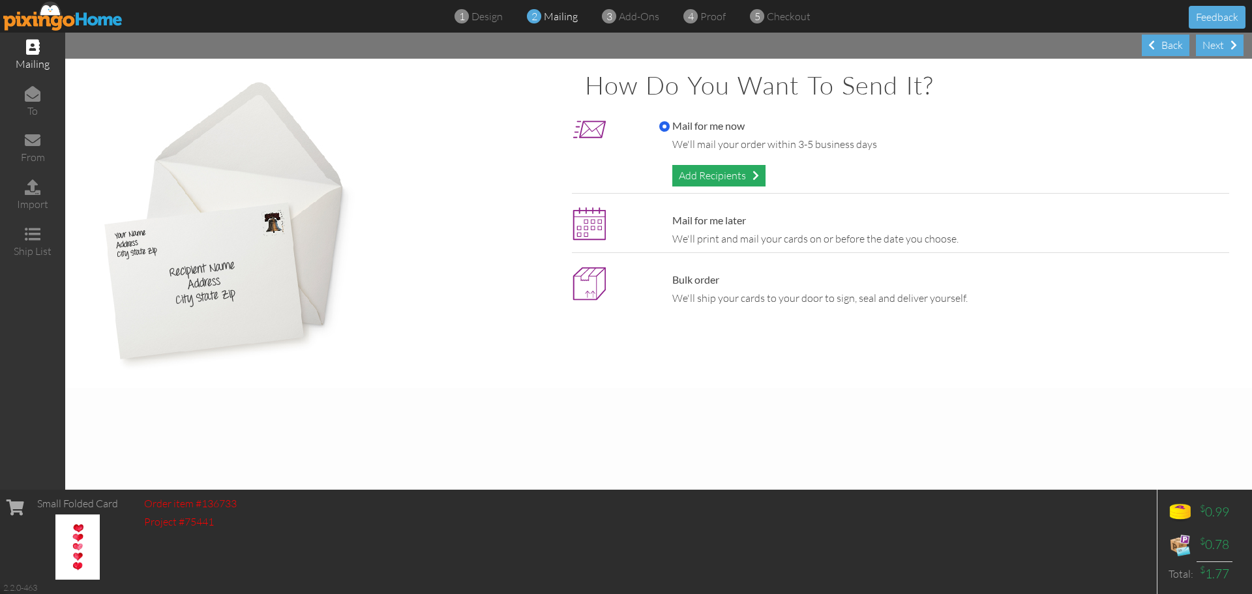
click at [749, 172] on div "Add Recipients" at bounding box center [718, 176] width 93 height 22
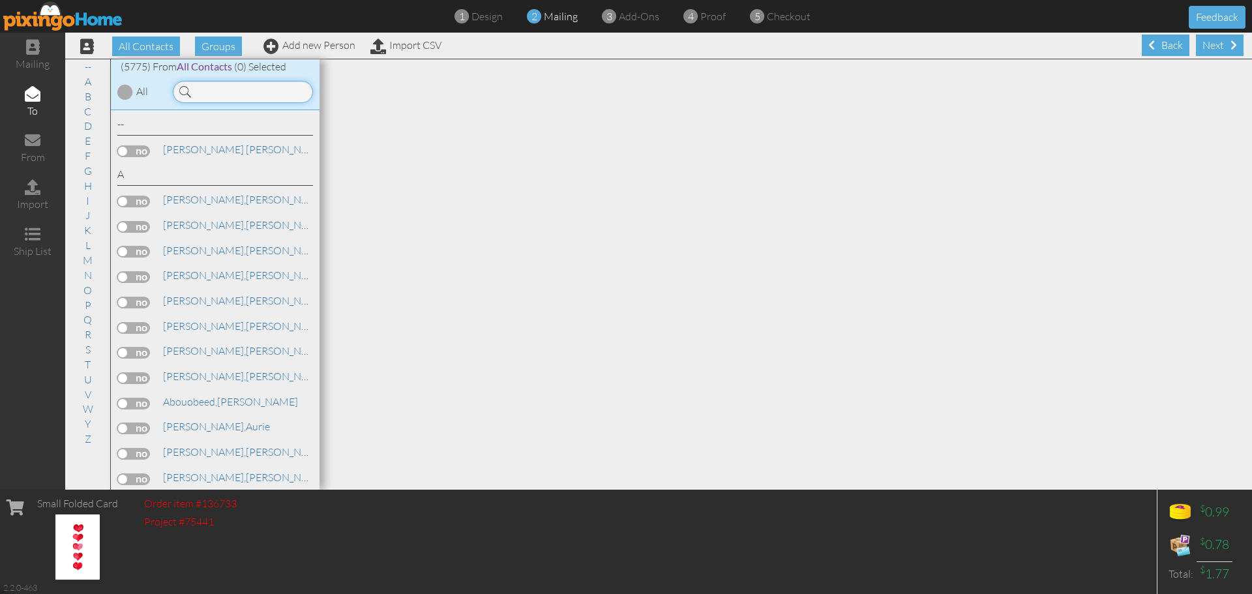
click at [250, 89] on input at bounding box center [243, 92] width 140 height 22
click at [219, 93] on input at bounding box center [243, 92] width 140 height 22
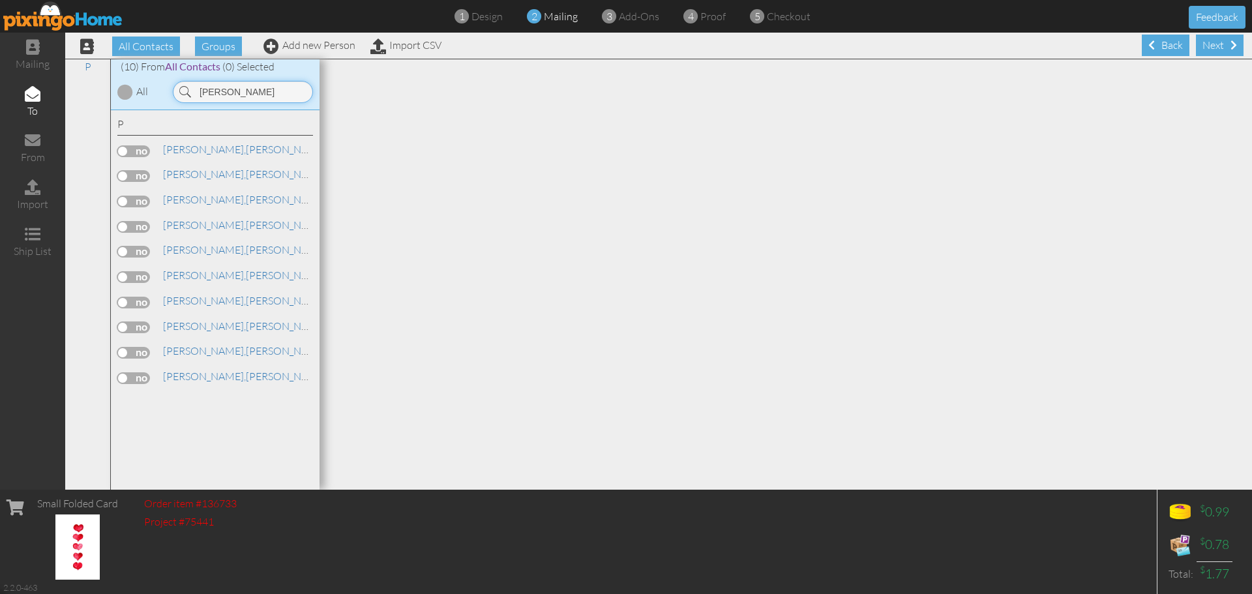
type input "perez"
click at [132, 376] on label at bounding box center [133, 378] width 33 height 12
click at [0, 0] on input "checkbox" at bounding box center [0, 0] width 0 height 0
click at [1213, 46] on div "Next" at bounding box center [1220, 46] width 48 height 22
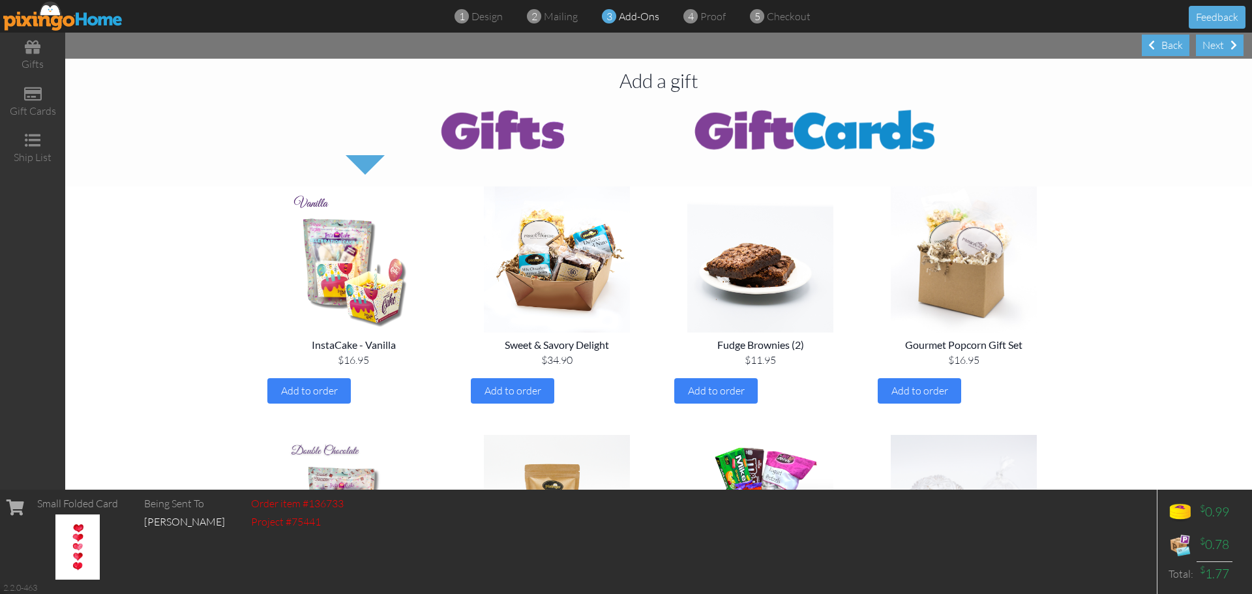
click at [1213, 46] on div "Next" at bounding box center [1220, 46] width 48 height 22
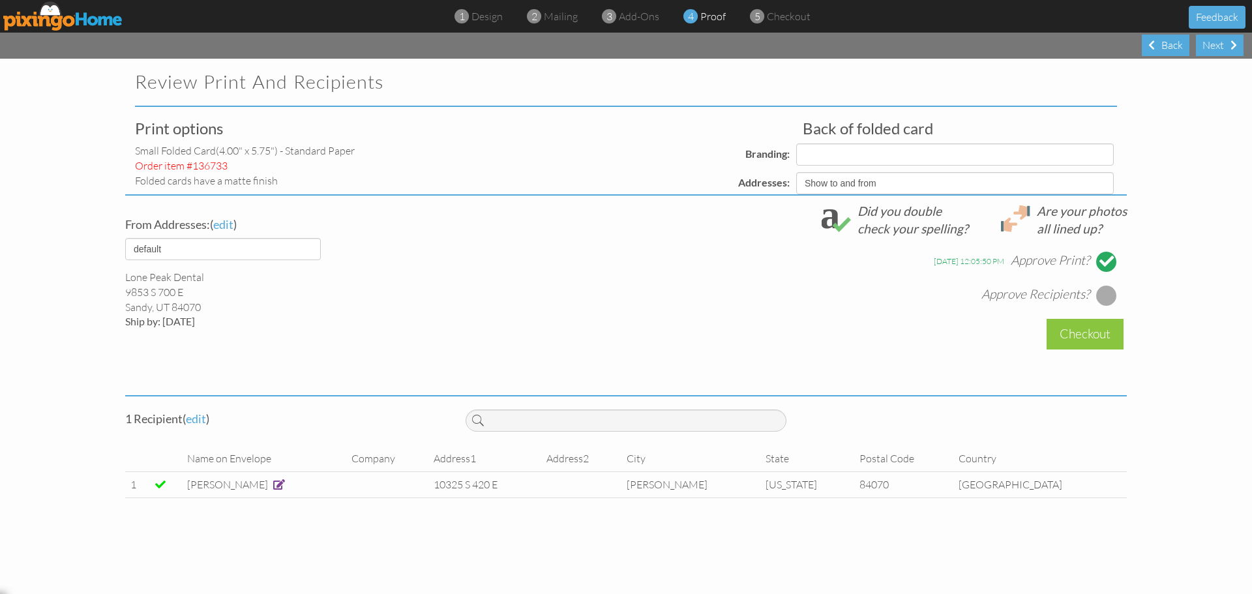
select select "object:29512"
select select "object:29513"
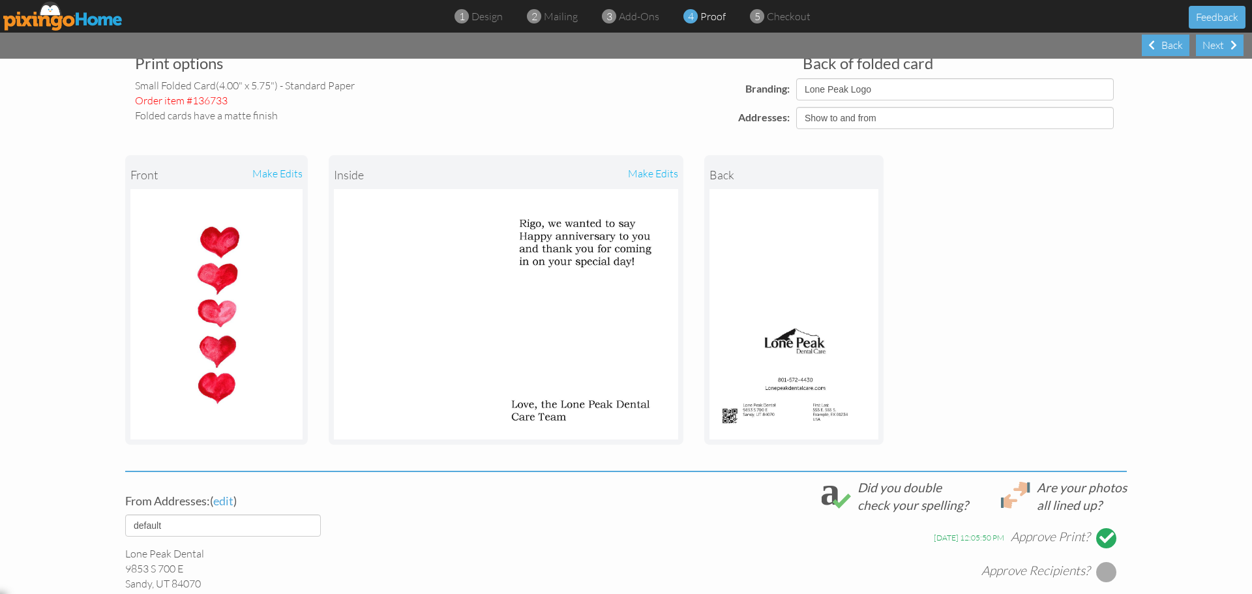
scroll to position [272, 0]
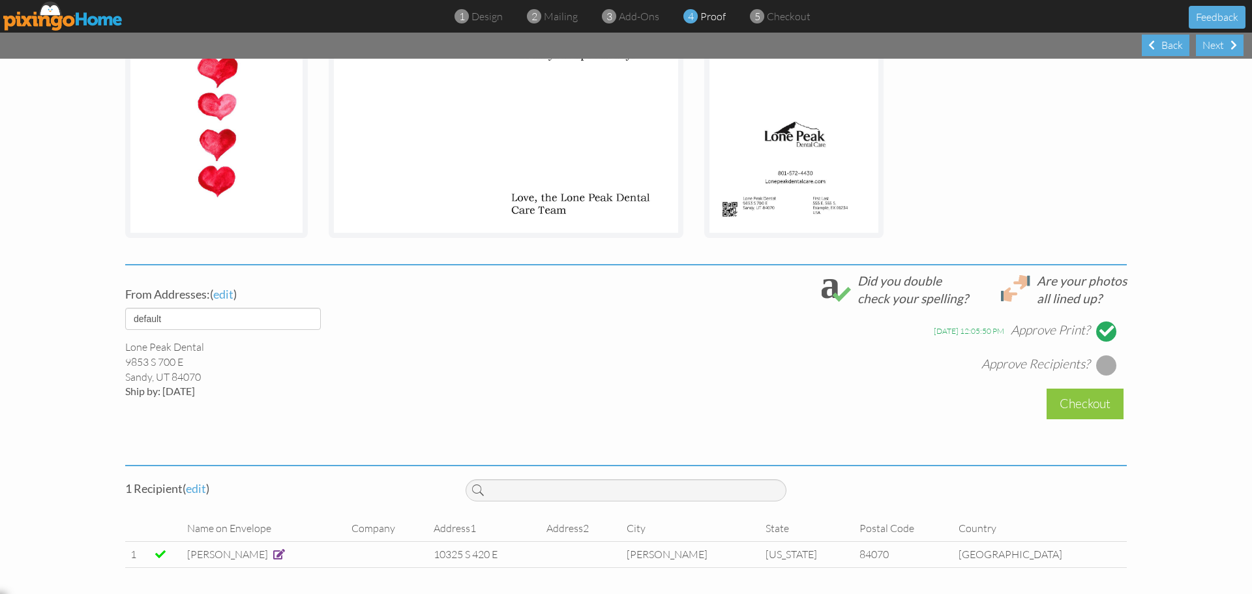
click at [1105, 365] on div at bounding box center [1106, 365] width 21 height 21
click at [1213, 42] on div "Next" at bounding box center [1220, 46] width 48 height 22
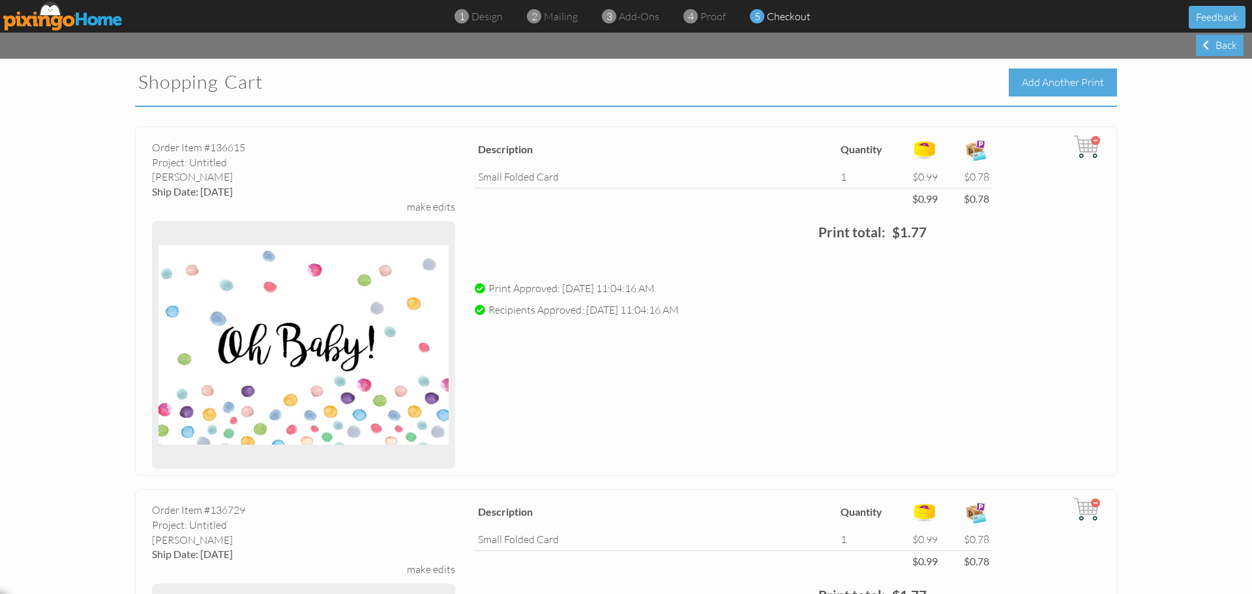
click at [1039, 76] on div "Add Another Print" at bounding box center [1063, 82] width 108 height 28
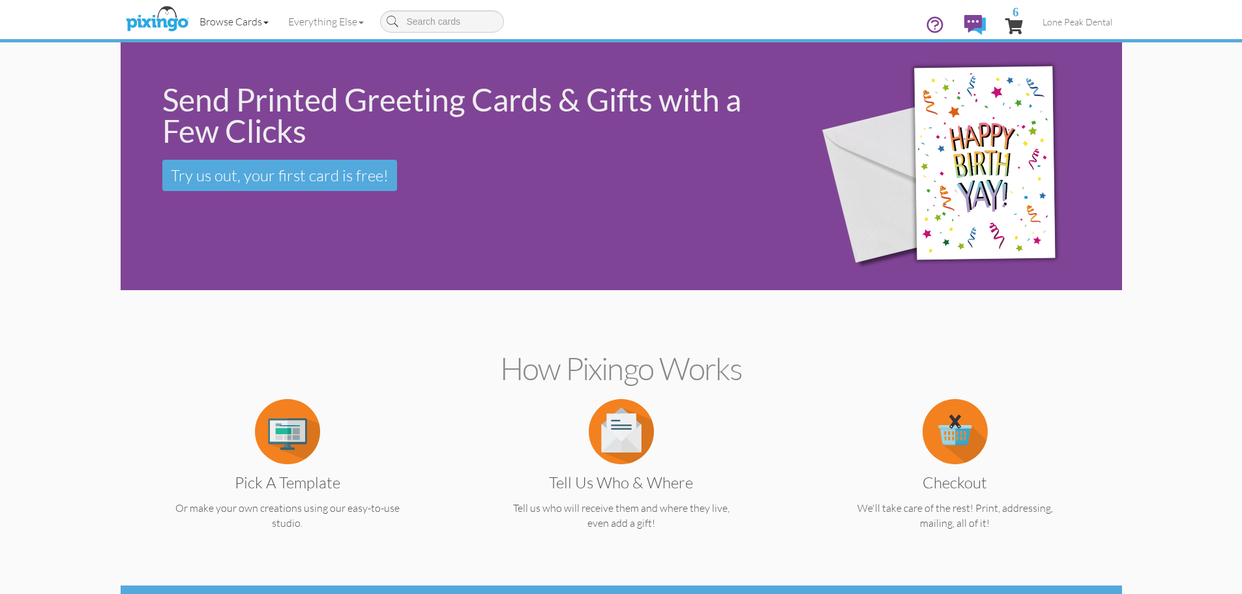
click at [239, 23] on link "Browse Cards" at bounding box center [234, 21] width 89 height 33
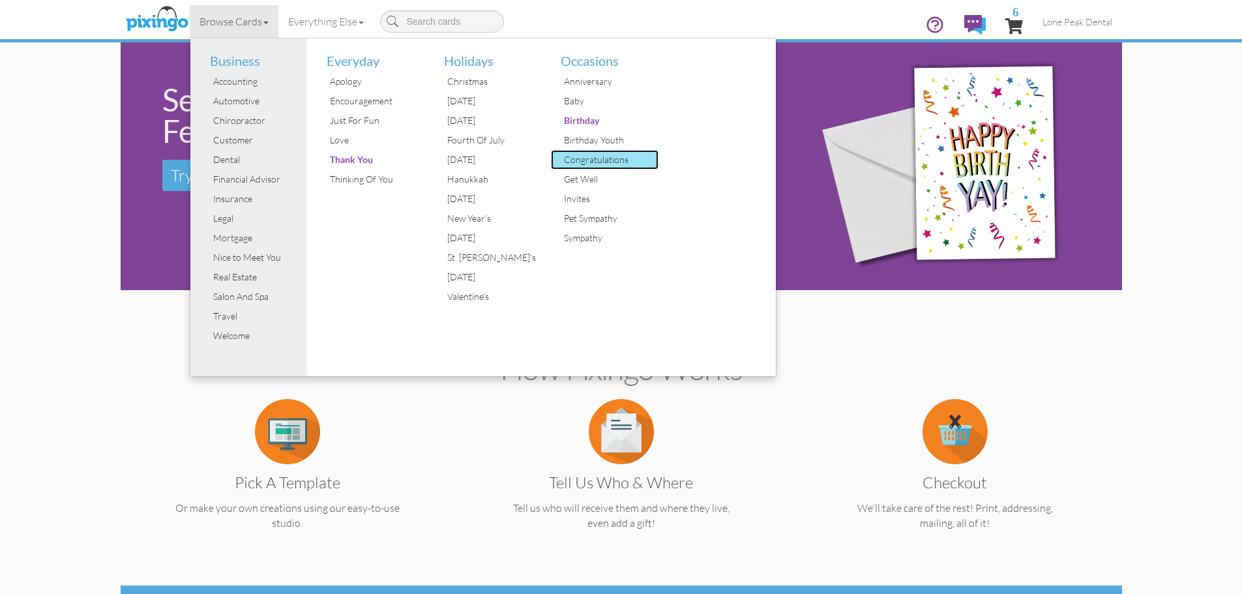
click at [602, 158] on div "Congratulations" at bounding box center [610, 160] width 98 height 20
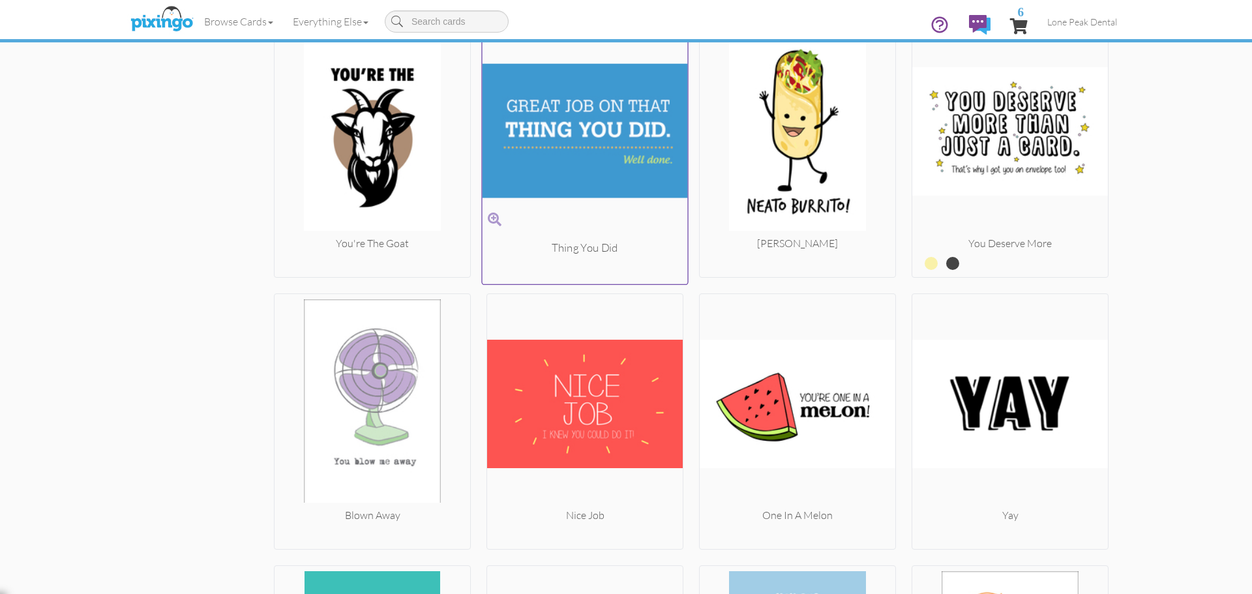
scroll to position [1897, 0]
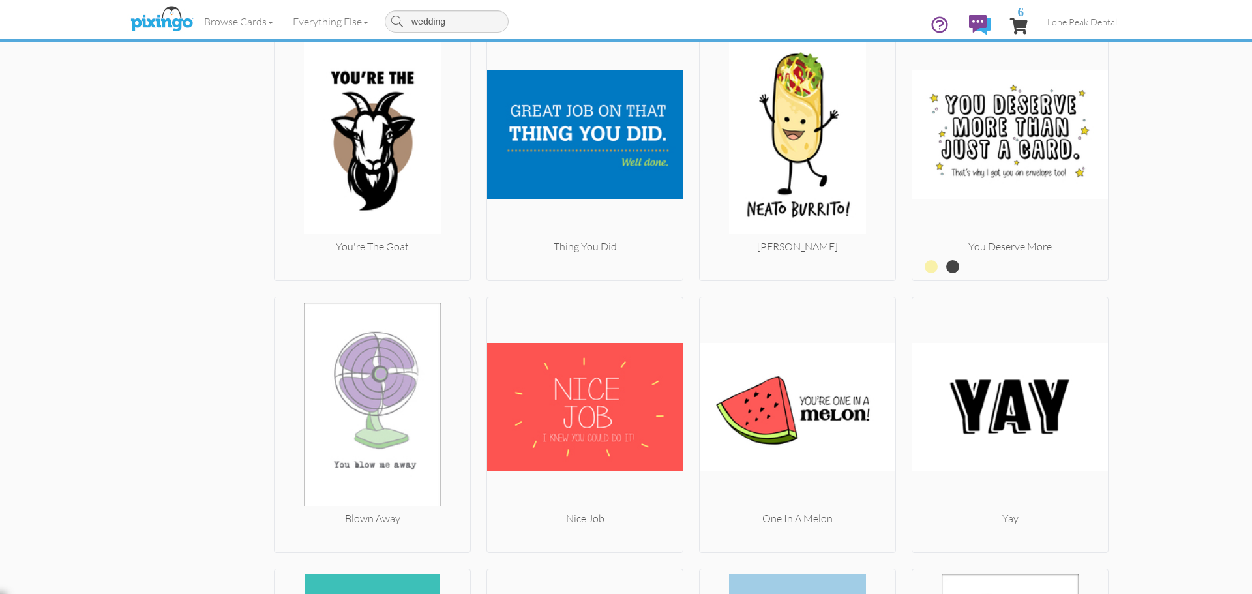
type input "wedding"
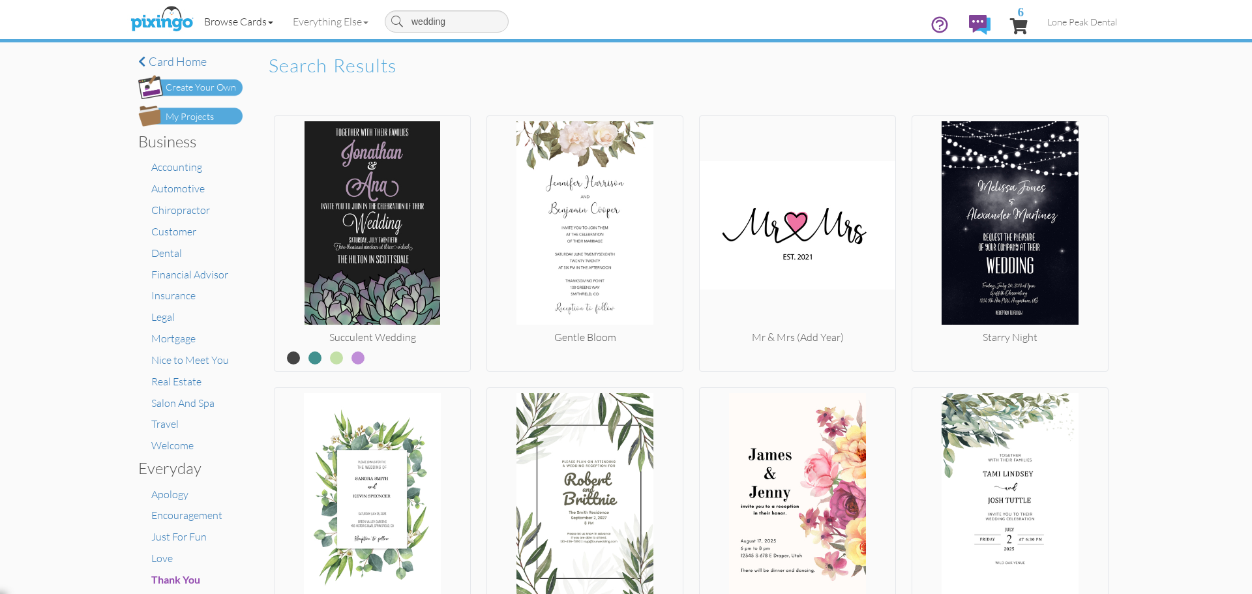
click at [260, 22] on link "Browse Cards" at bounding box center [238, 21] width 89 height 33
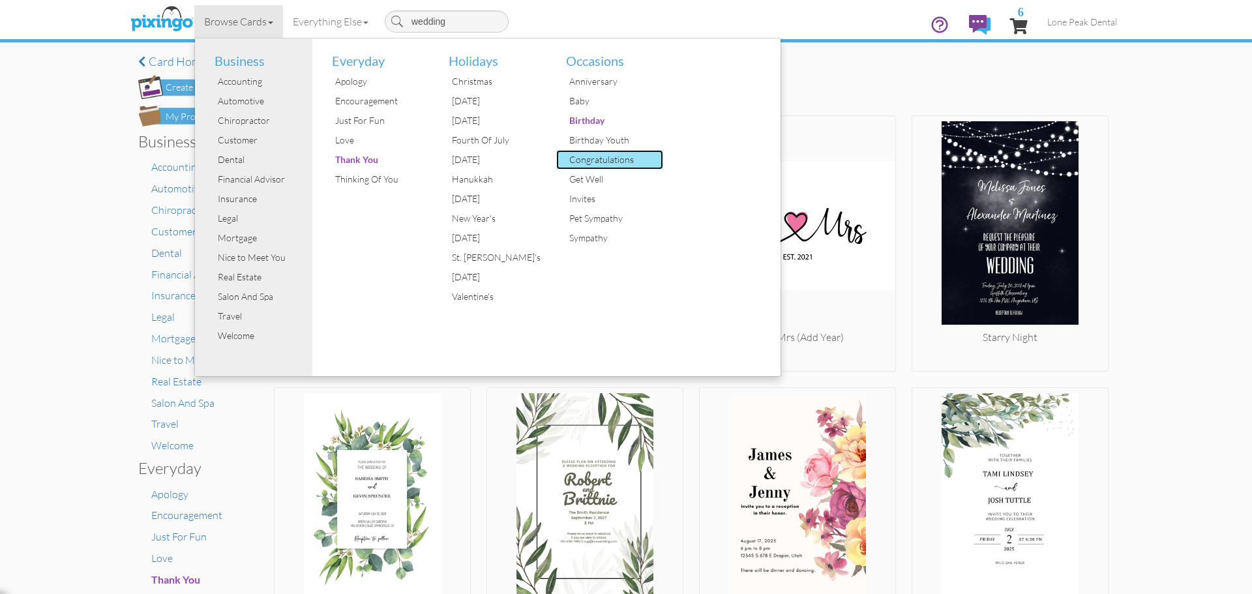
click at [599, 156] on div "Congratulations" at bounding box center [615, 160] width 98 height 20
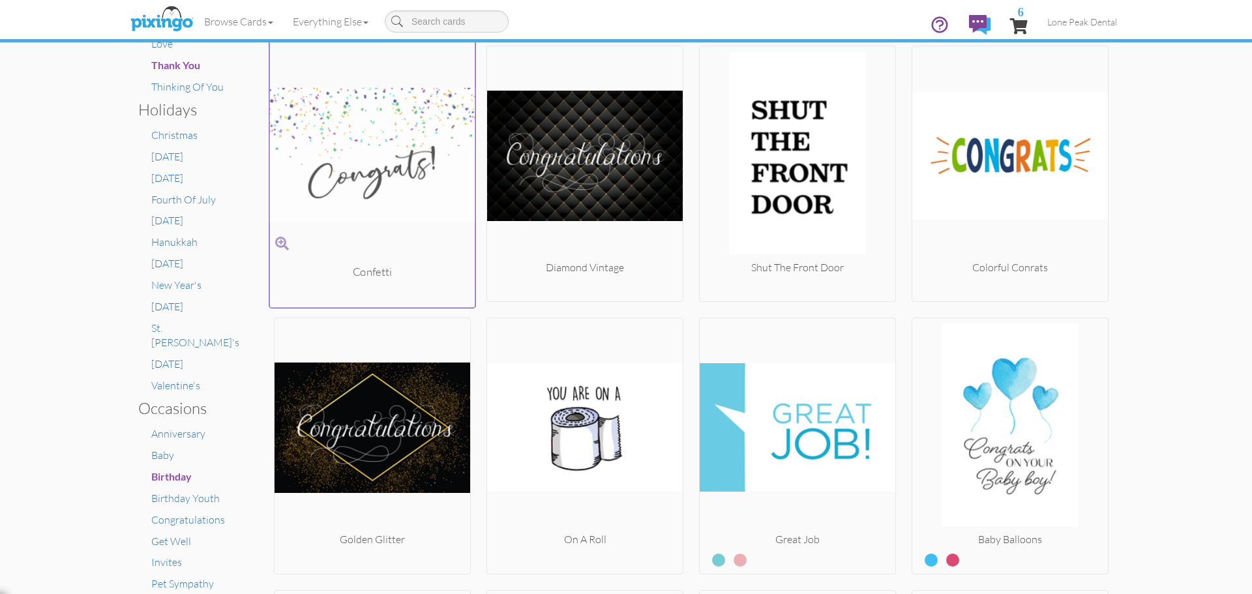
scroll to position [587, 0]
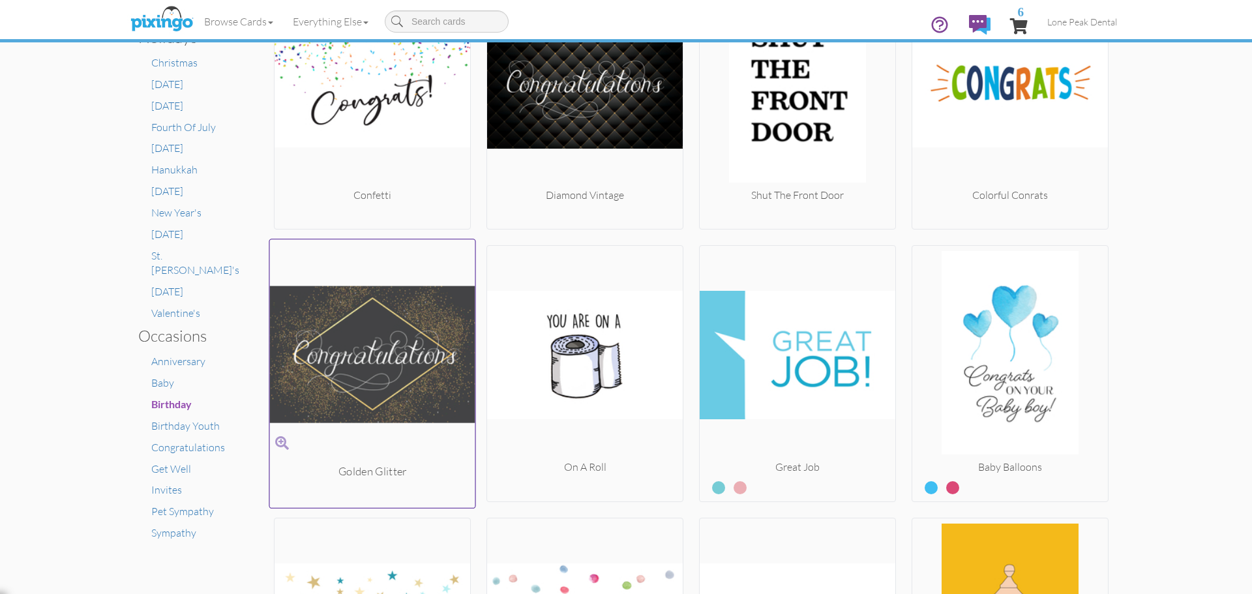
click at [380, 371] on img at bounding box center [372, 354] width 205 height 219
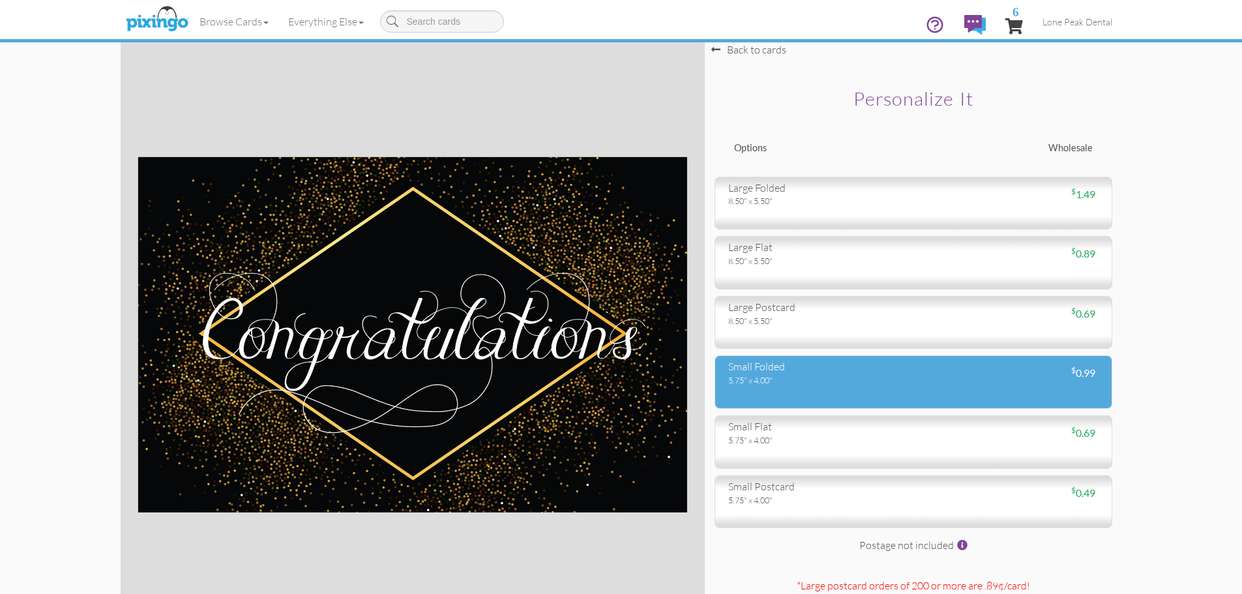
click at [800, 383] on div "5.75" x 4.00"" at bounding box center [815, 380] width 175 height 12
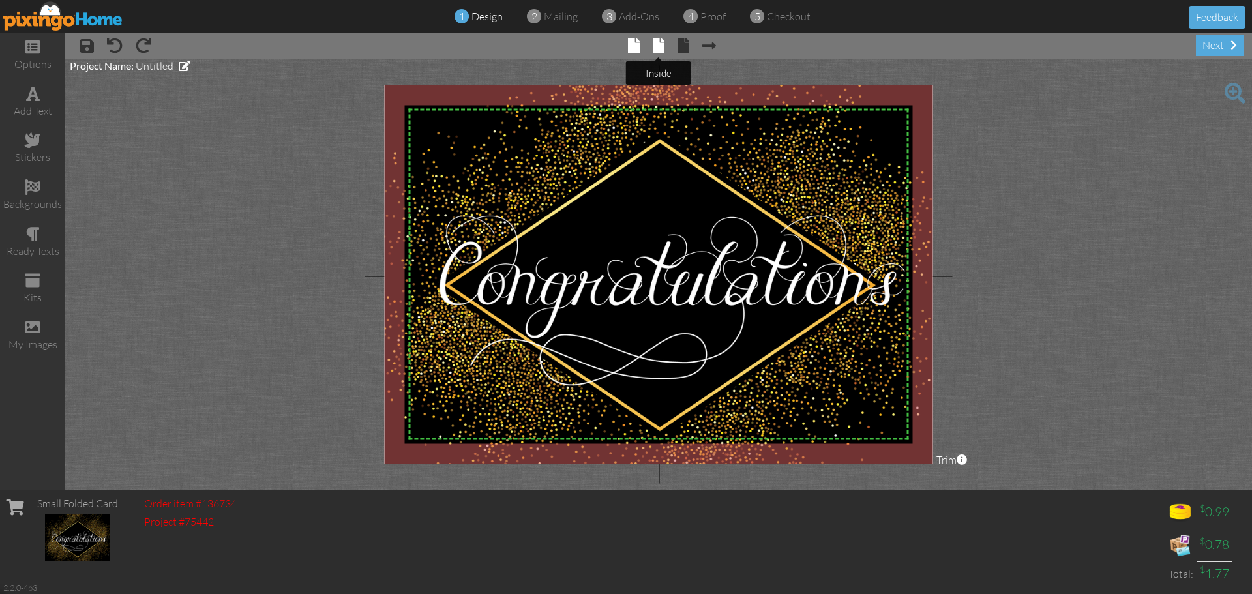
click at [661, 48] on span at bounding box center [659, 46] width 12 height 16
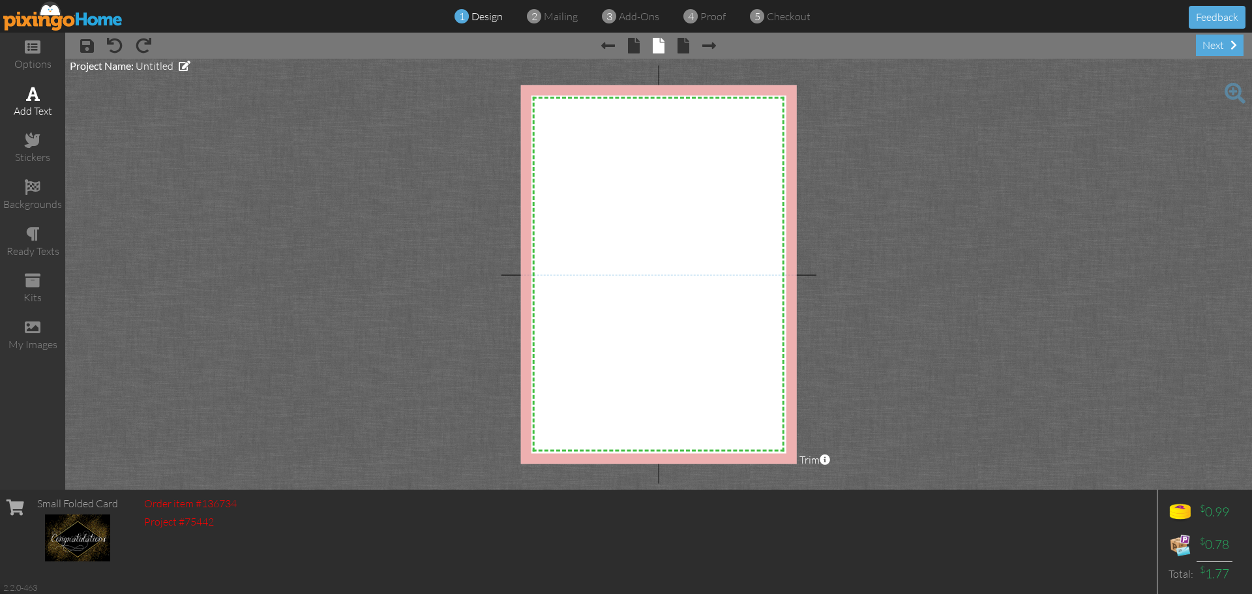
click at [38, 95] on span at bounding box center [33, 94] width 14 height 16
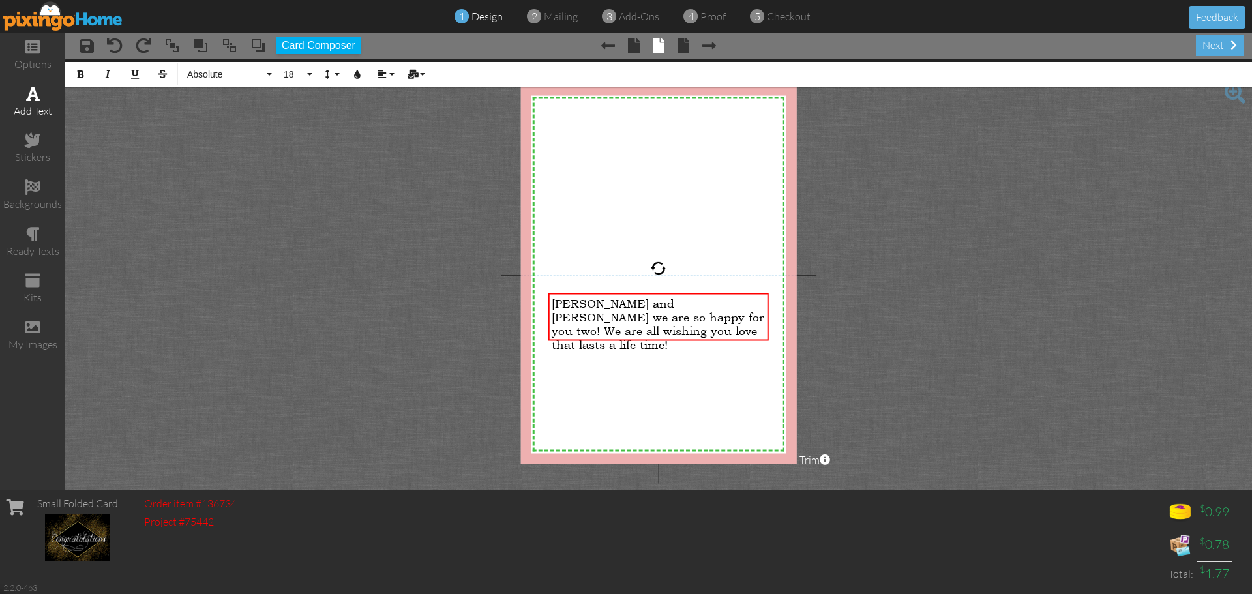
click at [37, 98] on span at bounding box center [33, 94] width 14 height 16
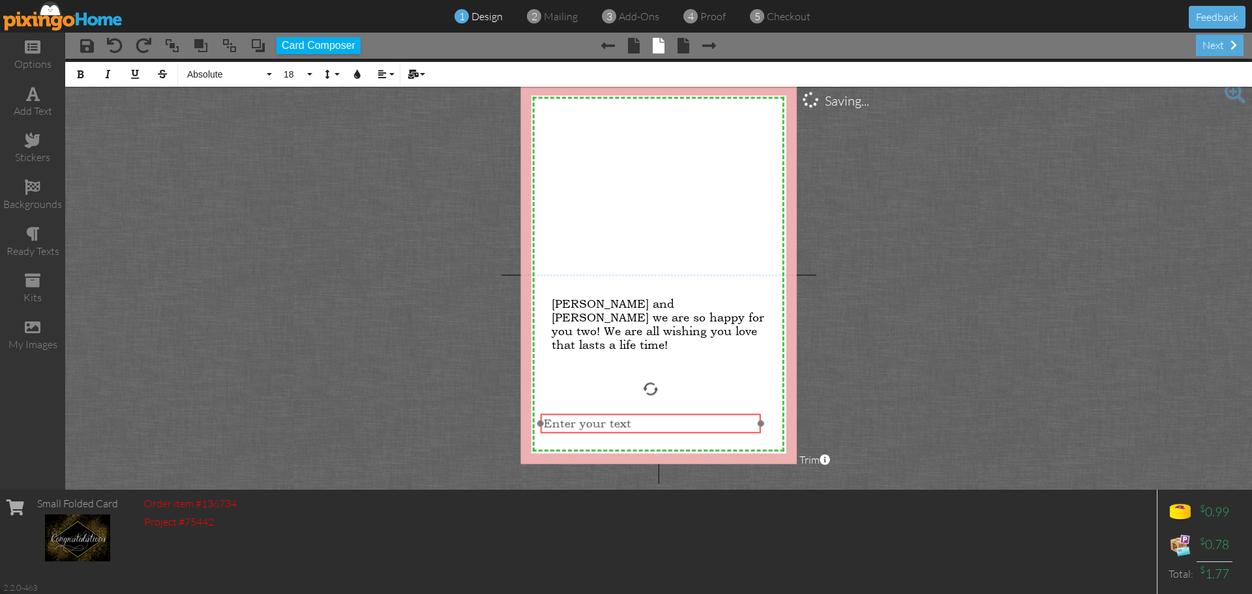
drag, startPoint x: 666, startPoint y: 123, endPoint x: 659, endPoint y: 415, distance: 292.9
click at [659, 415] on div "​ Enter your text ​" at bounding box center [651, 423] width 220 height 20
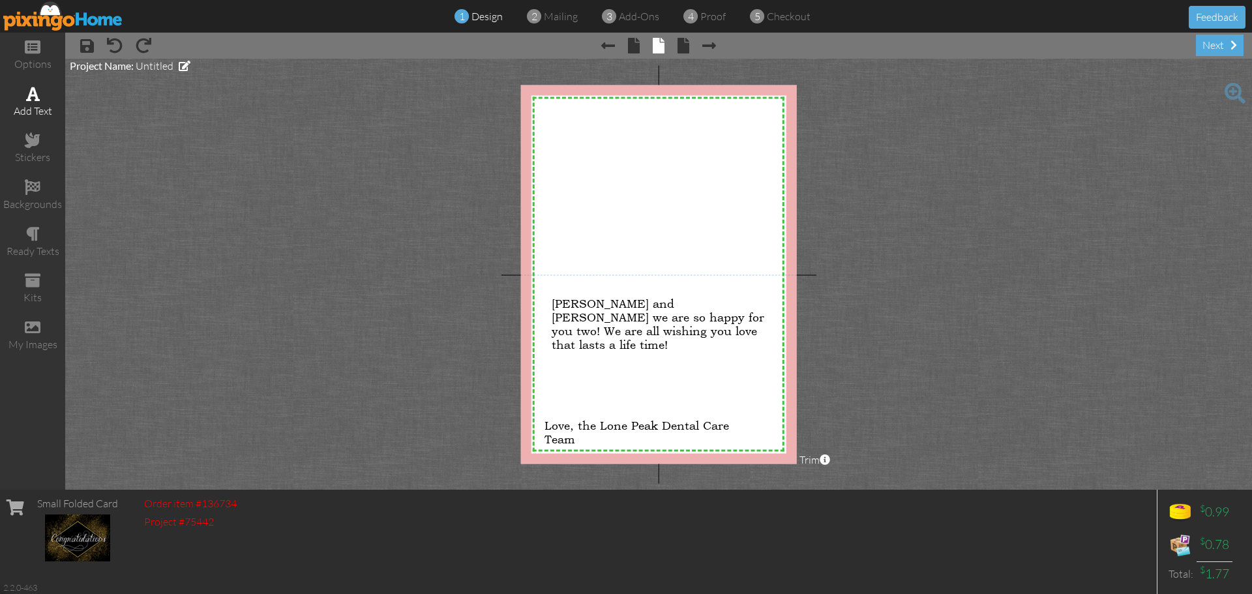
click at [33, 95] on span at bounding box center [33, 94] width 14 height 16
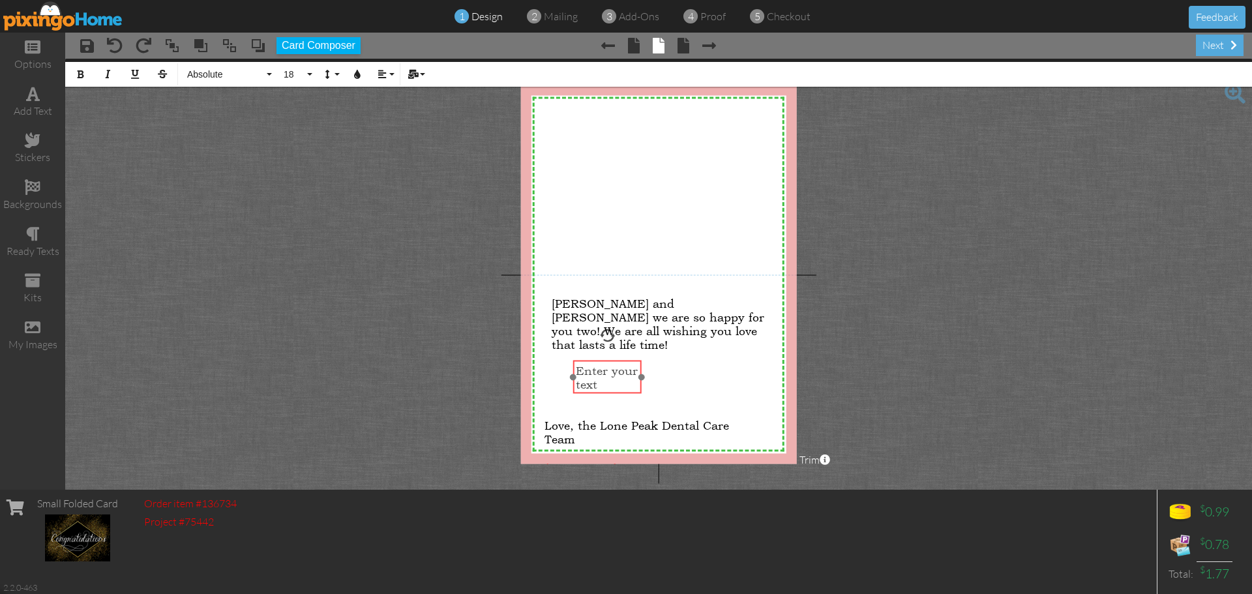
drag, startPoint x: 594, startPoint y: 436, endPoint x: 620, endPoint y: 363, distance: 76.9
click at [620, 363] on div "​ Enter your text ​" at bounding box center [607, 377] width 69 height 34
drag, startPoint x: 640, startPoint y: 393, endPoint x: 745, endPoint y: 396, distance: 105.0
click at [745, 396] on div "Have the best time celebrating! ×" at bounding box center [660, 379] width 174 height 34
drag, startPoint x: 644, startPoint y: 361, endPoint x: 620, endPoint y: 353, distance: 26.0
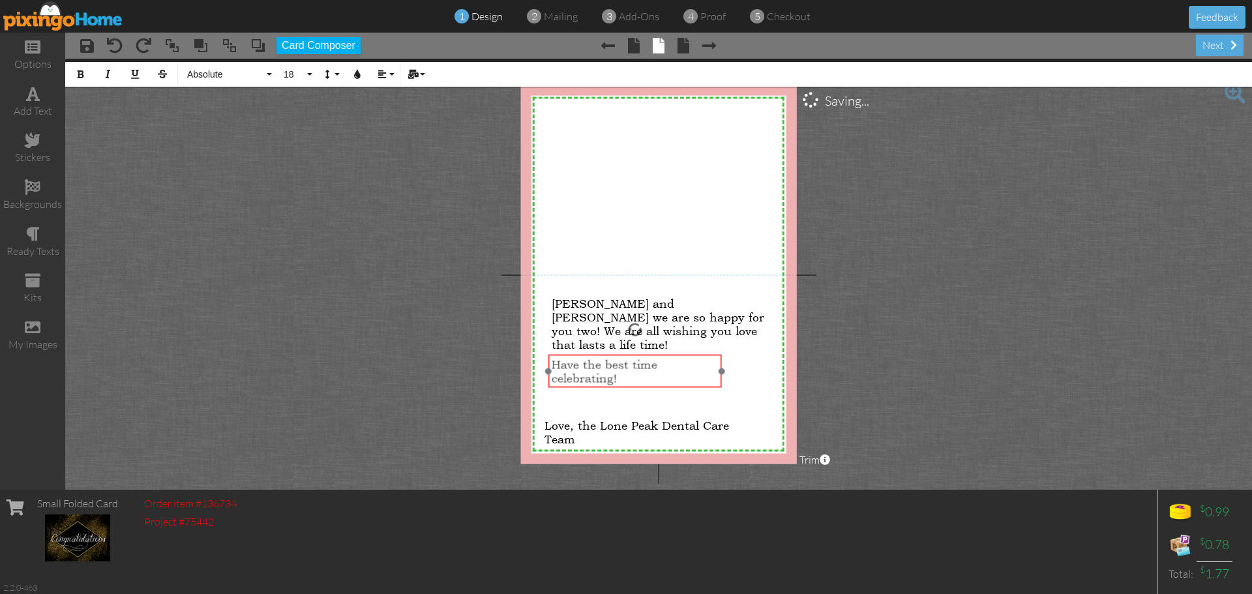
click at [620, 353] on div at bounding box center [635, 371] width 181 height 40
click at [474, 338] on project-studio-wrapper "X X X X X X X X X X X X X X X X X X X X X X X X X X X X X X X X X X X X X X X X…" at bounding box center [658, 274] width 1187 height 431
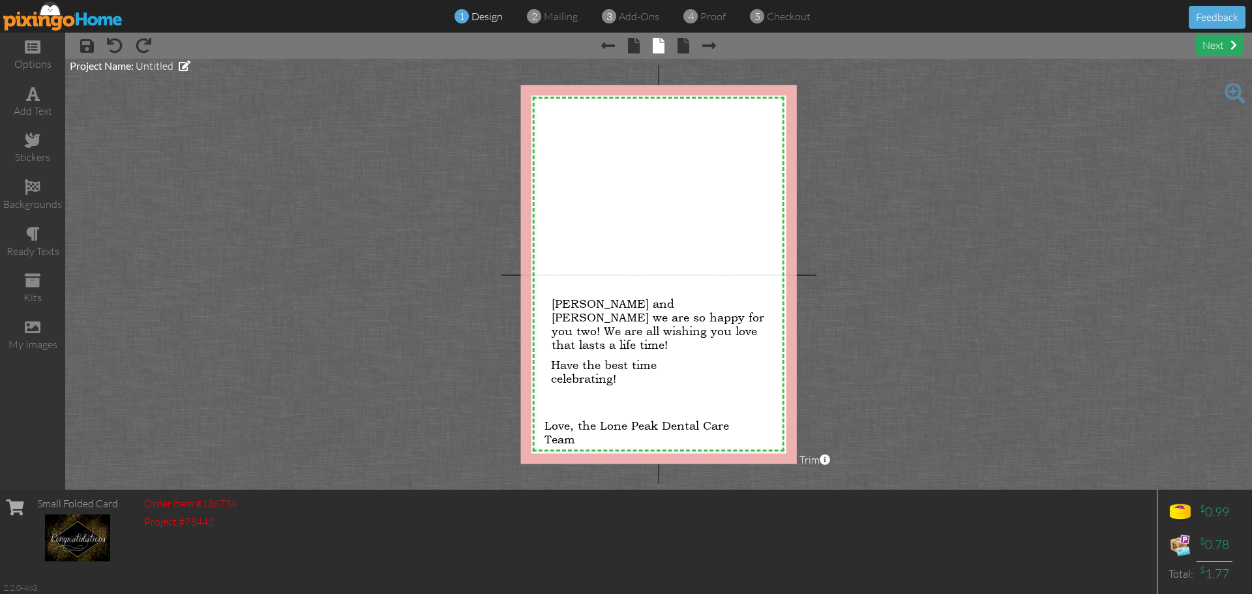
click at [1207, 43] on div "next" at bounding box center [1220, 46] width 48 height 22
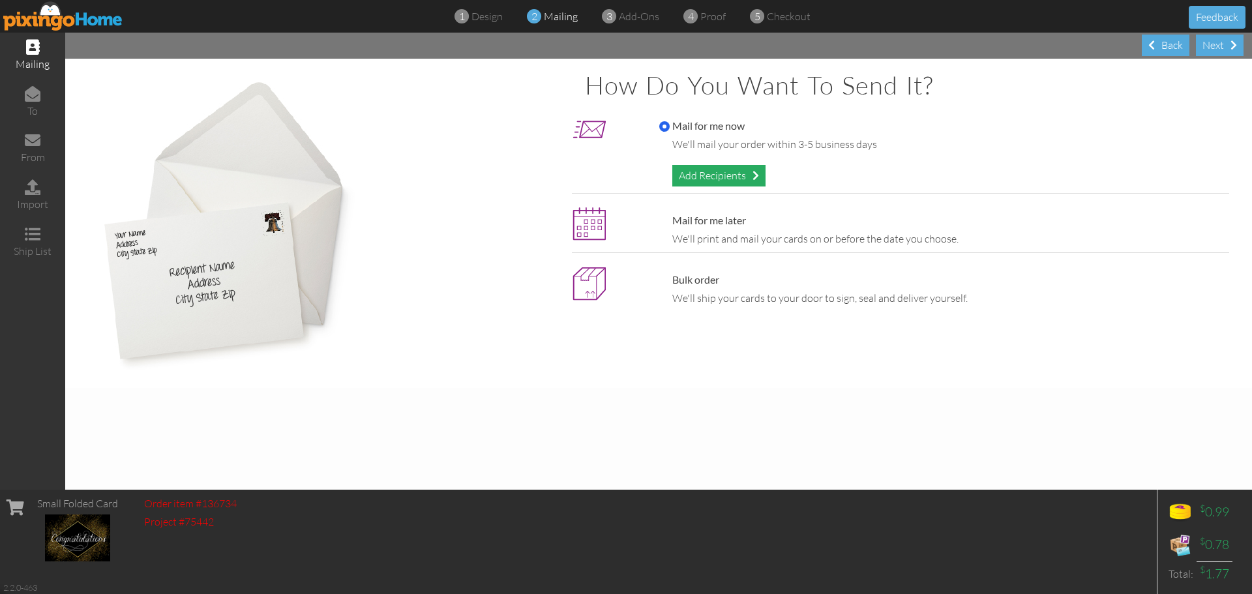
click at [726, 171] on div "Add Recipients" at bounding box center [718, 176] width 93 height 22
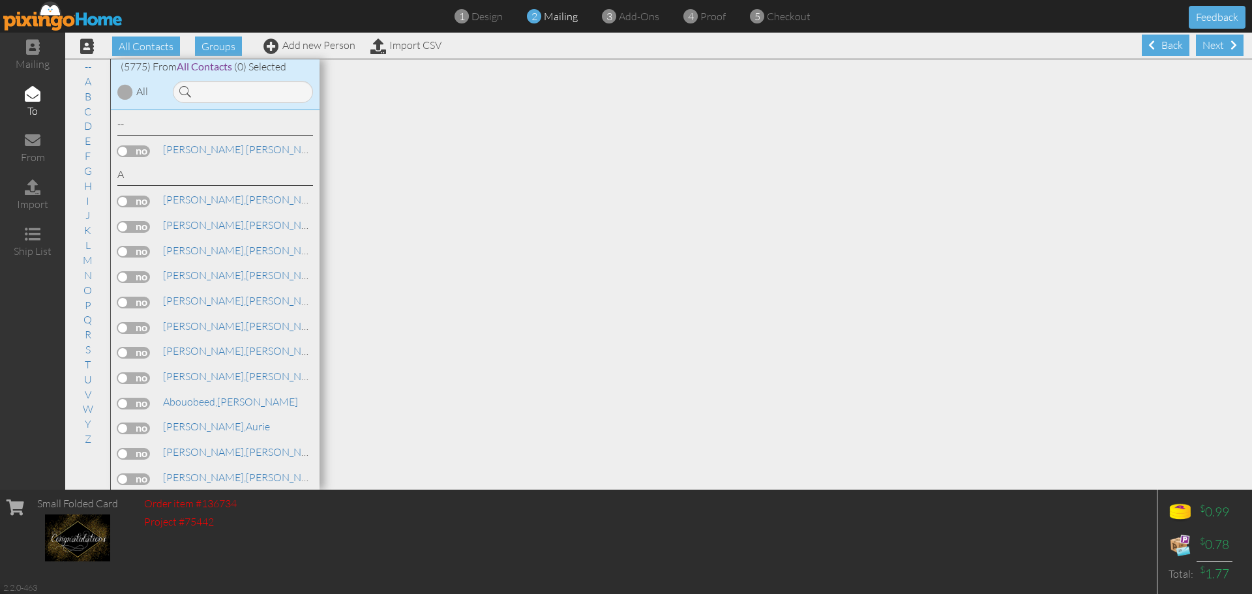
type input "k"
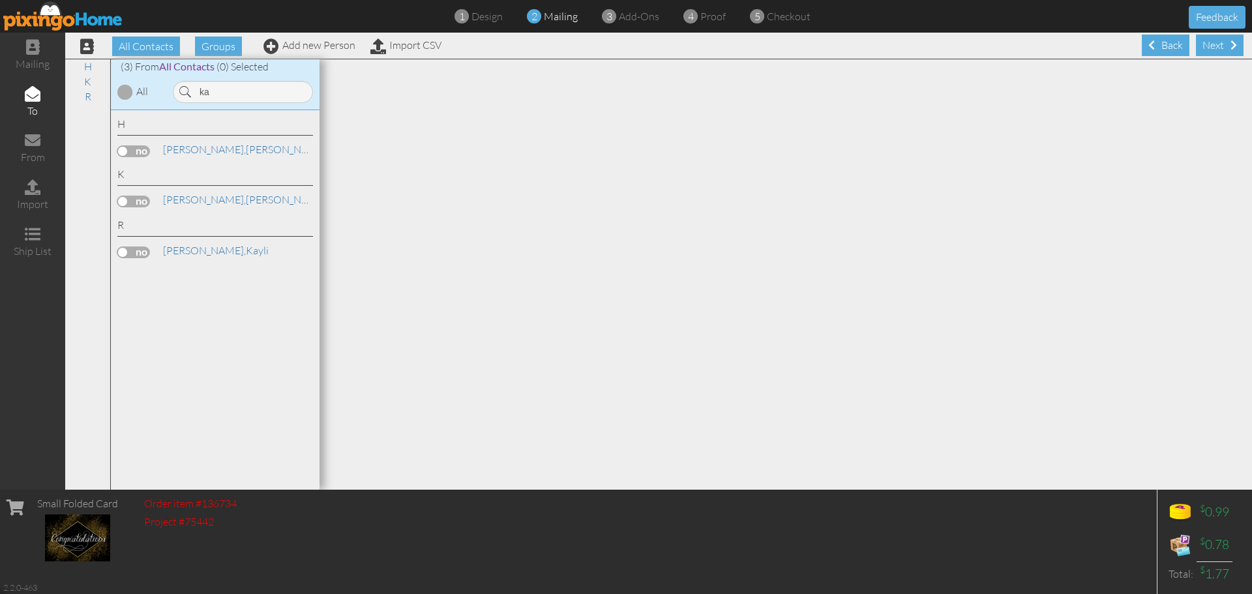
type input "k"
type input "madie"
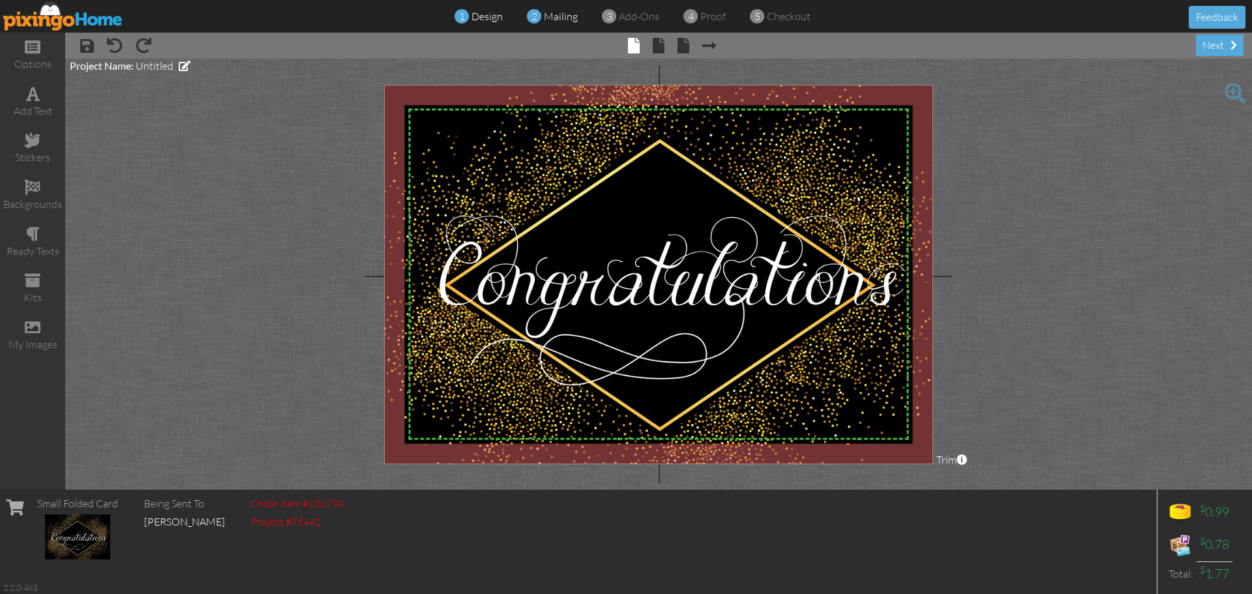
click at [552, 14] on span "mailing" at bounding box center [561, 16] width 34 height 13
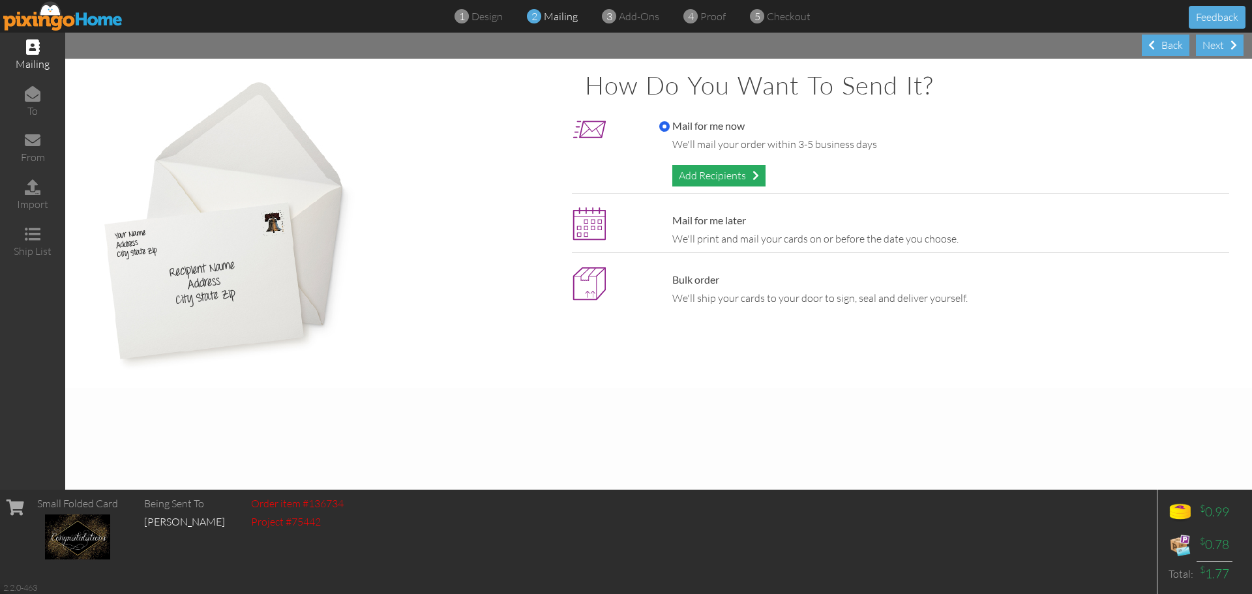
click at [712, 168] on div "Add Recipients" at bounding box center [718, 176] width 93 height 22
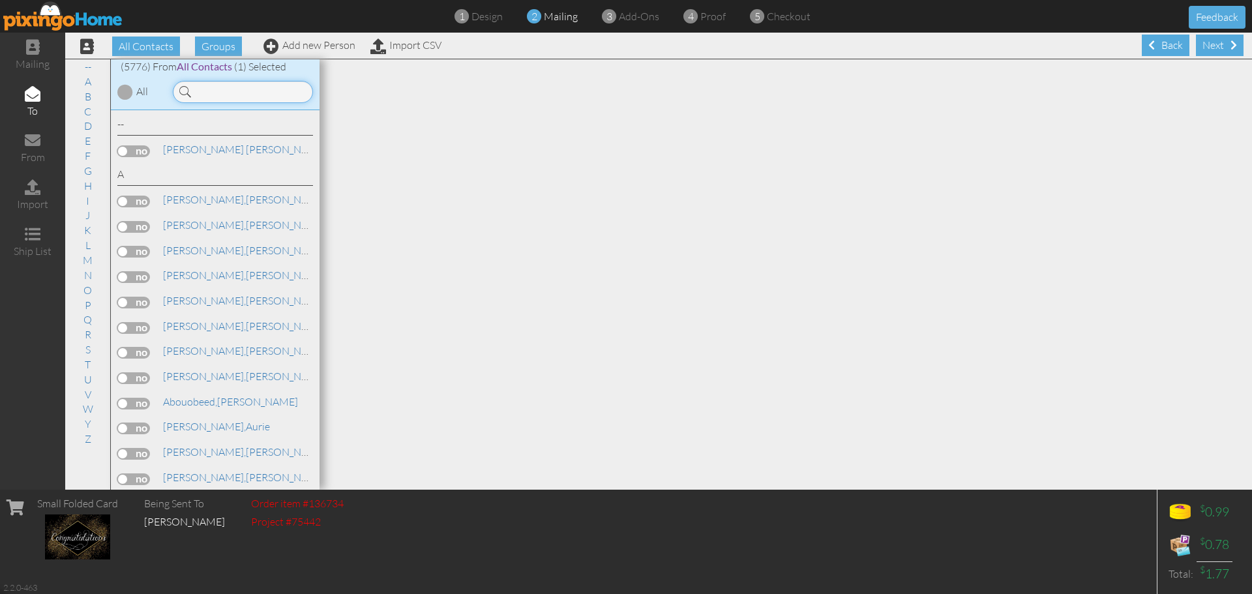
click at [232, 96] on input at bounding box center [243, 92] width 140 height 22
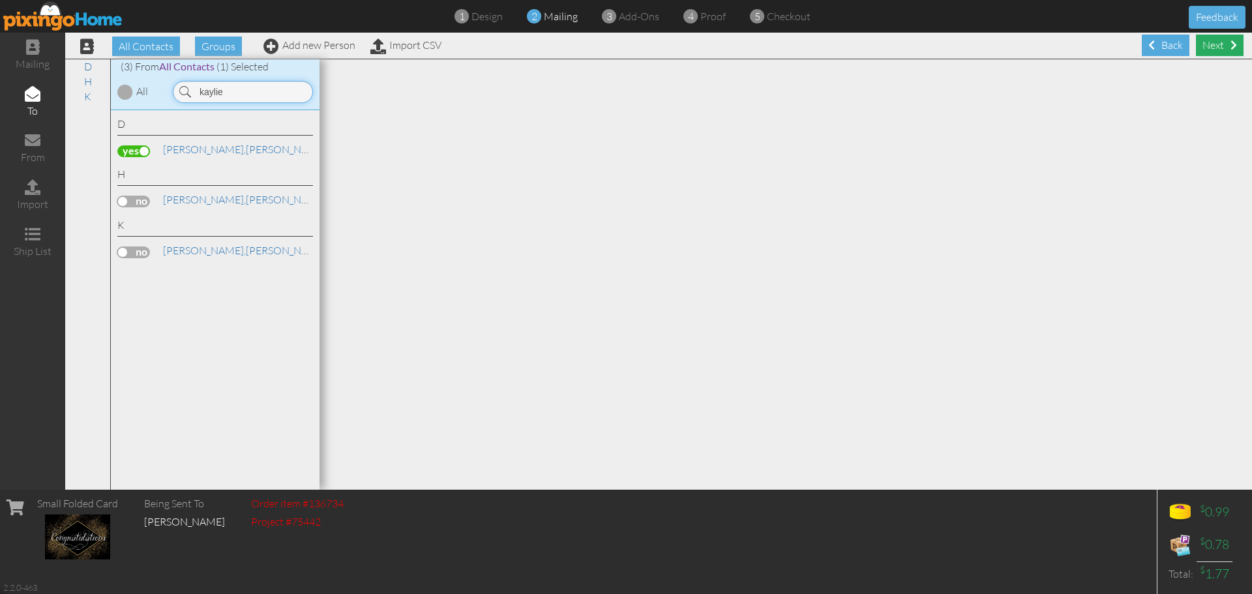
type input "kaylie"
click at [1201, 44] on div "Next" at bounding box center [1220, 46] width 48 height 22
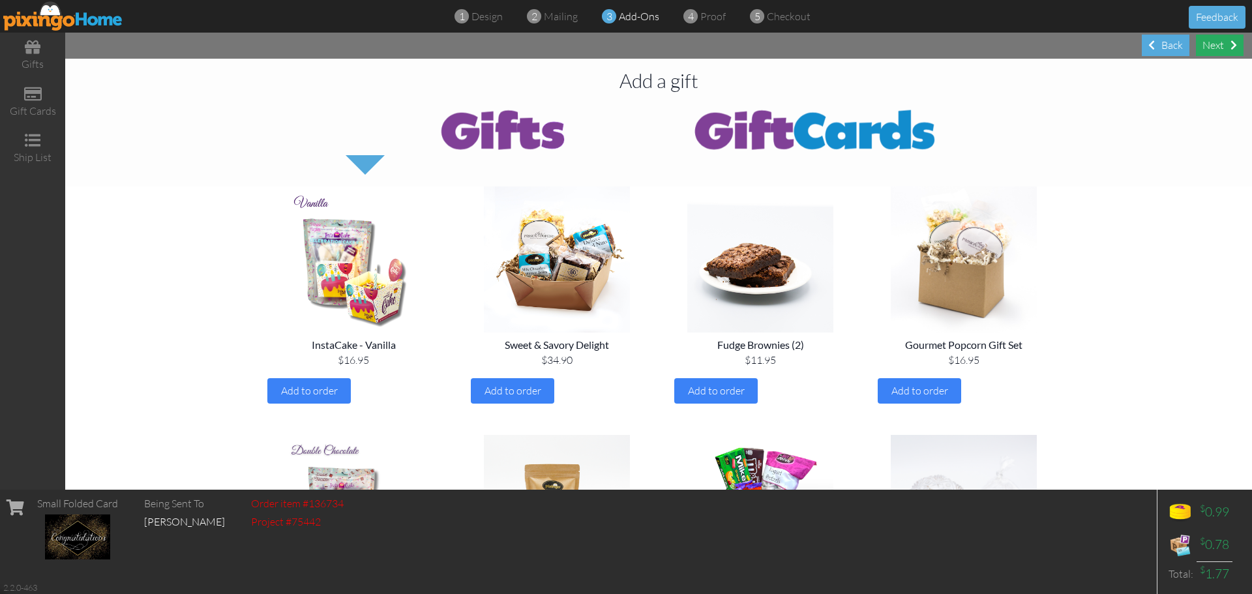
click at [1208, 47] on div "Next" at bounding box center [1220, 46] width 48 height 22
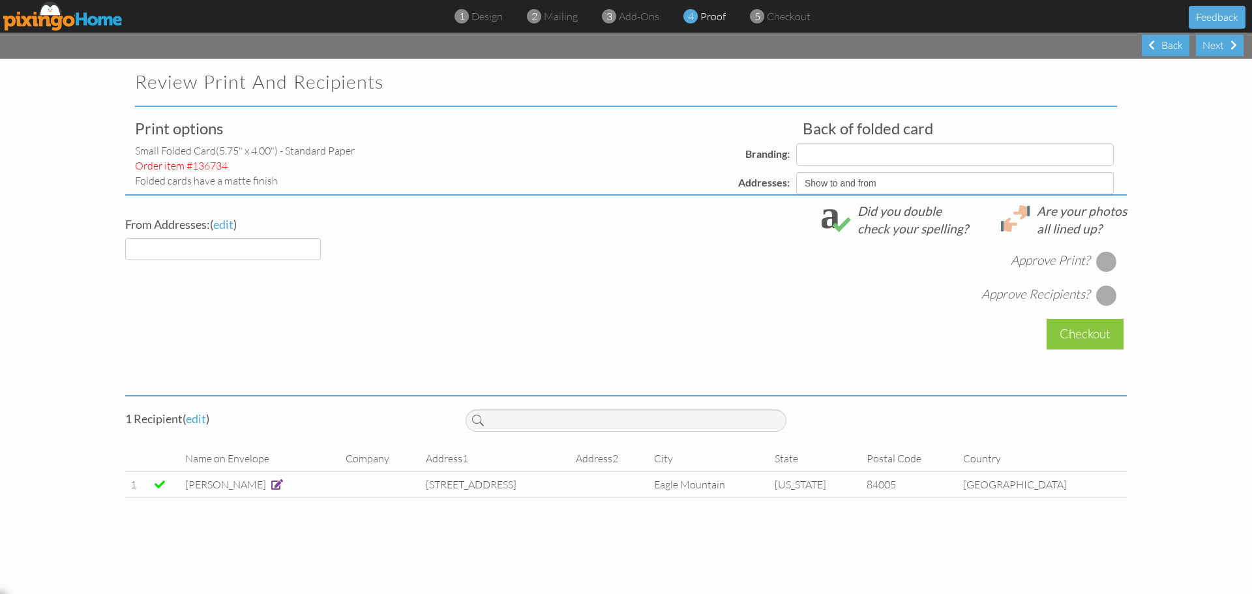
select select "object:17743"
select select "object:17742"
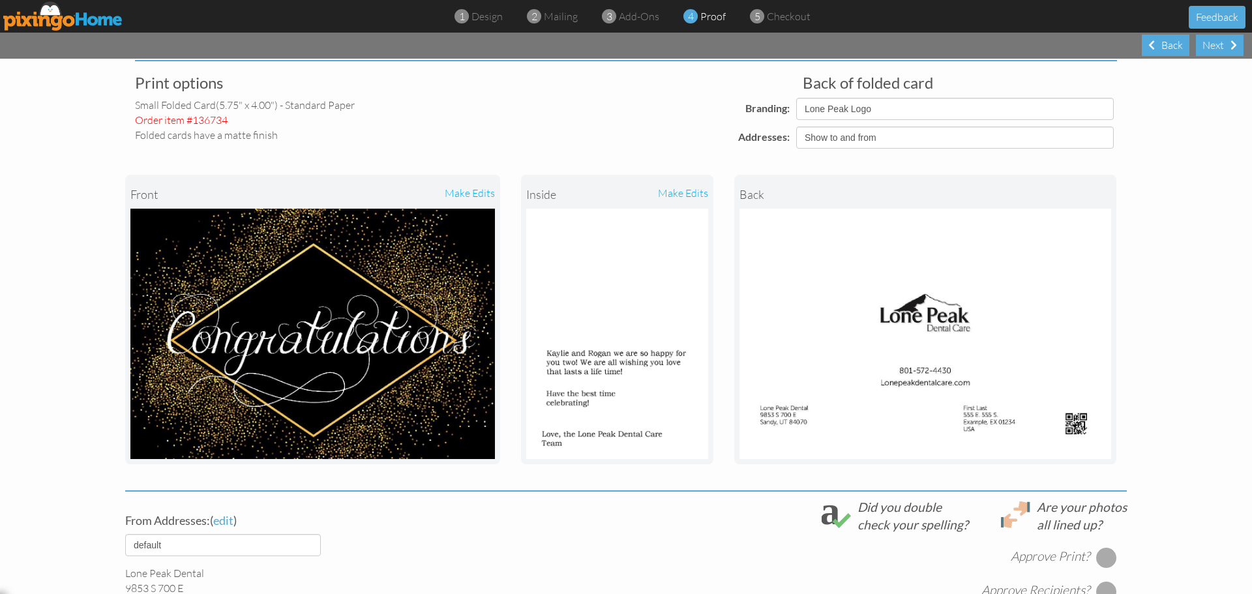
scroll to position [196, 0]
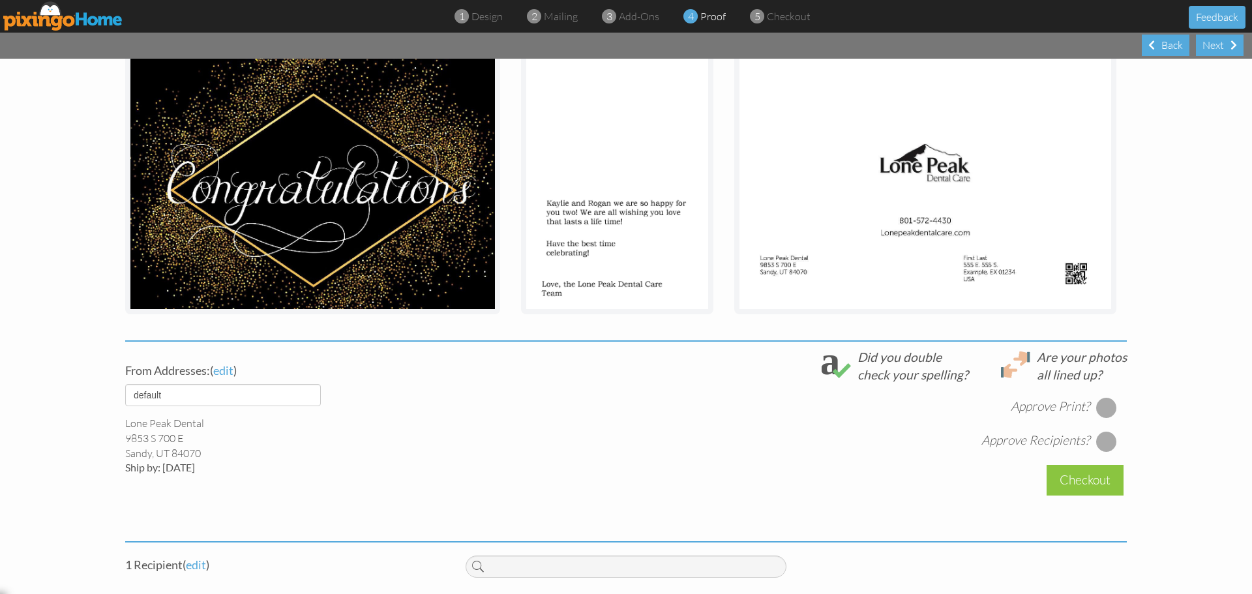
click at [1107, 408] on div at bounding box center [1106, 407] width 21 height 21
click at [1104, 444] on div at bounding box center [1106, 441] width 21 height 21
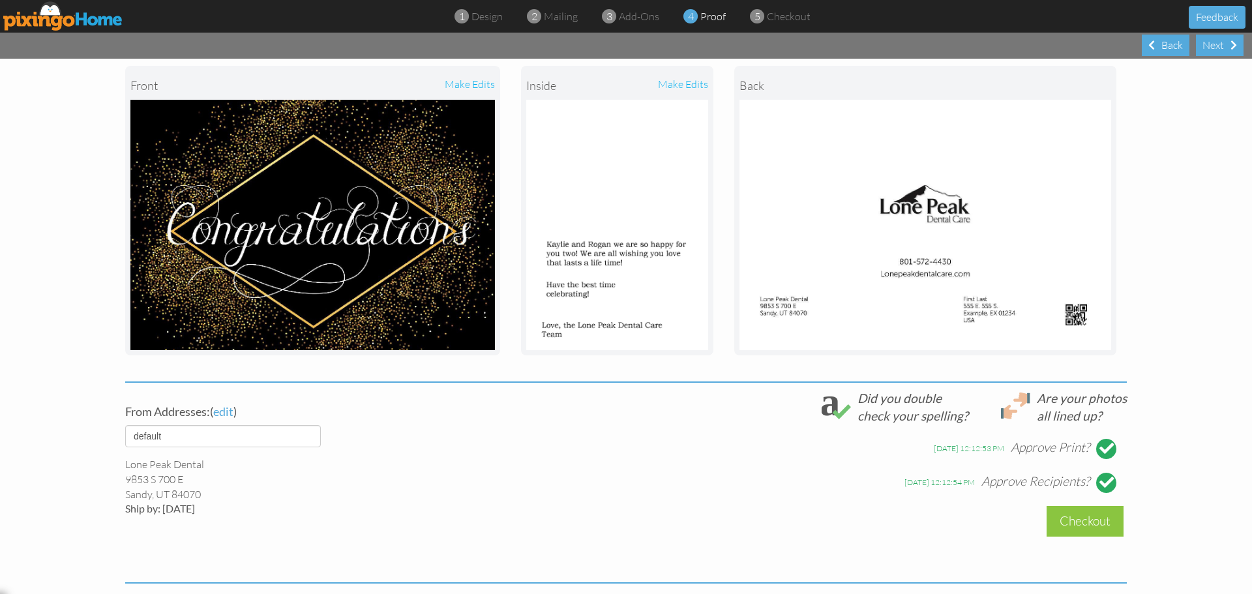
scroll to position [0, 0]
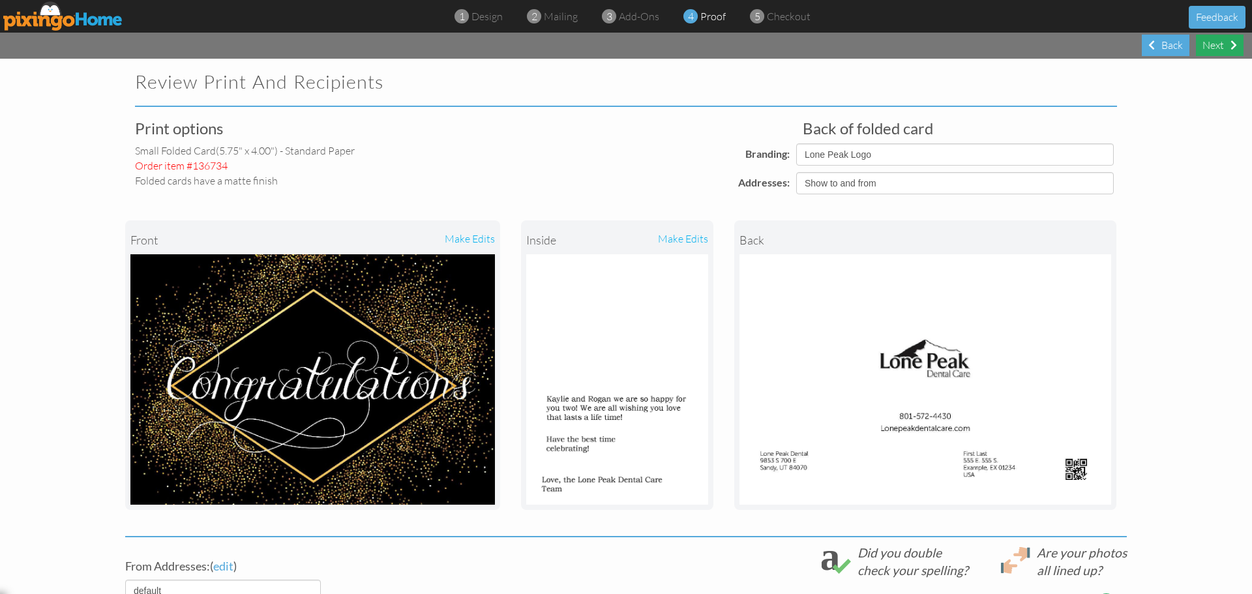
click at [1215, 47] on div "Next" at bounding box center [1220, 46] width 48 height 22
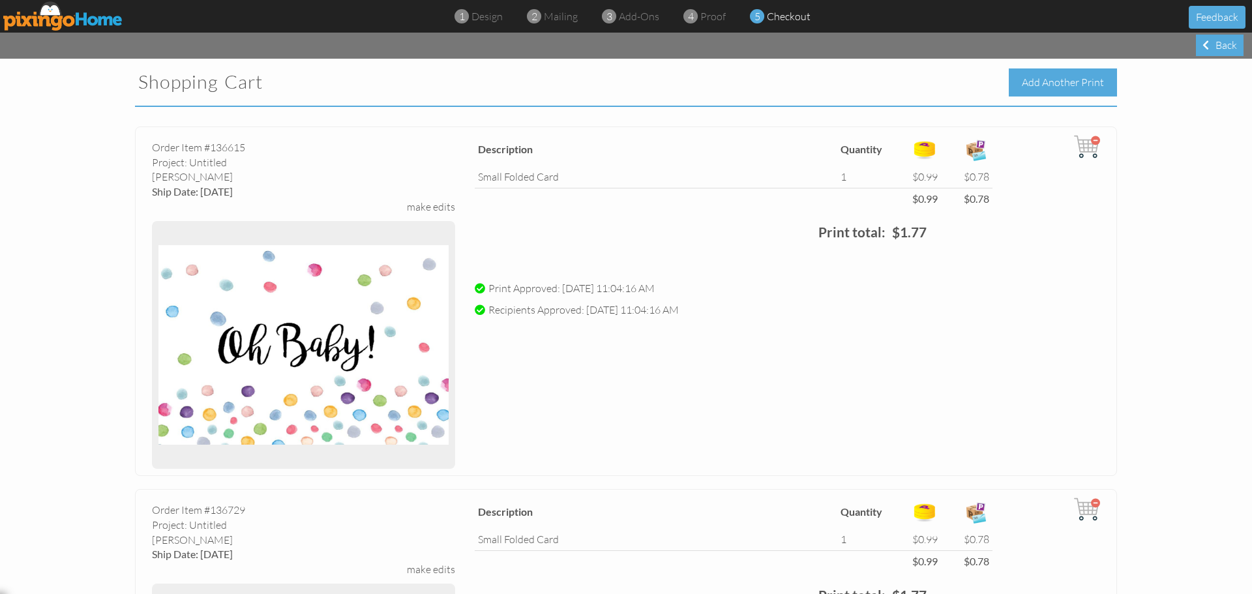
click at [1048, 83] on div "Add Another Print" at bounding box center [1063, 82] width 108 height 28
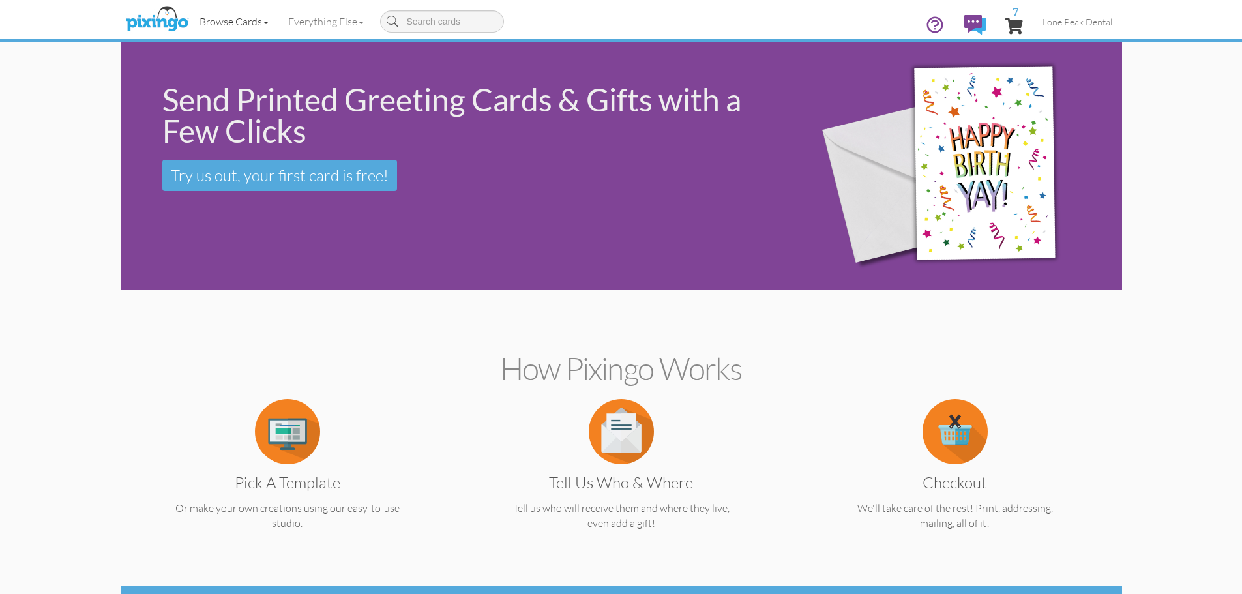
click at [266, 22] on span at bounding box center [265, 23] width 5 height 3
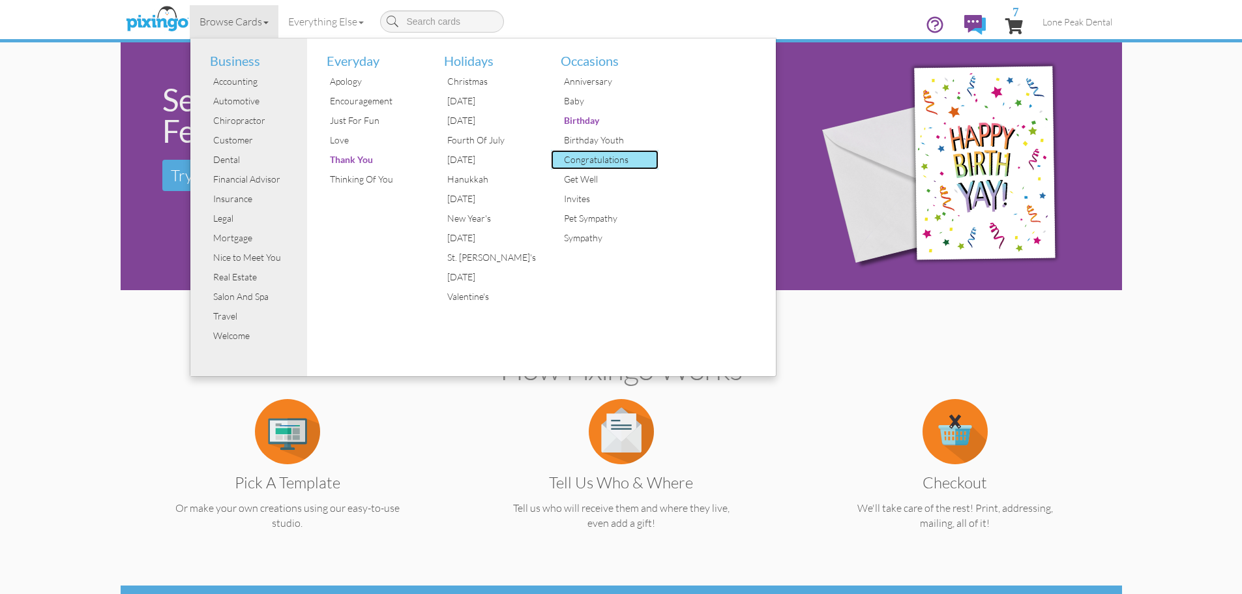
click at [588, 158] on div "Congratulations" at bounding box center [610, 160] width 98 height 20
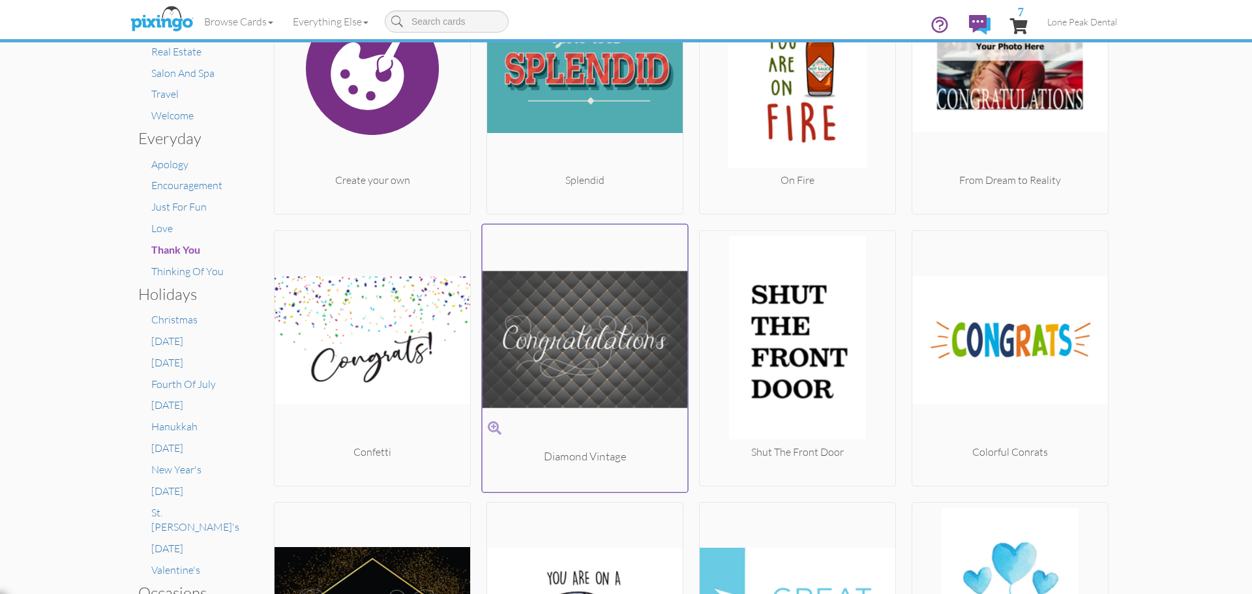
scroll to position [261, 0]
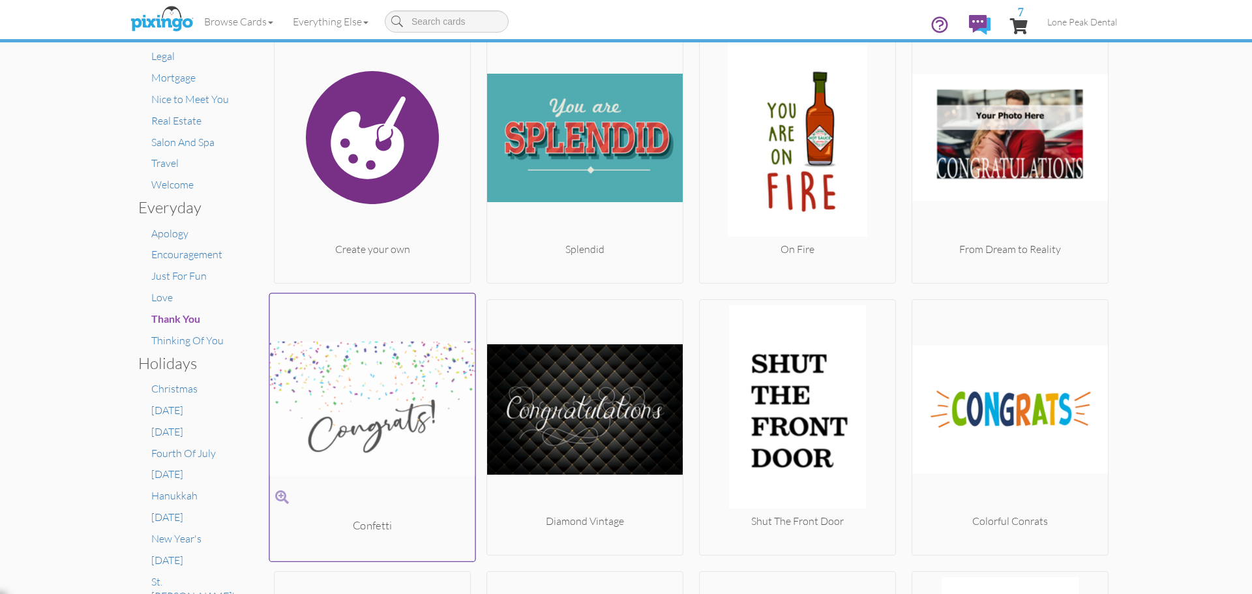
click at [372, 404] on img at bounding box center [372, 408] width 205 height 219
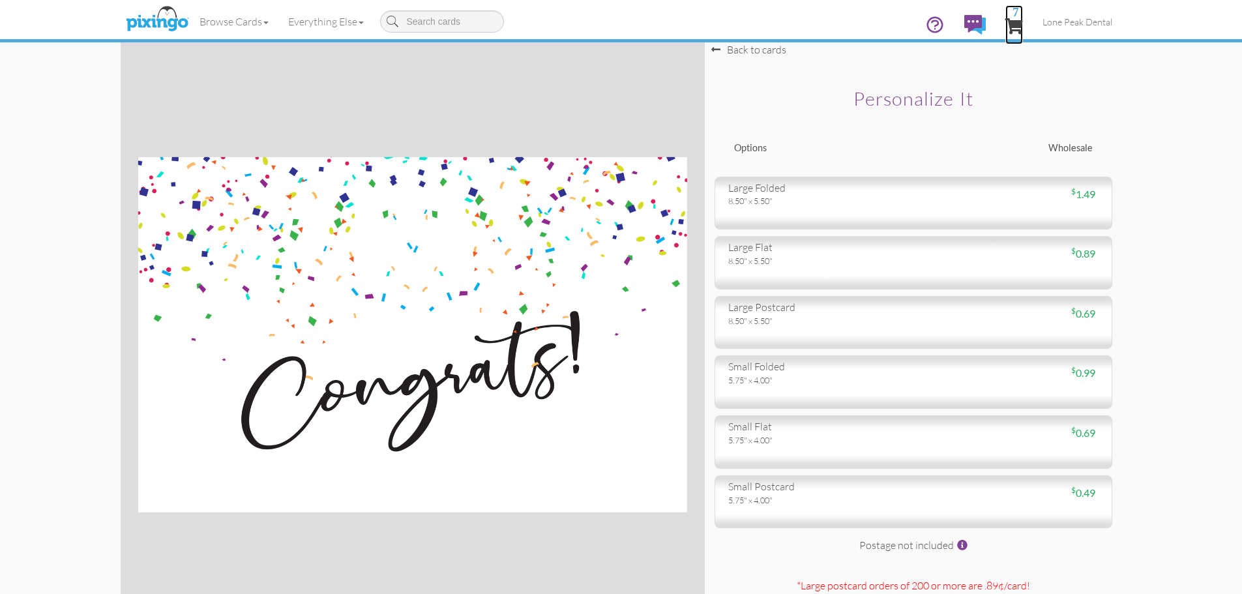
click at [1014, 25] on span "7" at bounding box center [1015, 26] width 18 height 16
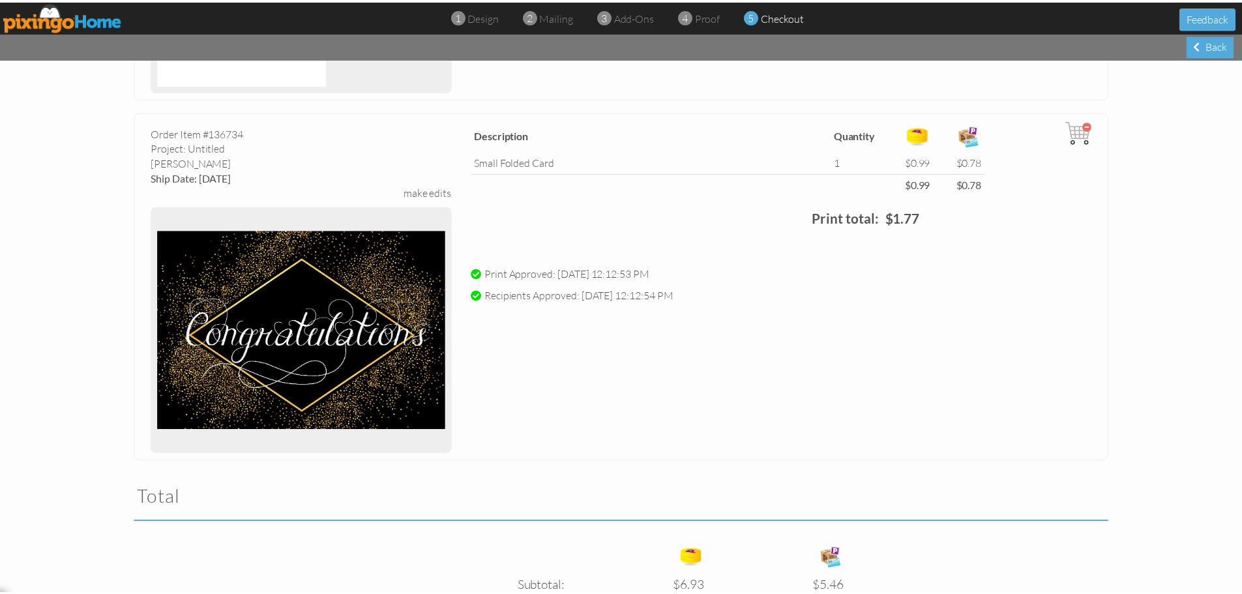
scroll to position [2436, 0]
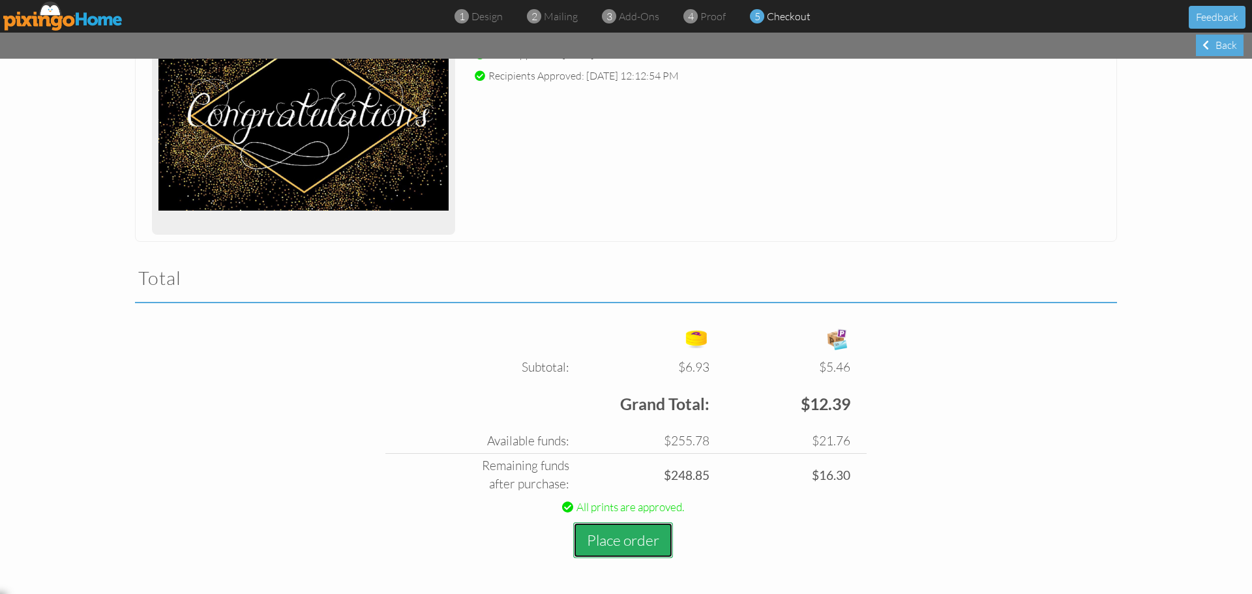
click at [621, 541] on button "Place order" at bounding box center [623, 540] width 100 height 36
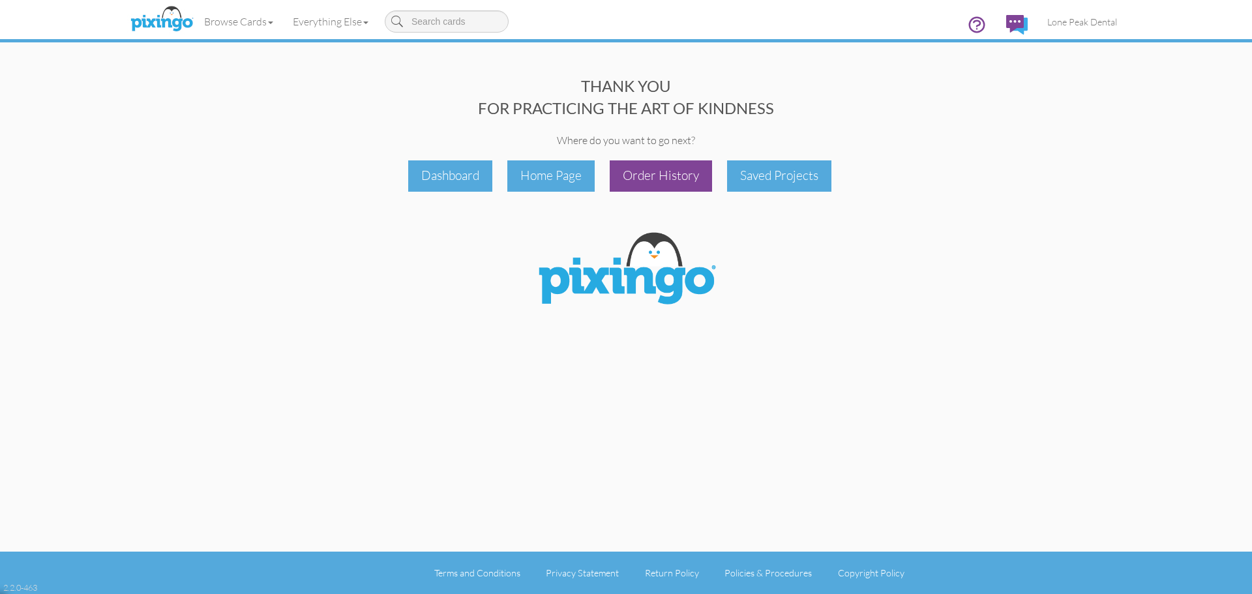
click at [676, 185] on div "Order History" at bounding box center [661, 175] width 102 height 31
